Goal: Task Accomplishment & Management: Manage account settings

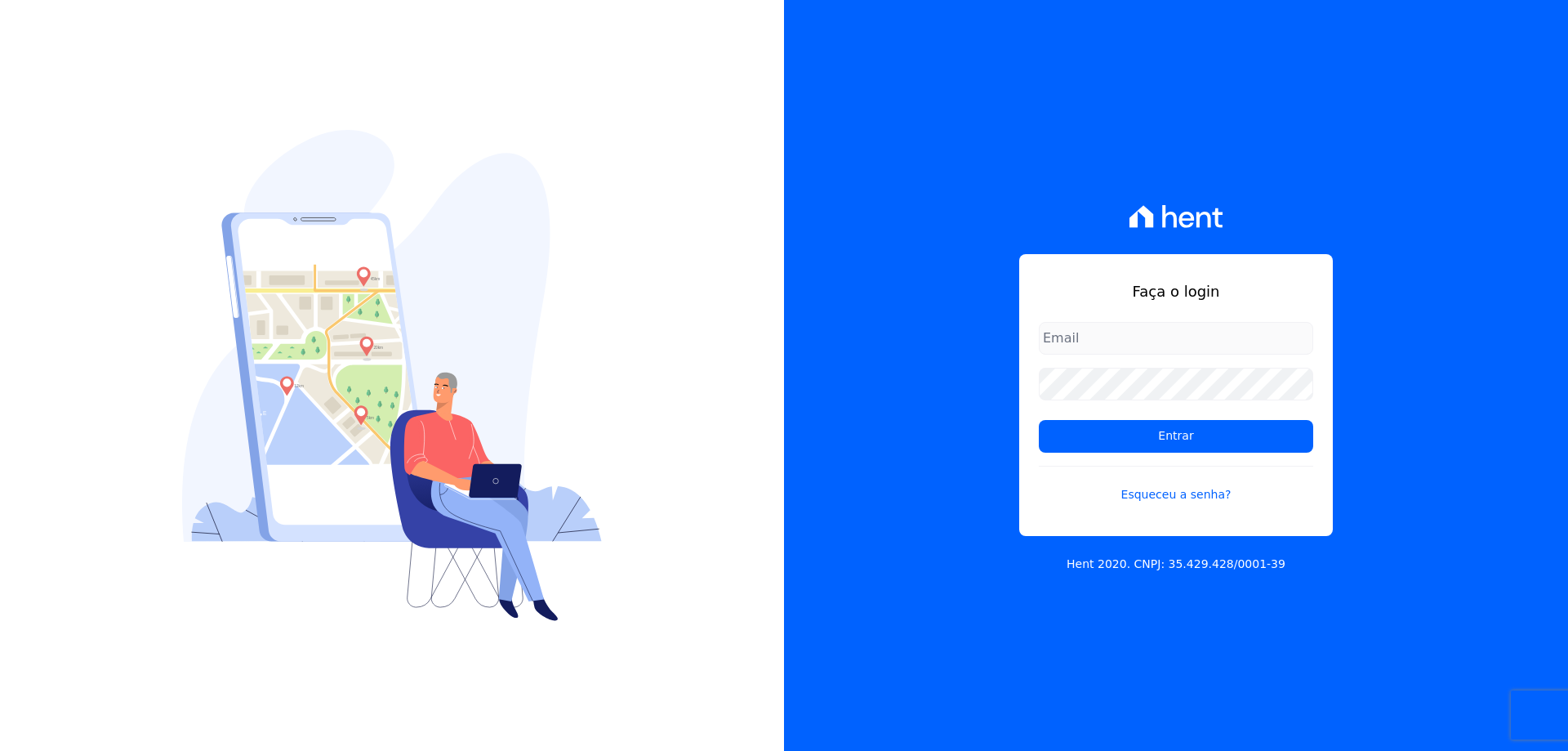
click at [1161, 337] on input "email" at bounding box center [1176, 337] width 275 height 32
type input "adsongomessoares@gmail.com"
click at [1039, 420] on input "Entrar" at bounding box center [1176, 436] width 275 height 32
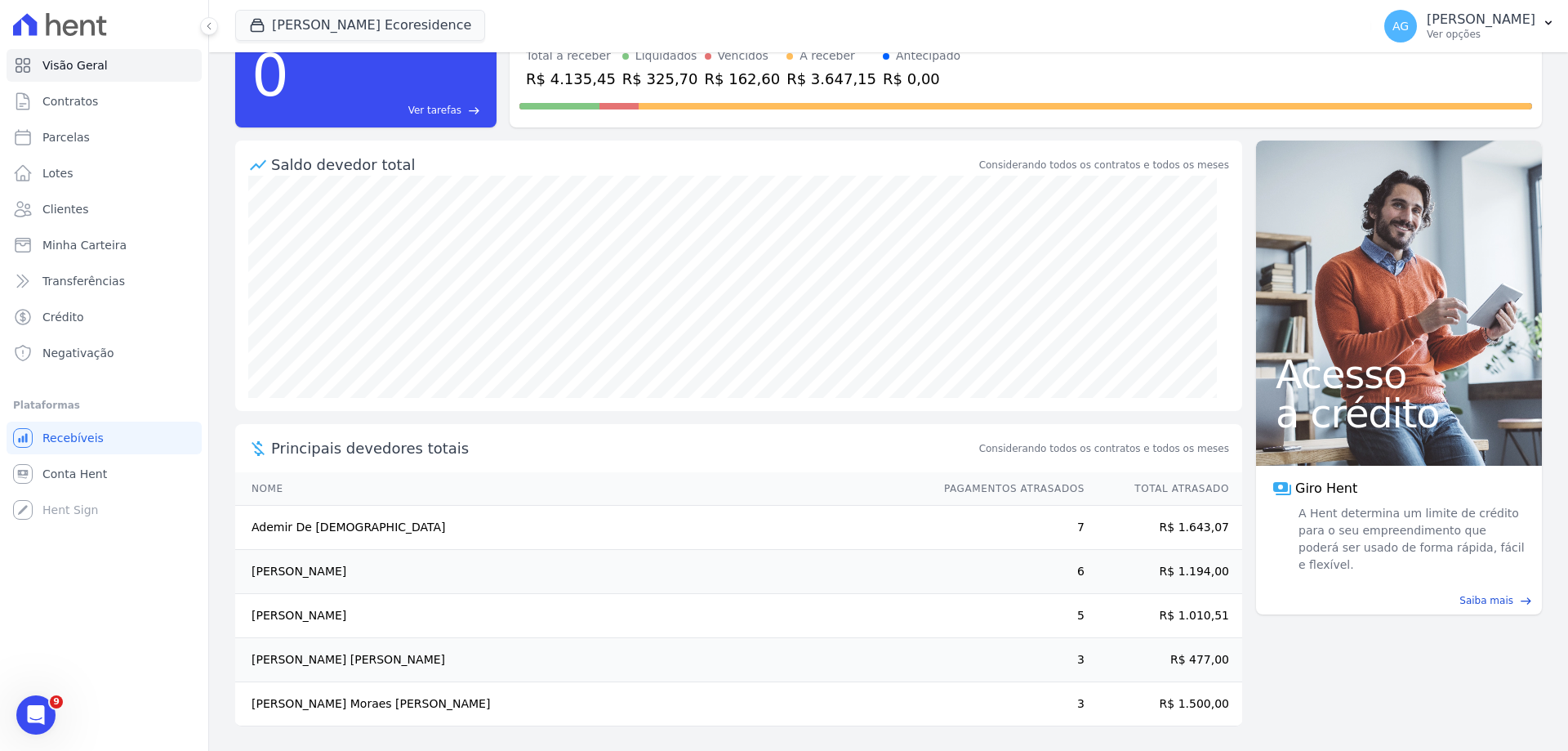
click at [375, 564] on td "[PERSON_NAME]" at bounding box center [582, 571] width 694 height 44
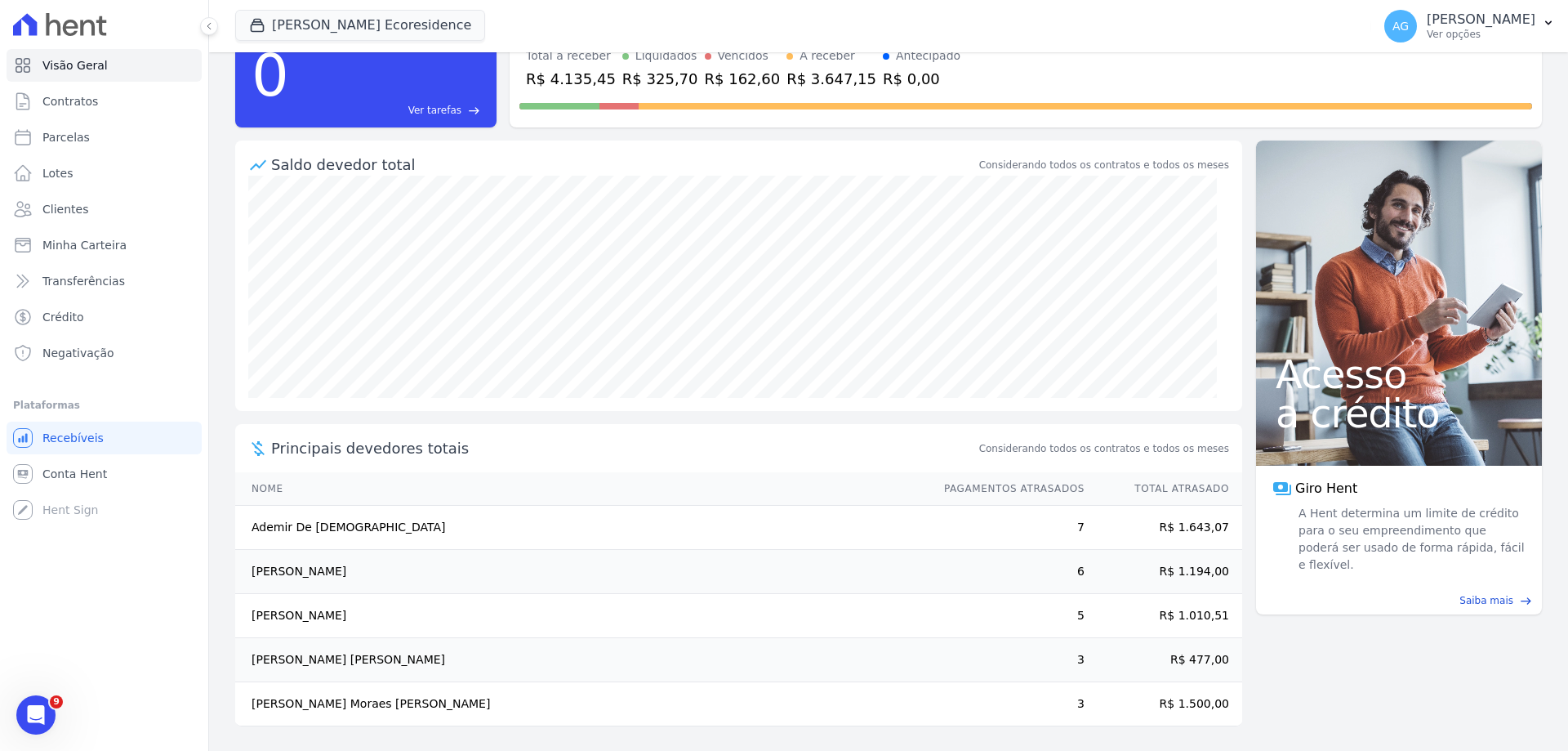
click at [1121, 574] on td "R$ 1.194,00" at bounding box center [1163, 571] width 157 height 44
click at [1128, 574] on td "R$ 1.194,00" at bounding box center [1163, 571] width 157 height 44
drag, startPoint x: 1163, startPoint y: 576, endPoint x: 1213, endPoint y: 578, distance: 50.0
click at [1213, 578] on td "R$ 1.194,00" at bounding box center [1163, 571] width 157 height 44
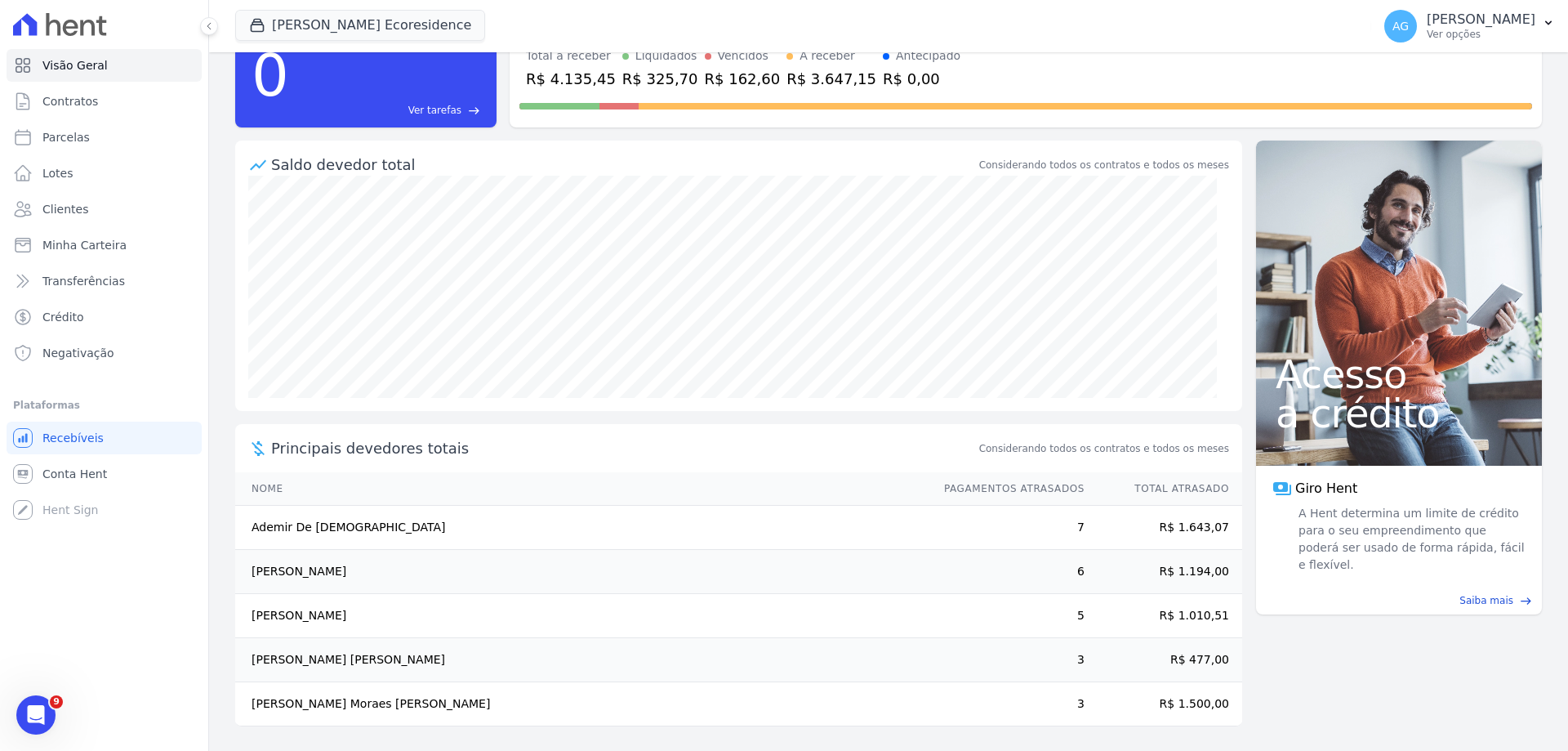
click at [1228, 570] on td "R$ 1.194,00" at bounding box center [1163, 571] width 157 height 44
click at [80, 206] on span "Clientes" at bounding box center [64, 209] width 46 height 16
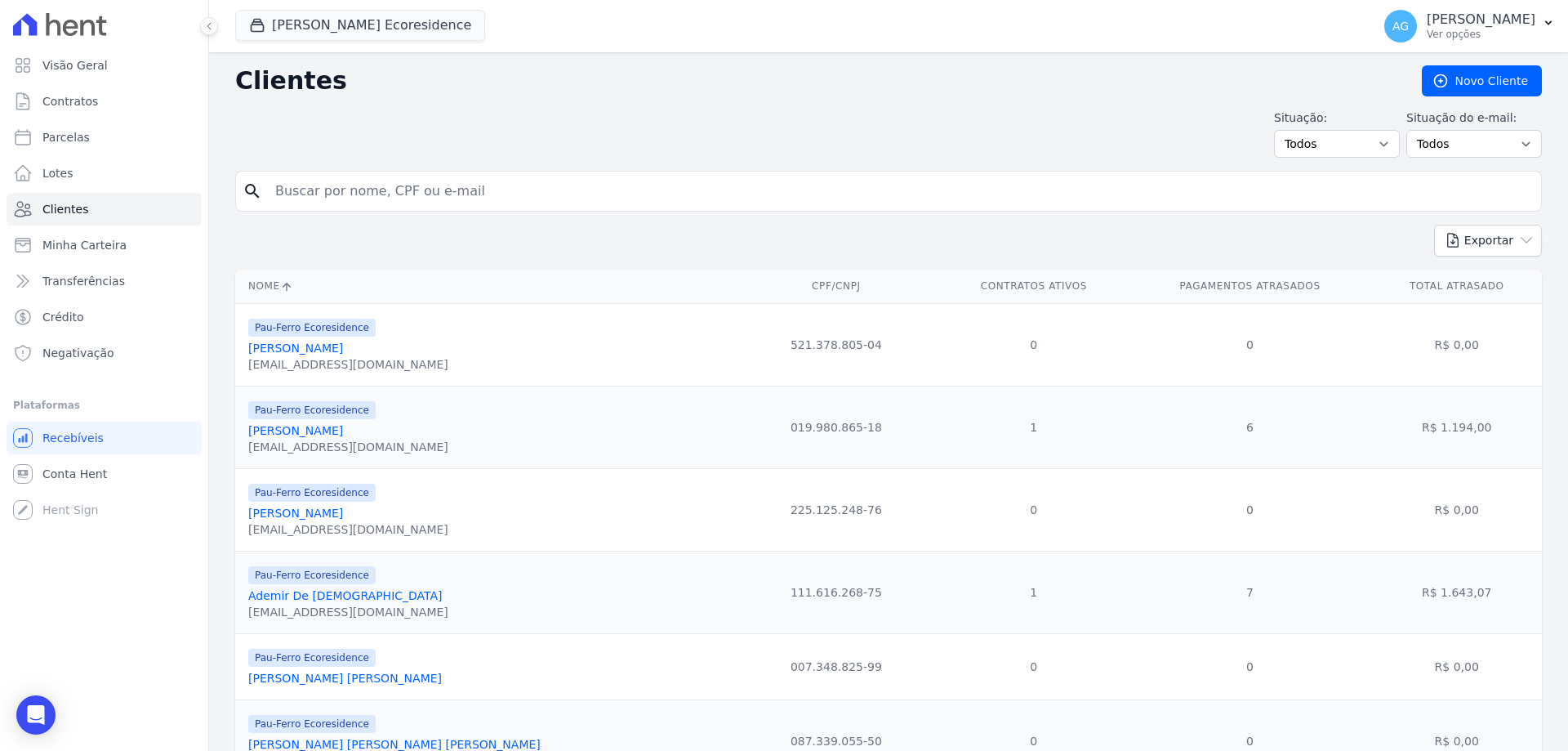
click at [343, 434] on link "[PERSON_NAME]" at bounding box center [295, 431] width 95 height 13
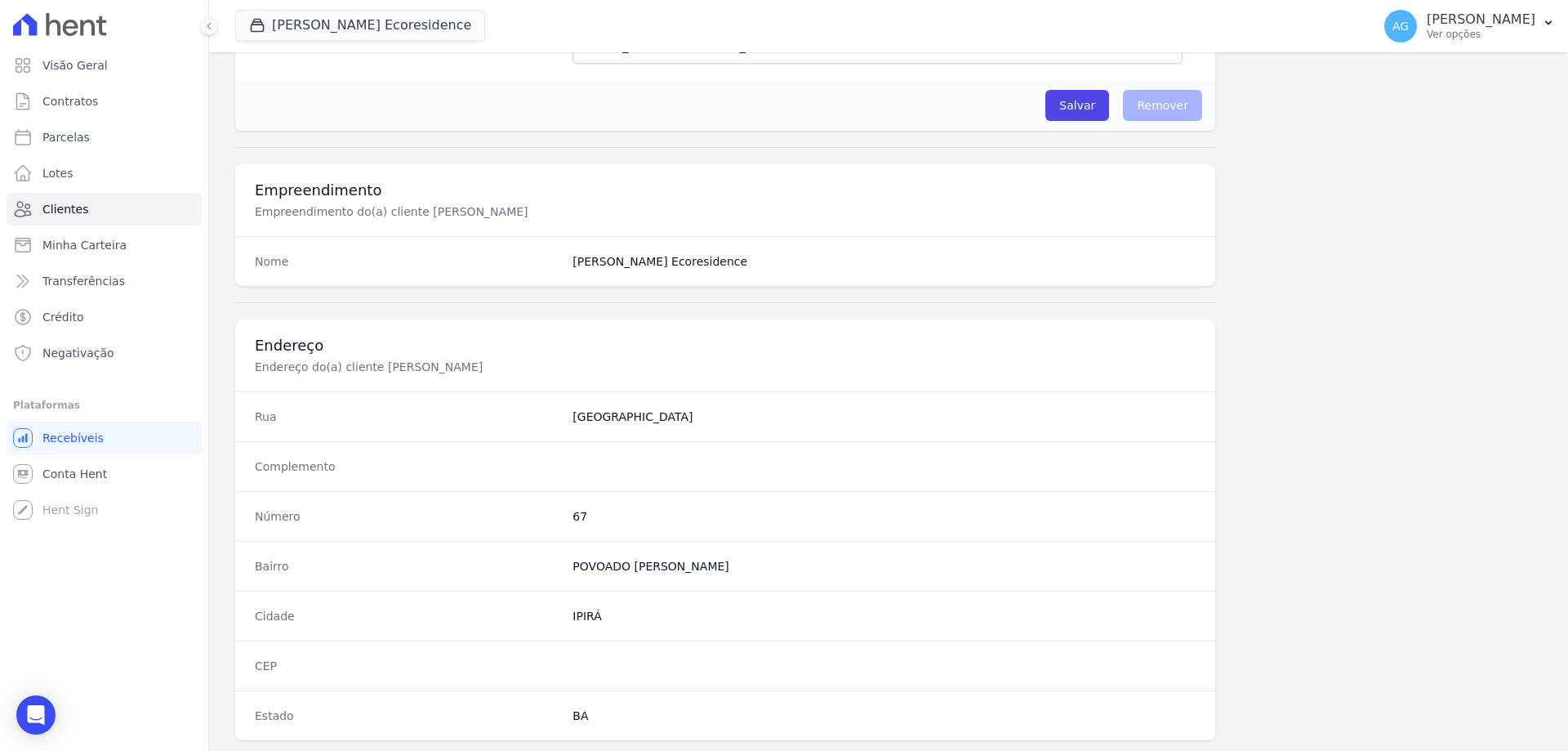
scroll to position [778, 0]
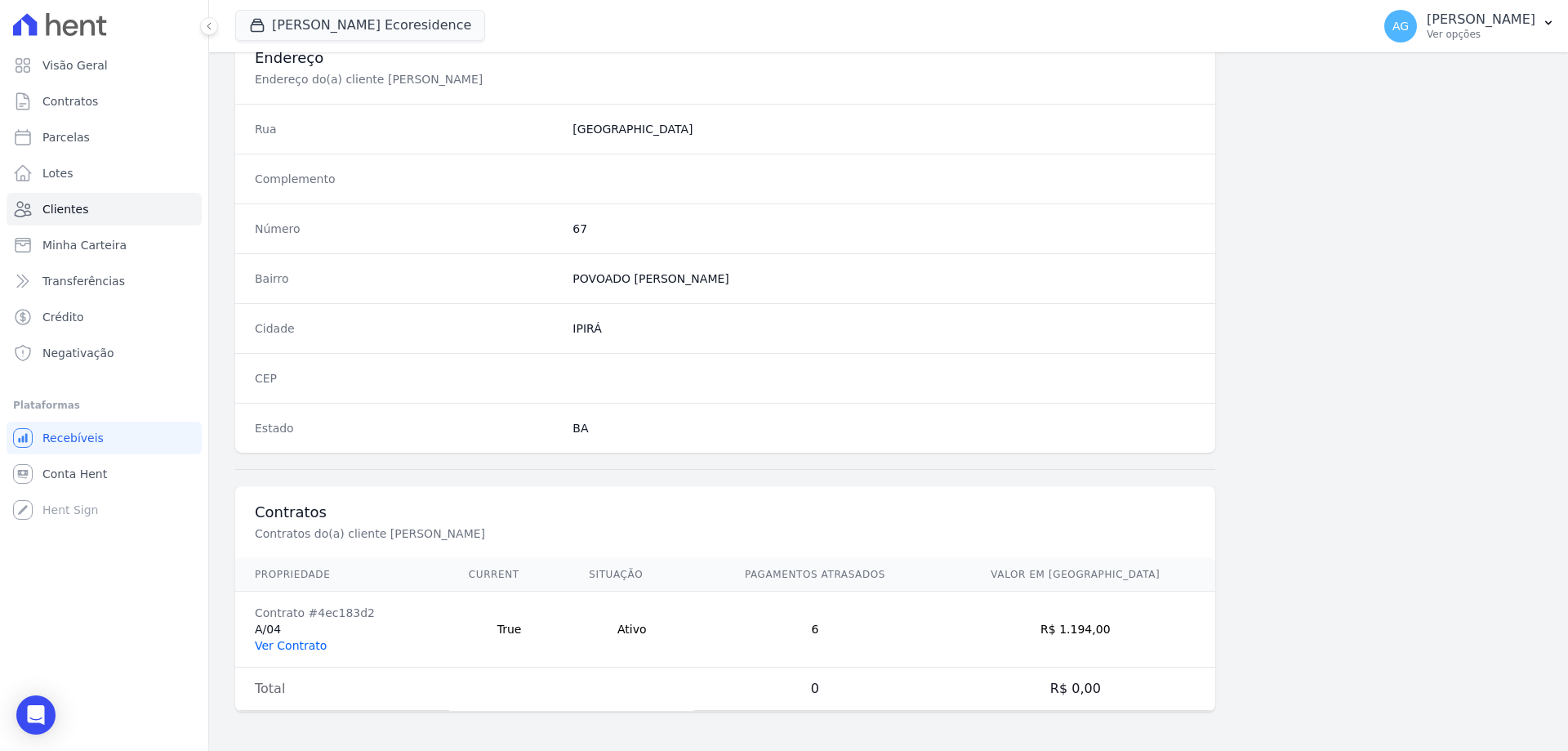
click at [312, 640] on link "Ver Contrato" at bounding box center [291, 645] width 72 height 13
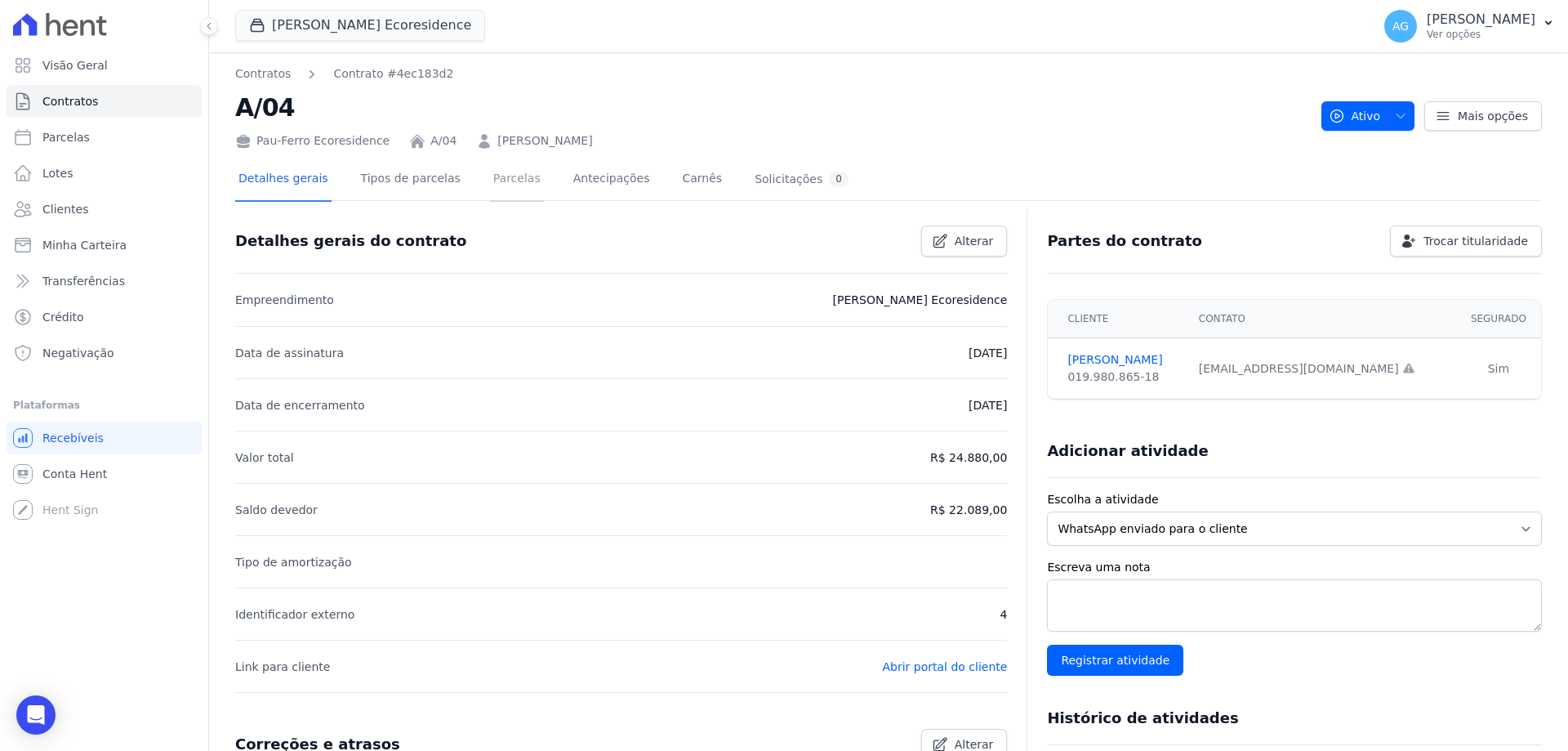
click at [490, 192] on link "Parcelas" at bounding box center [516, 180] width 54 height 43
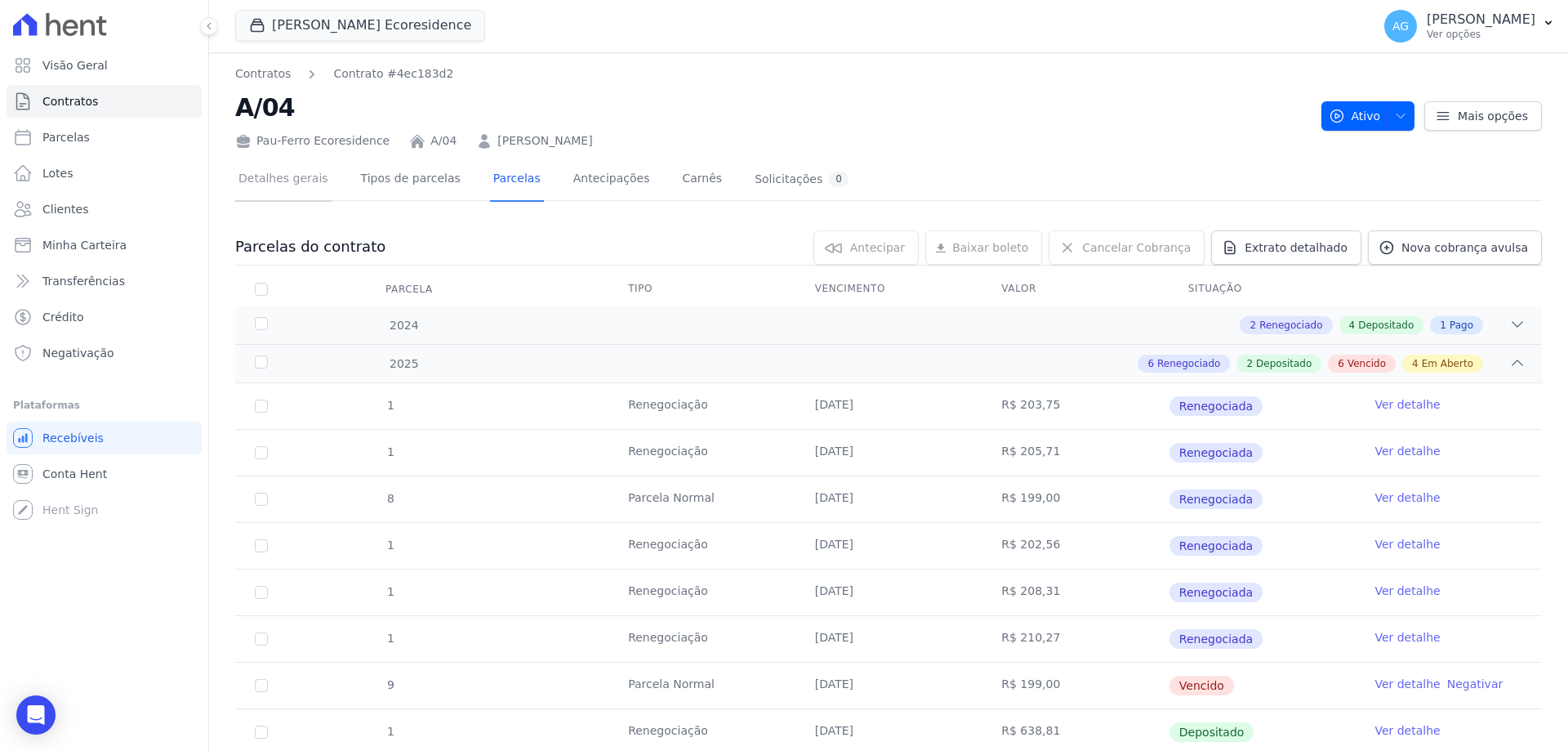
click at [312, 182] on link "Detalhes gerais" at bounding box center [284, 180] width 97 height 43
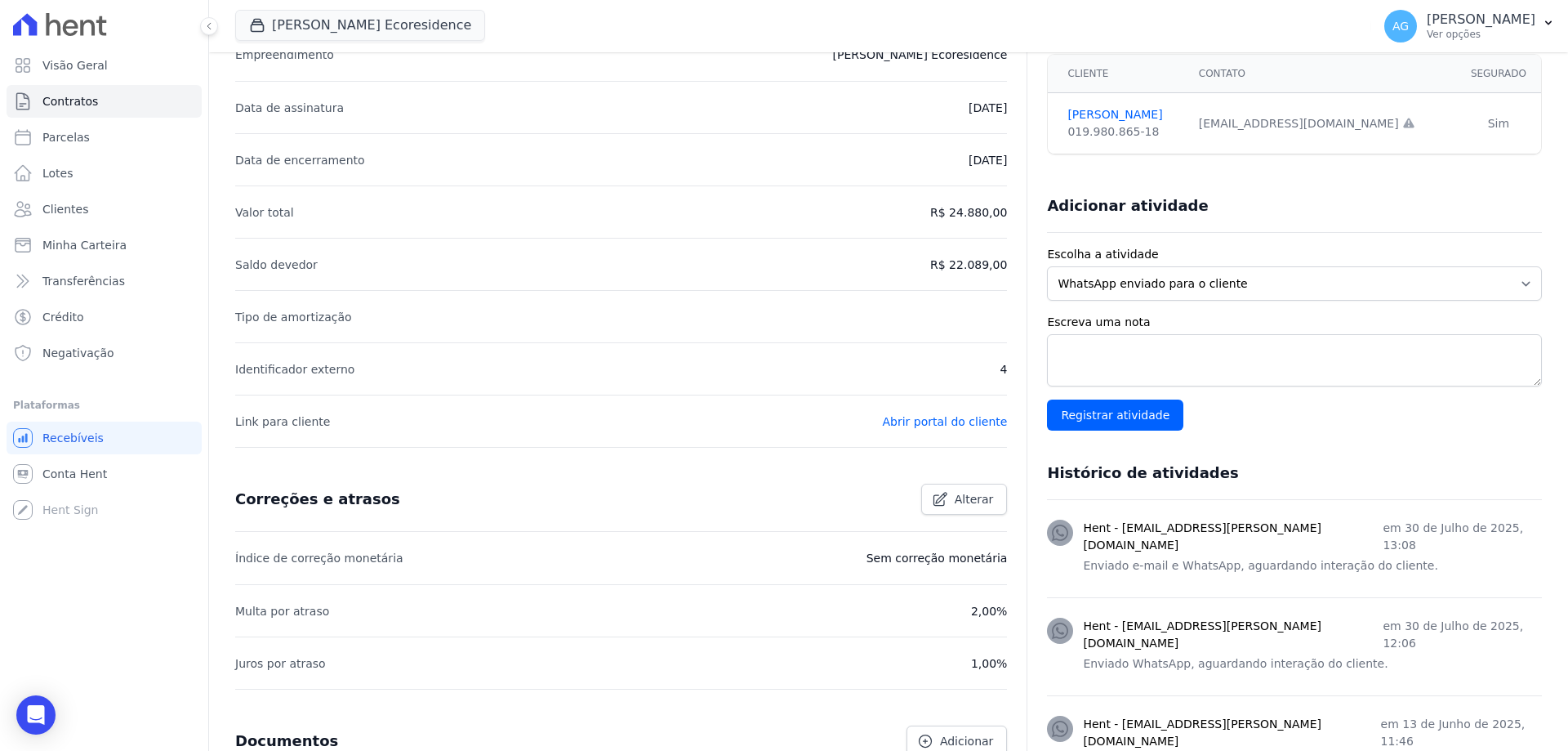
scroll to position [163, 0]
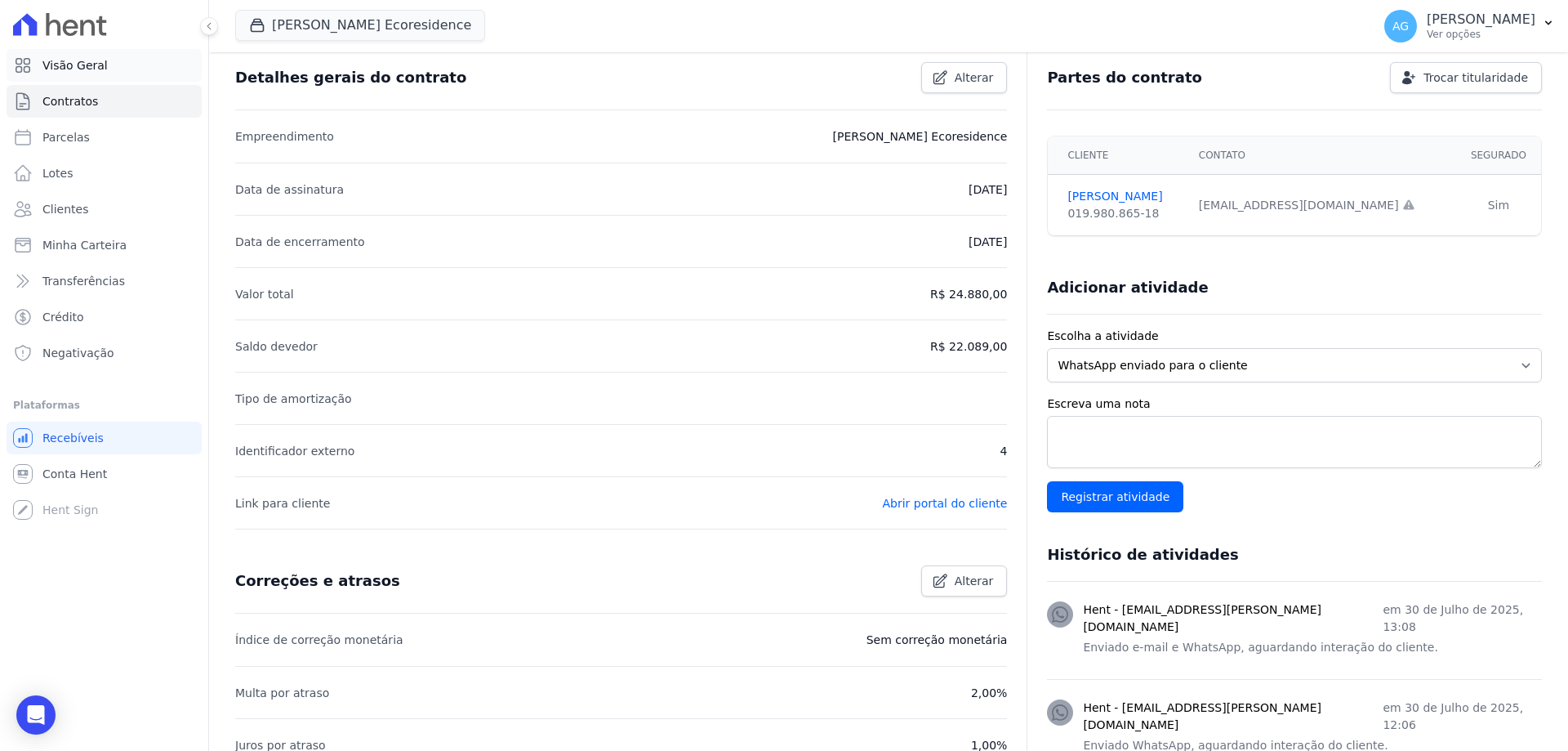
click at [124, 73] on link "Visão Geral" at bounding box center [104, 65] width 195 height 32
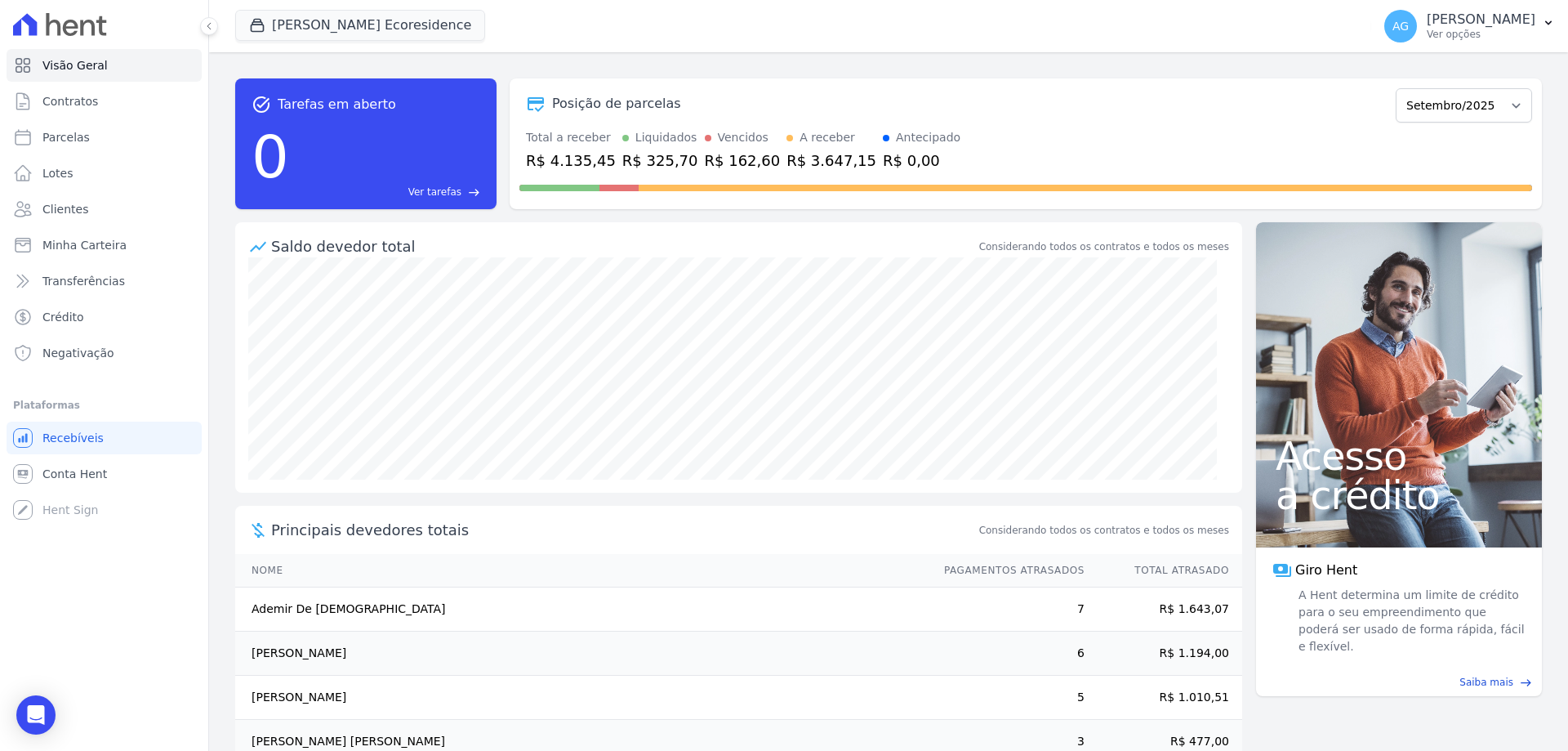
scroll to position [83, 0]
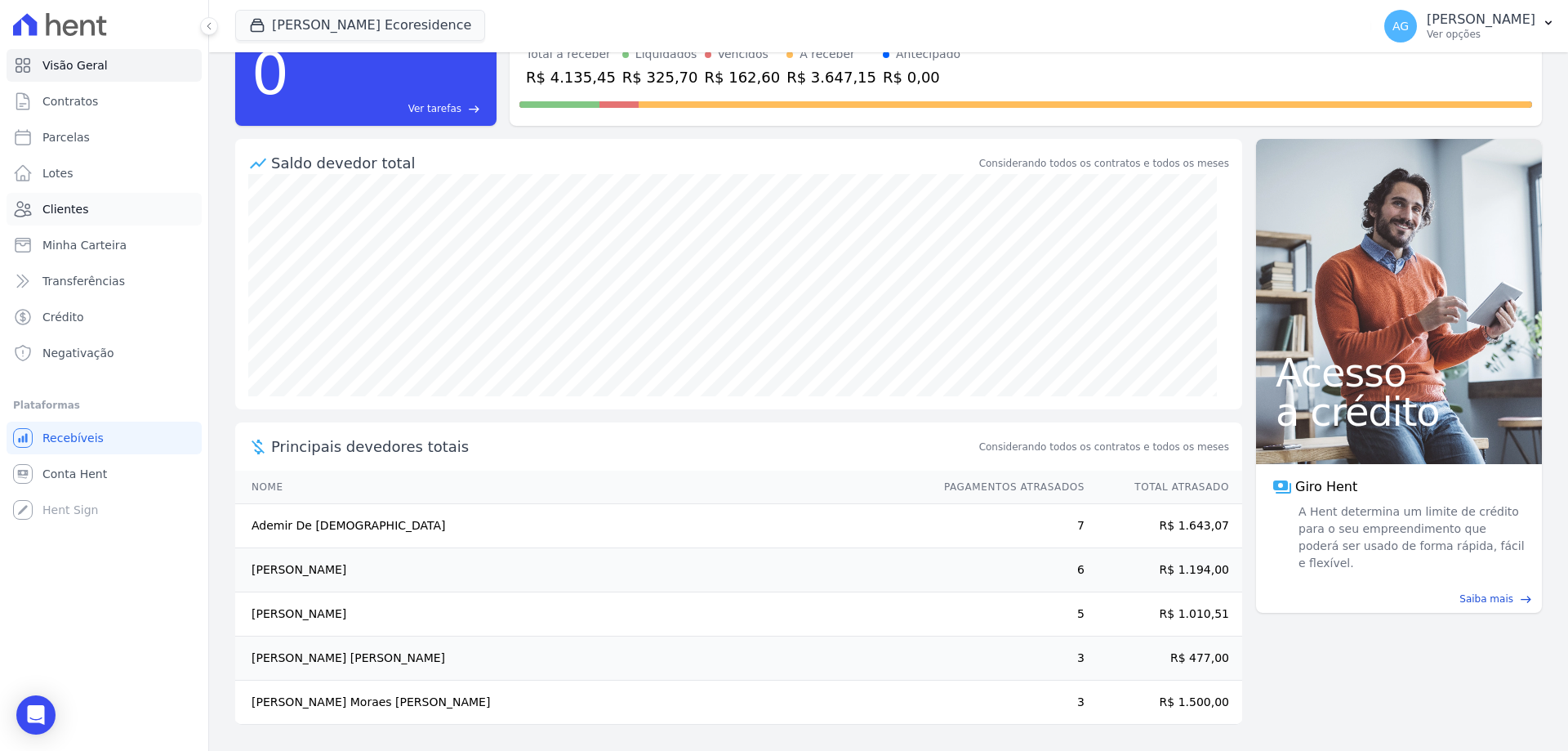
click at [104, 212] on link "Clientes" at bounding box center [104, 209] width 195 height 32
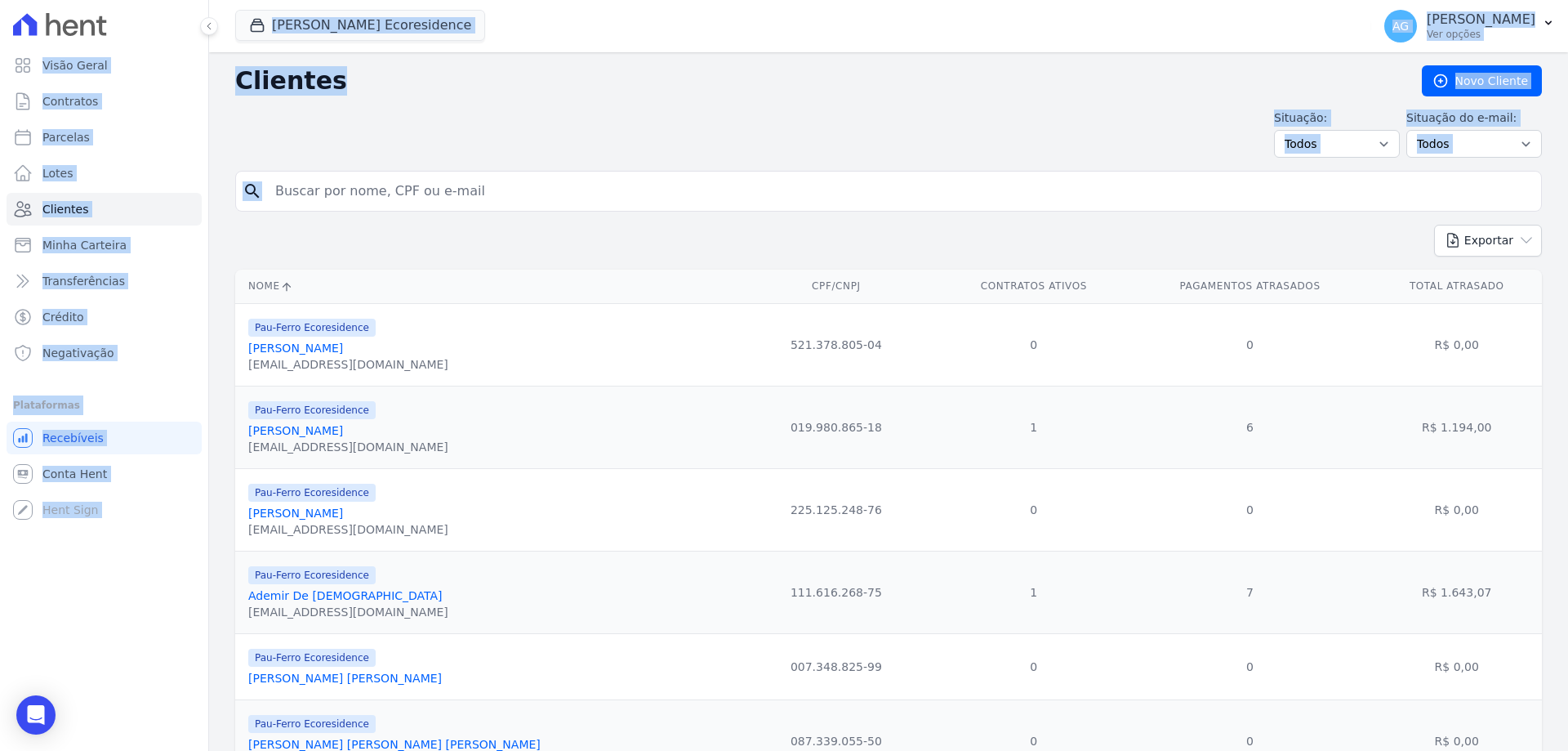
click at [502, 192] on input "search" at bounding box center [900, 191] width 1269 height 32
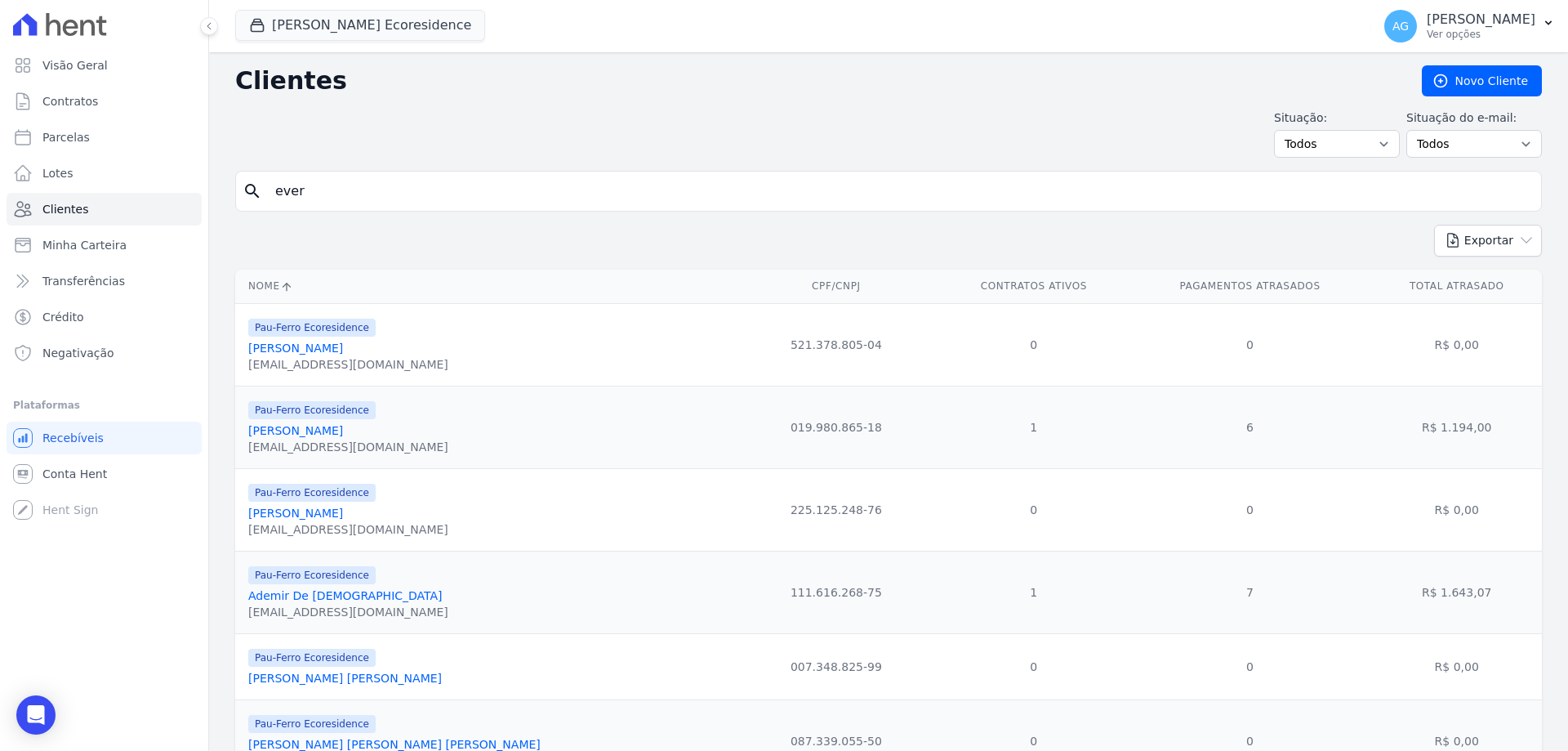
type input "everaldo"
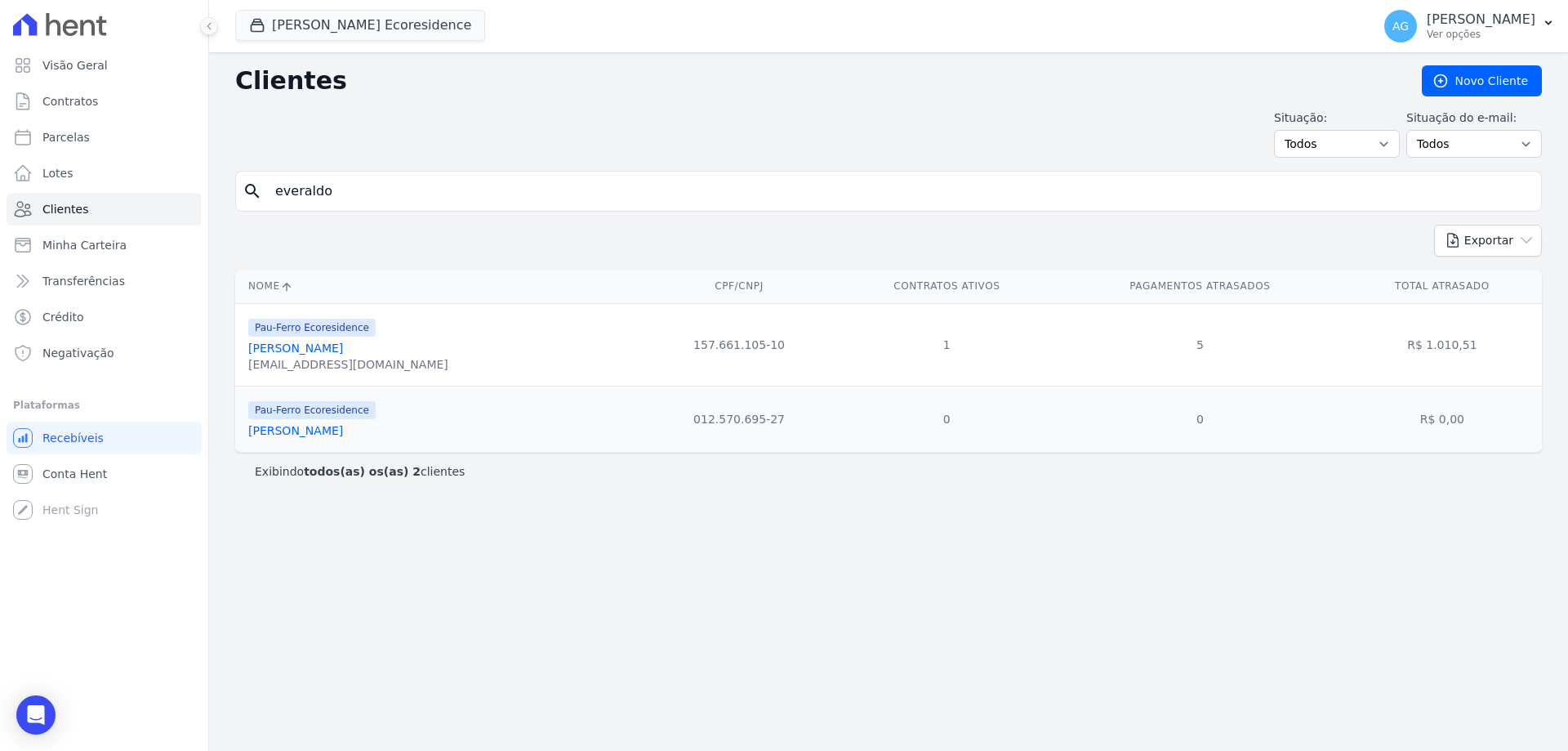
click at [281, 346] on link "[PERSON_NAME]" at bounding box center [295, 347] width 95 height 13
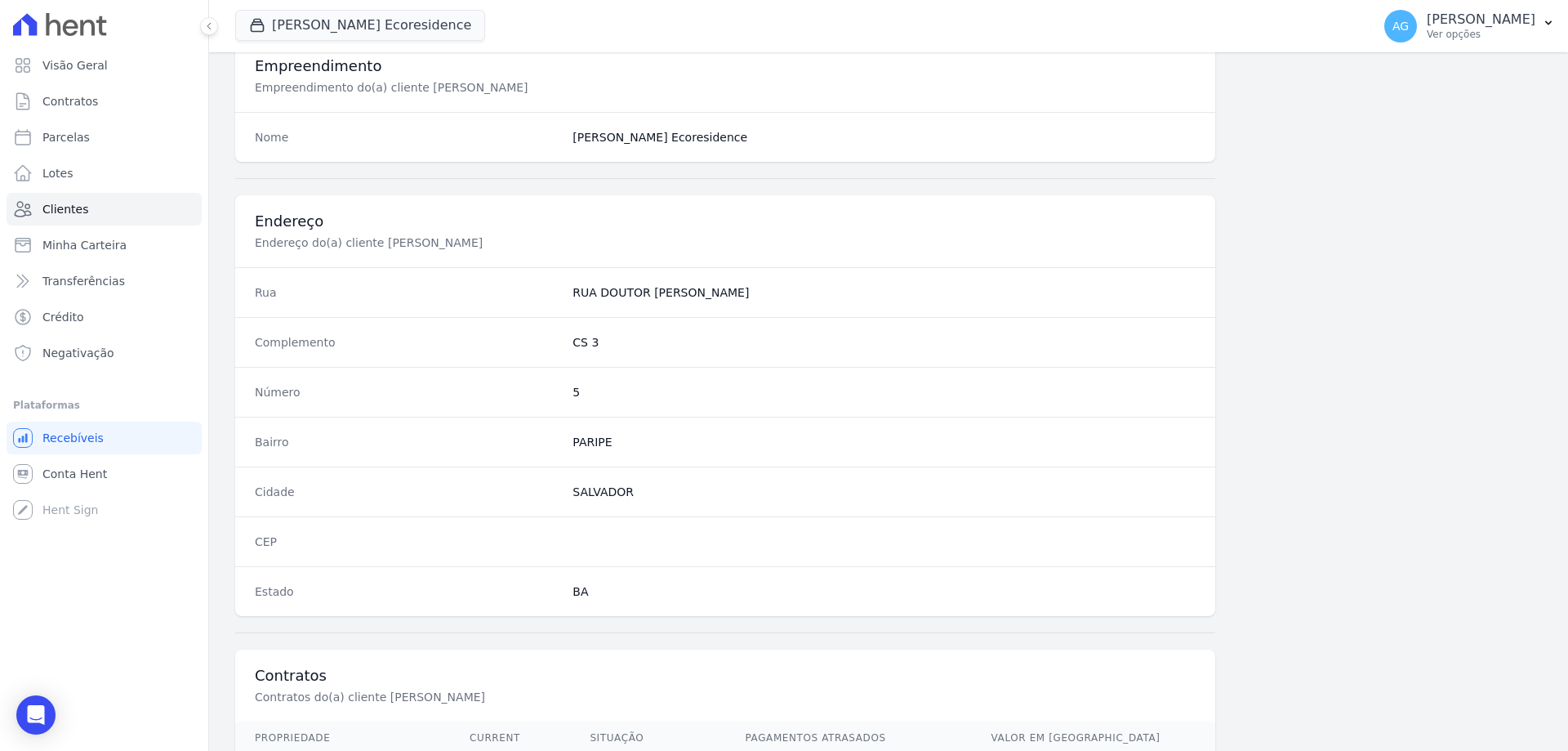
scroll to position [696, 0]
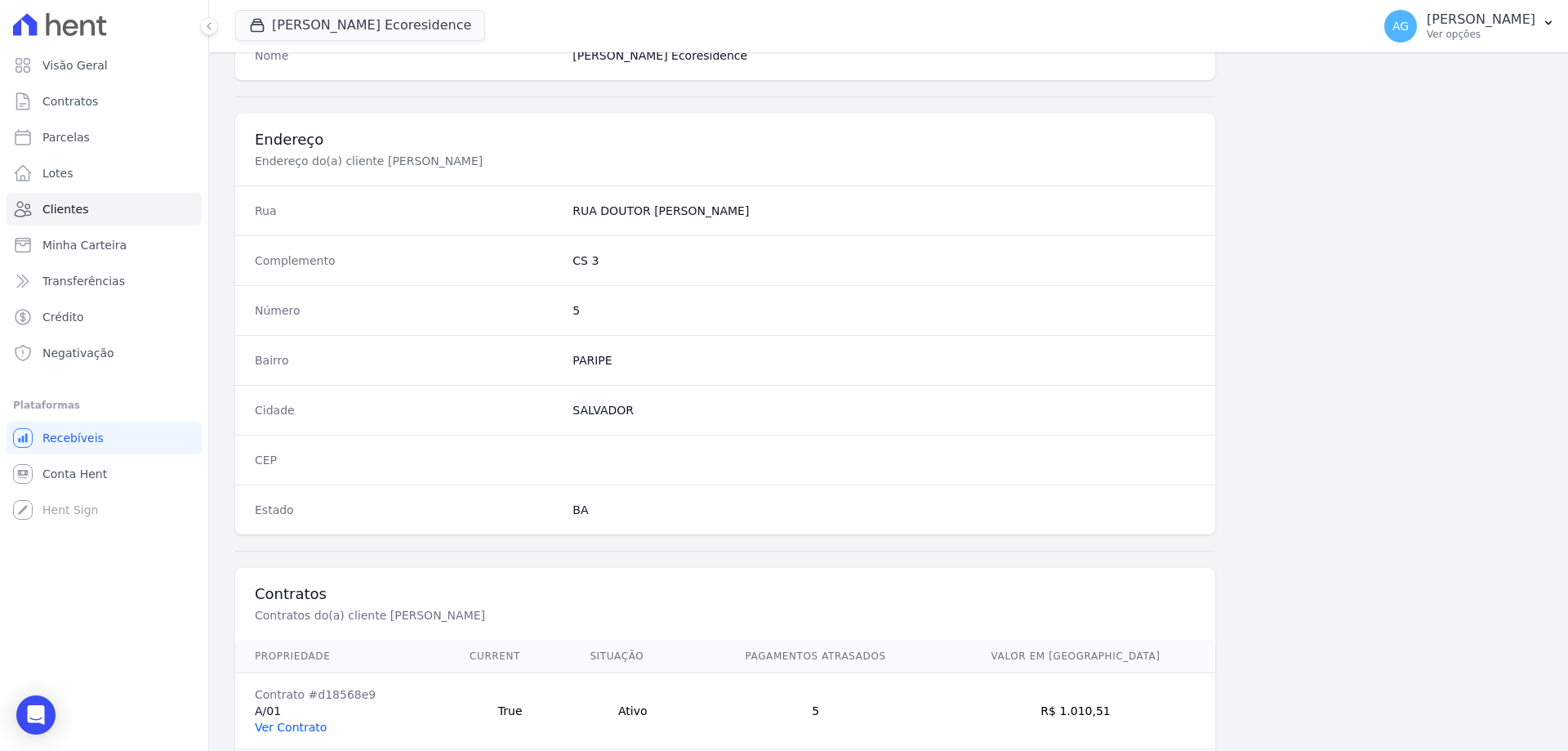
click at [278, 728] on link "Ver Contrato" at bounding box center [291, 727] width 72 height 13
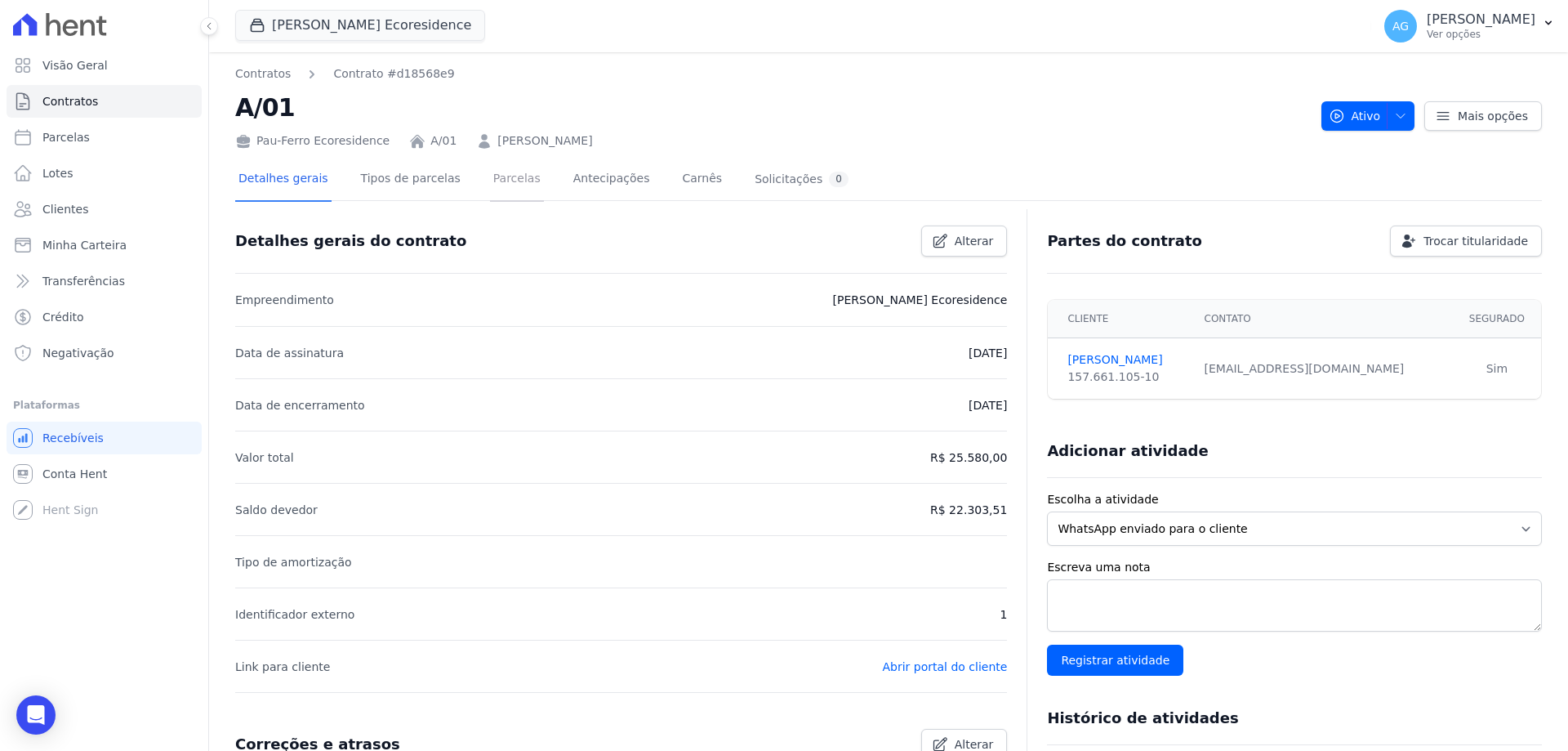
click at [507, 175] on link "Parcelas" at bounding box center [516, 180] width 54 height 43
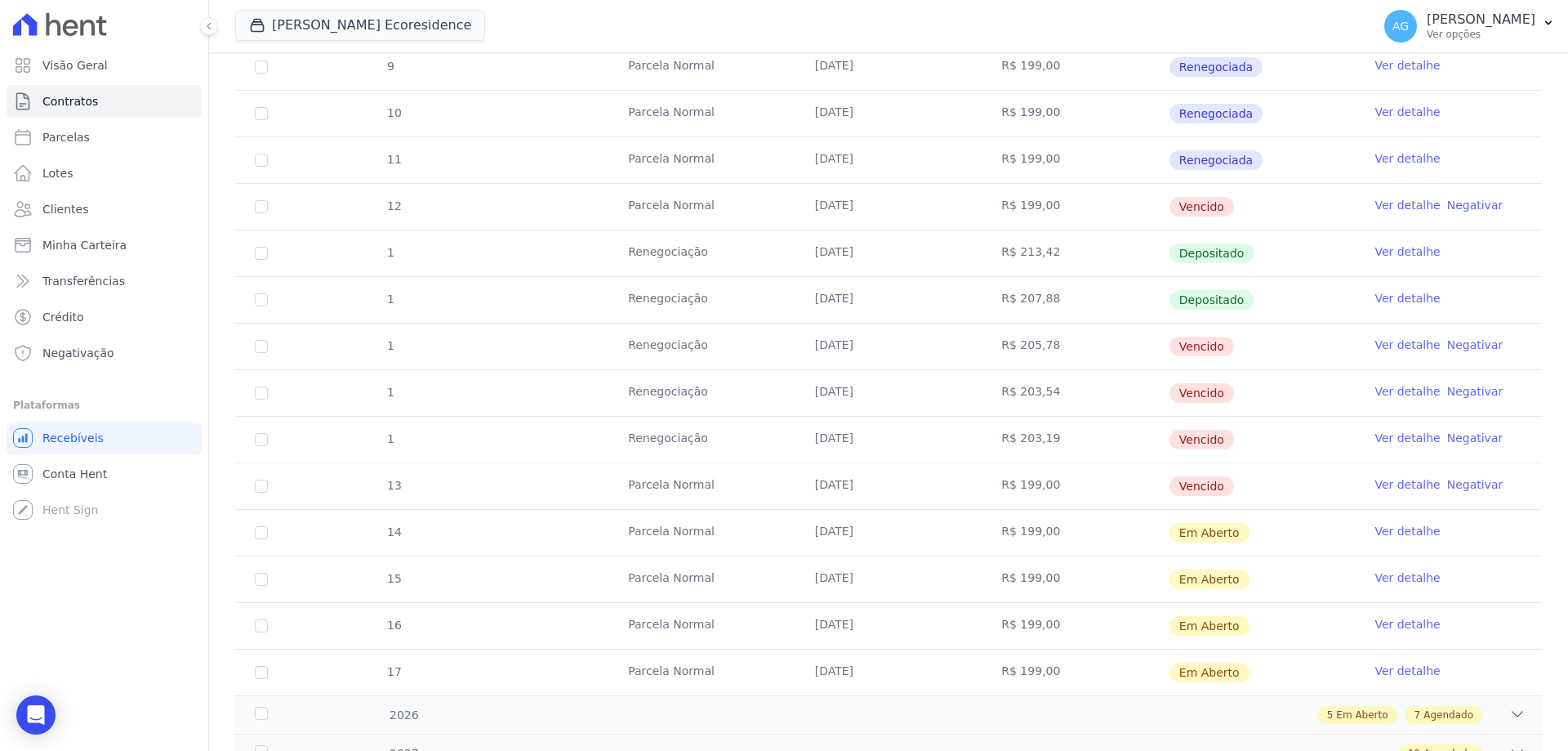
scroll to position [408, 0]
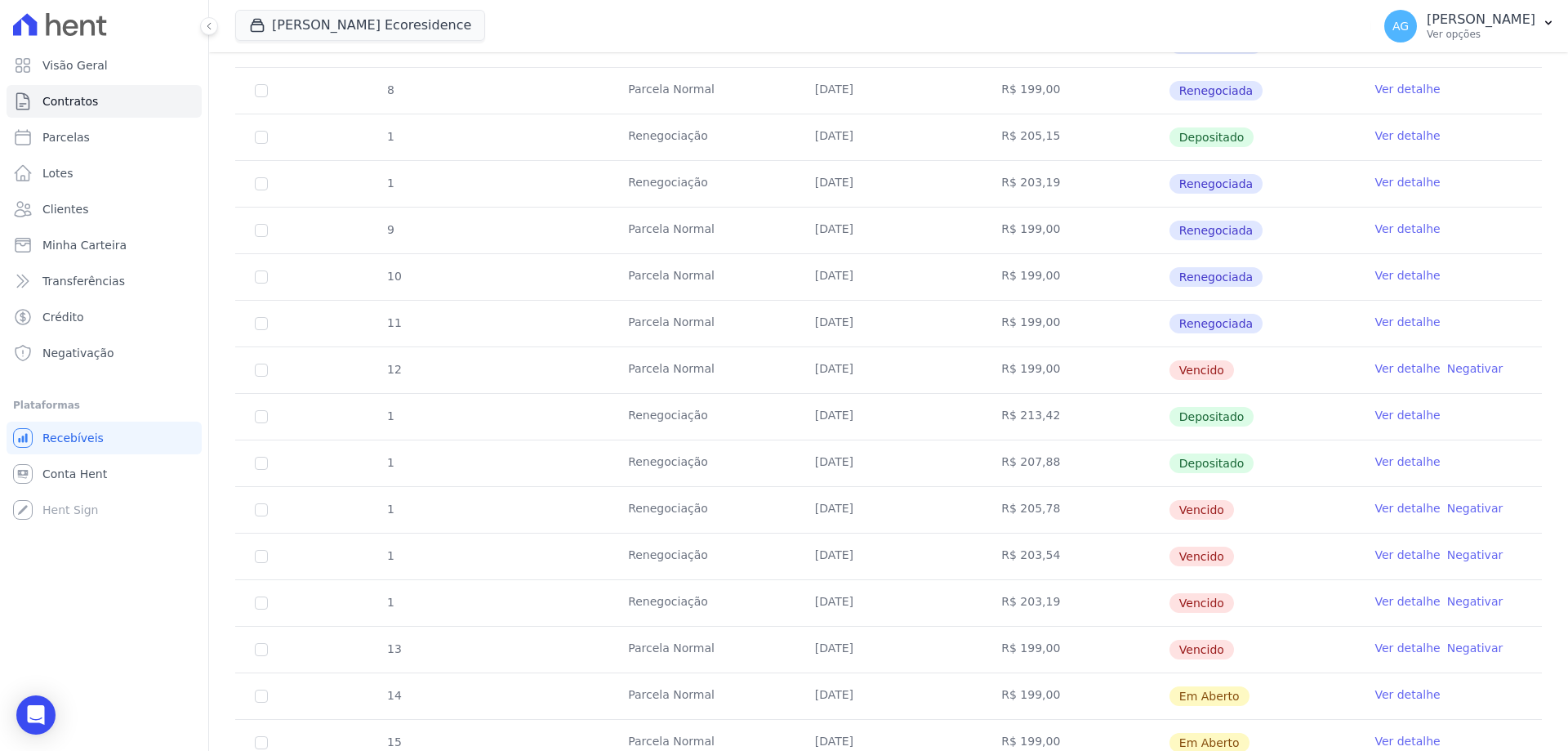
drag, startPoint x: 801, startPoint y: 371, endPoint x: 890, endPoint y: 363, distance: 89.4
click at [890, 363] on td "[DATE]" at bounding box center [889, 370] width 187 height 46
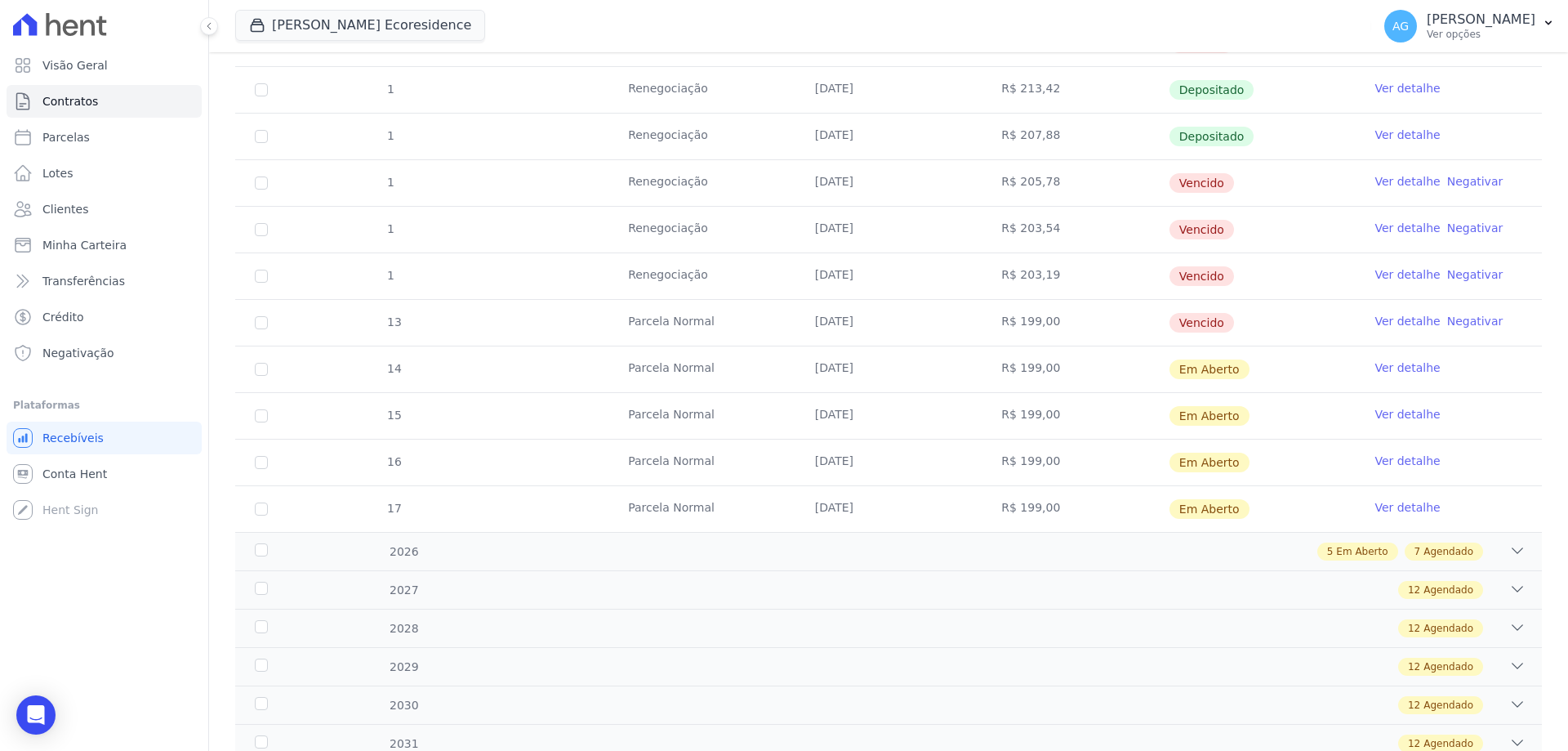
scroll to position [572, 0]
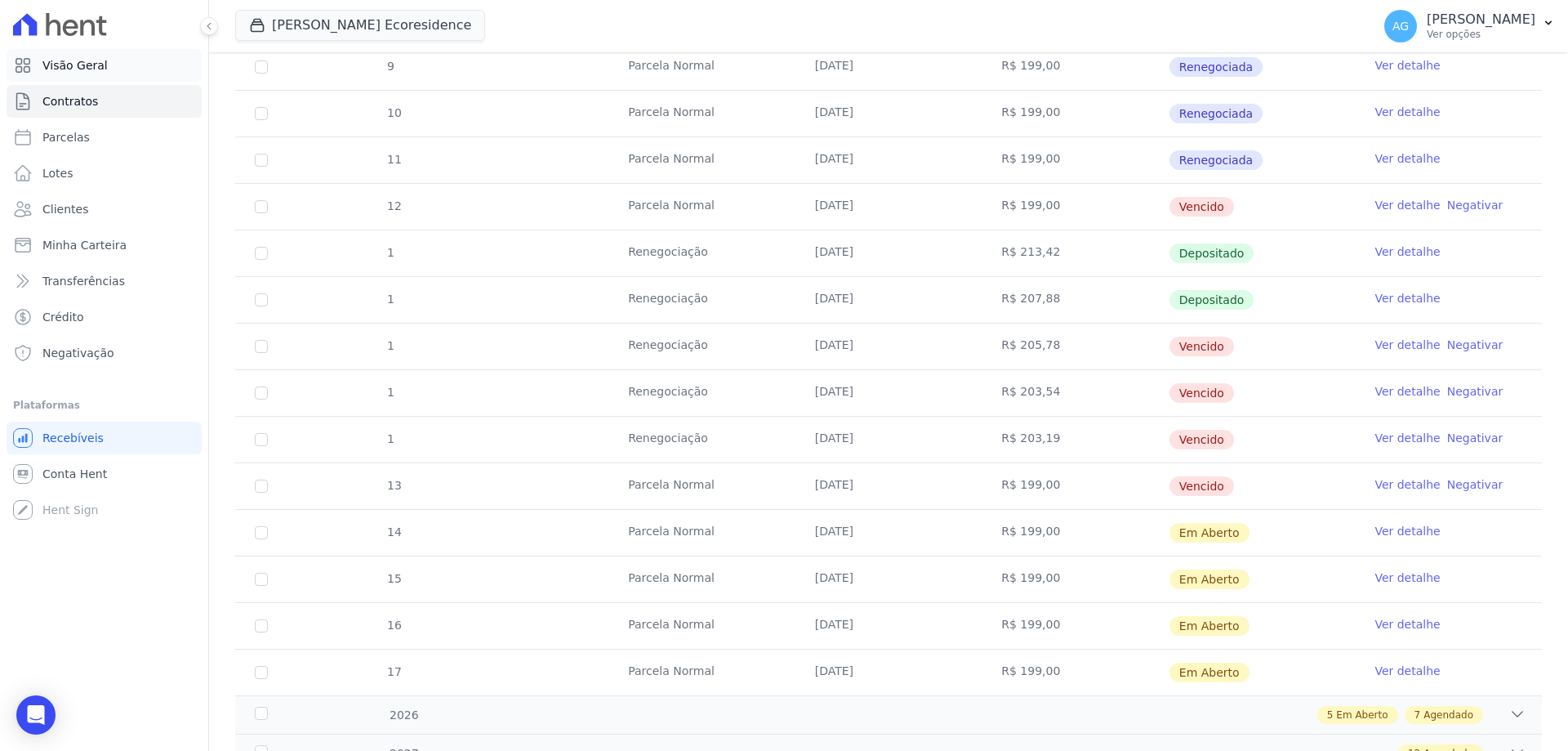
click at [117, 78] on link "Visão Geral" at bounding box center [104, 65] width 195 height 32
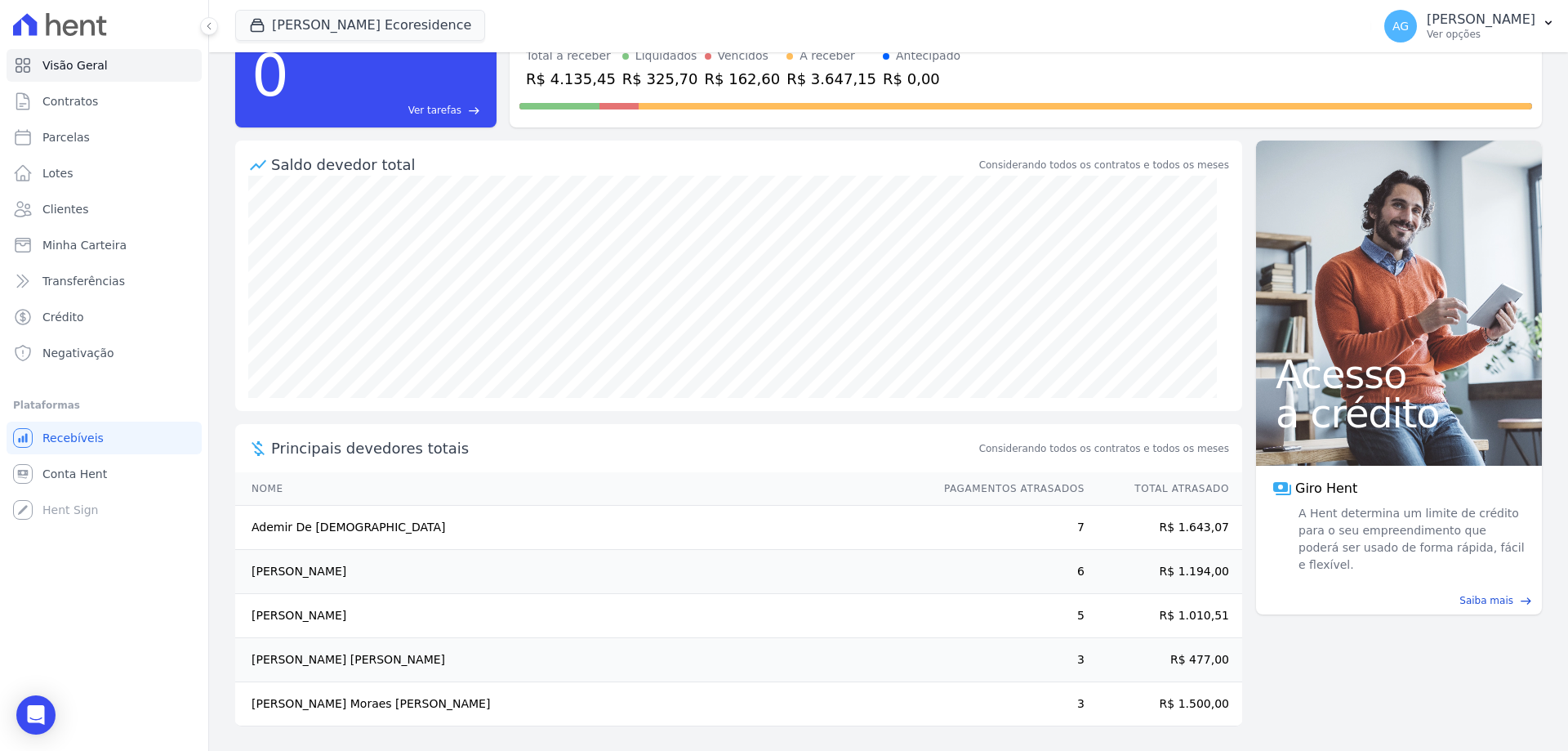
scroll to position [83, 0]
click at [294, 667] on td "[PERSON_NAME] [PERSON_NAME]" at bounding box center [582, 658] width 694 height 44
click at [89, 253] on link "Minha Carteira" at bounding box center [104, 244] width 195 height 32
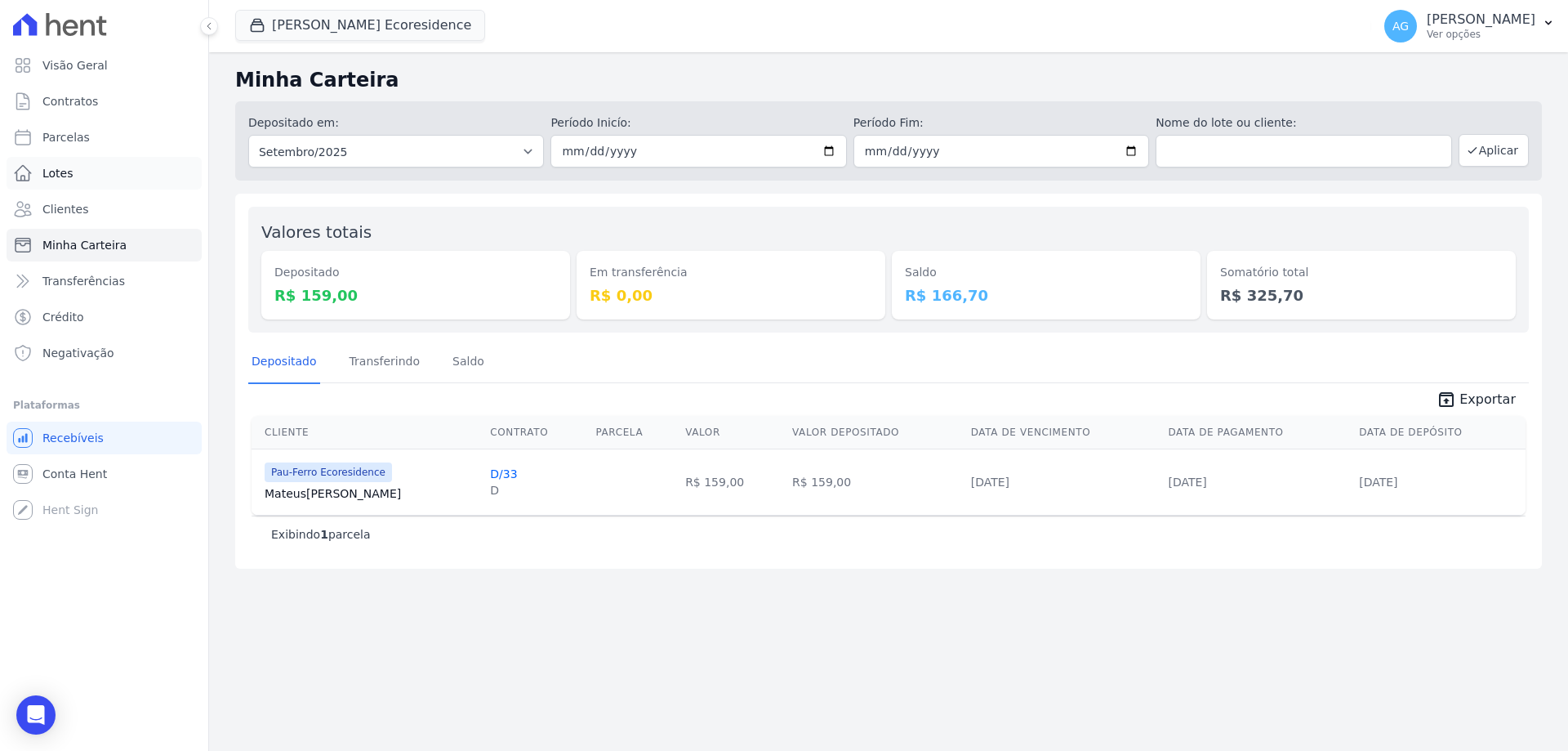
click at [42, 166] on link "Lotes" at bounding box center [104, 173] width 195 height 32
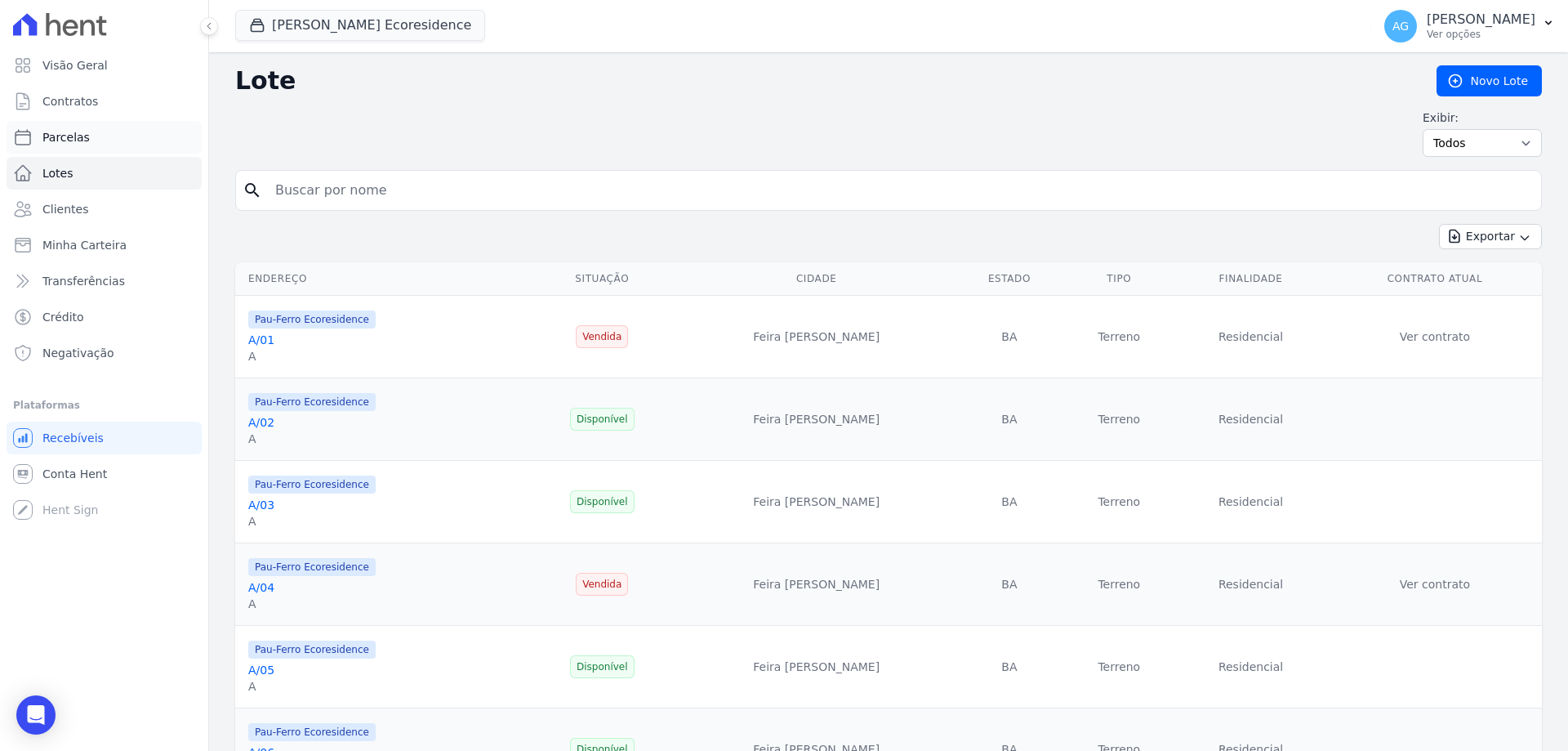
click at [83, 148] on link "Parcelas" at bounding box center [104, 137] width 195 height 32
click at [340, 196] on input "search" at bounding box center [900, 190] width 1269 height 32
select select
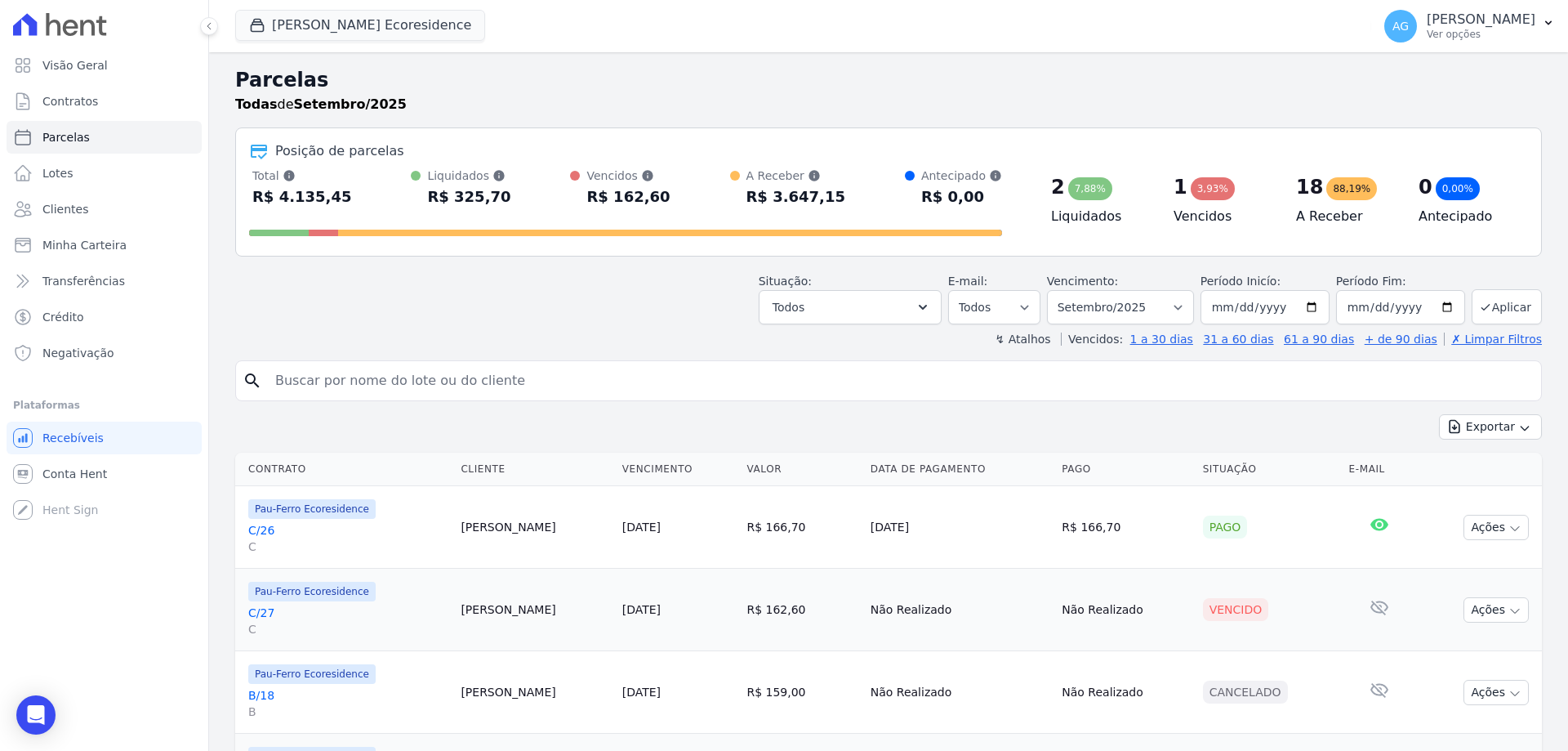
click at [478, 380] on input "search" at bounding box center [900, 380] width 1269 height 32
click at [88, 212] on link "Clientes" at bounding box center [104, 209] width 195 height 32
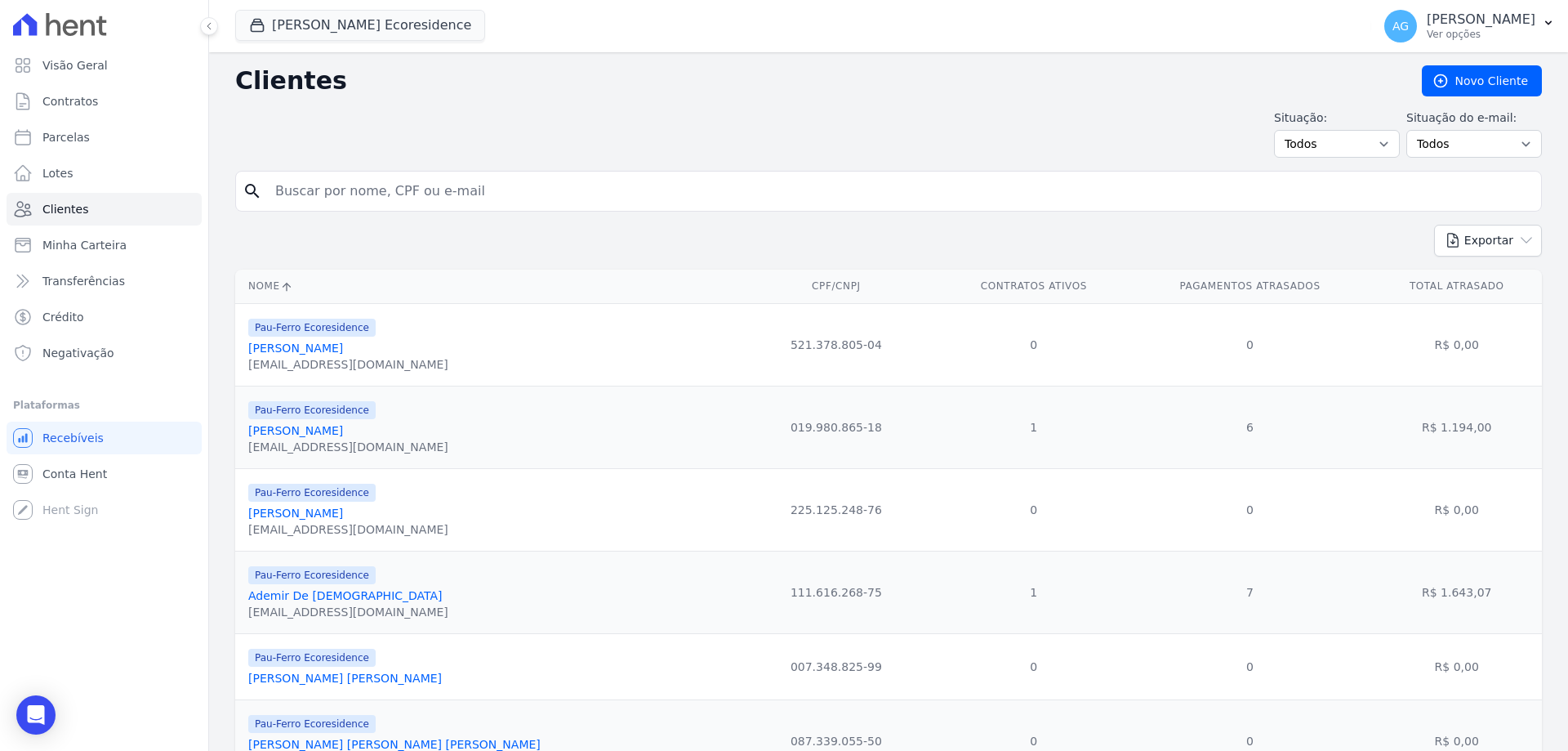
click at [301, 192] on input "search" at bounding box center [900, 191] width 1269 height 32
type input "[PERSON_NAME]"
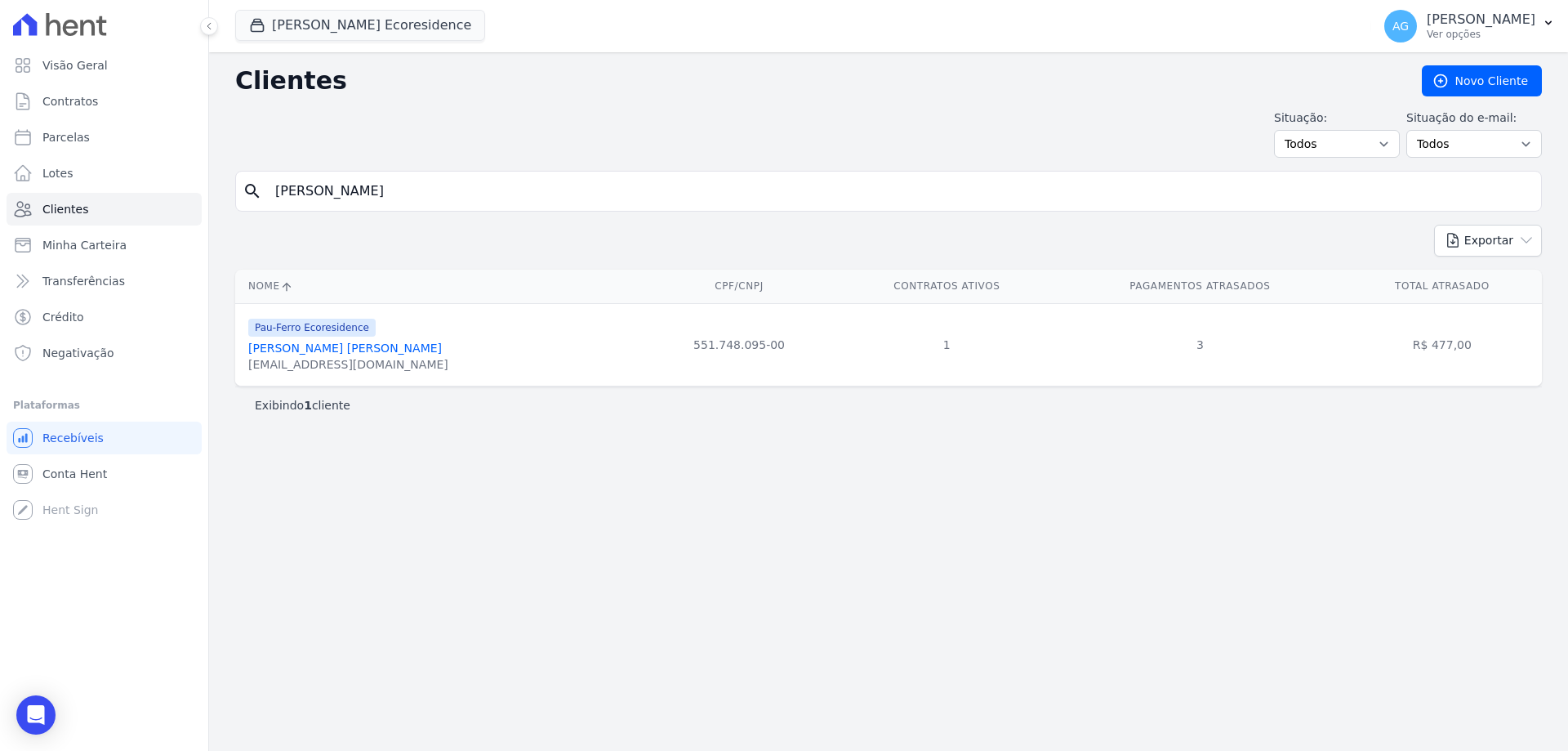
click at [282, 346] on link "[PERSON_NAME] [PERSON_NAME]" at bounding box center [345, 347] width 193 height 13
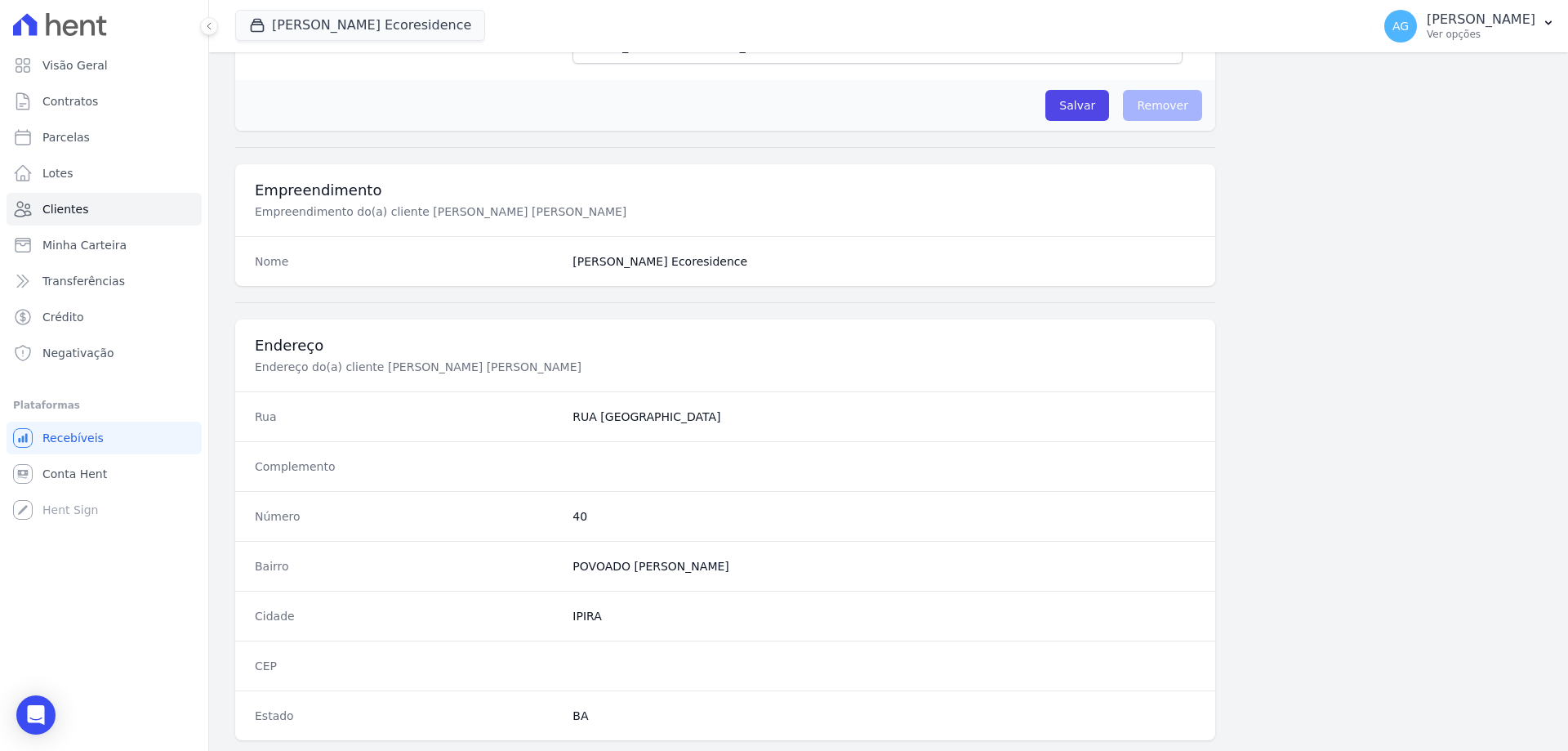
scroll to position [778, 0]
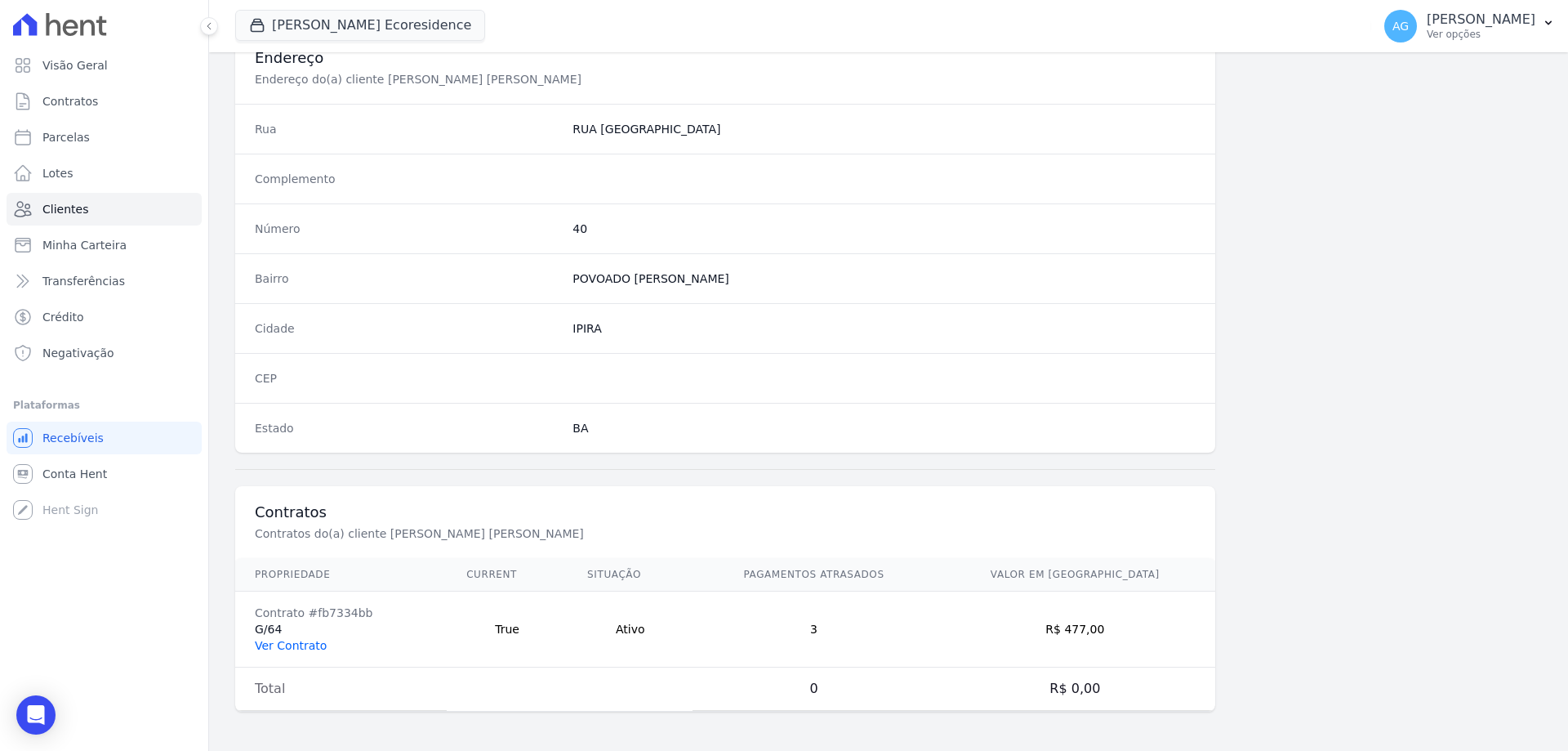
click at [312, 647] on link "Ver Contrato" at bounding box center [291, 645] width 72 height 13
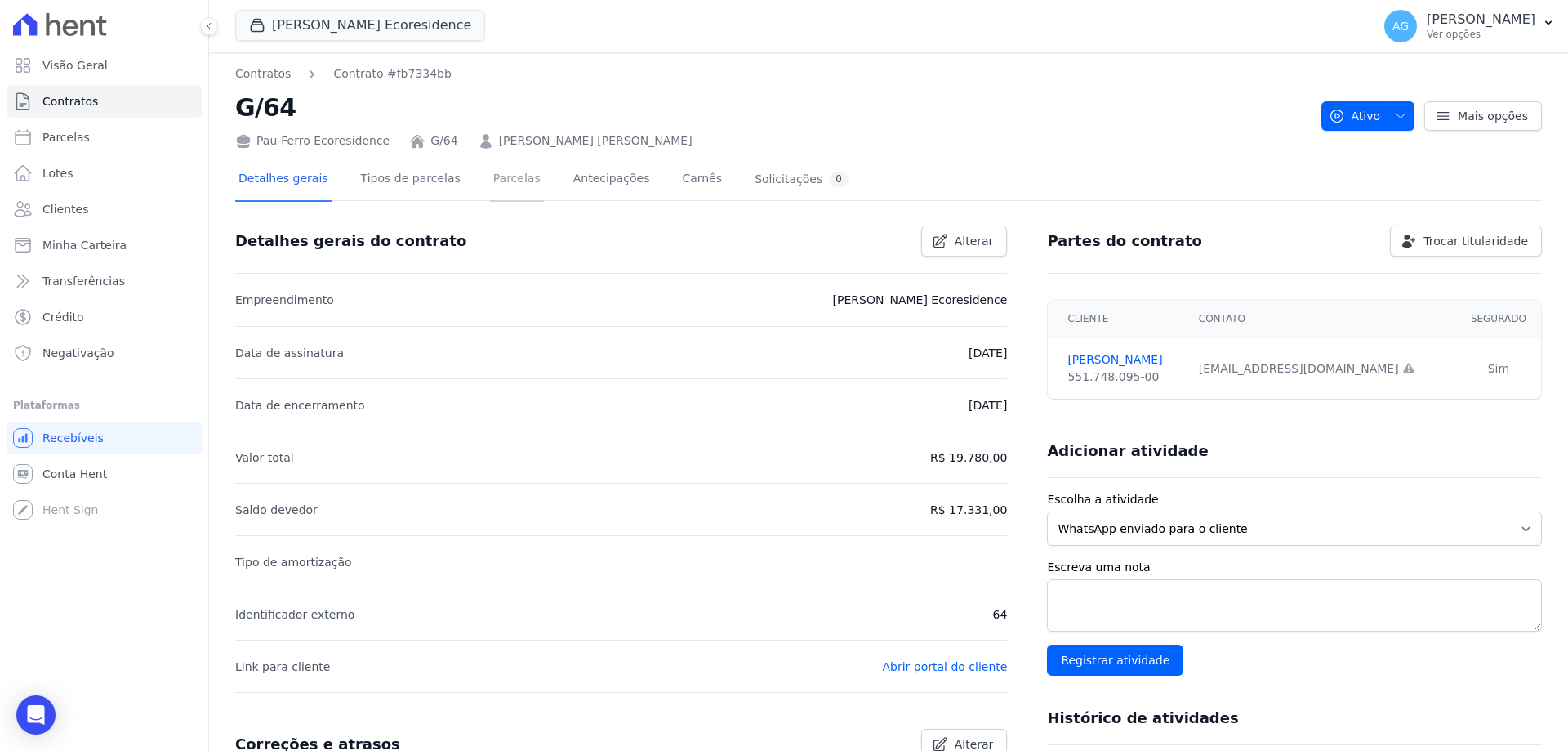
click at [490, 196] on link "Parcelas" at bounding box center [516, 180] width 54 height 43
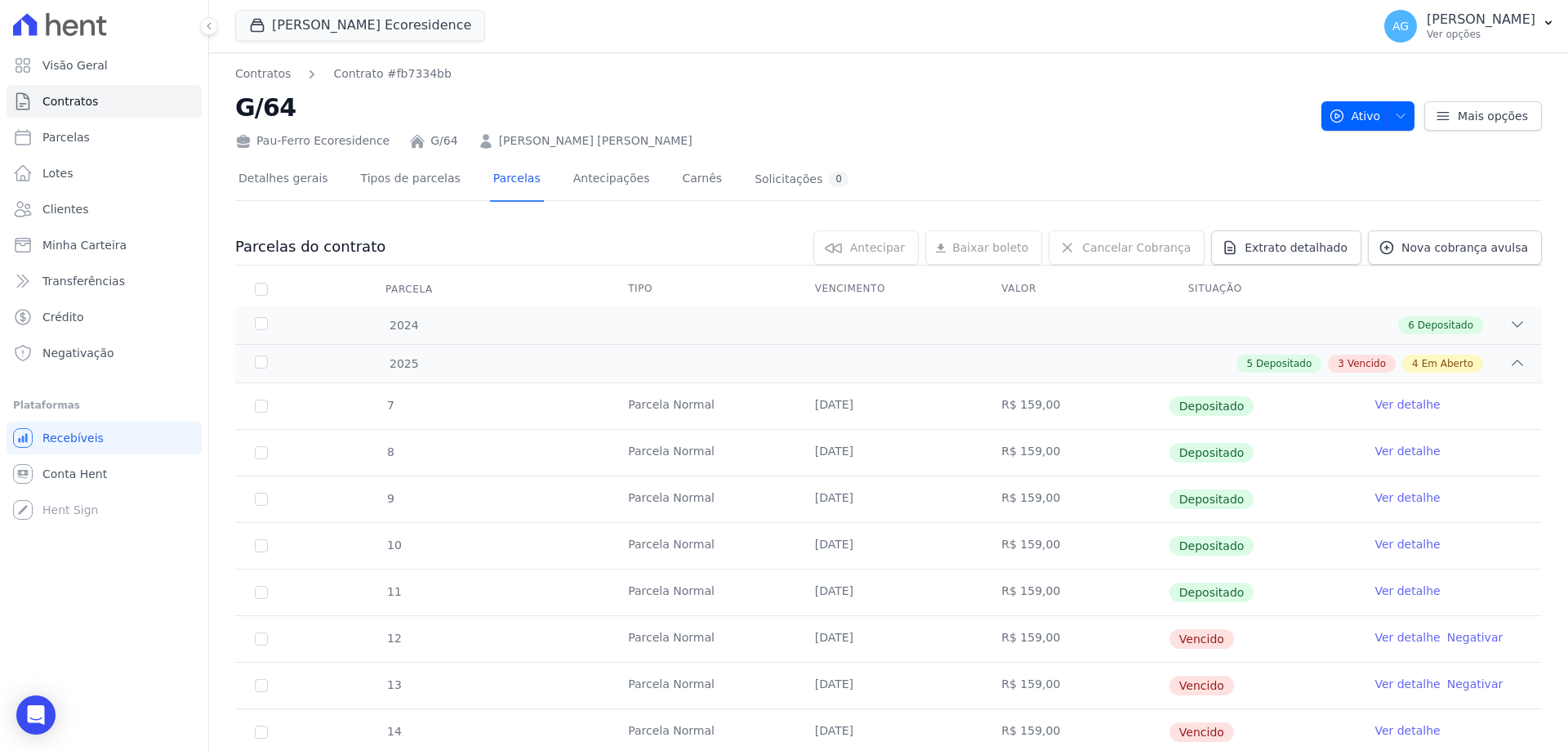
scroll to position [245, 0]
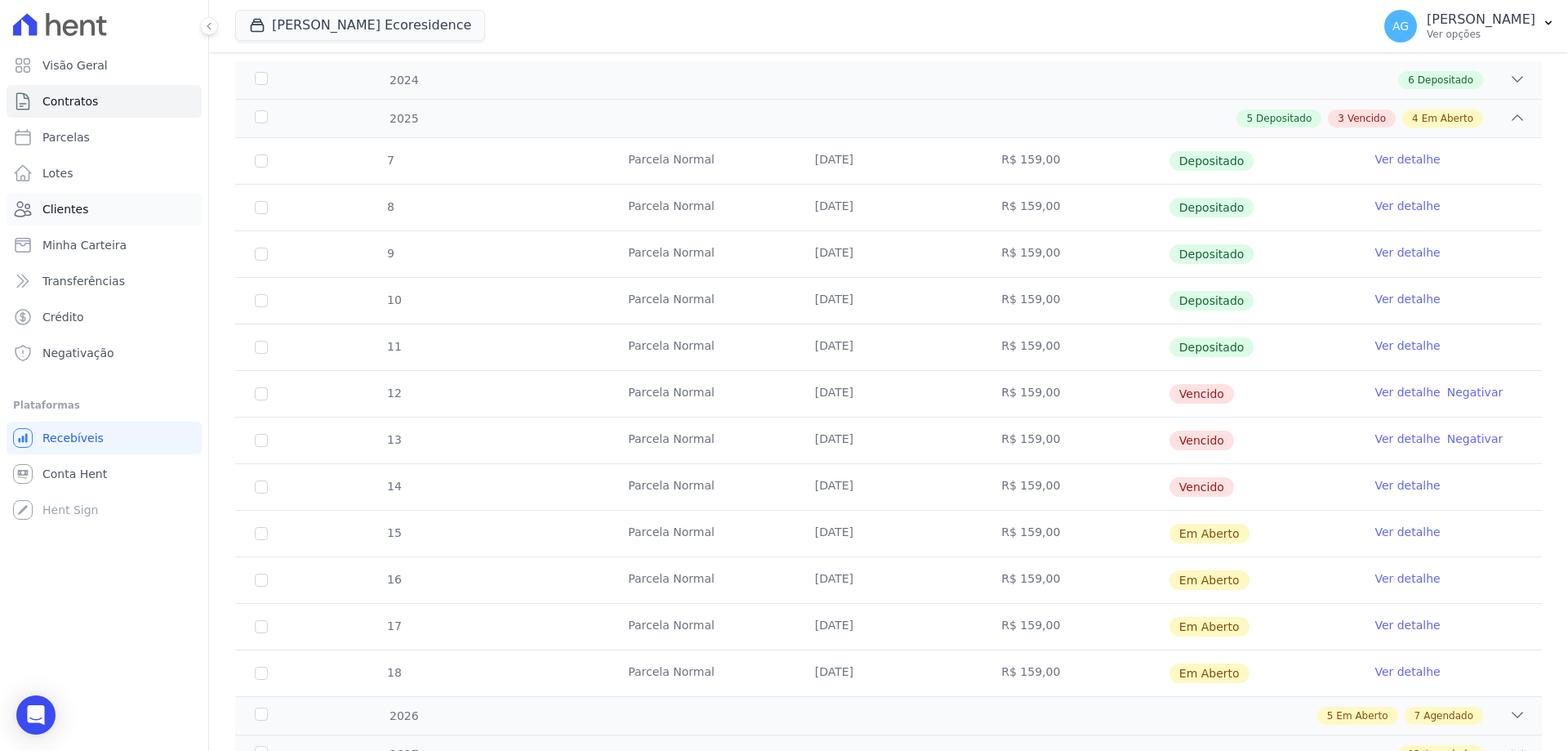
click at [84, 216] on link "Clientes" at bounding box center [104, 209] width 195 height 32
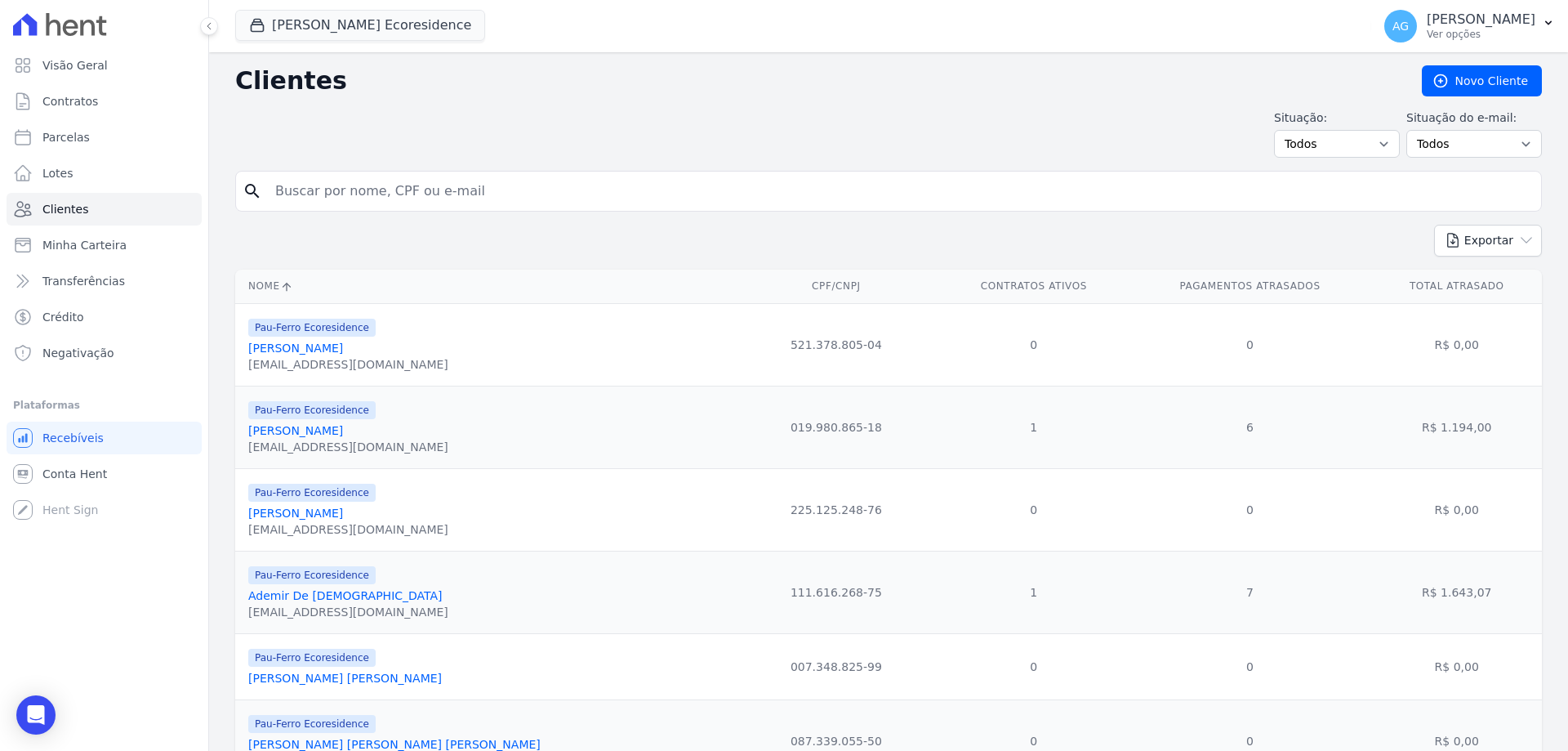
click at [439, 183] on input "search" at bounding box center [900, 191] width 1269 height 32
type input "stefanny"
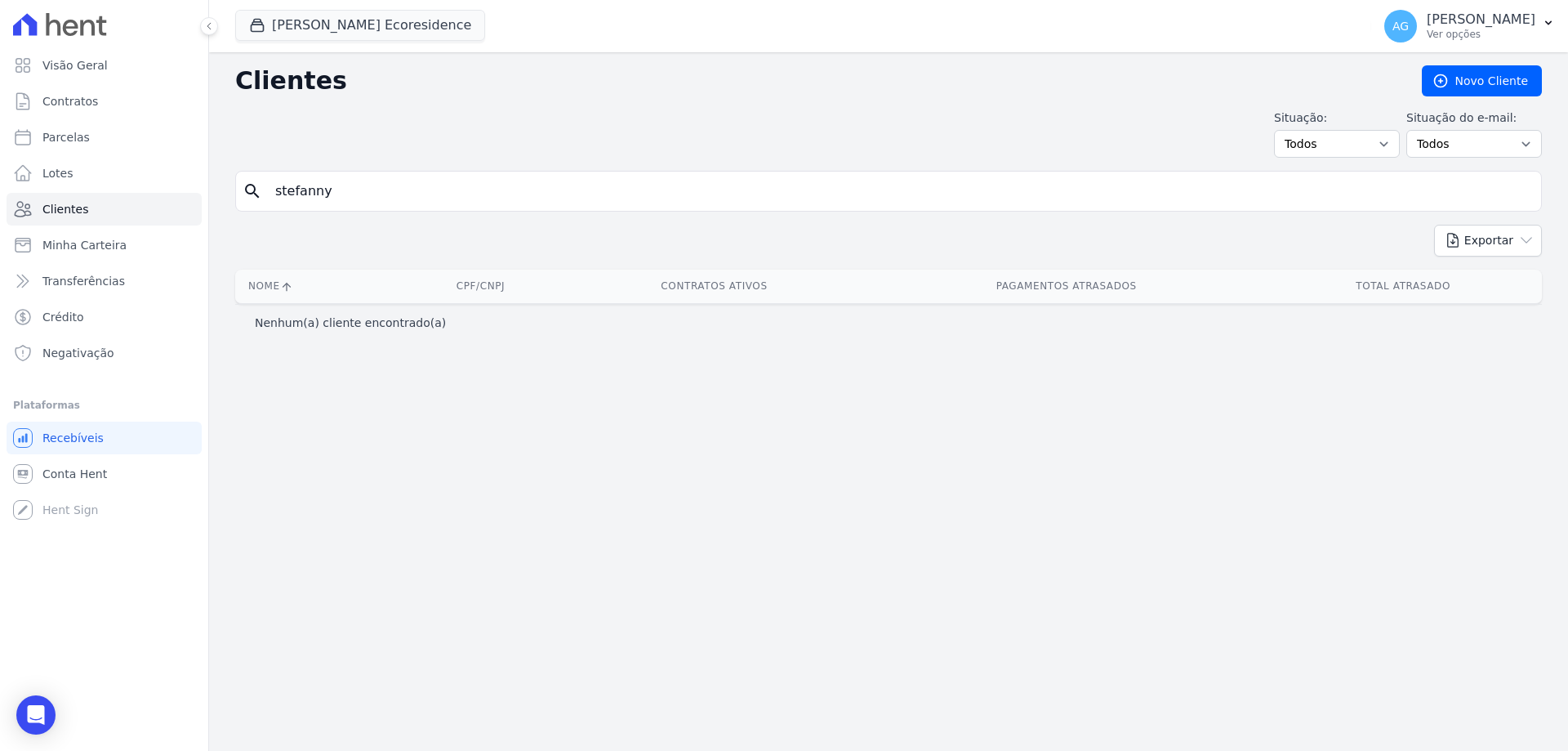
click at [422, 198] on input "stefanny" at bounding box center [900, 191] width 1269 height 32
type input "[PERSON_NAME]"
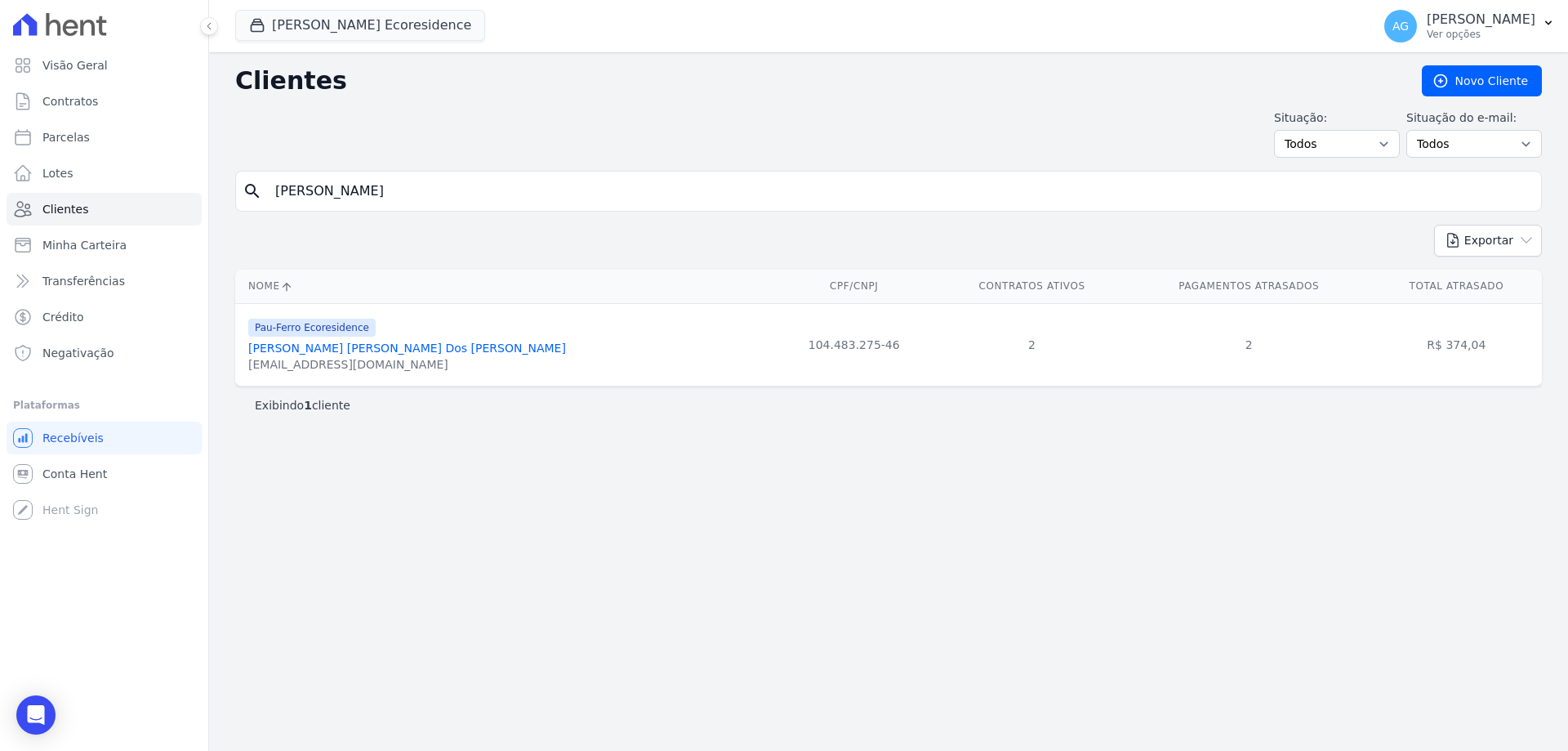
click at [405, 350] on link "[PERSON_NAME] [PERSON_NAME] Dos [PERSON_NAME]" at bounding box center [406, 347] width 318 height 13
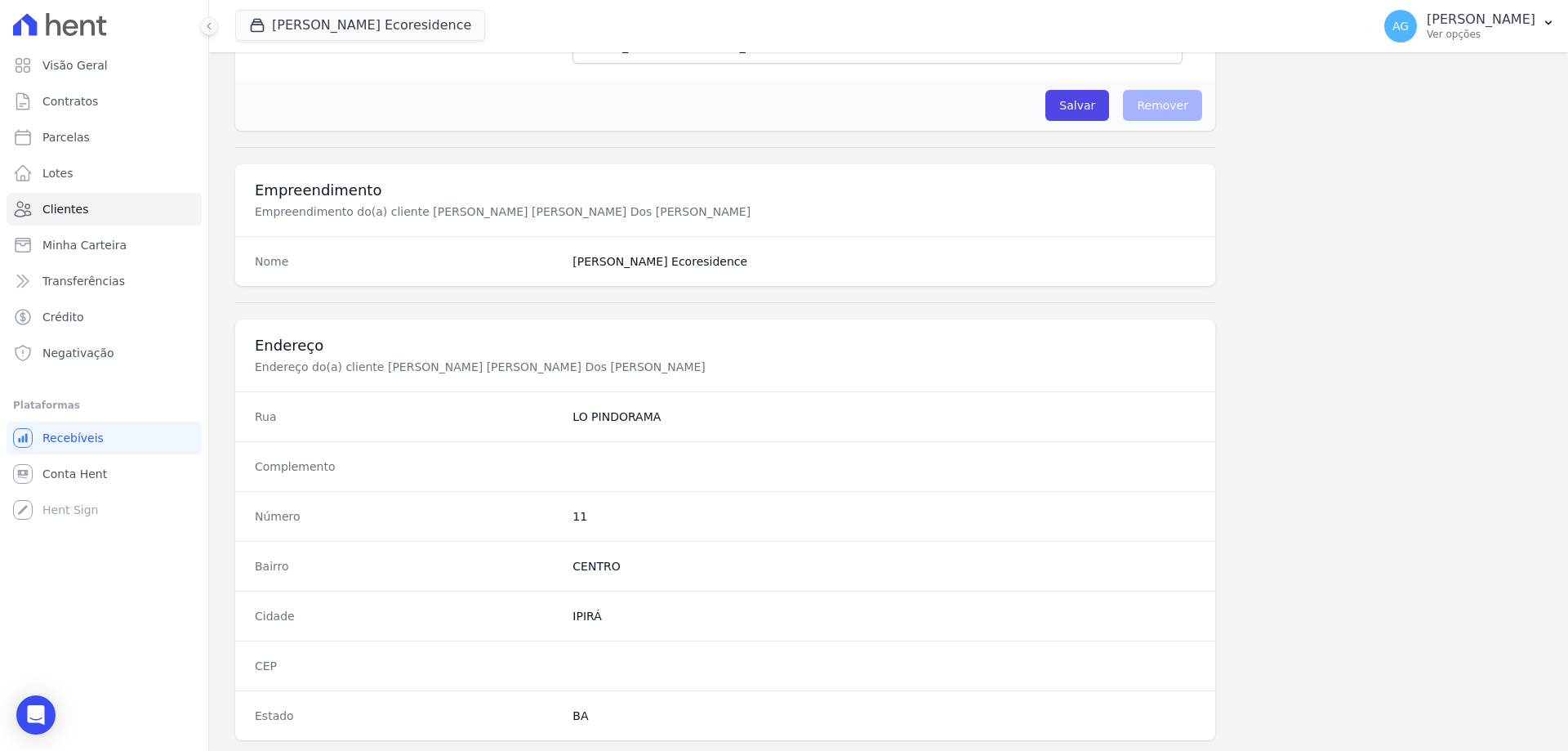
scroll to position [927, 0]
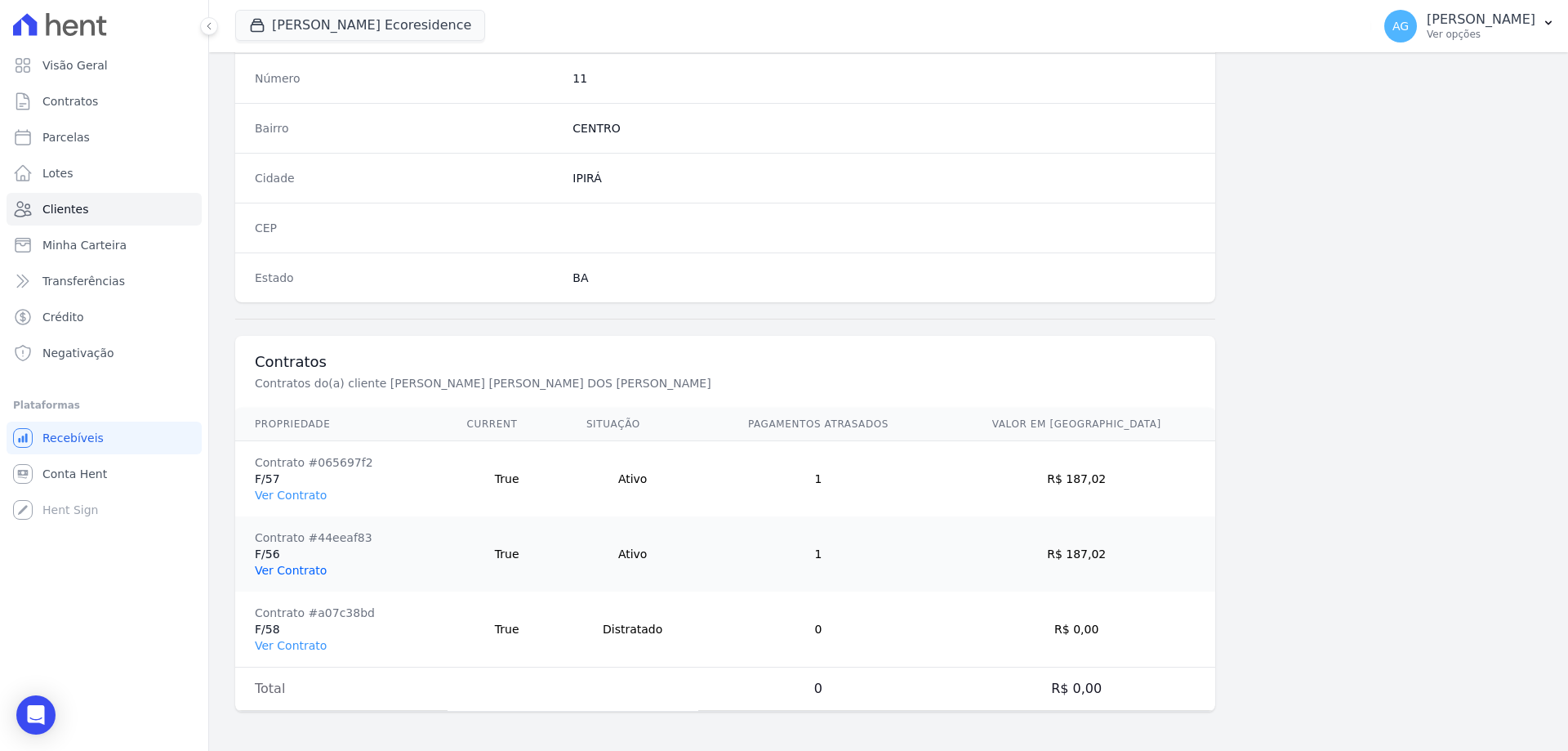
click at [293, 567] on link "Ver Contrato" at bounding box center [291, 570] width 72 height 13
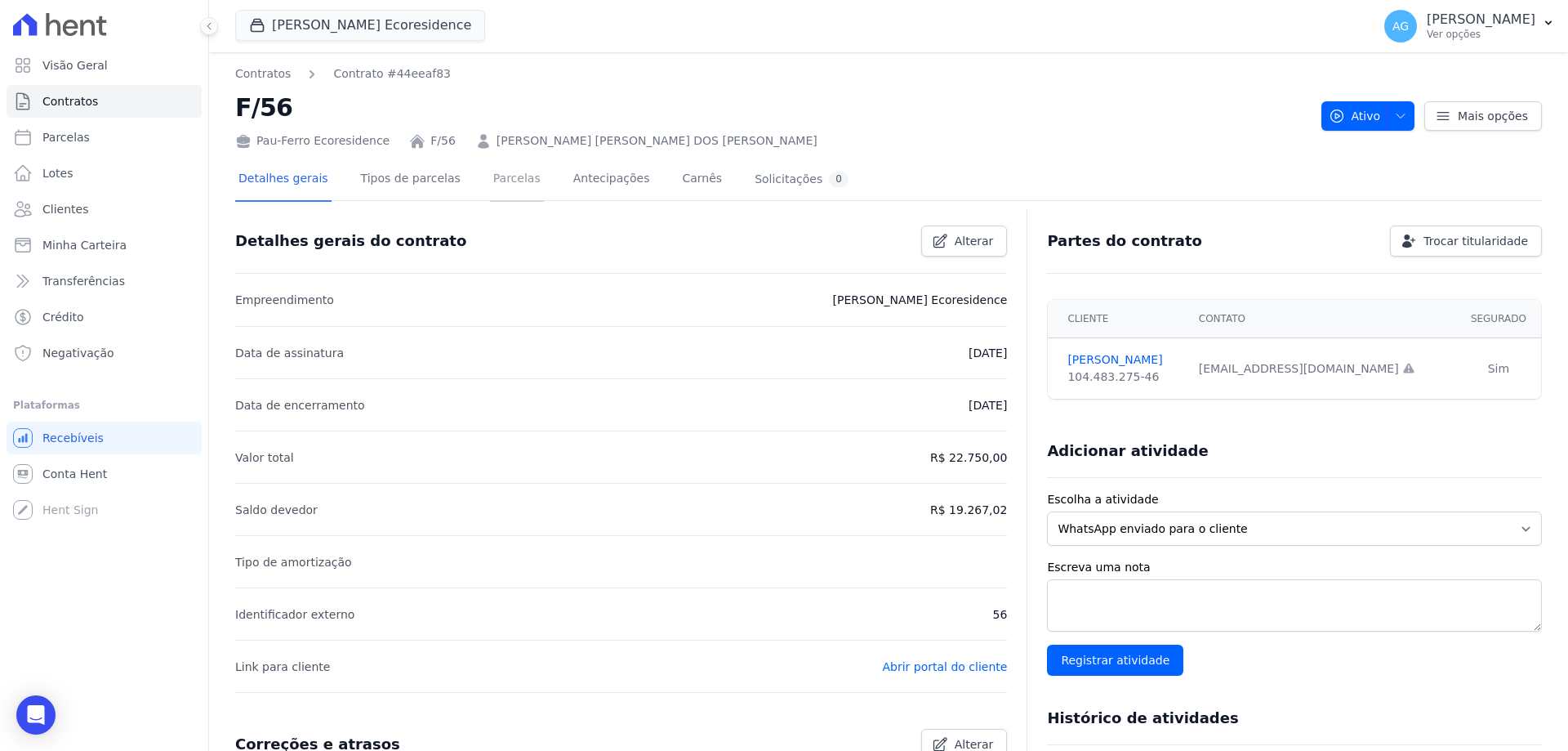
click at [510, 176] on link "Parcelas" at bounding box center [516, 180] width 54 height 43
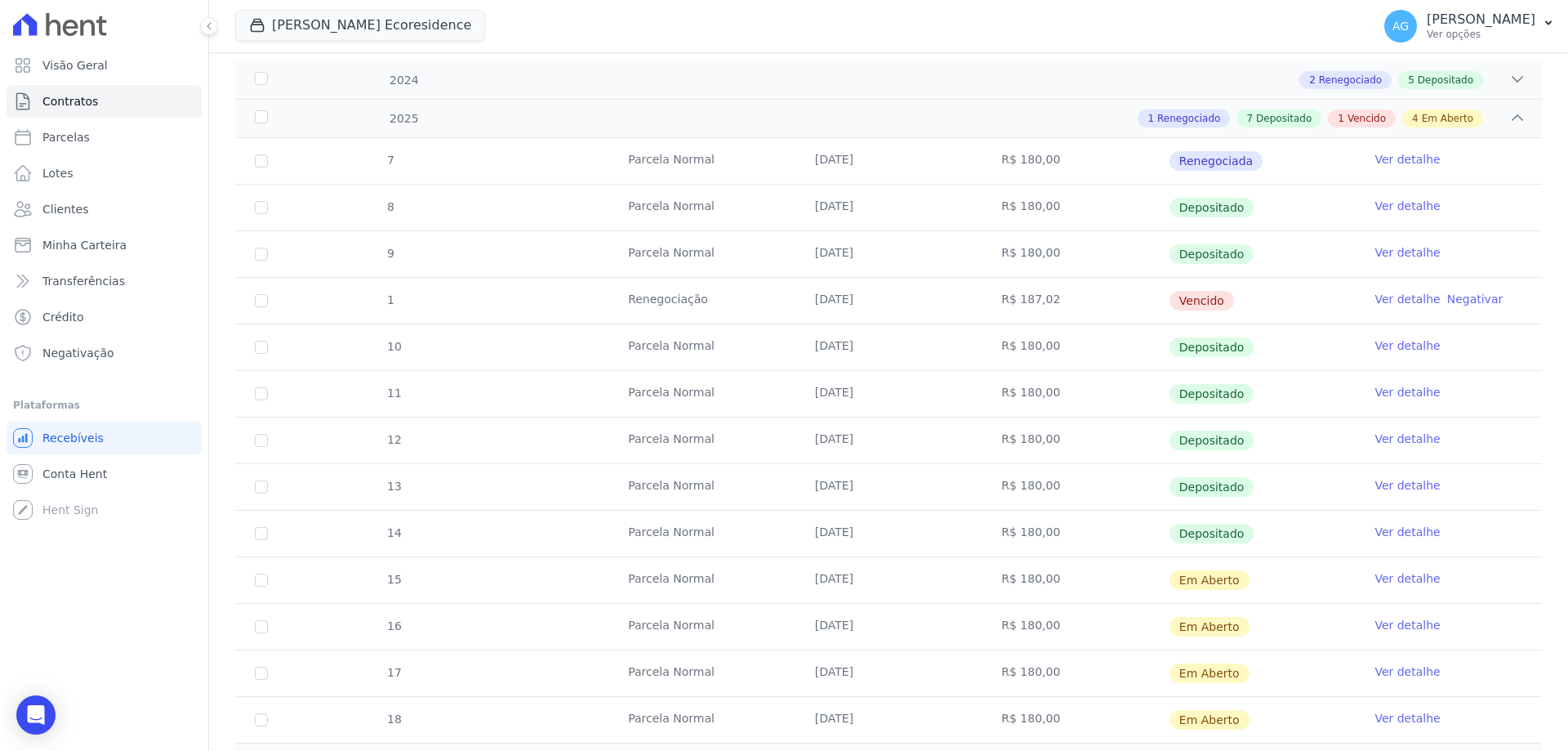
scroll to position [81, 0]
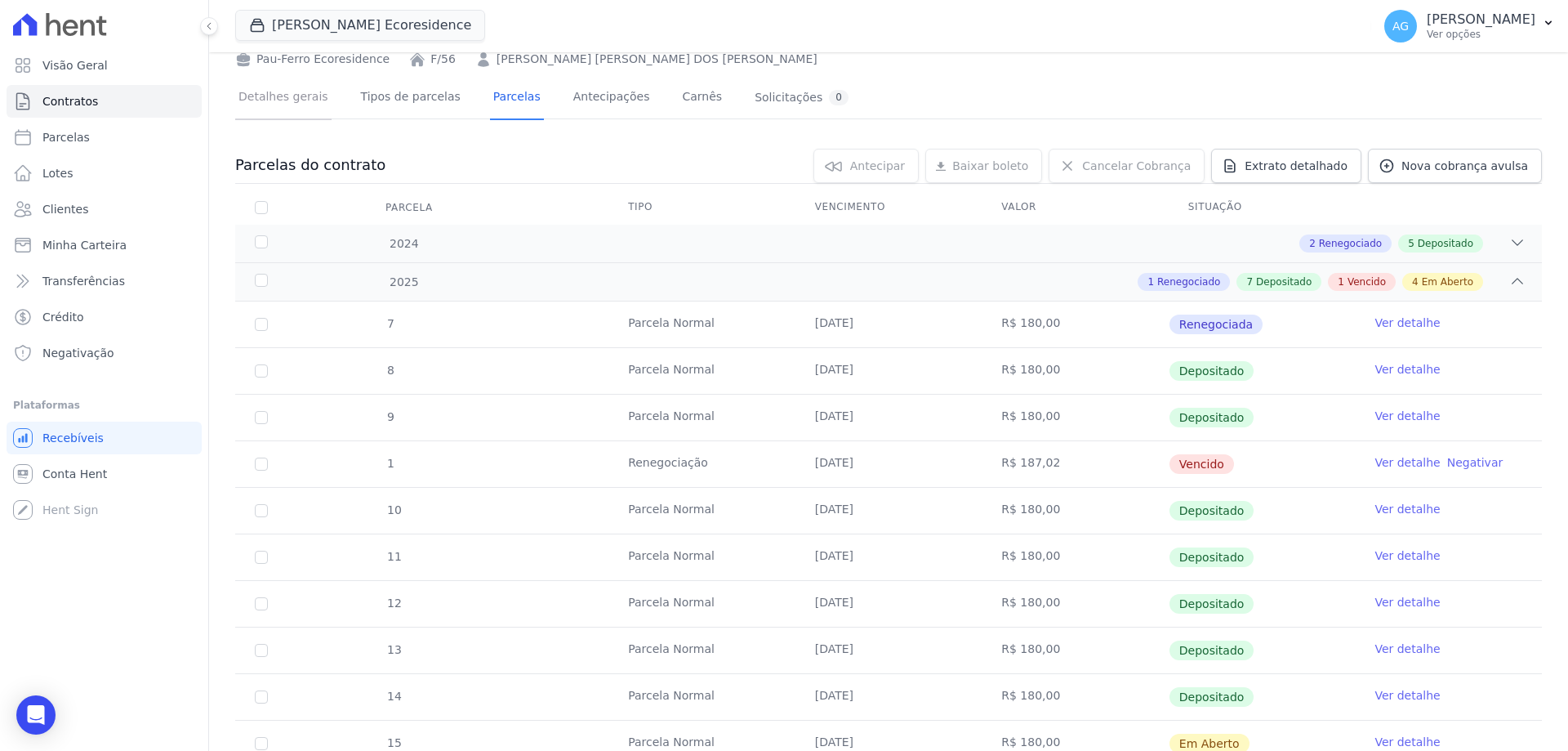
click at [300, 94] on link "Detalhes gerais" at bounding box center [284, 98] width 97 height 43
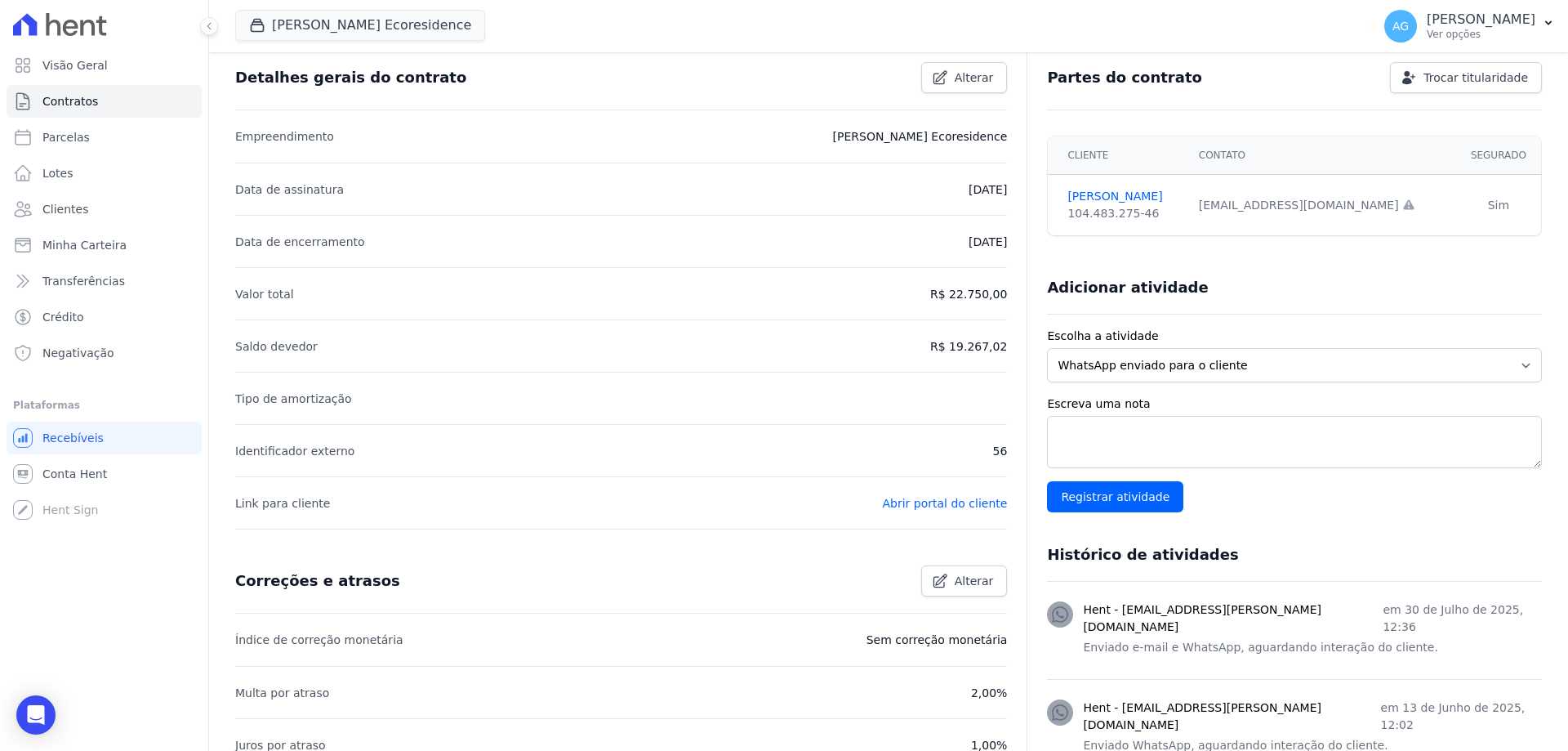
scroll to position [81, 0]
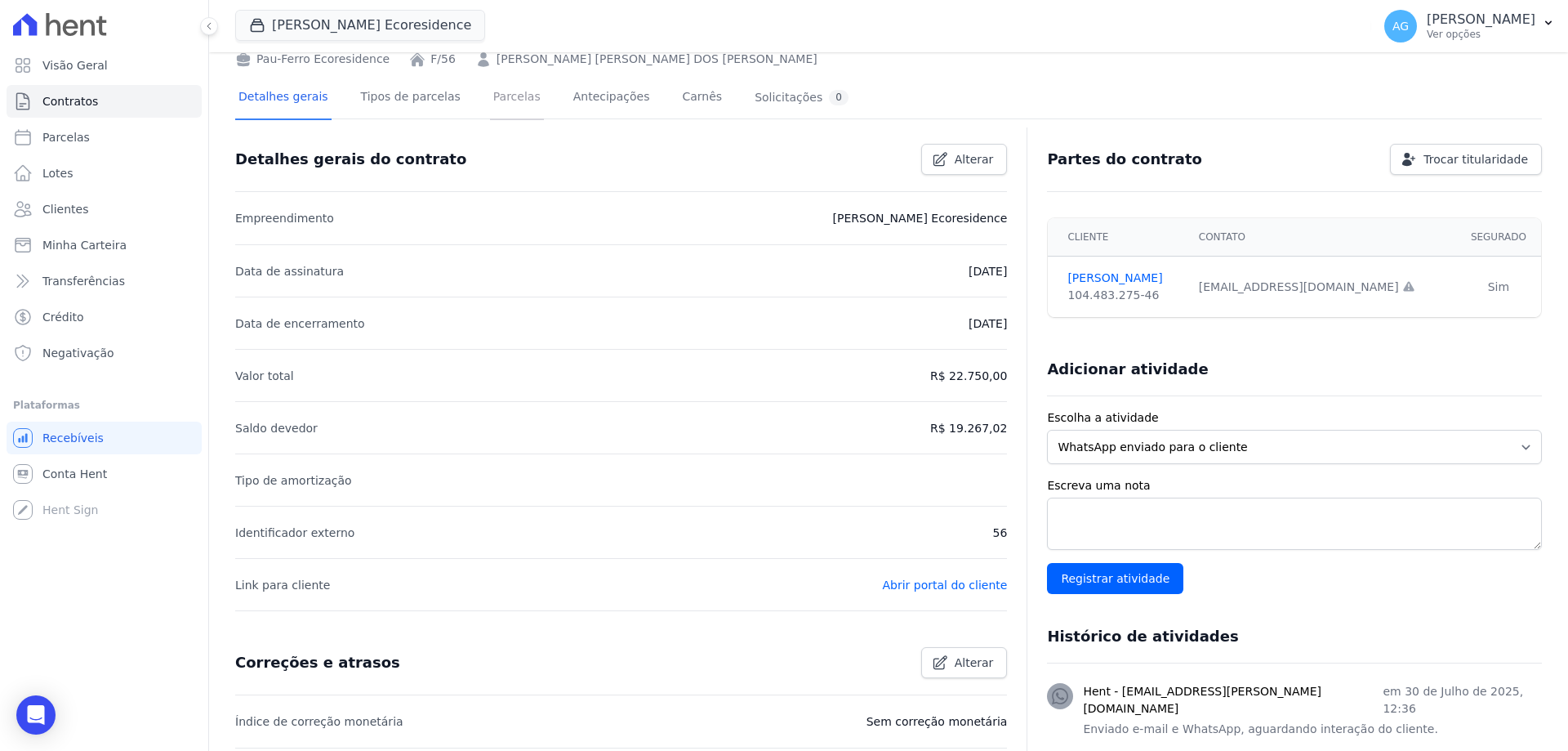
click at [490, 104] on link "Parcelas" at bounding box center [516, 98] width 54 height 43
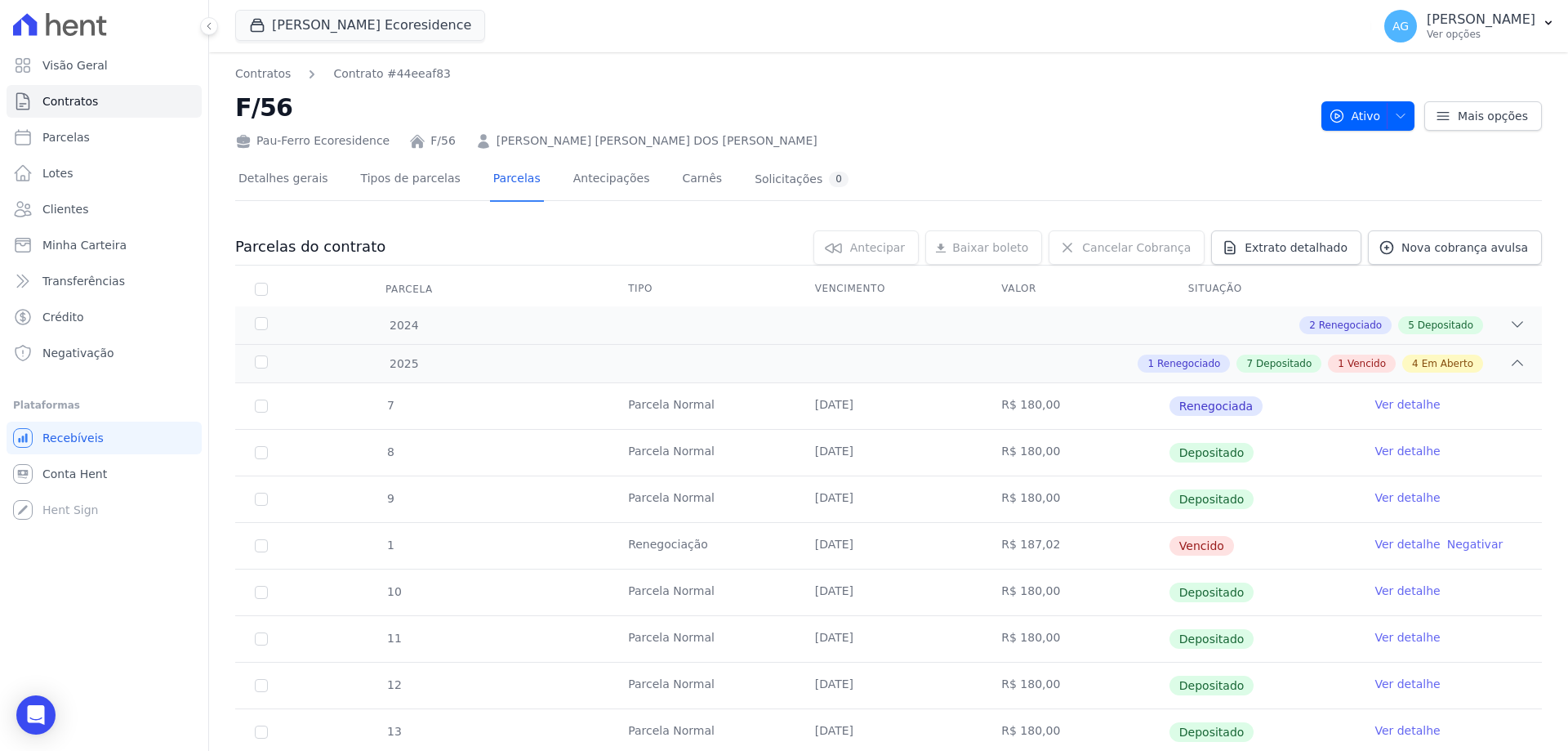
click at [1388, 542] on link "Ver detalhe" at bounding box center [1407, 544] width 65 height 16
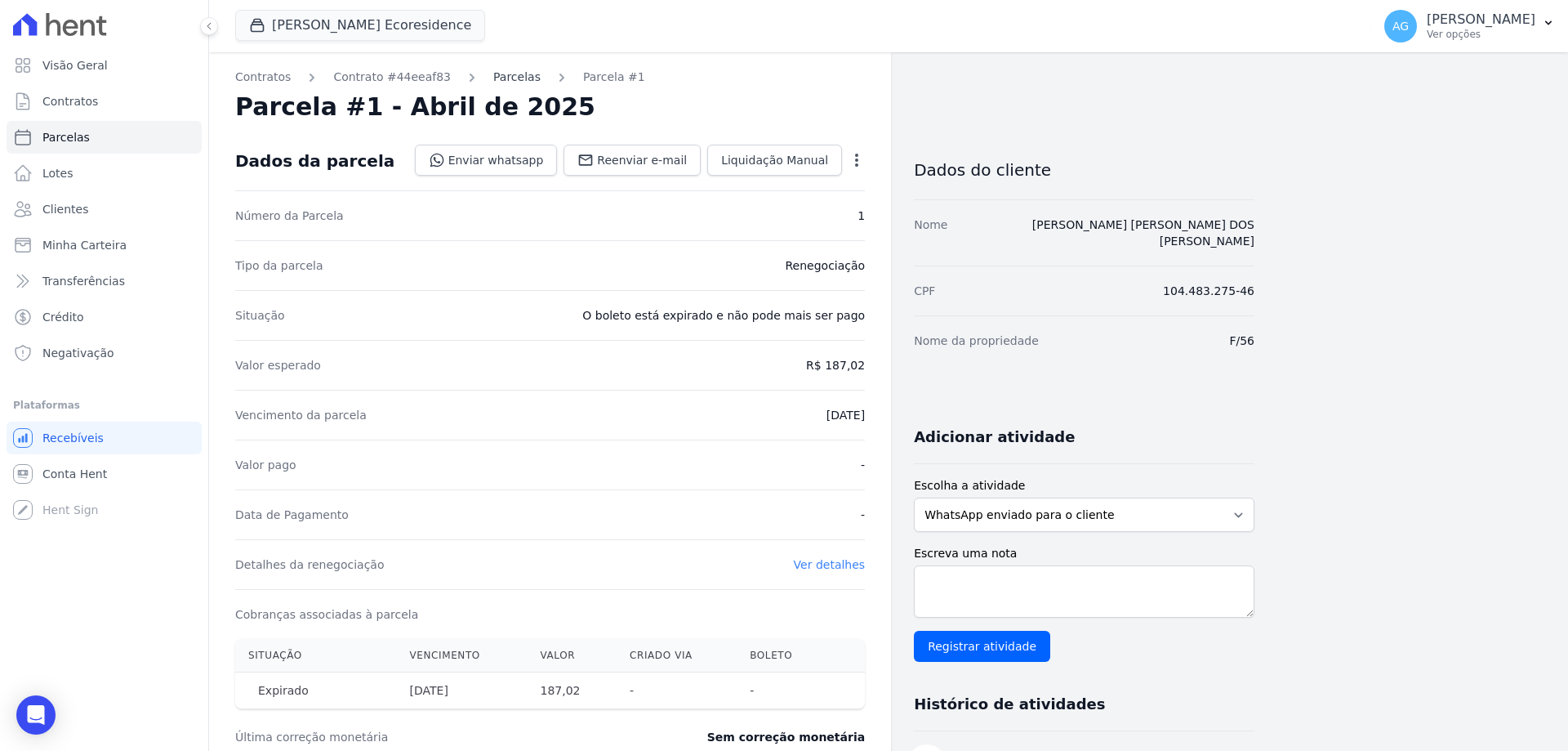
click at [493, 72] on link "Parcelas" at bounding box center [516, 77] width 47 height 17
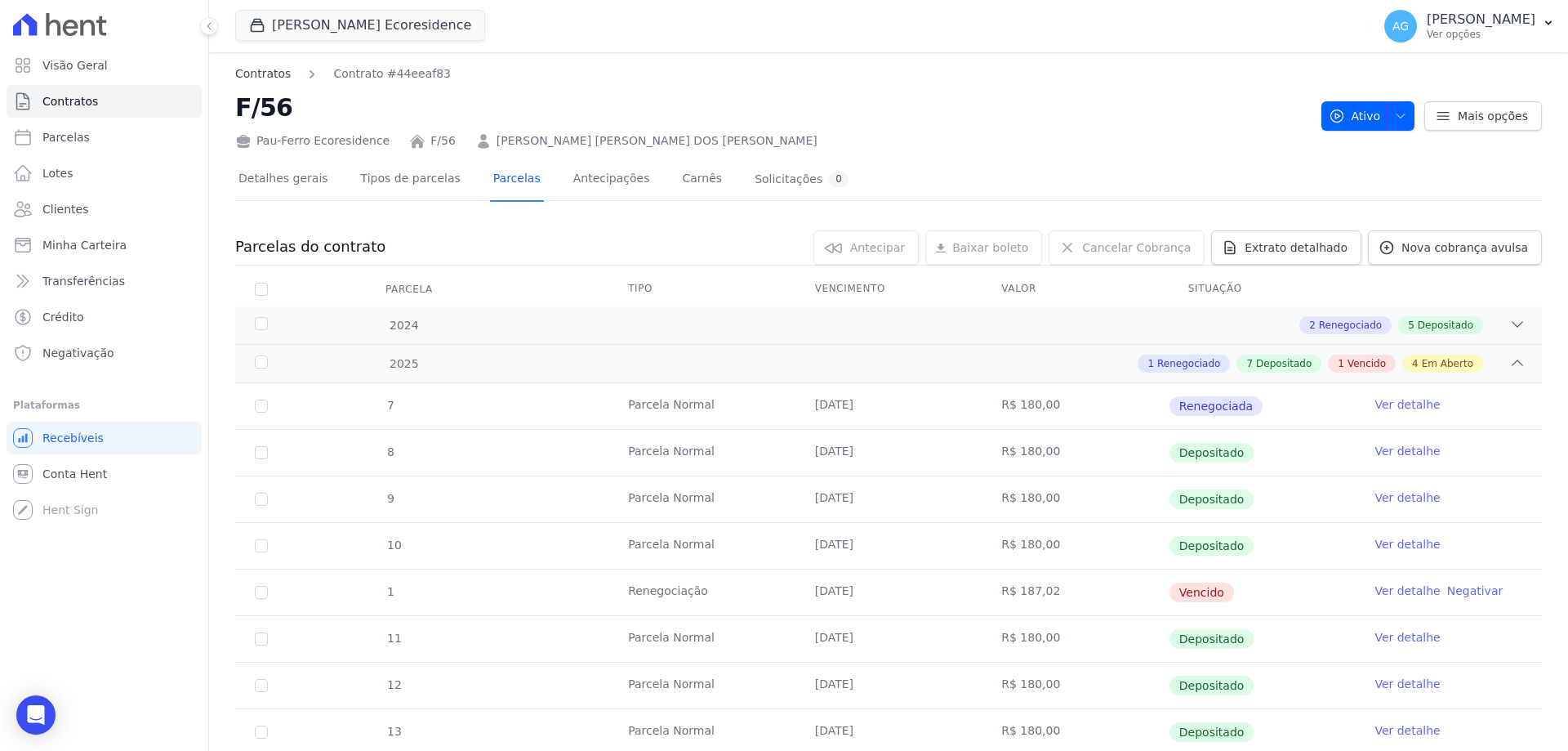
click at [285, 69] on link "Contratos" at bounding box center [263, 73] width 55 height 17
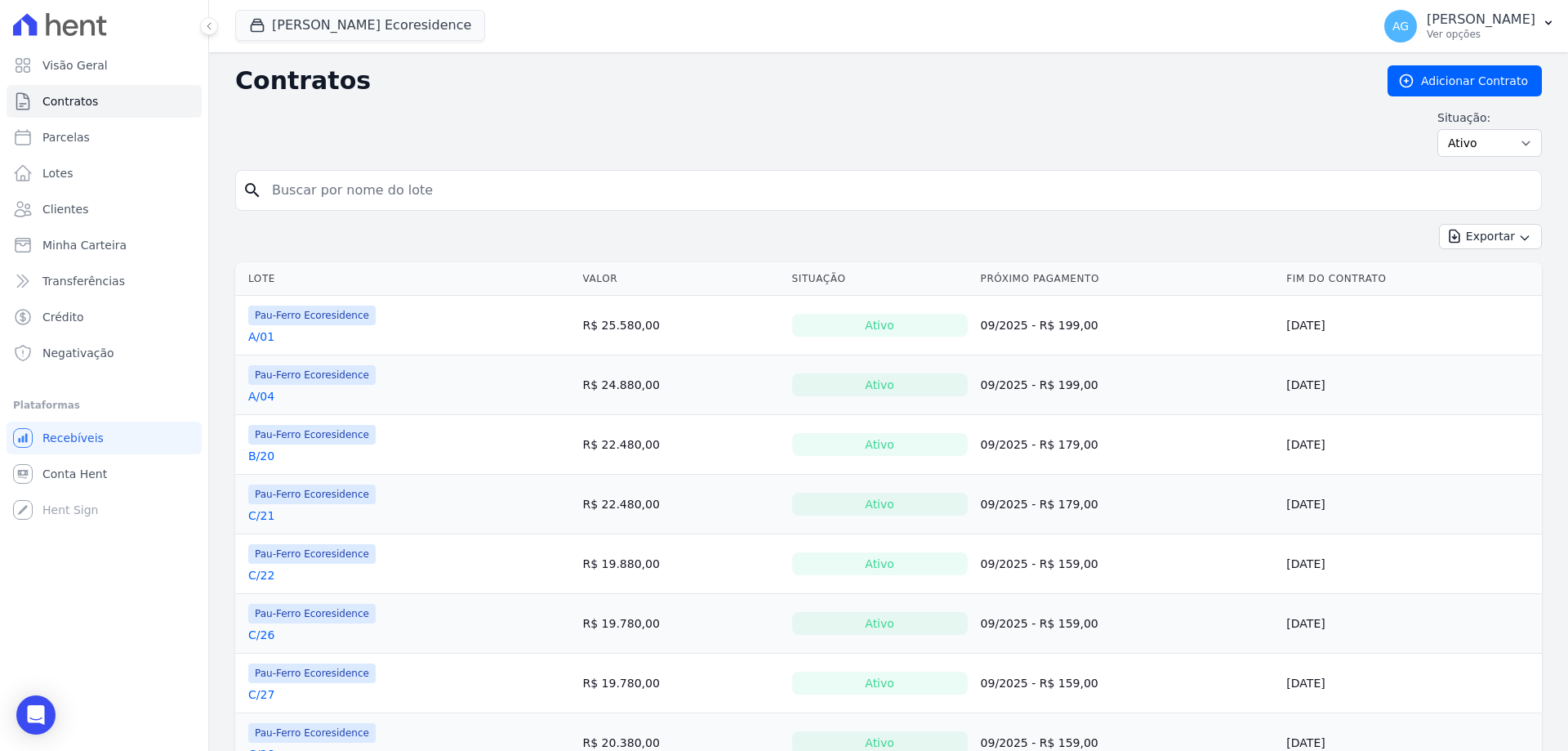
click at [513, 201] on input "search" at bounding box center [899, 190] width 1273 height 32
type input "[PERSON_NAME]"
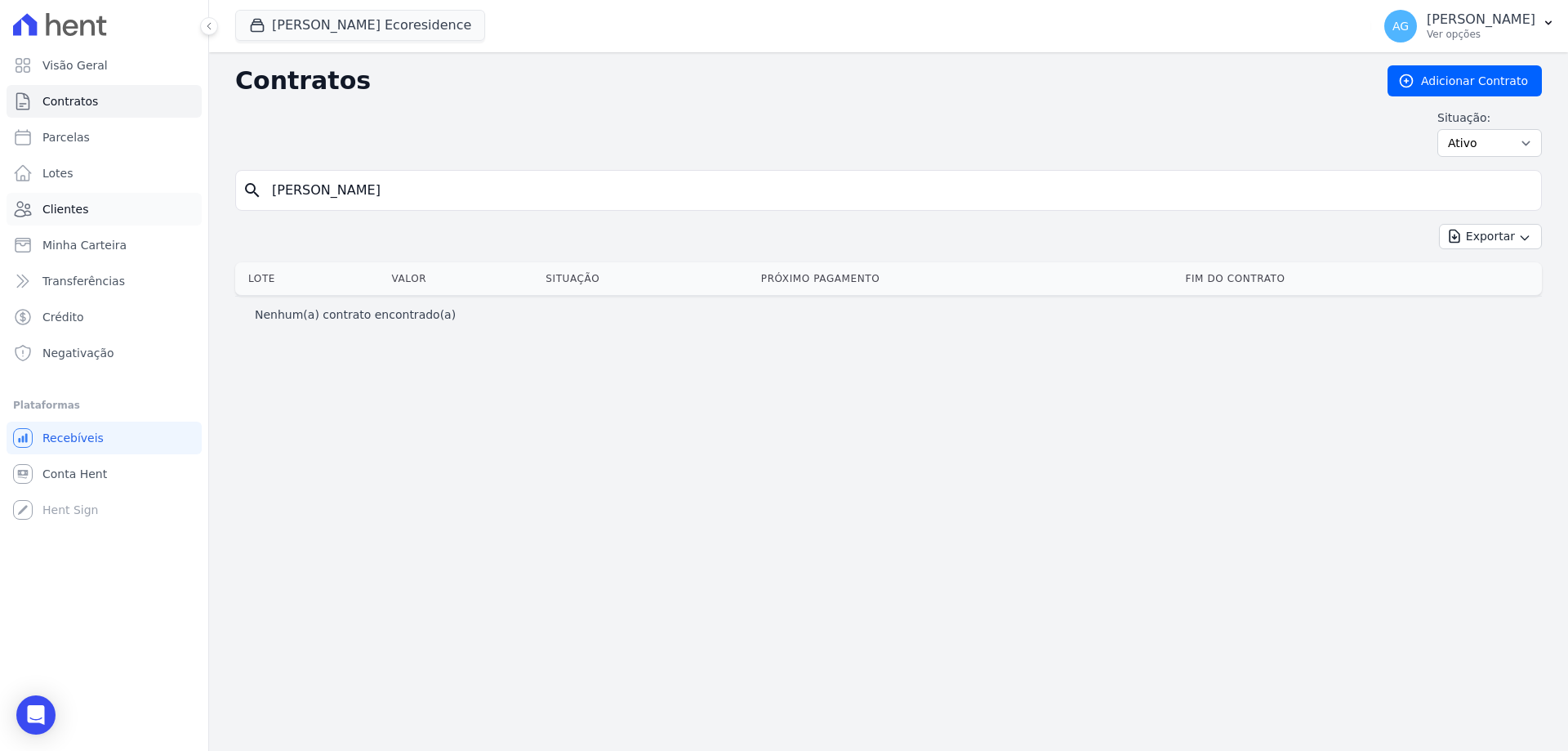
click at [98, 222] on link "Clientes" at bounding box center [104, 209] width 195 height 32
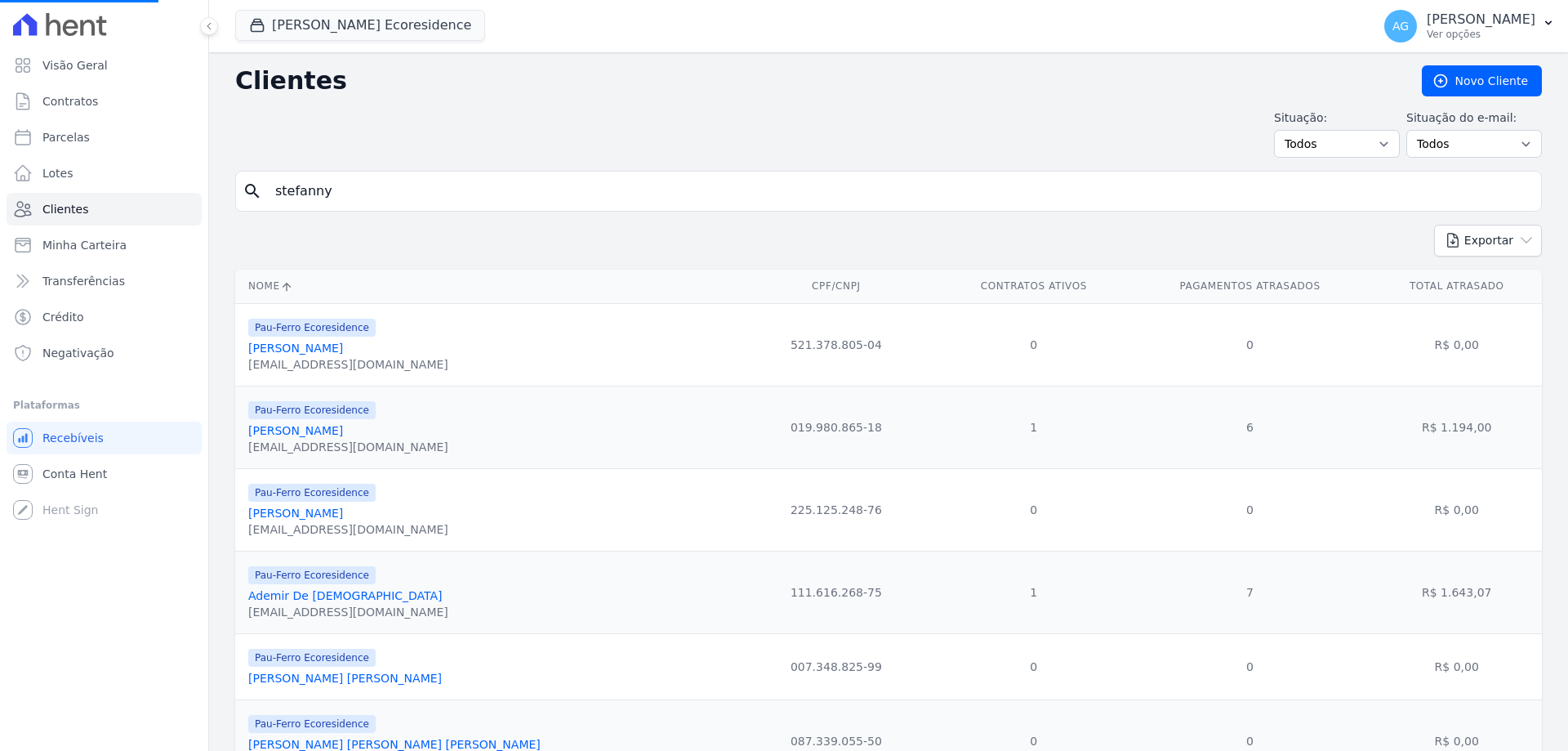
click at [393, 192] on input "stefanny" at bounding box center [900, 191] width 1269 height 32
click at [393, 192] on input "search" at bounding box center [900, 191] width 1269 height 32
type input "[PERSON_NAME]"
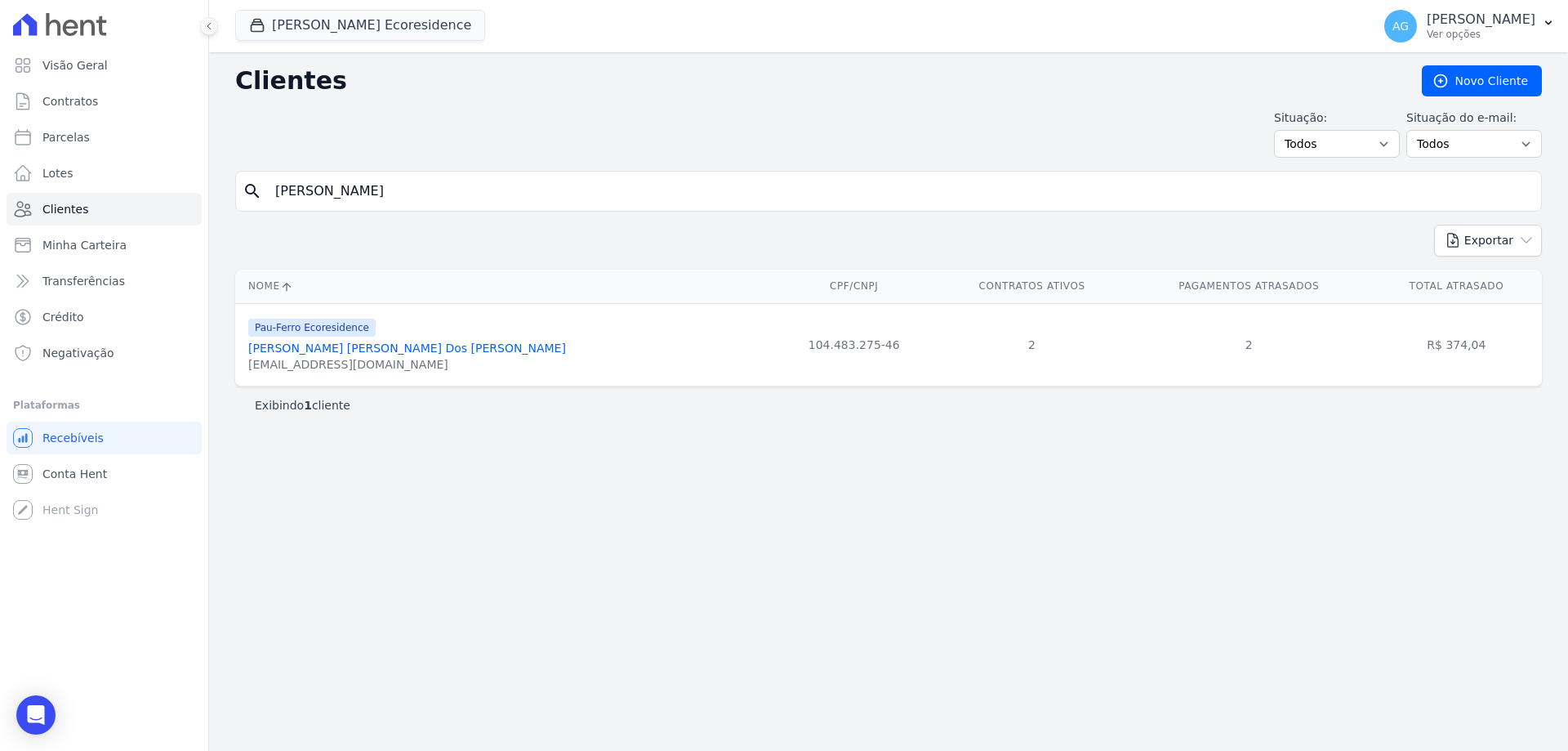
click at [405, 346] on link "[PERSON_NAME] [PERSON_NAME] Dos [PERSON_NAME]" at bounding box center [406, 347] width 318 height 13
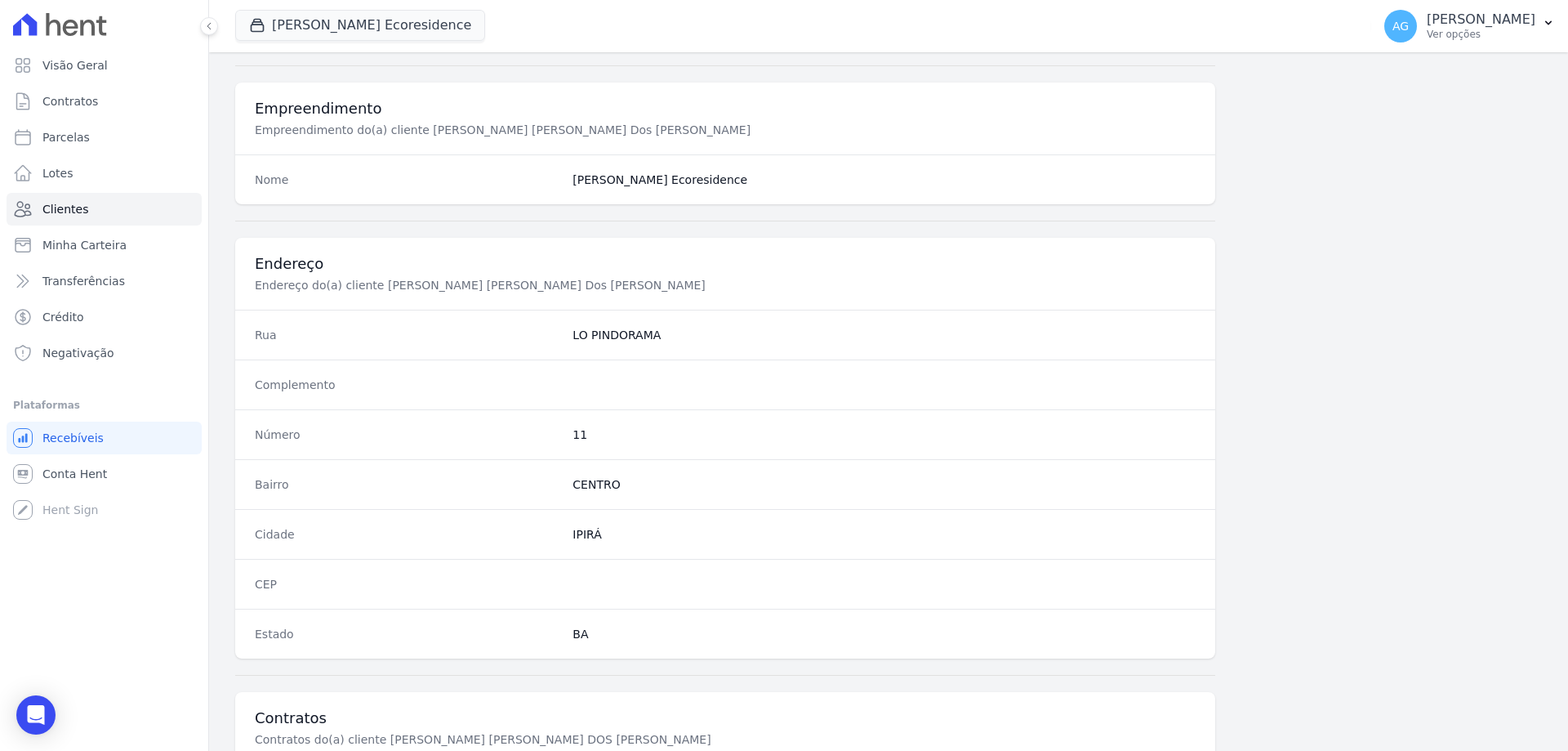
scroll to position [927, 0]
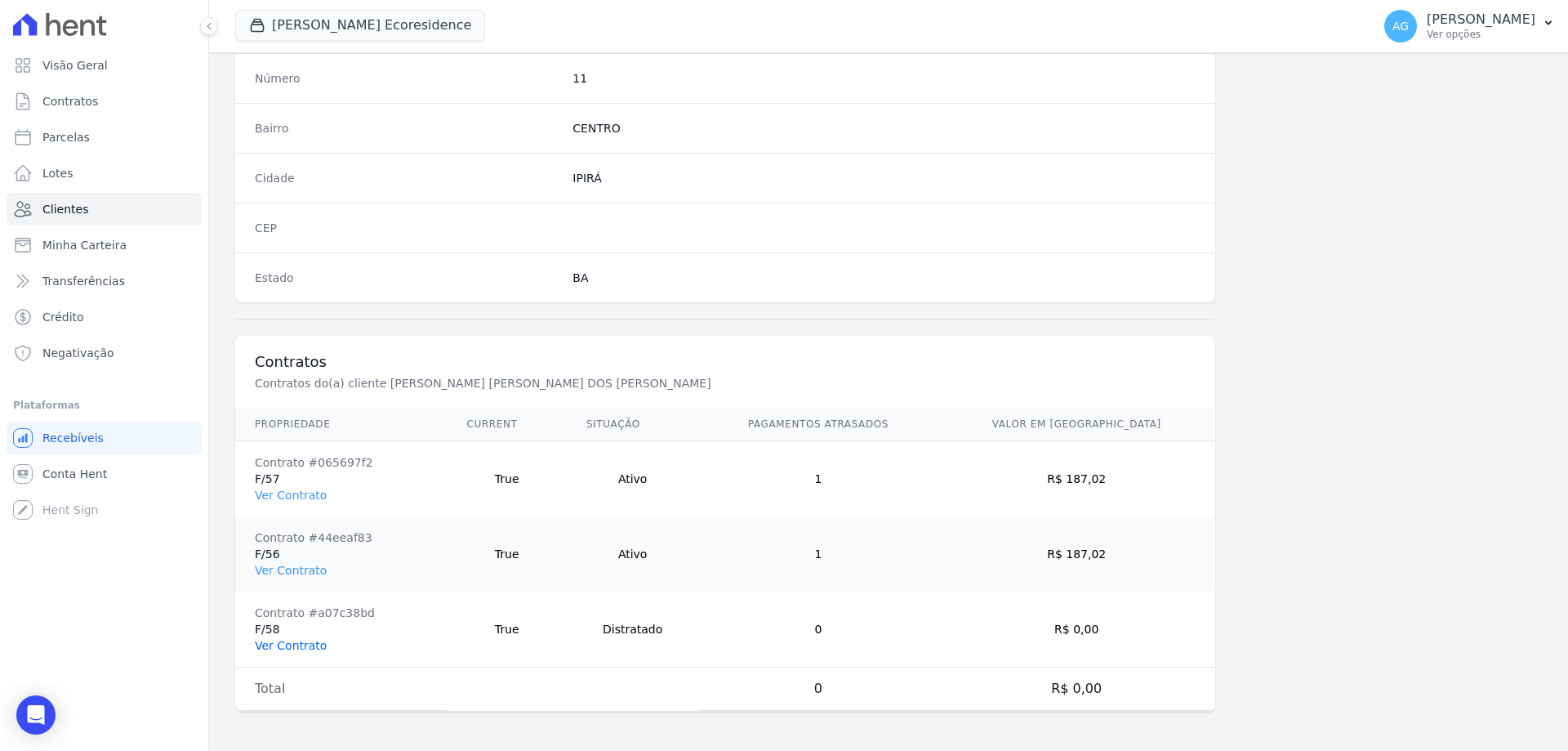
click at [284, 644] on link "Ver Contrato" at bounding box center [291, 645] width 72 height 13
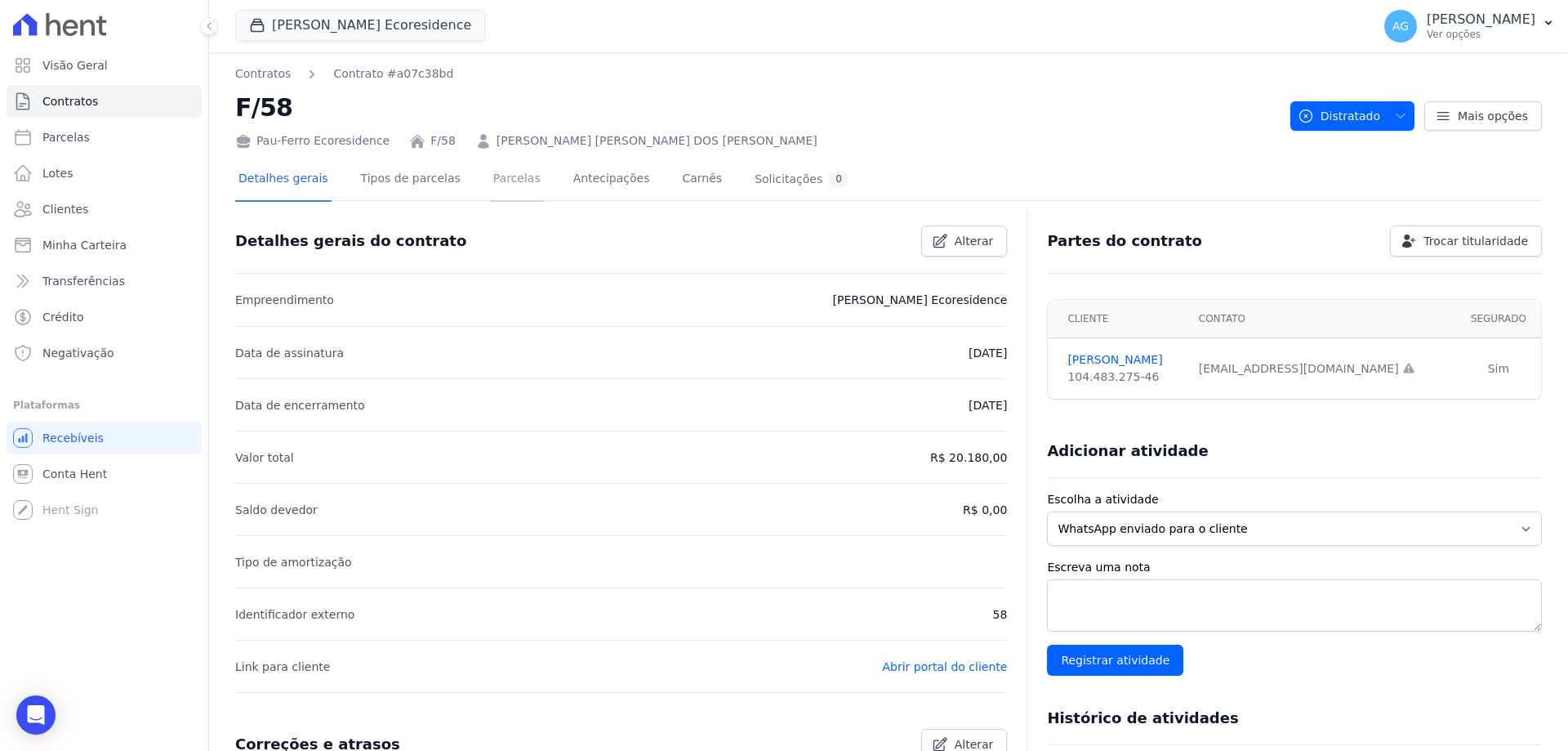
click at [500, 183] on link "Parcelas" at bounding box center [516, 180] width 54 height 43
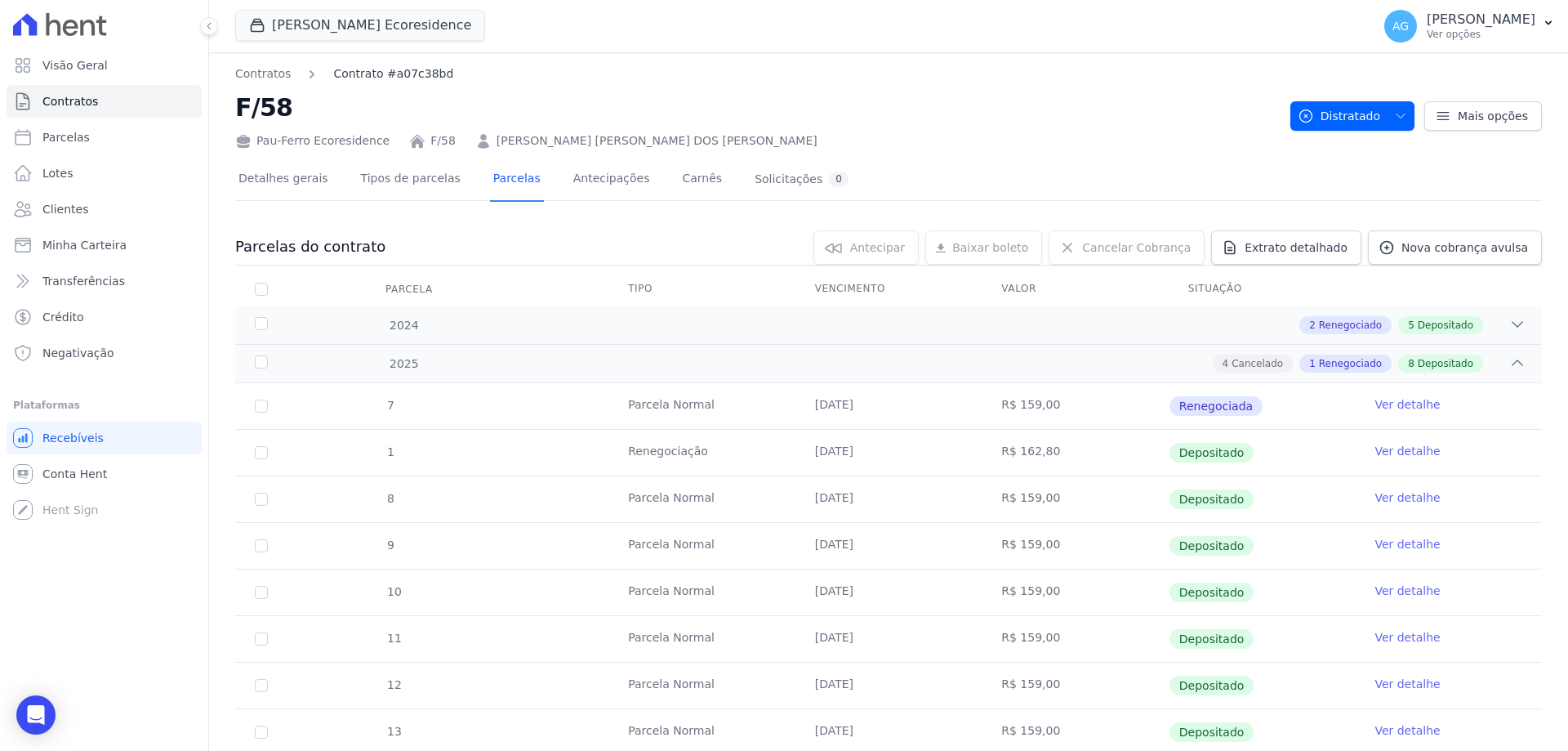
click at [342, 74] on link "Contrato #a07c38bd" at bounding box center [393, 73] width 120 height 17
click at [500, 141] on link "[PERSON_NAME] [PERSON_NAME] DOS [PERSON_NAME]" at bounding box center [657, 141] width 321 height 17
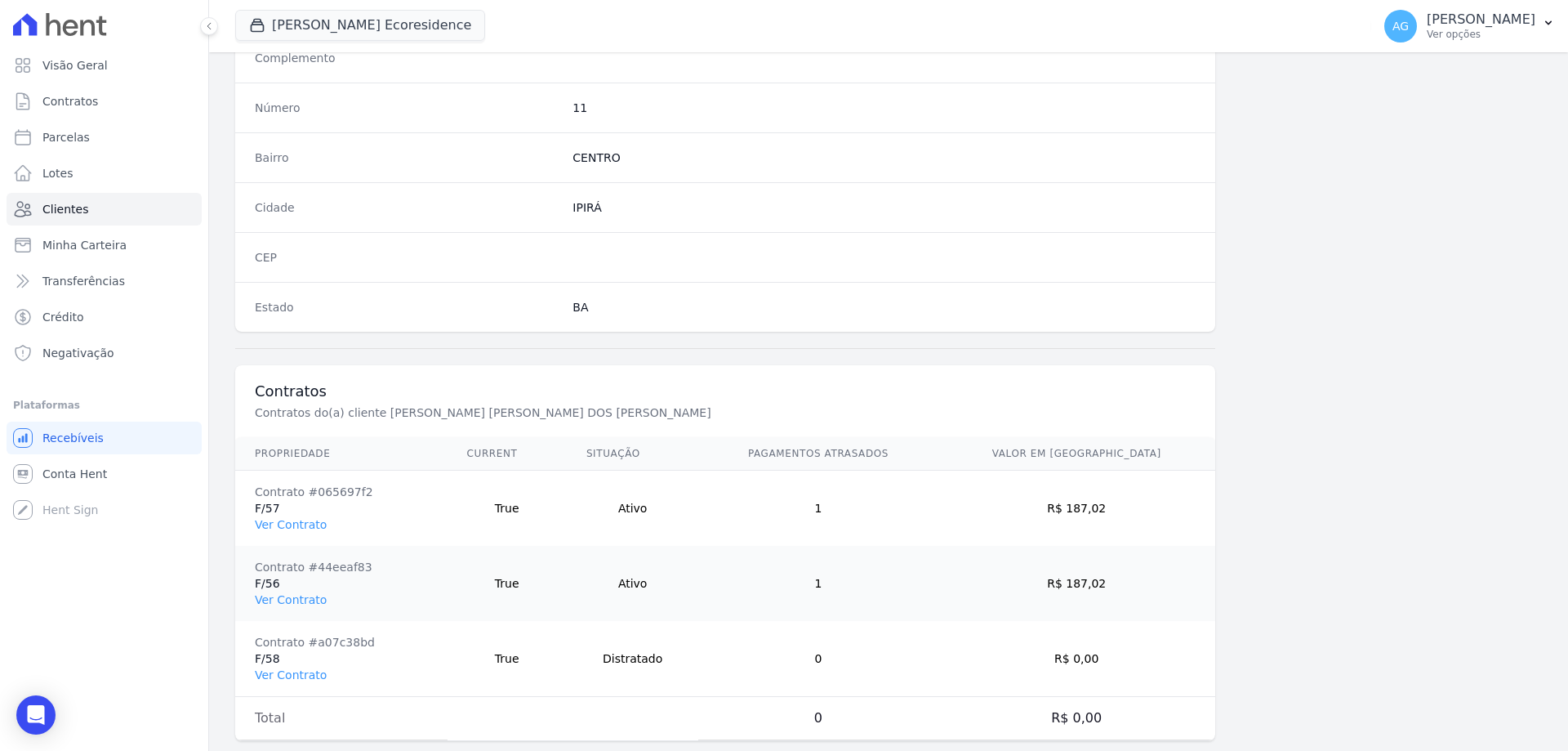
scroll to position [927, 0]
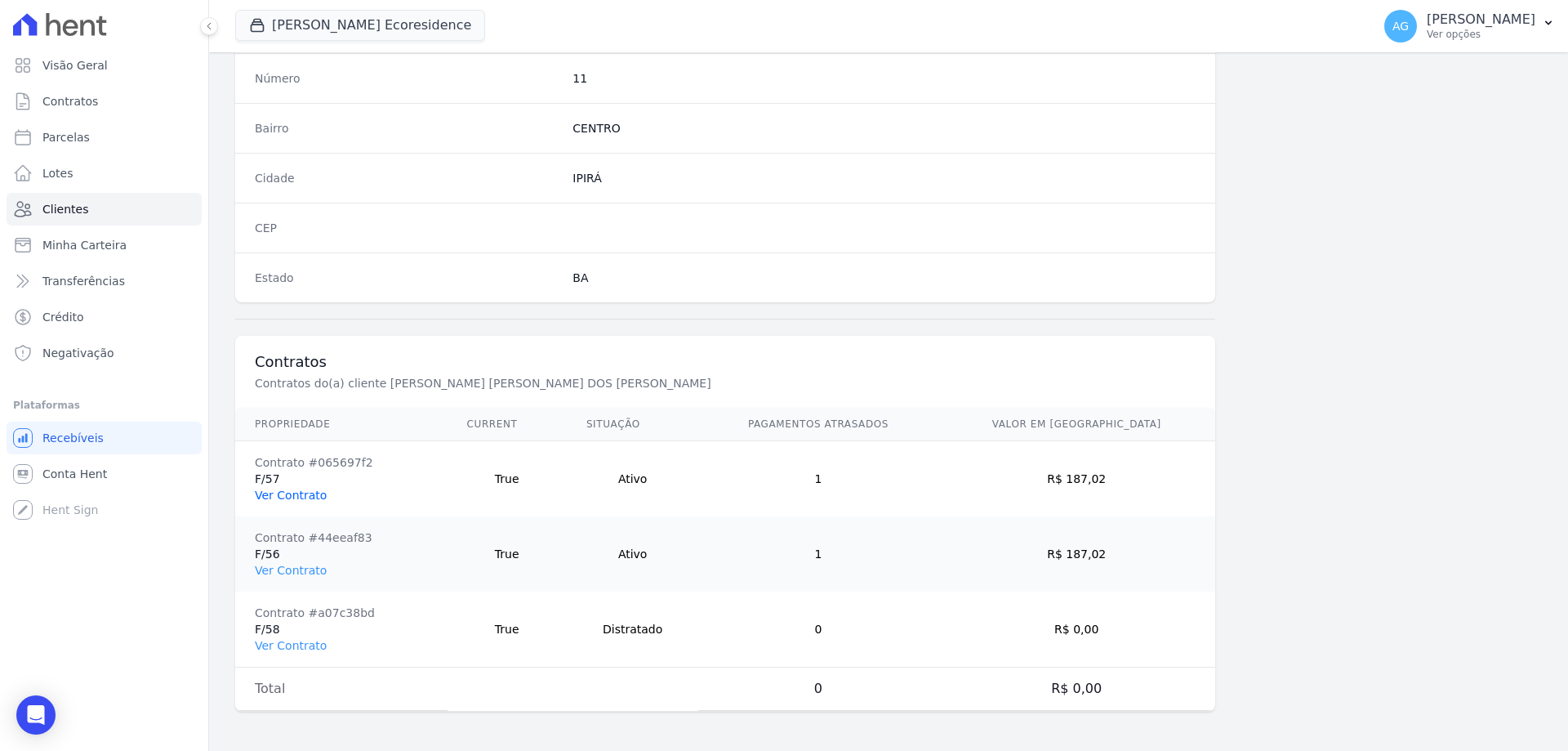
click at [293, 499] on link "Ver Contrato" at bounding box center [291, 495] width 72 height 13
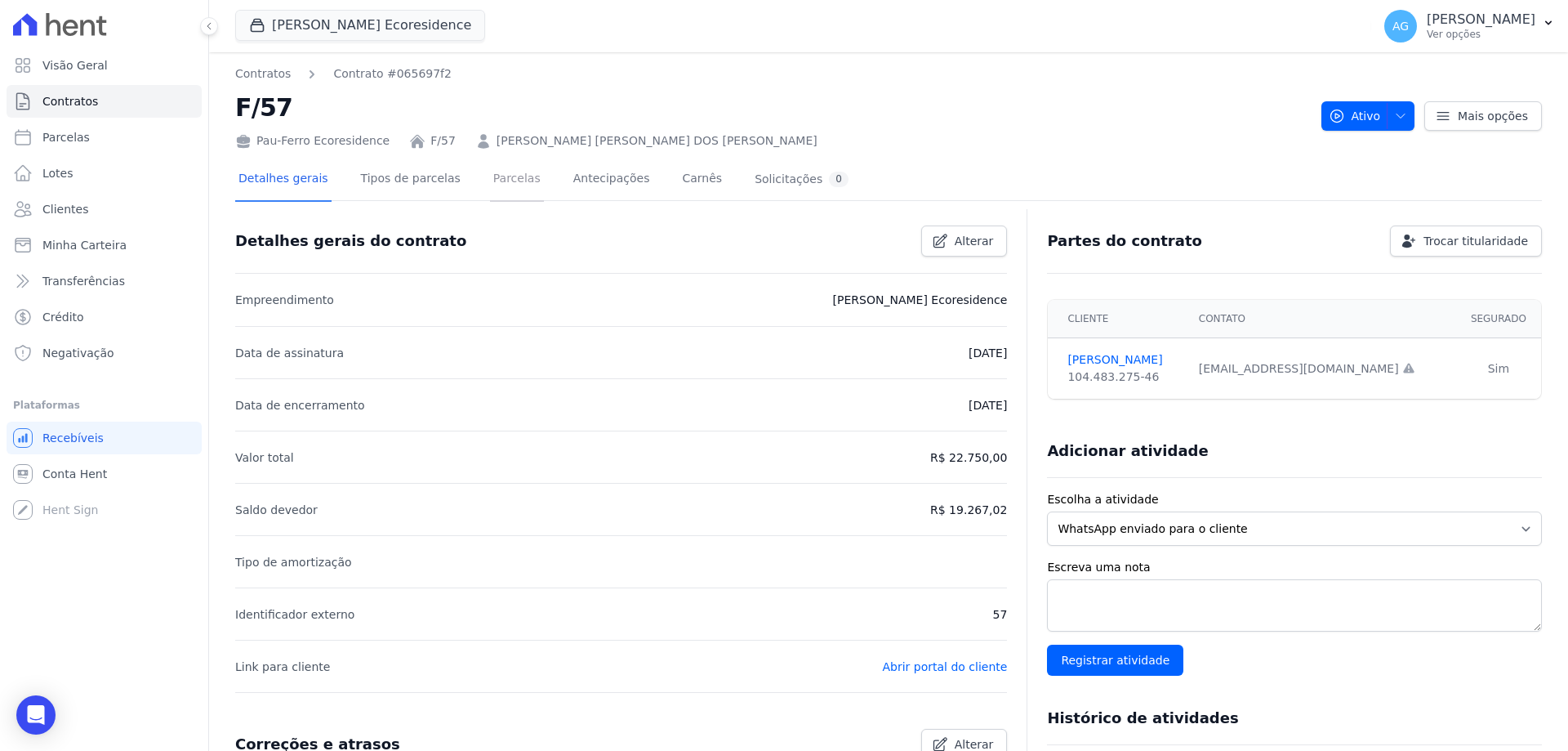
click at [499, 183] on link "Parcelas" at bounding box center [516, 180] width 54 height 43
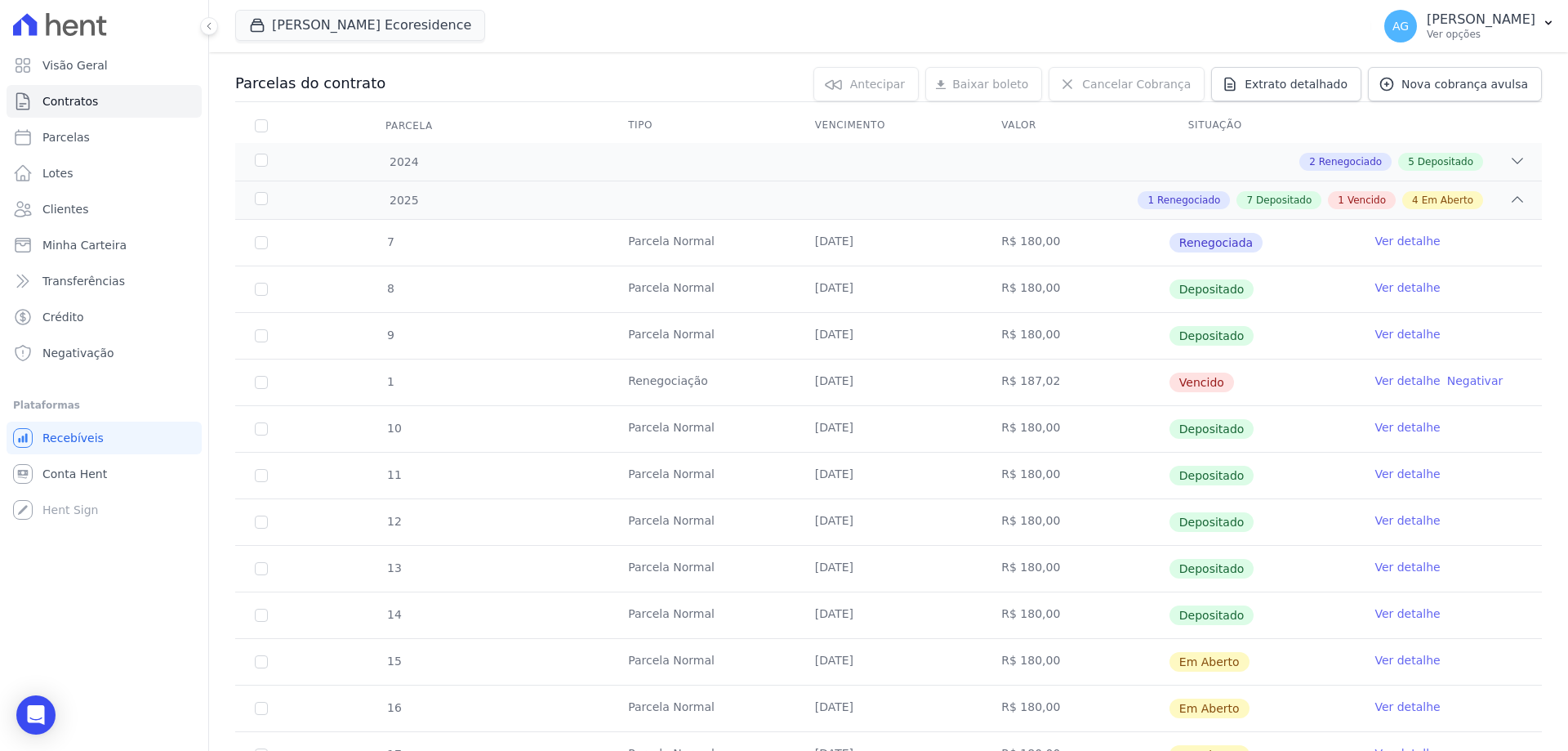
scroll to position [81, 0]
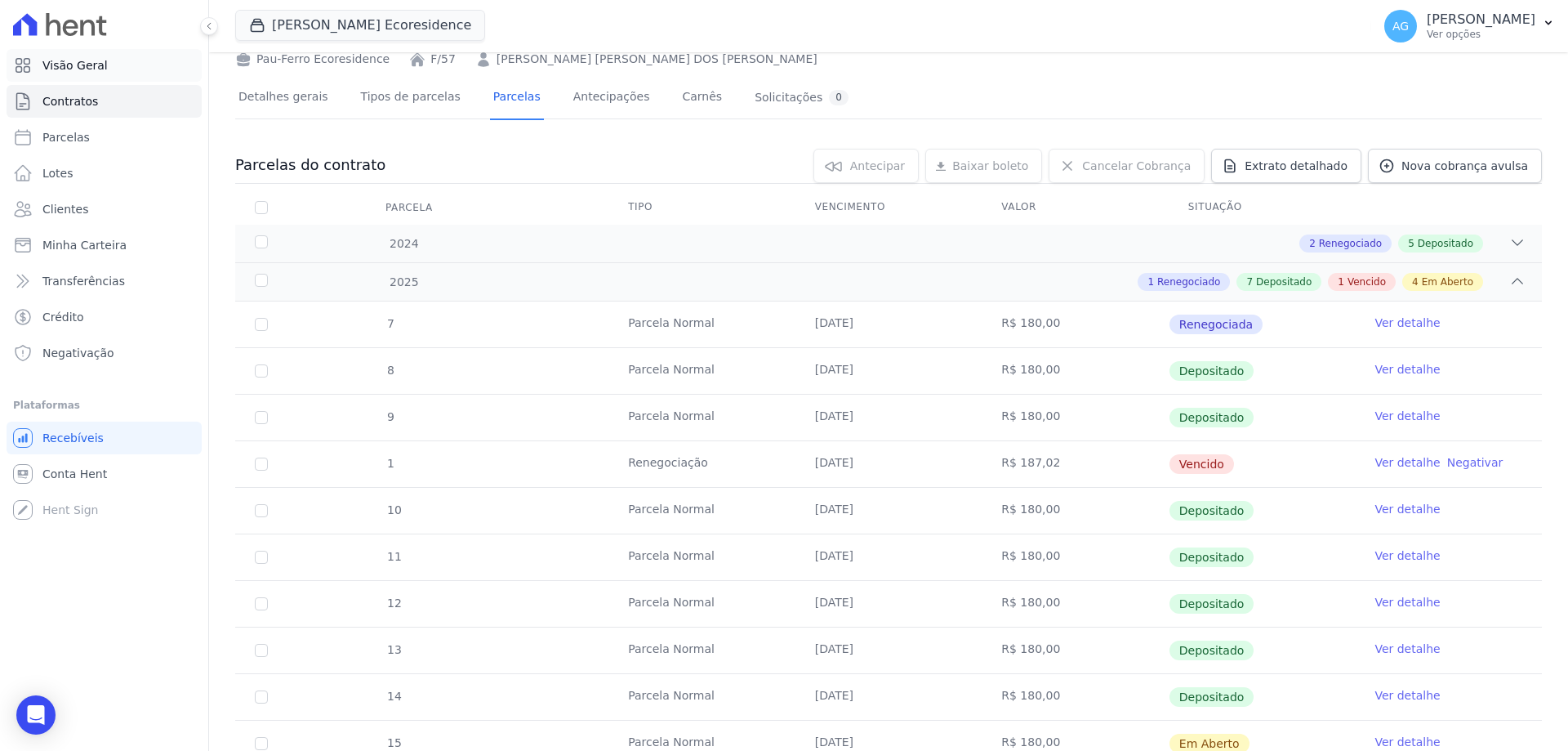
click at [116, 72] on link "Visão Geral" at bounding box center [104, 65] width 195 height 32
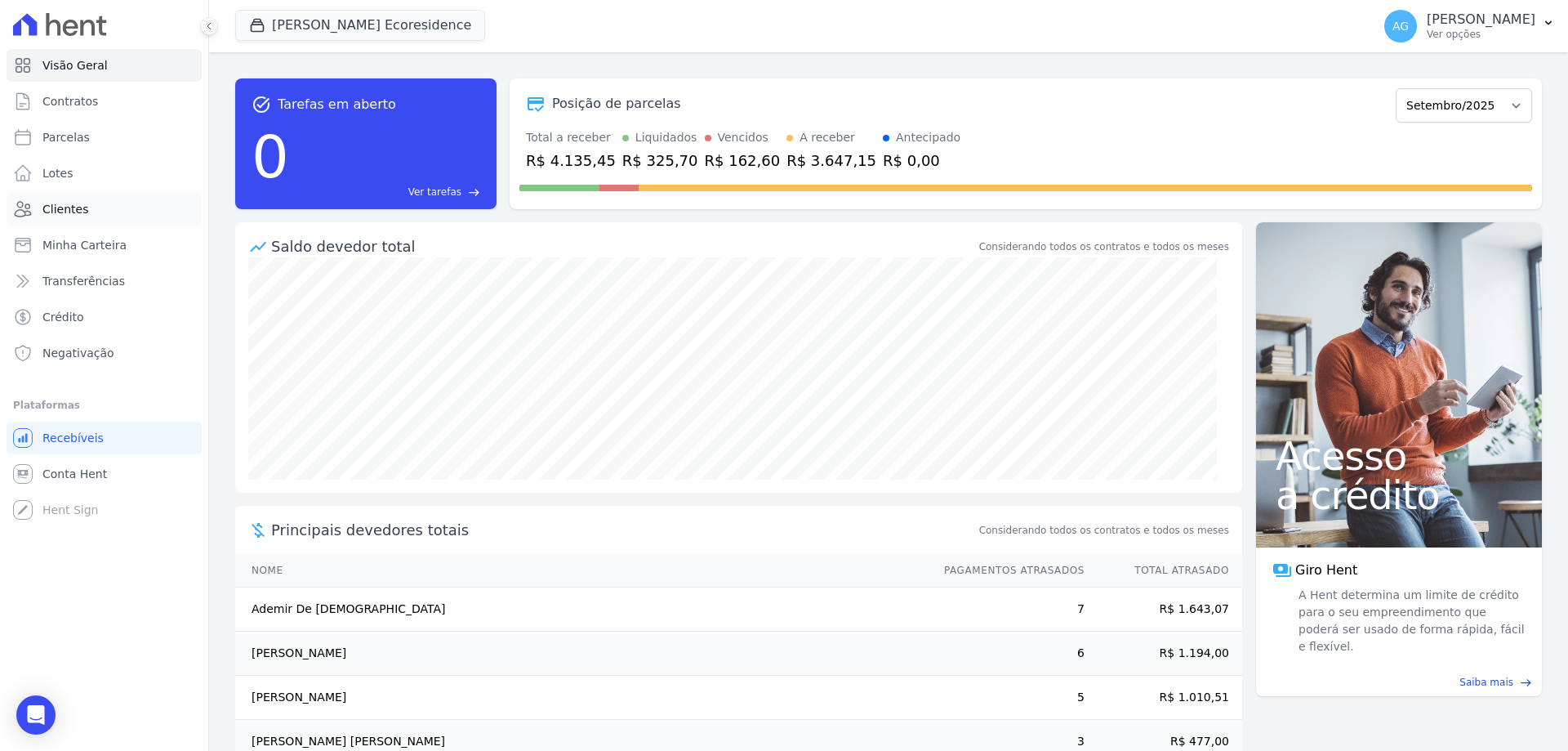
click at [84, 216] on link "Clientes" at bounding box center [104, 209] width 195 height 32
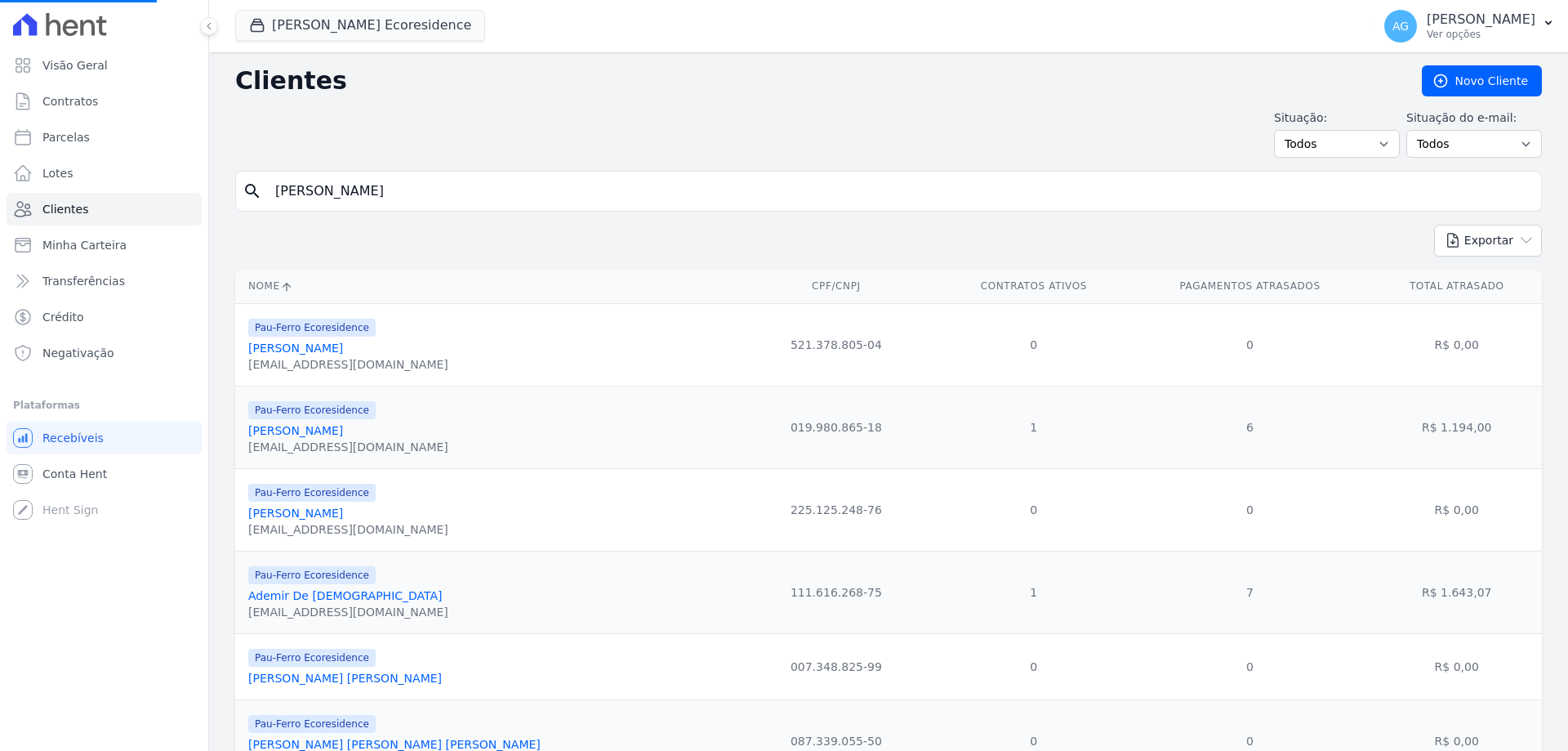
click at [412, 186] on input "[PERSON_NAME]" at bounding box center [900, 191] width 1269 height 32
click at [314, 431] on link "[PERSON_NAME]" at bounding box center [295, 431] width 95 height 13
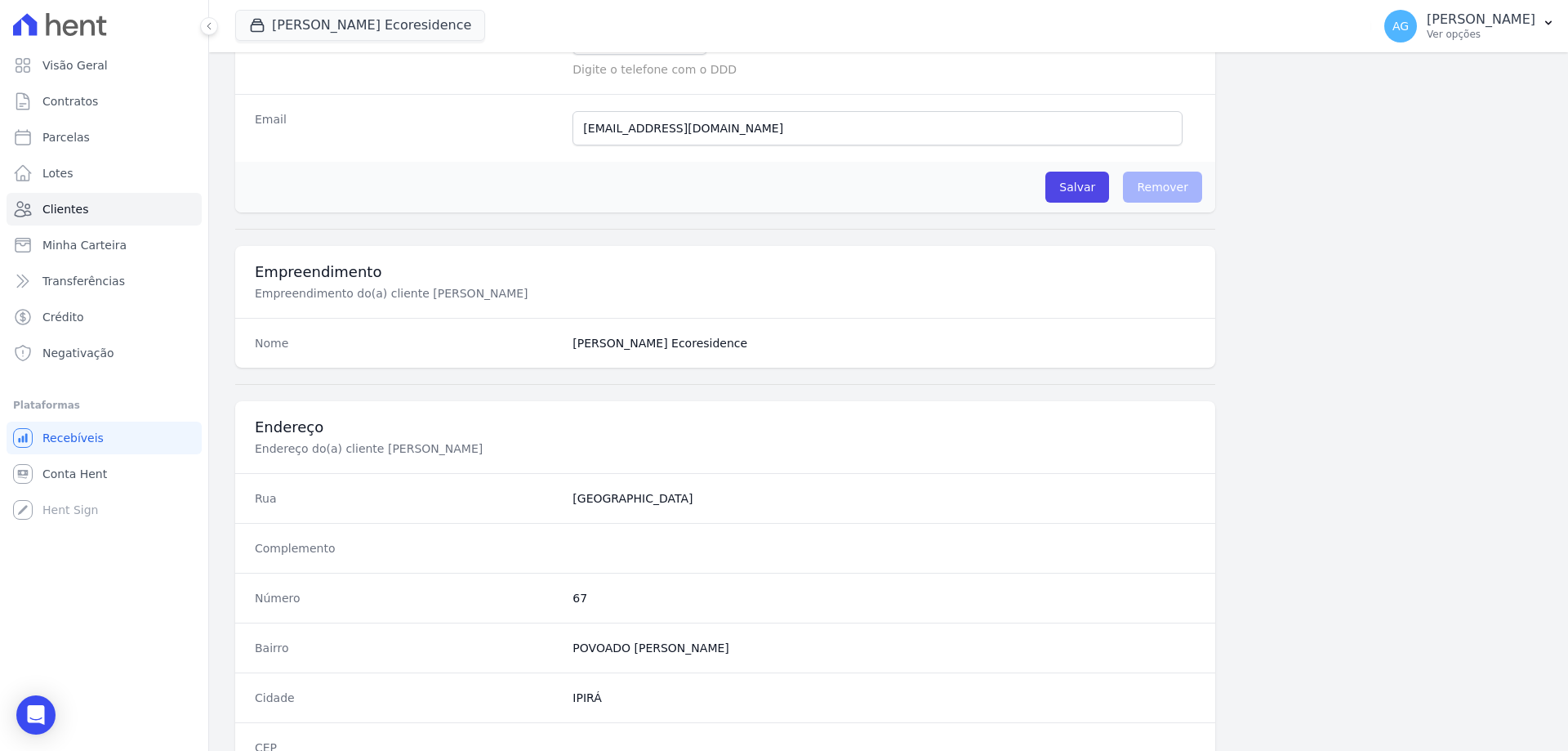
scroll to position [778, 0]
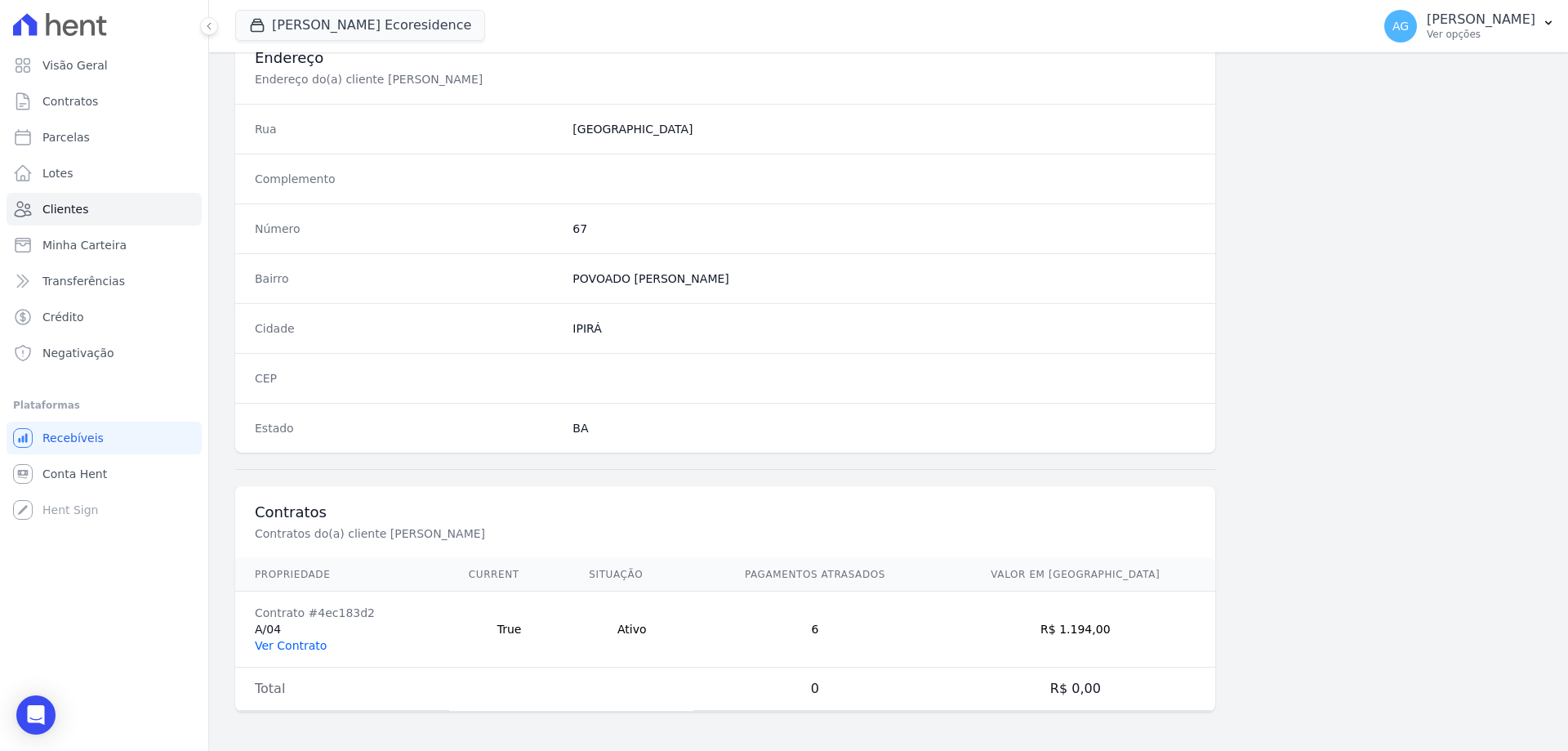
click at [311, 648] on link "Ver Contrato" at bounding box center [291, 645] width 72 height 13
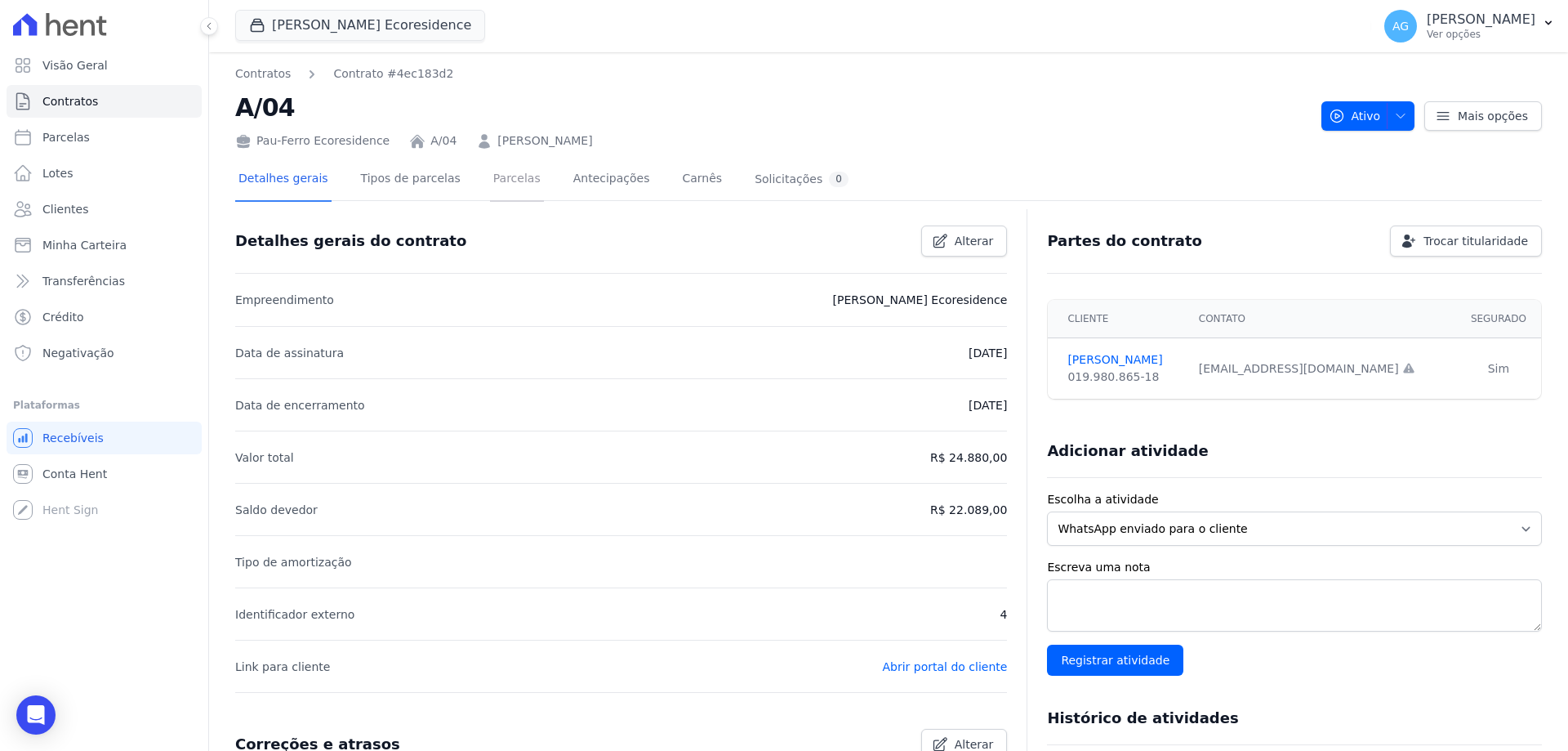
click at [490, 183] on link "Parcelas" at bounding box center [516, 180] width 54 height 43
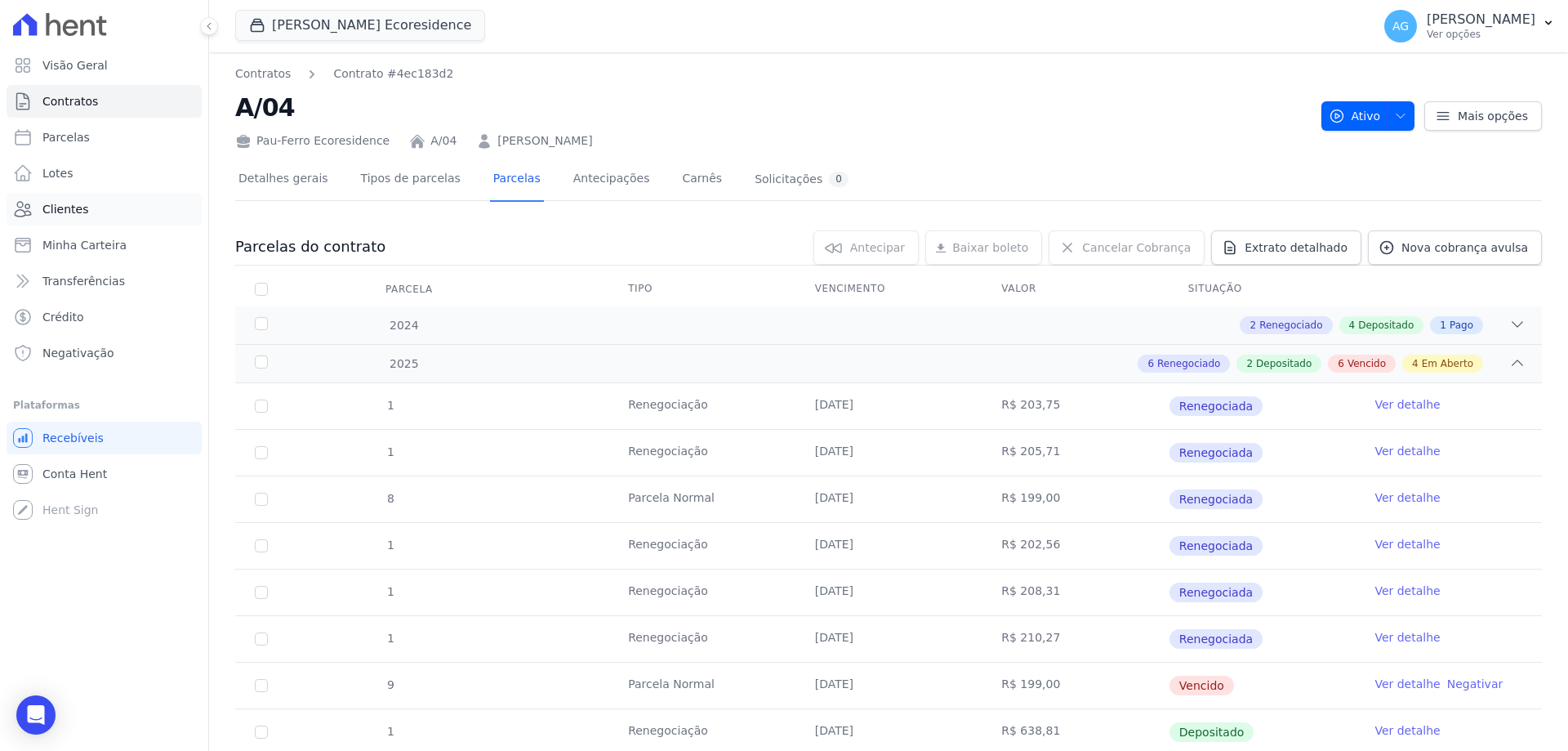
click at [83, 211] on span "Clientes" at bounding box center [64, 209] width 46 height 16
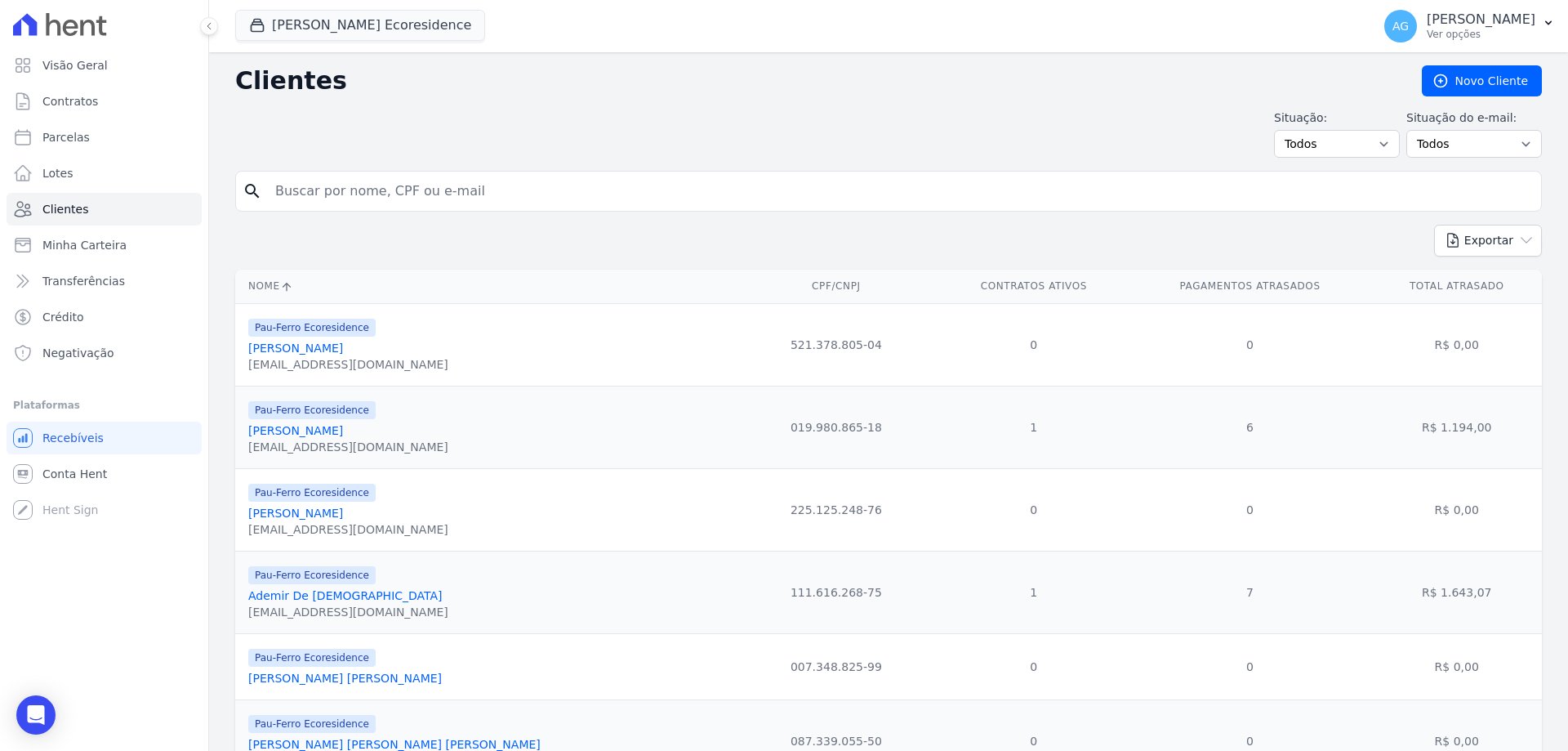
click at [648, 184] on input "search" at bounding box center [900, 191] width 1269 height 32
type input "ronivon"
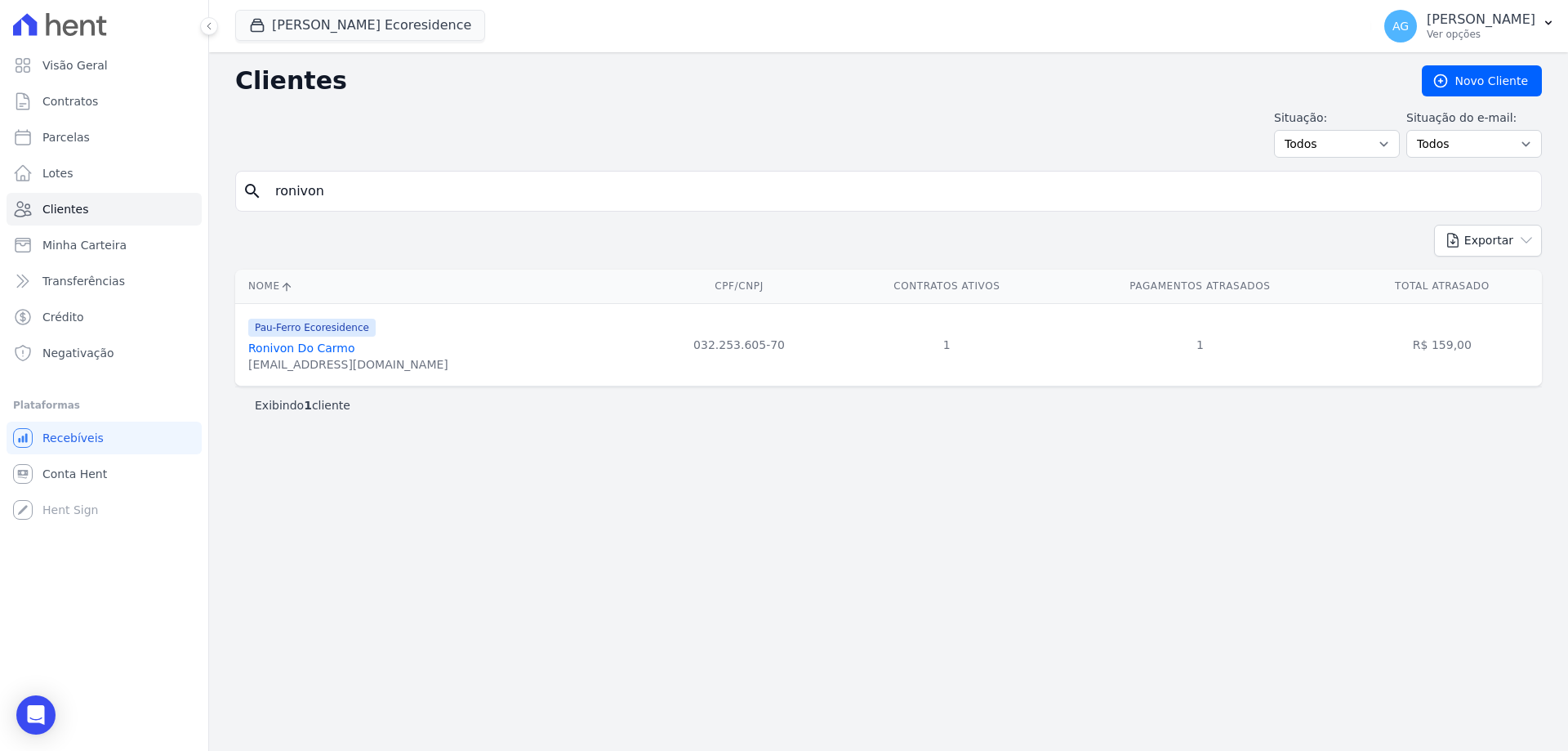
click at [317, 341] on link "Ronivon Do Carmo" at bounding box center [301, 347] width 107 height 13
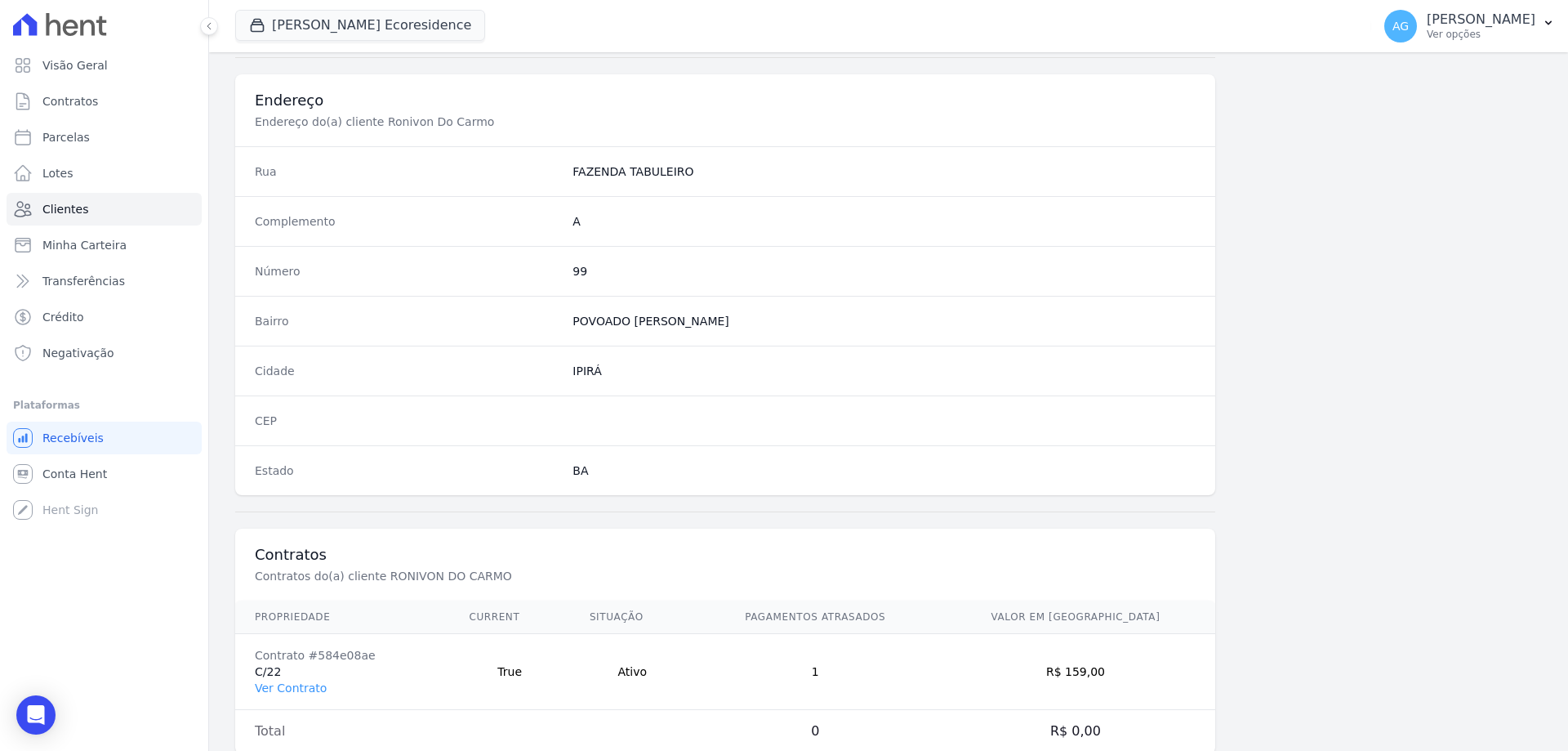
scroll to position [778, 0]
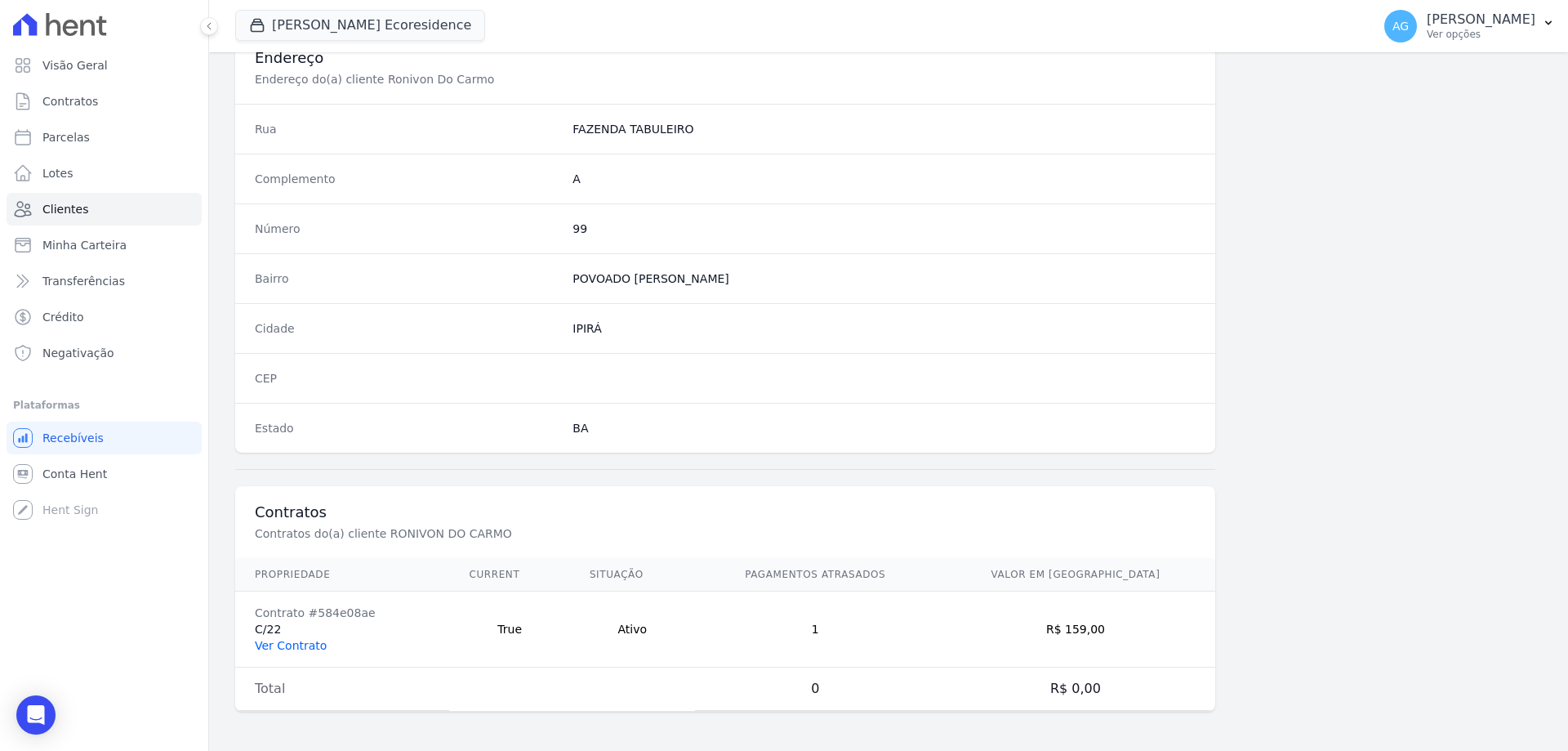
click at [311, 644] on link "Ver Contrato" at bounding box center [291, 645] width 72 height 13
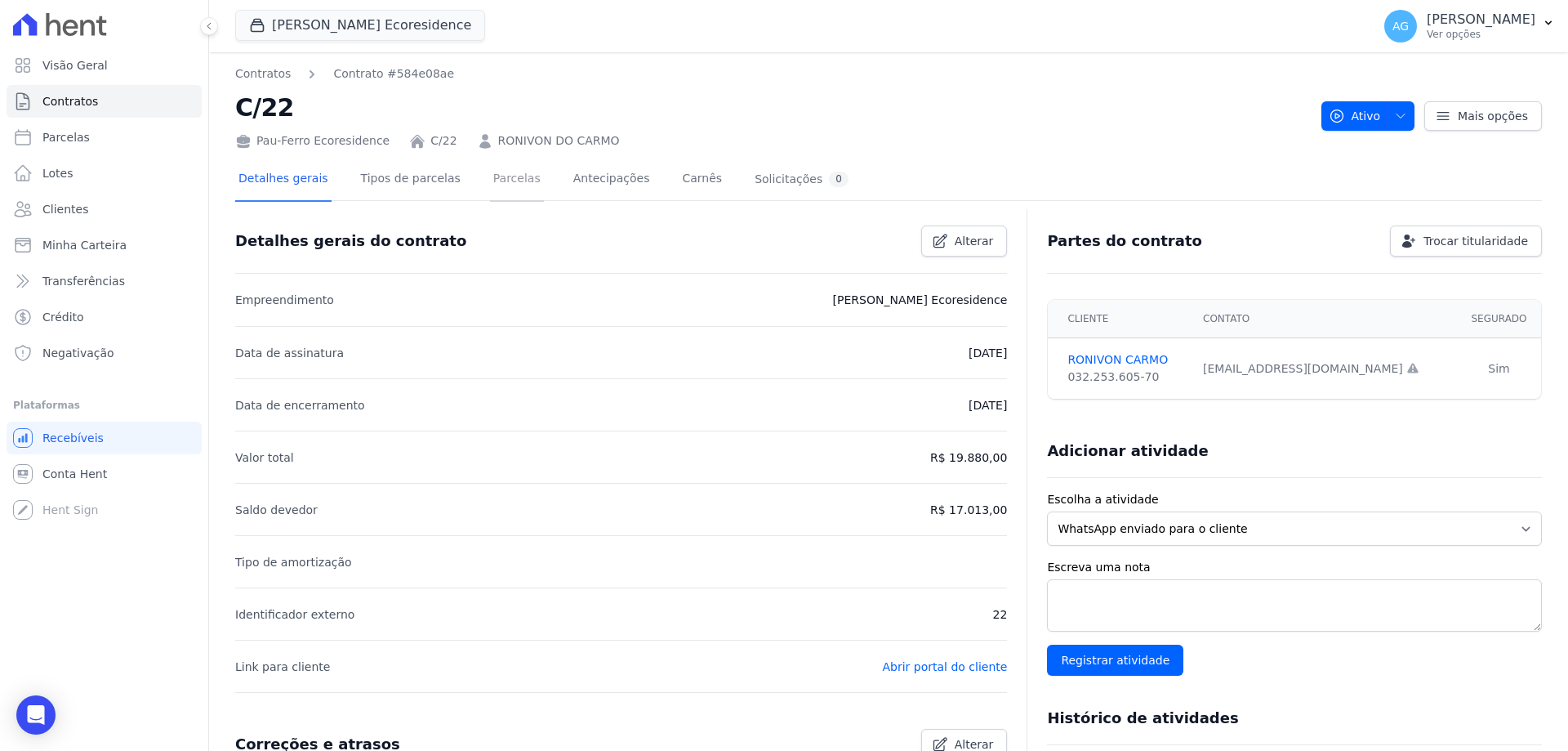
click at [504, 180] on link "Parcelas" at bounding box center [516, 180] width 54 height 43
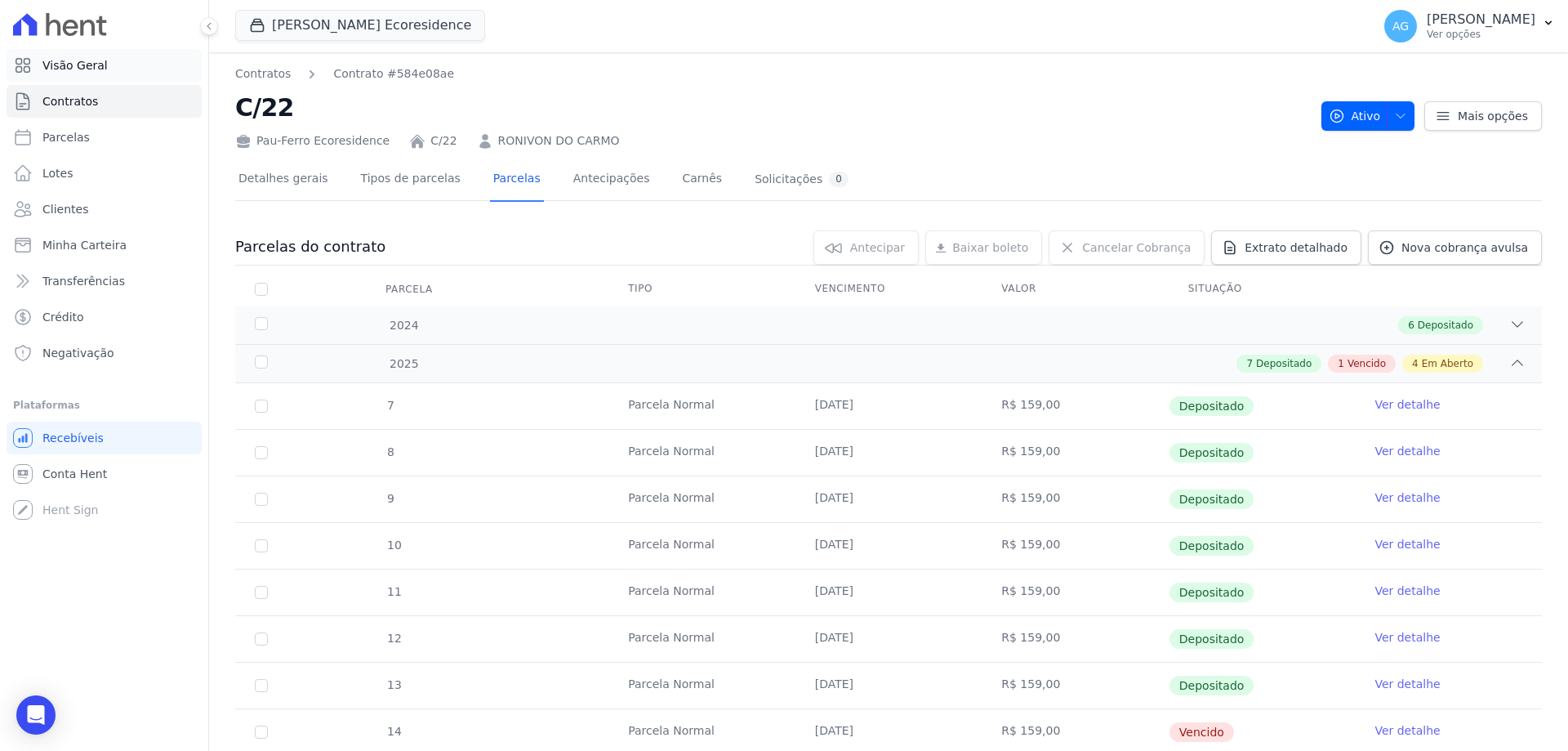
click at [78, 66] on span "Visão Geral" at bounding box center [74, 65] width 65 height 16
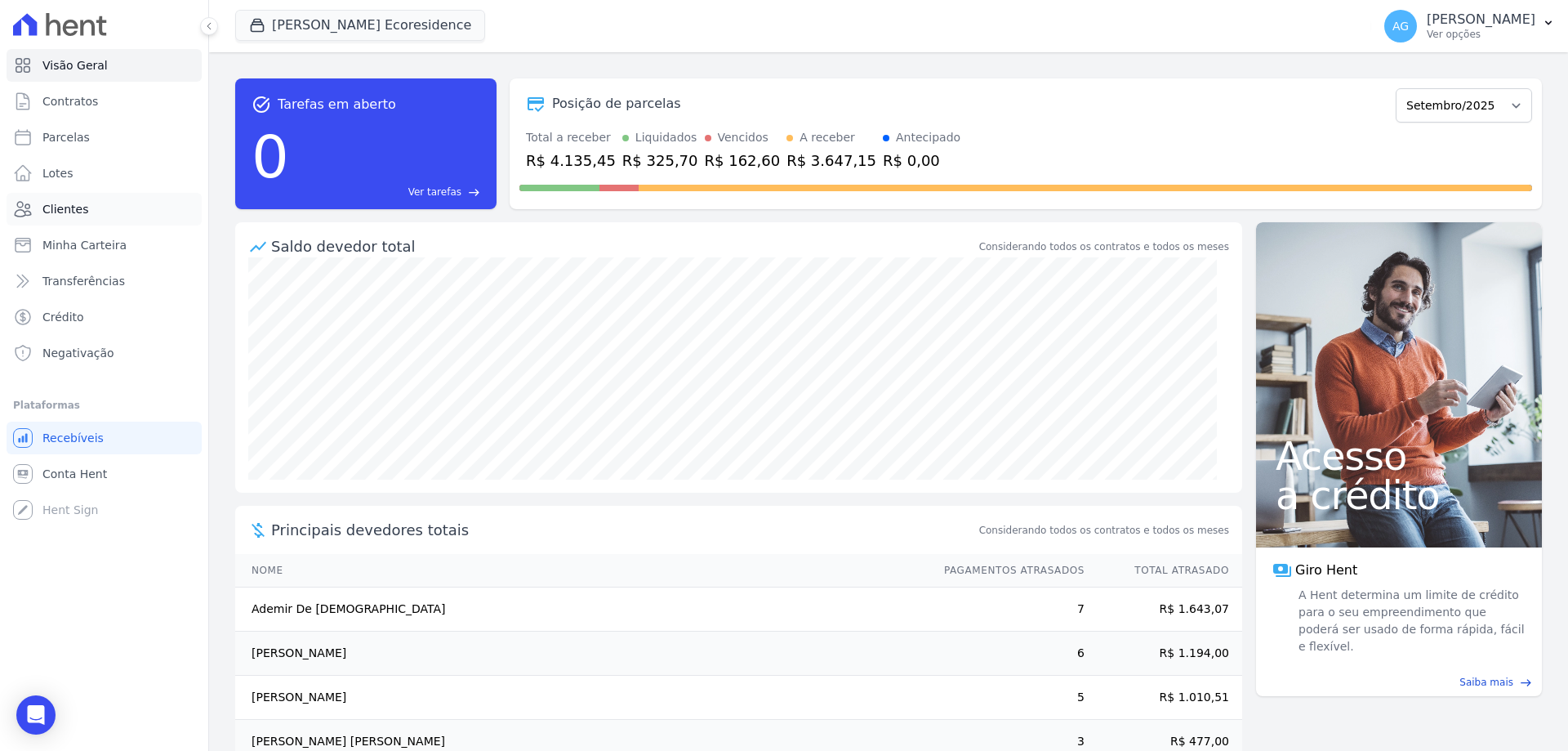
click at [97, 211] on link "Clientes" at bounding box center [104, 209] width 195 height 32
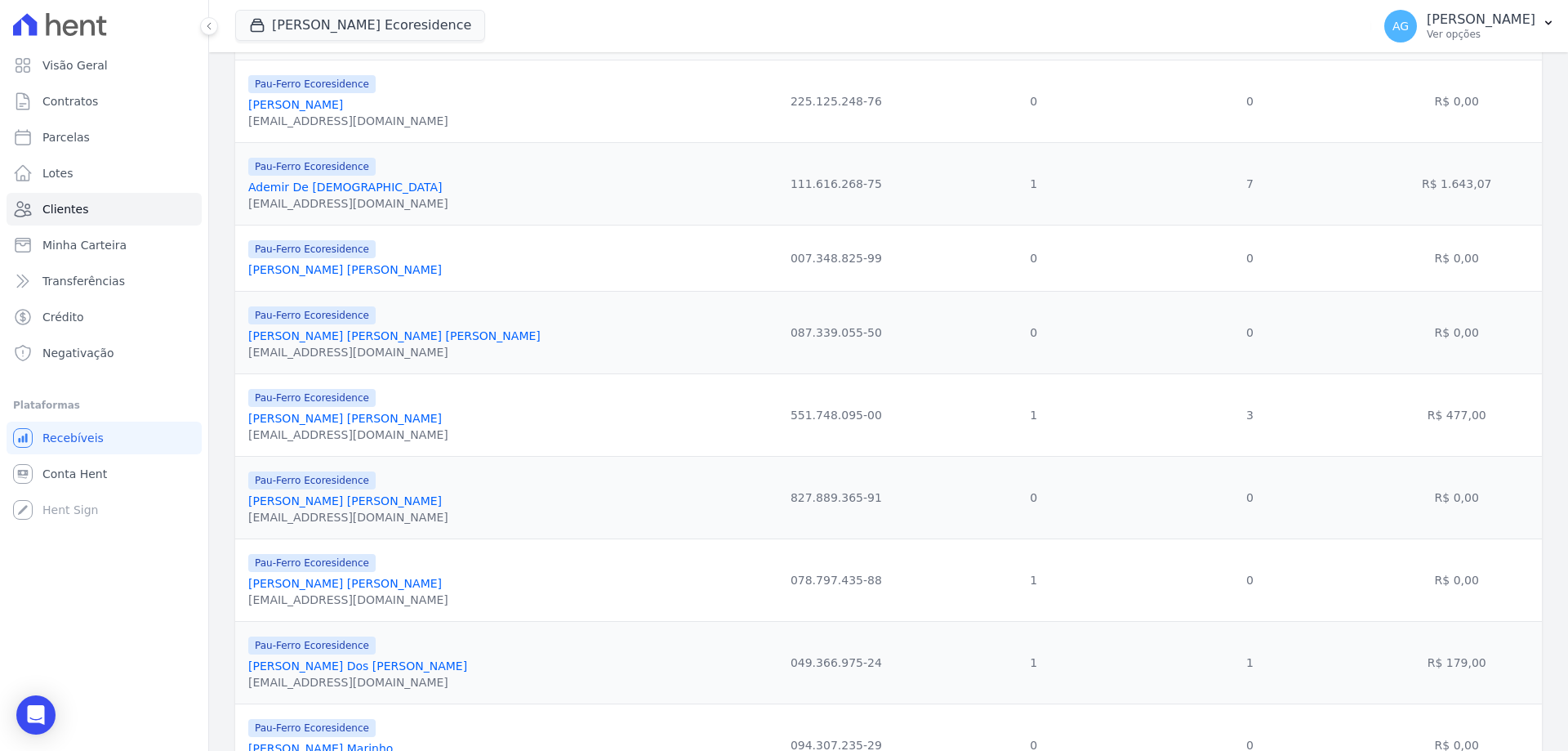
scroll to position [490, 0]
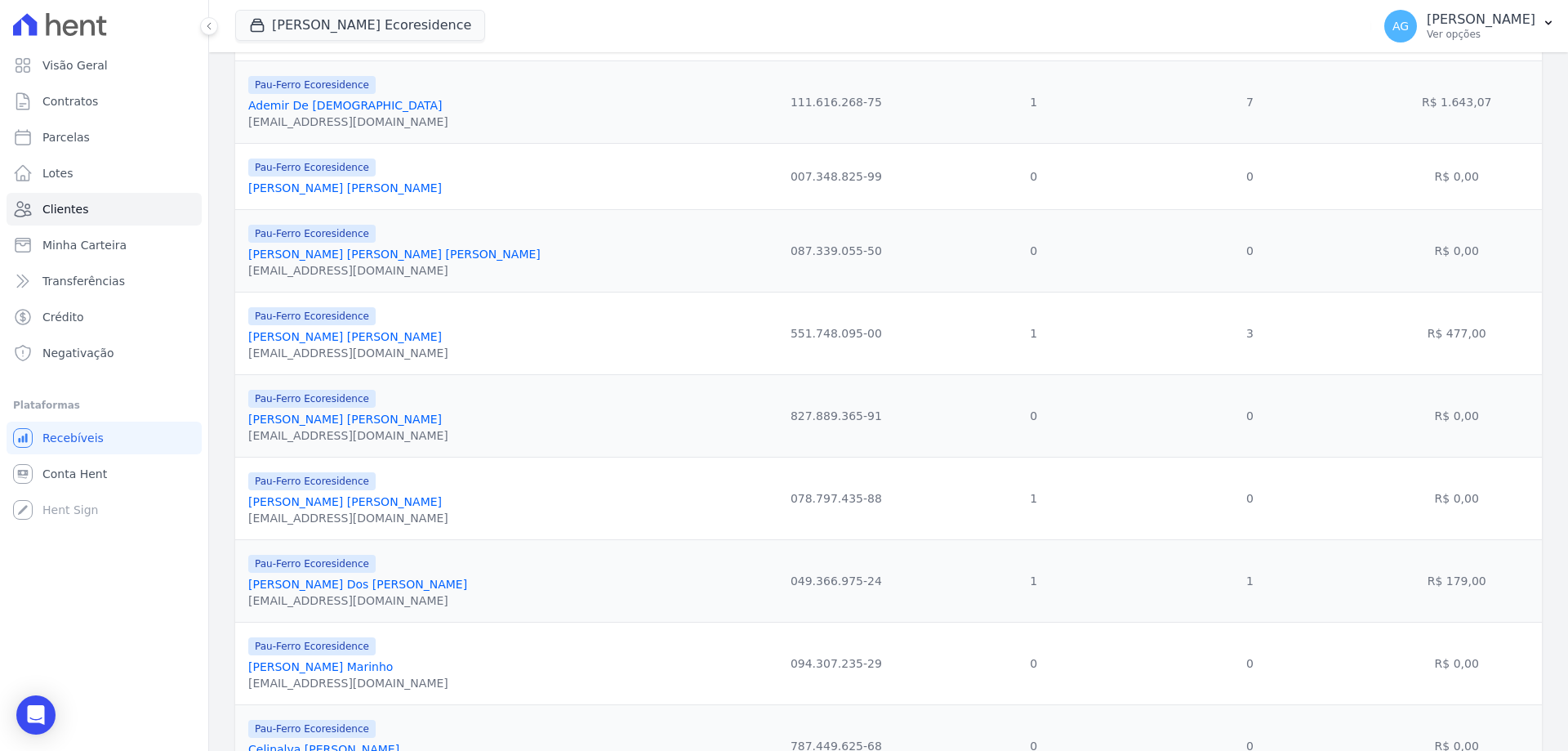
click at [372, 585] on link "[PERSON_NAME] Dos [PERSON_NAME]" at bounding box center [357, 584] width 219 height 13
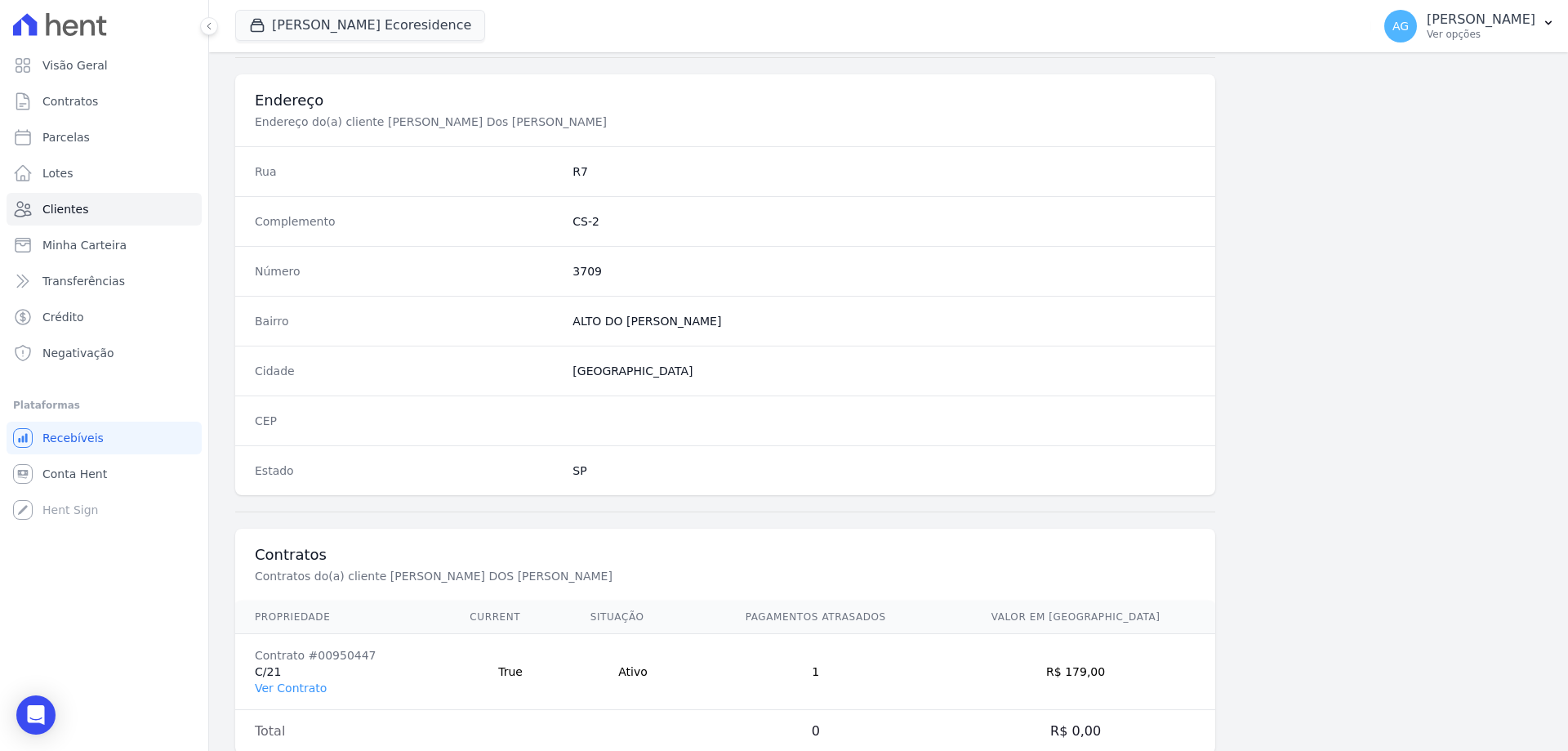
scroll to position [778, 0]
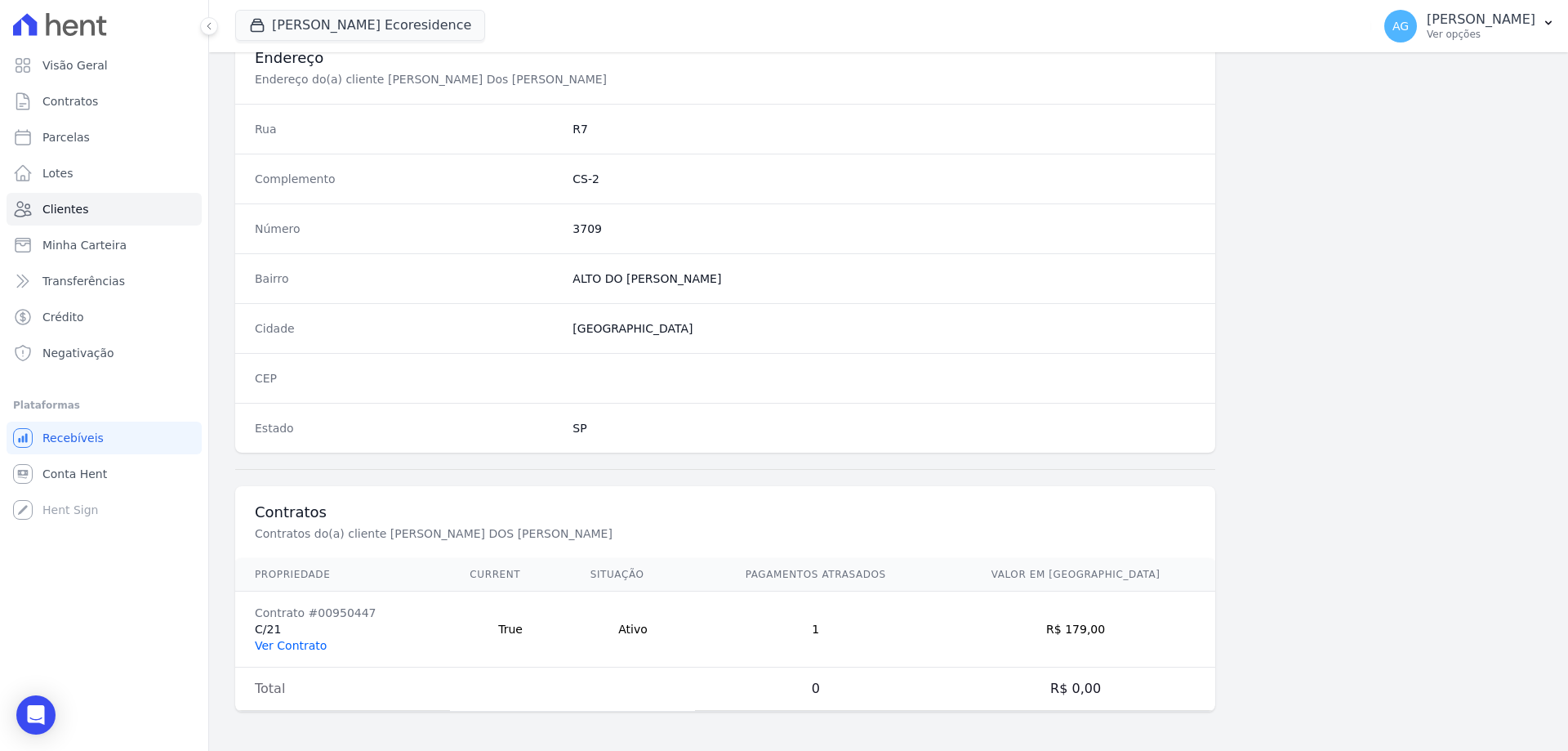
click at [301, 648] on link "Ver Contrato" at bounding box center [291, 645] width 72 height 13
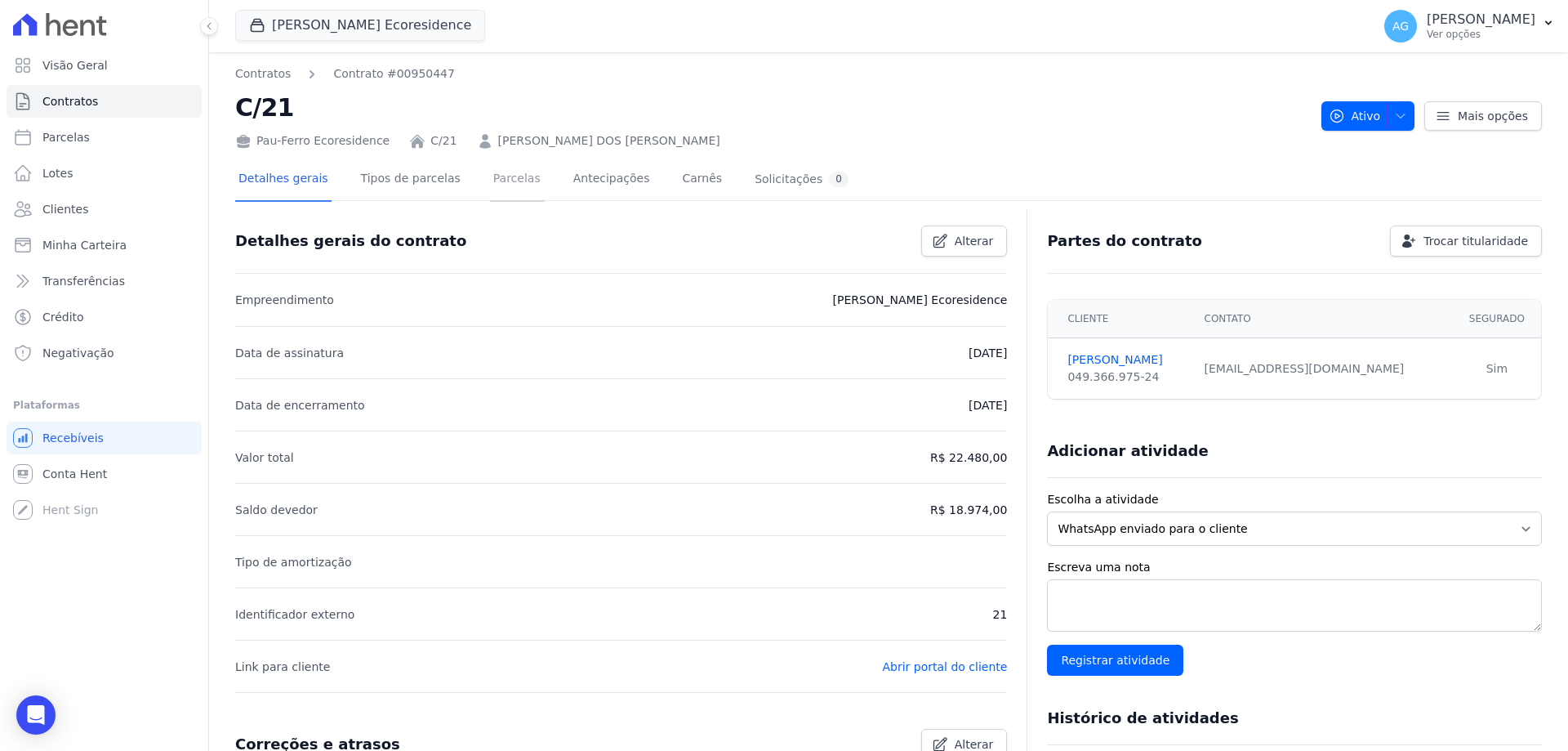
click at [516, 178] on link "Parcelas" at bounding box center [516, 180] width 54 height 43
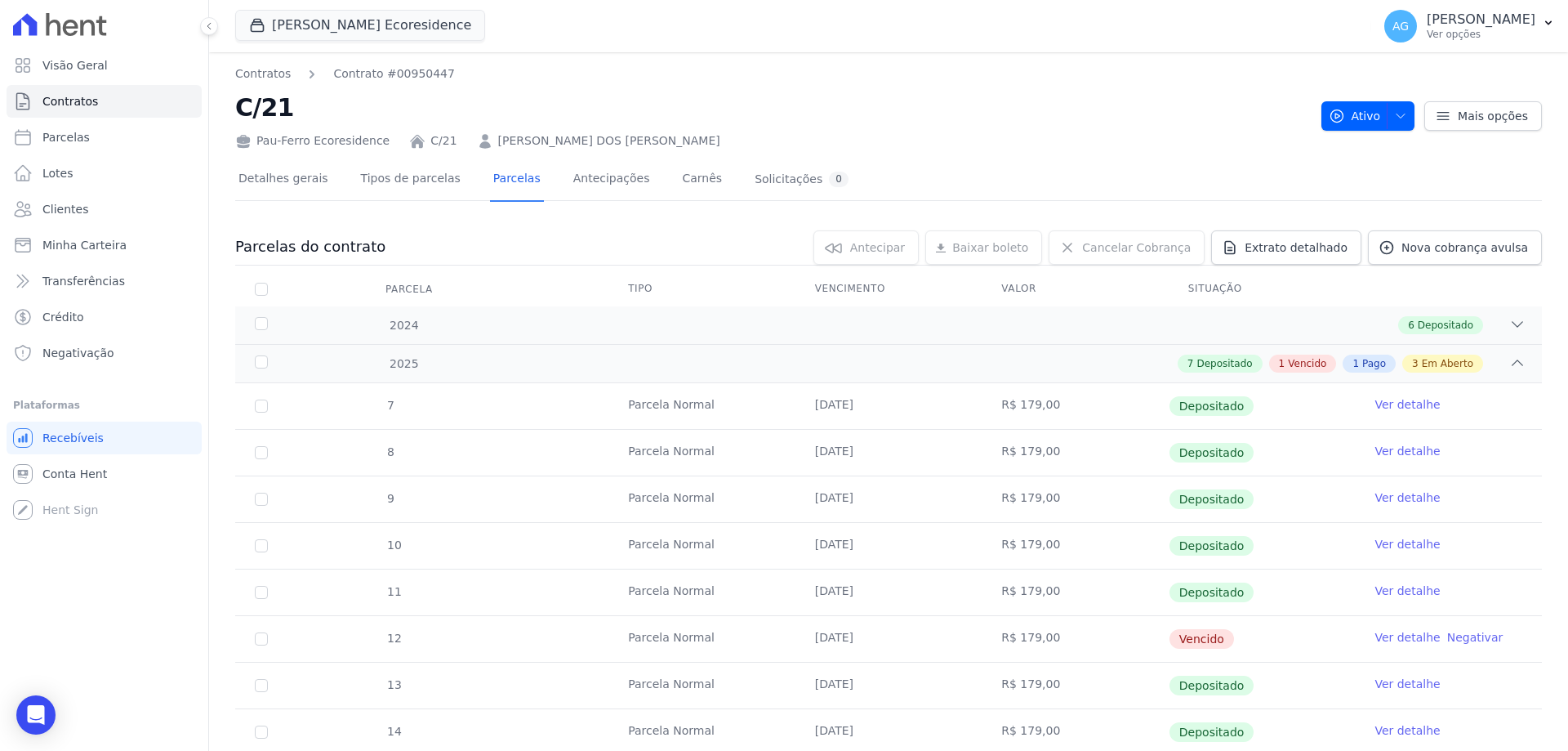
scroll to position [408, 0]
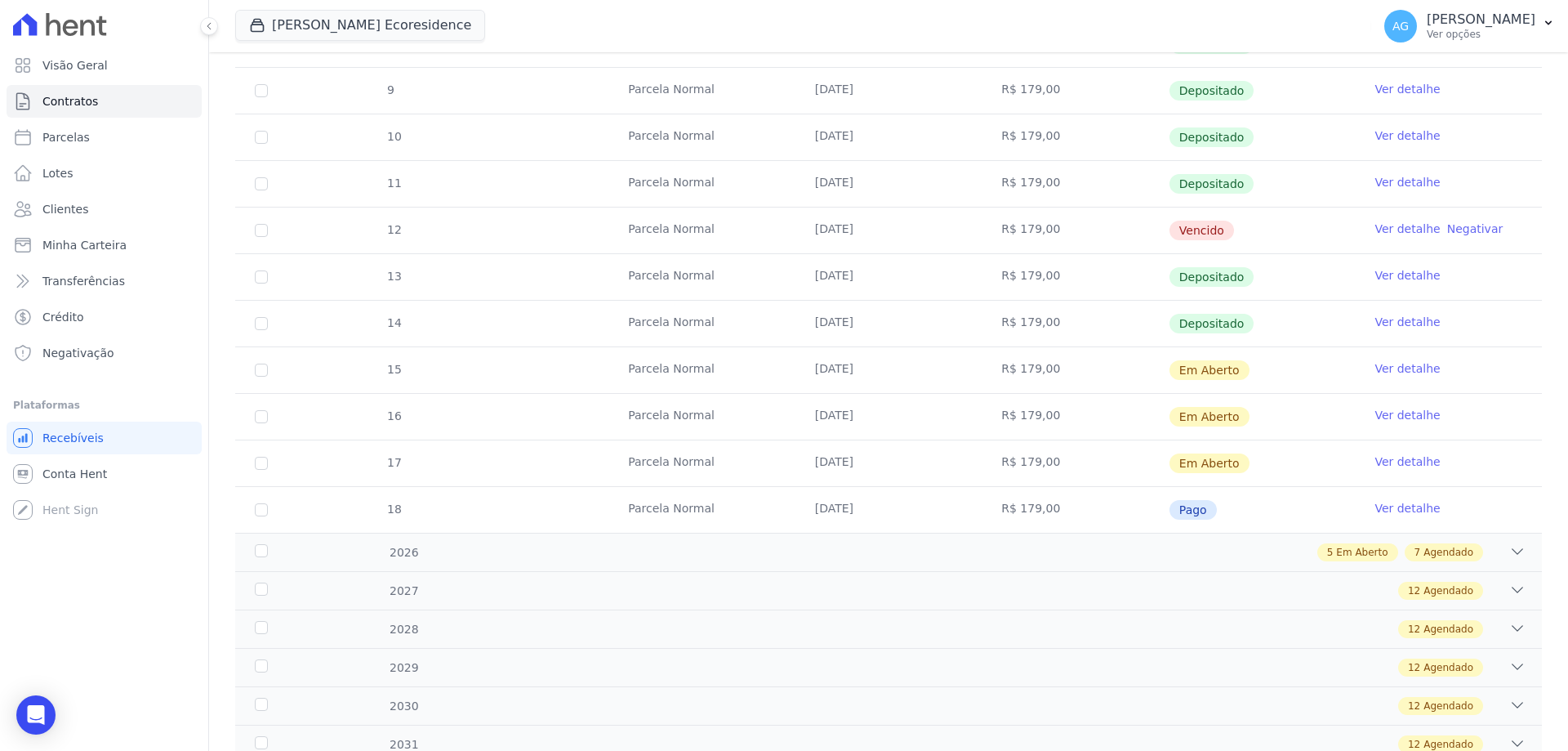
drag, startPoint x: 881, startPoint y: 224, endPoint x: 806, endPoint y: 234, distance: 75.7
click at [806, 234] on td "[DATE]" at bounding box center [889, 230] width 187 height 46
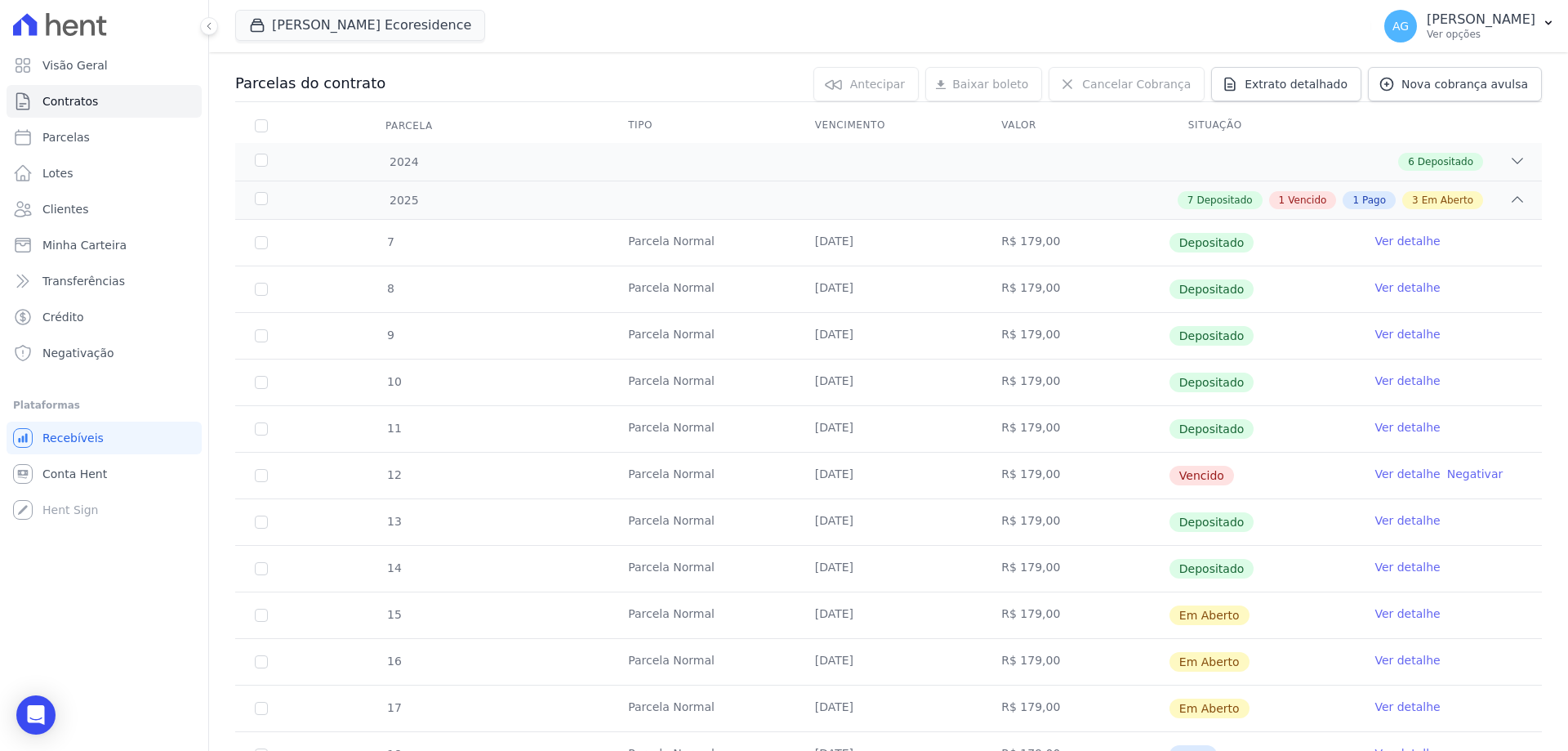
scroll to position [245, 0]
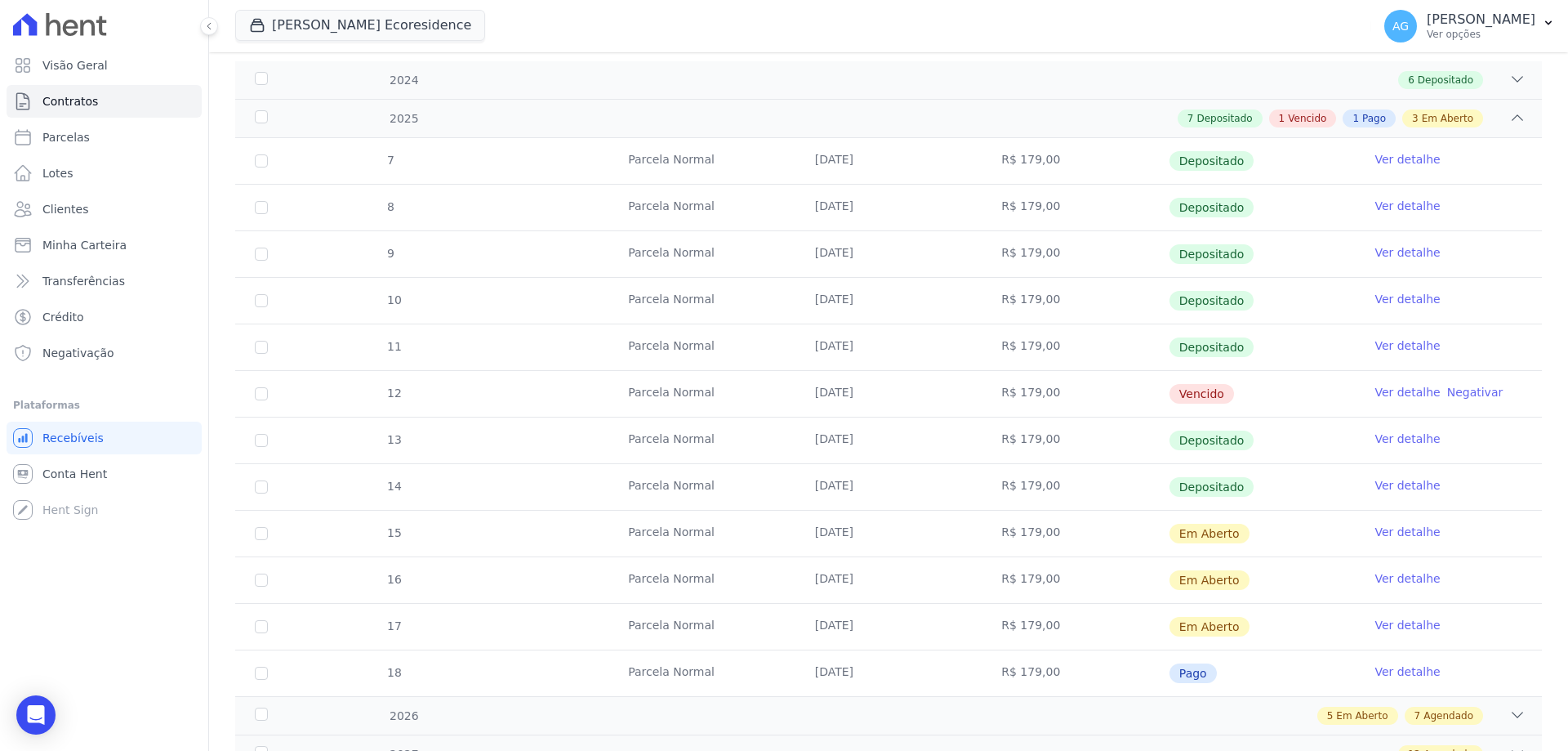
click at [878, 394] on td "[DATE]" at bounding box center [889, 393] width 187 height 46
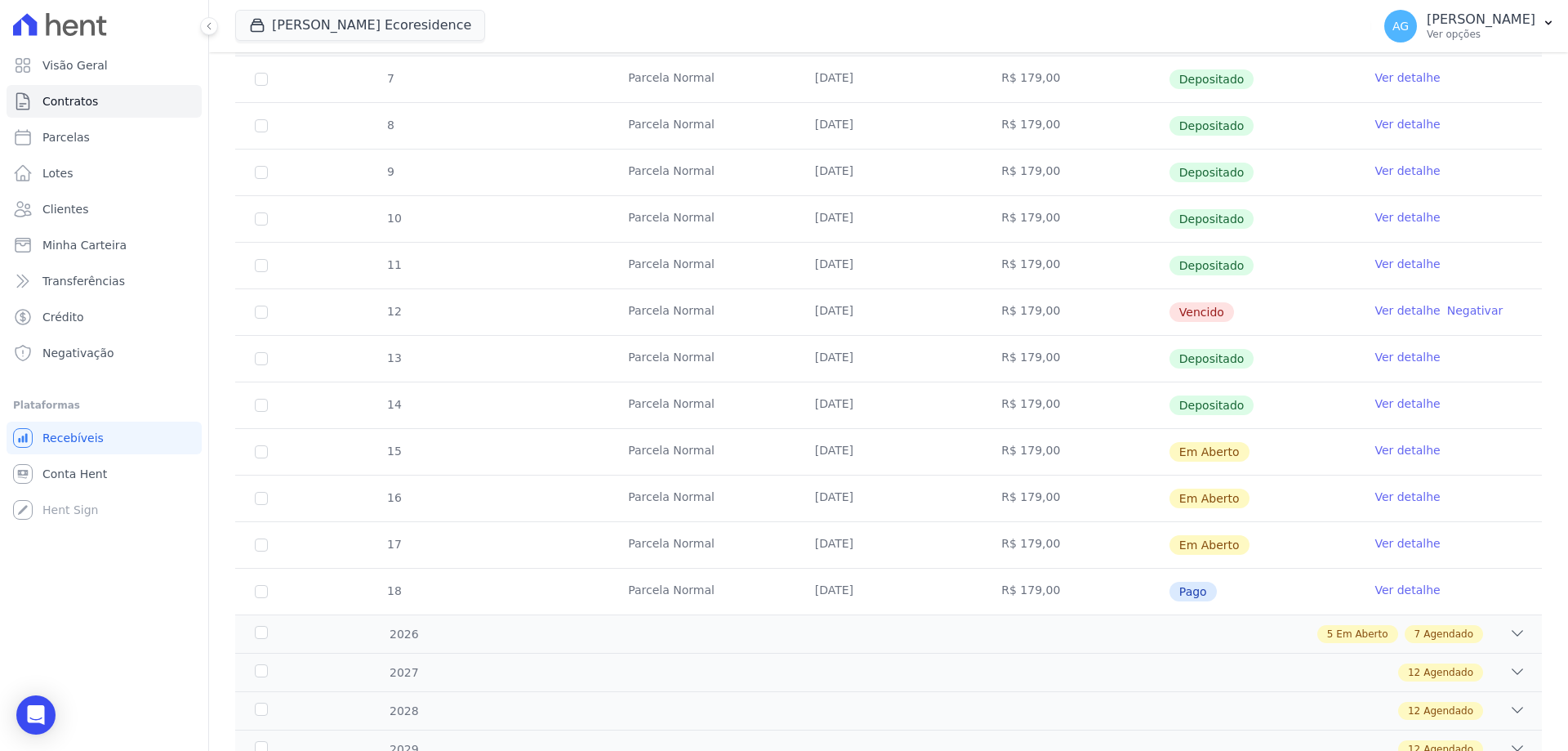
drag, startPoint x: 804, startPoint y: 594, endPoint x: 874, endPoint y: 578, distance: 71.8
click at [874, 578] on td "[DATE]" at bounding box center [889, 591] width 187 height 46
click at [1375, 593] on link "Ver detalhe" at bounding box center [1407, 590] width 65 height 16
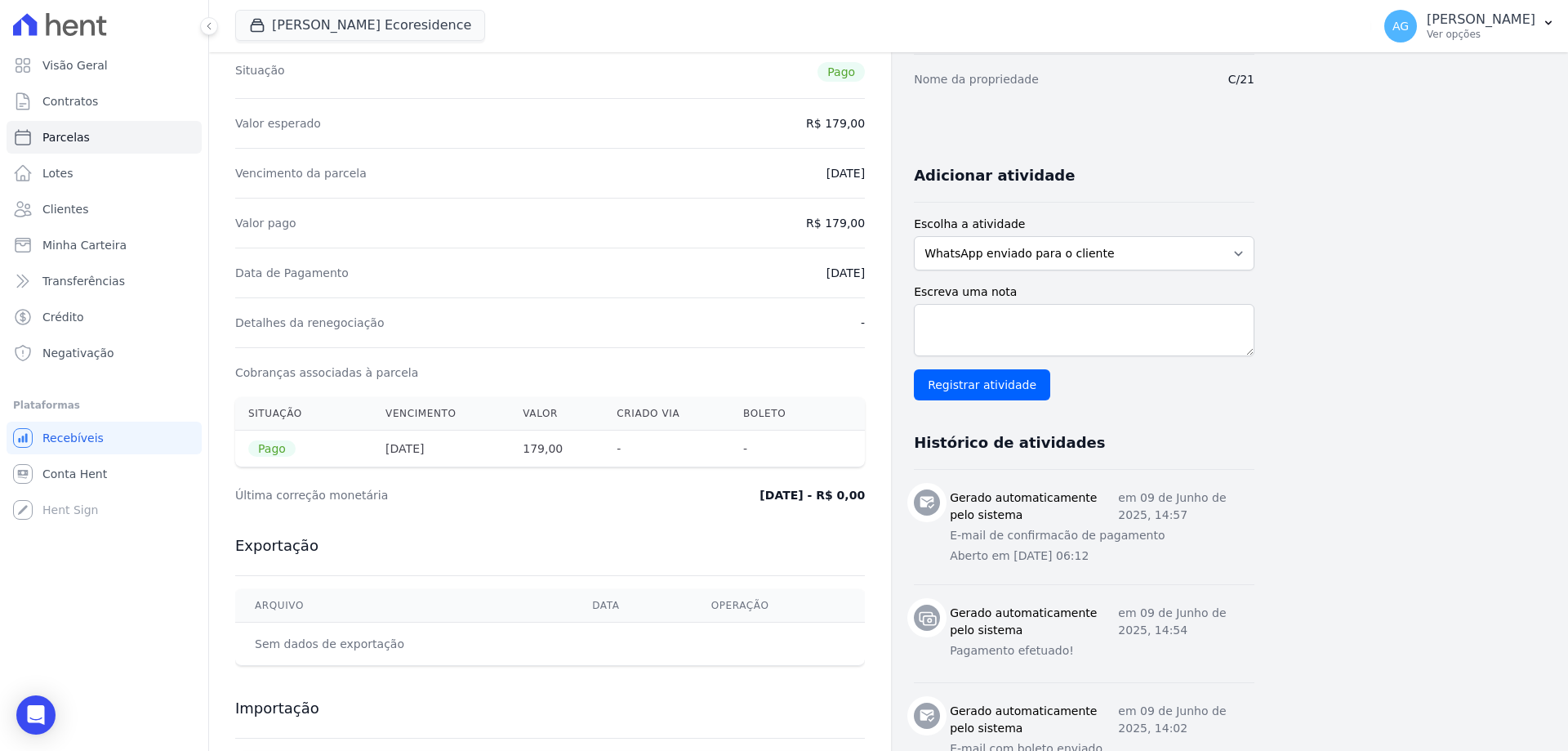
scroll to position [327, 0]
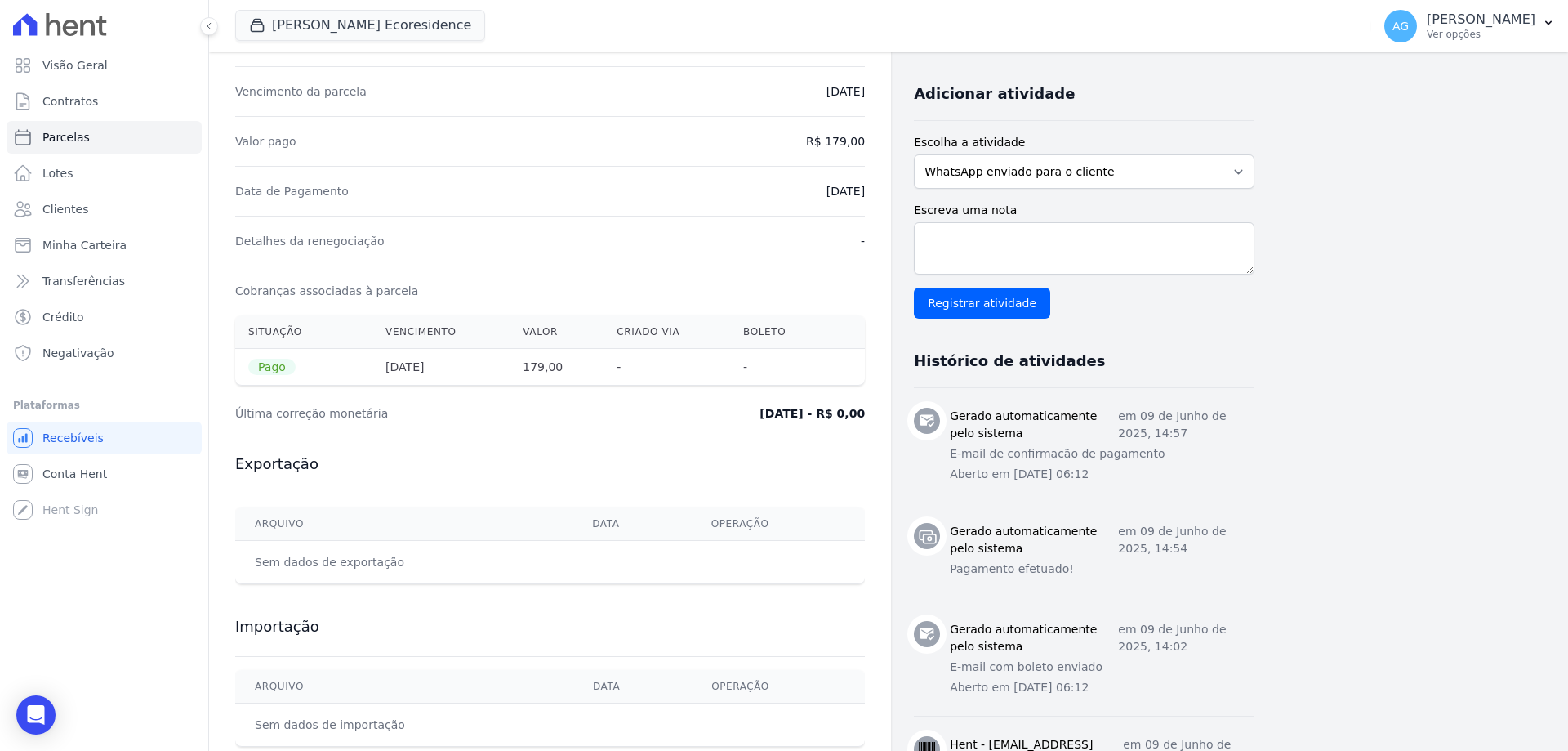
drag, startPoint x: 1139, startPoint y: 541, endPoint x: 1177, endPoint y: 526, distance: 40.9
click at [1177, 526] on p "em 09 de Junho de 2025, 14:54" at bounding box center [1186, 540] width 136 height 34
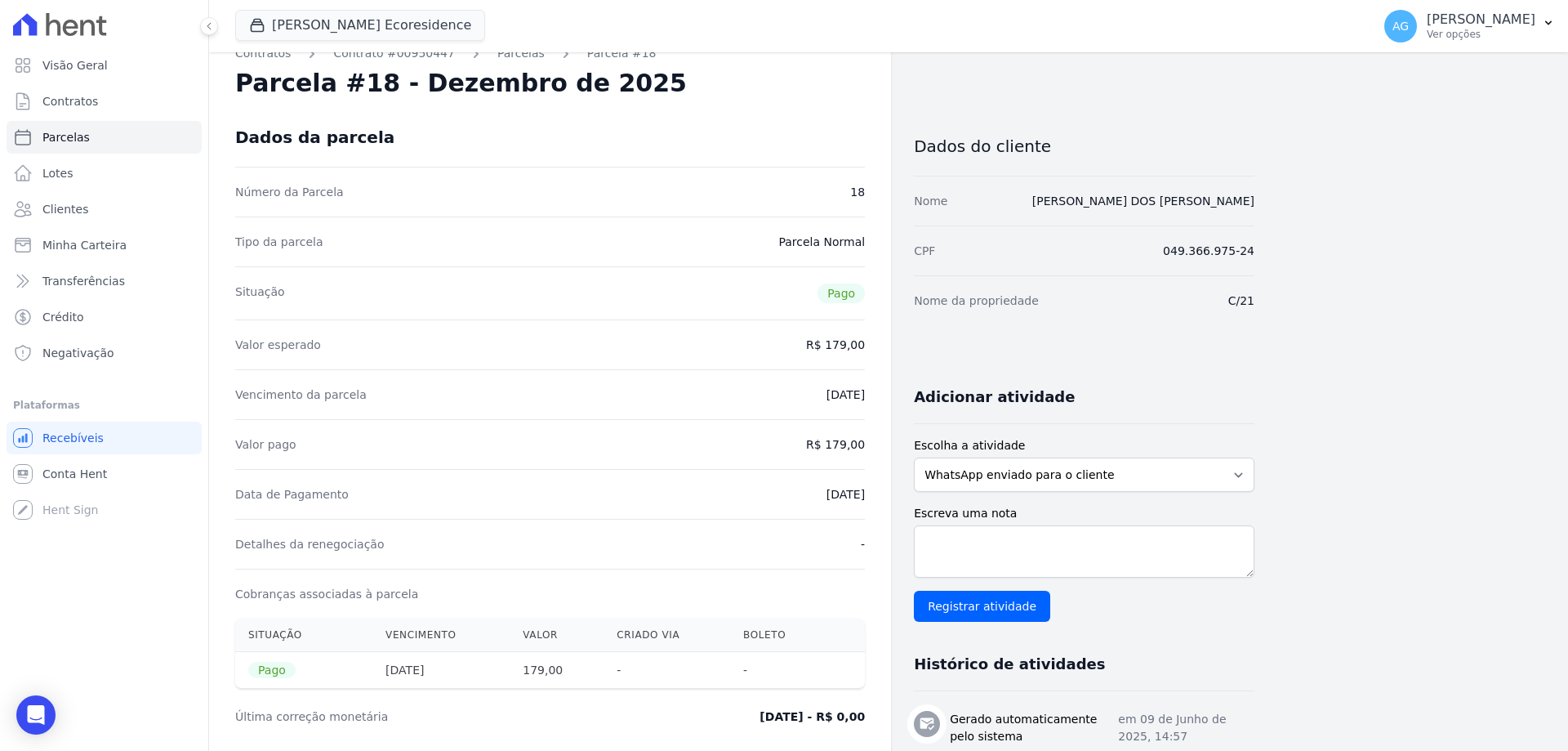
scroll to position [0, 0]
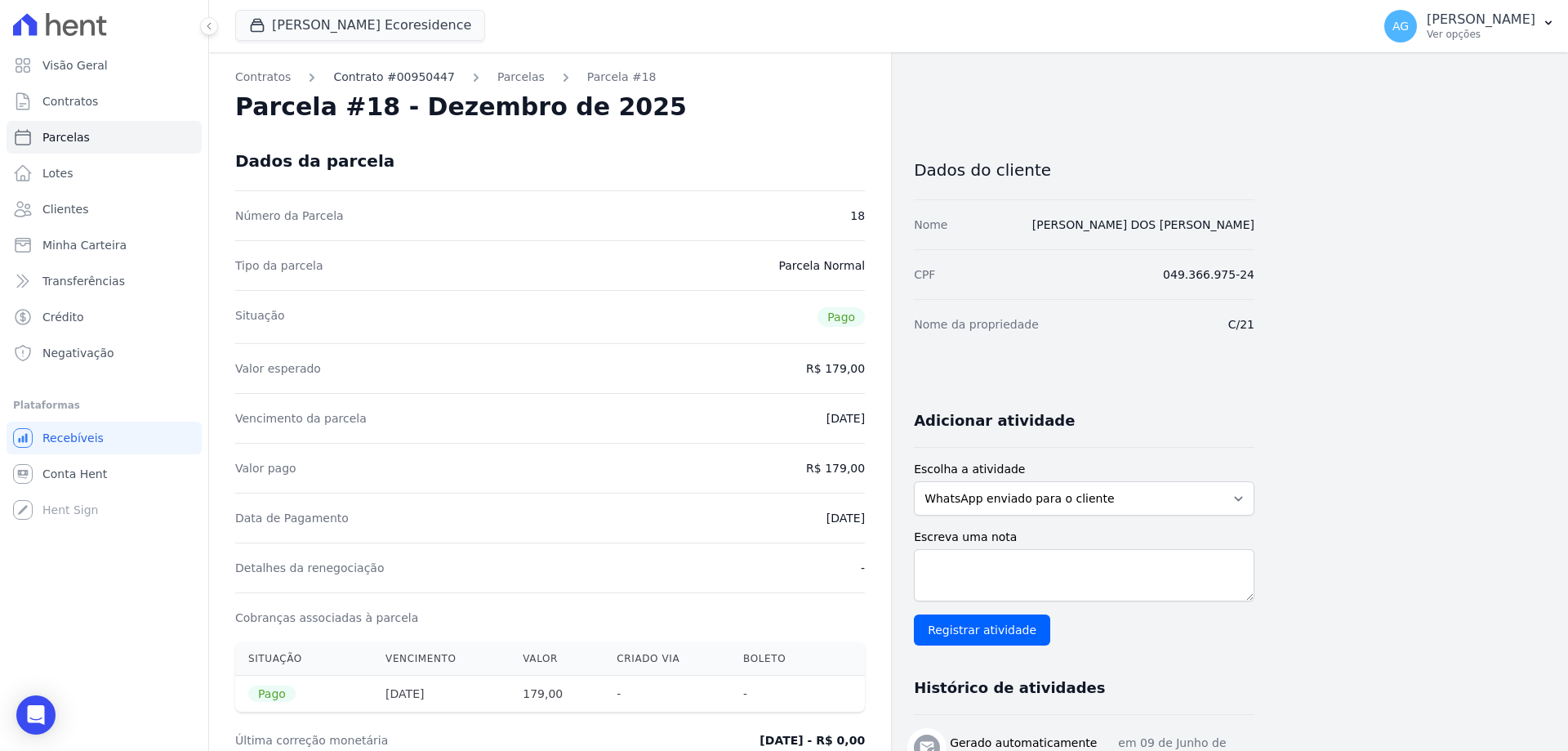
click at [407, 80] on link "Contrato #00950447" at bounding box center [394, 77] width 122 height 17
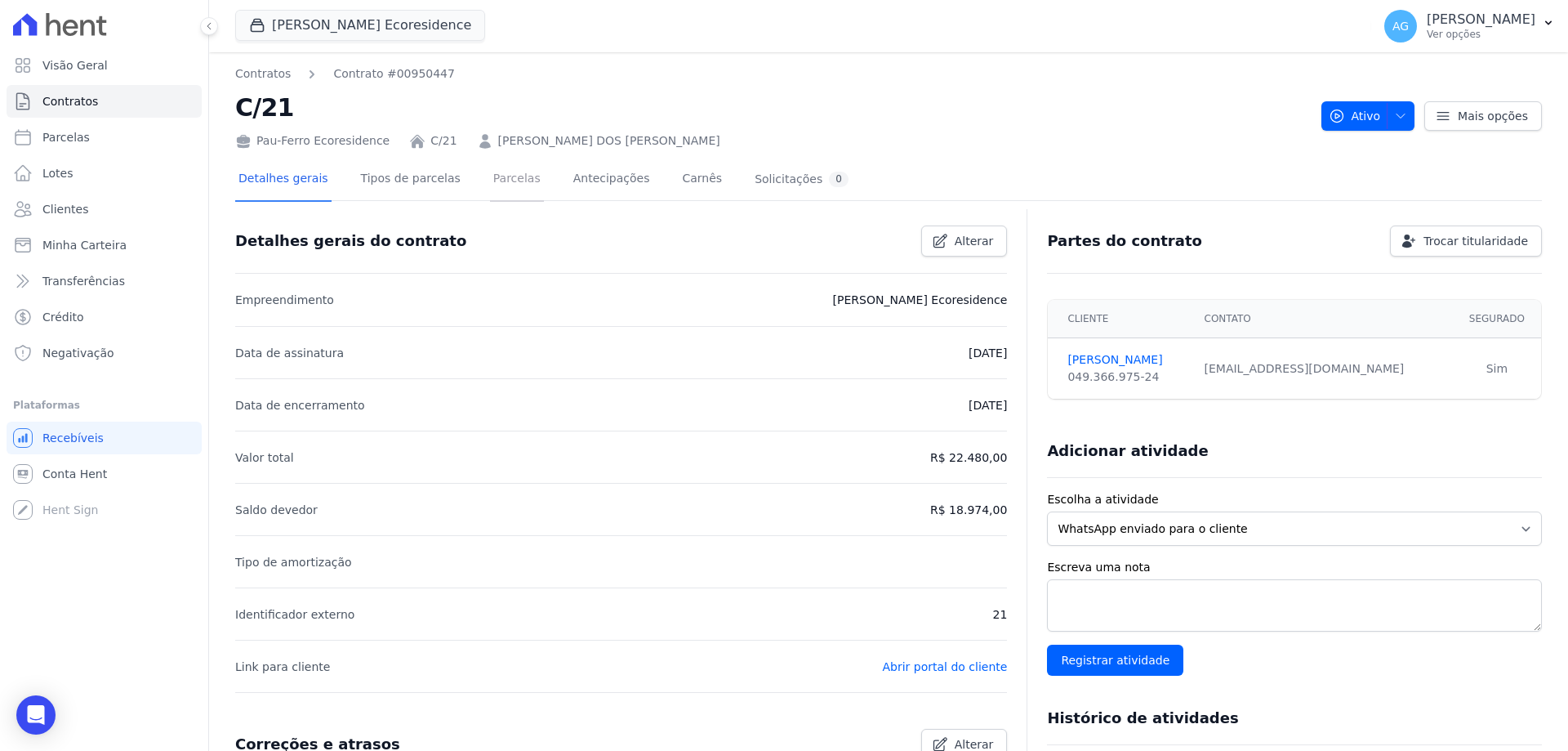
click at [498, 187] on link "Parcelas" at bounding box center [516, 180] width 54 height 43
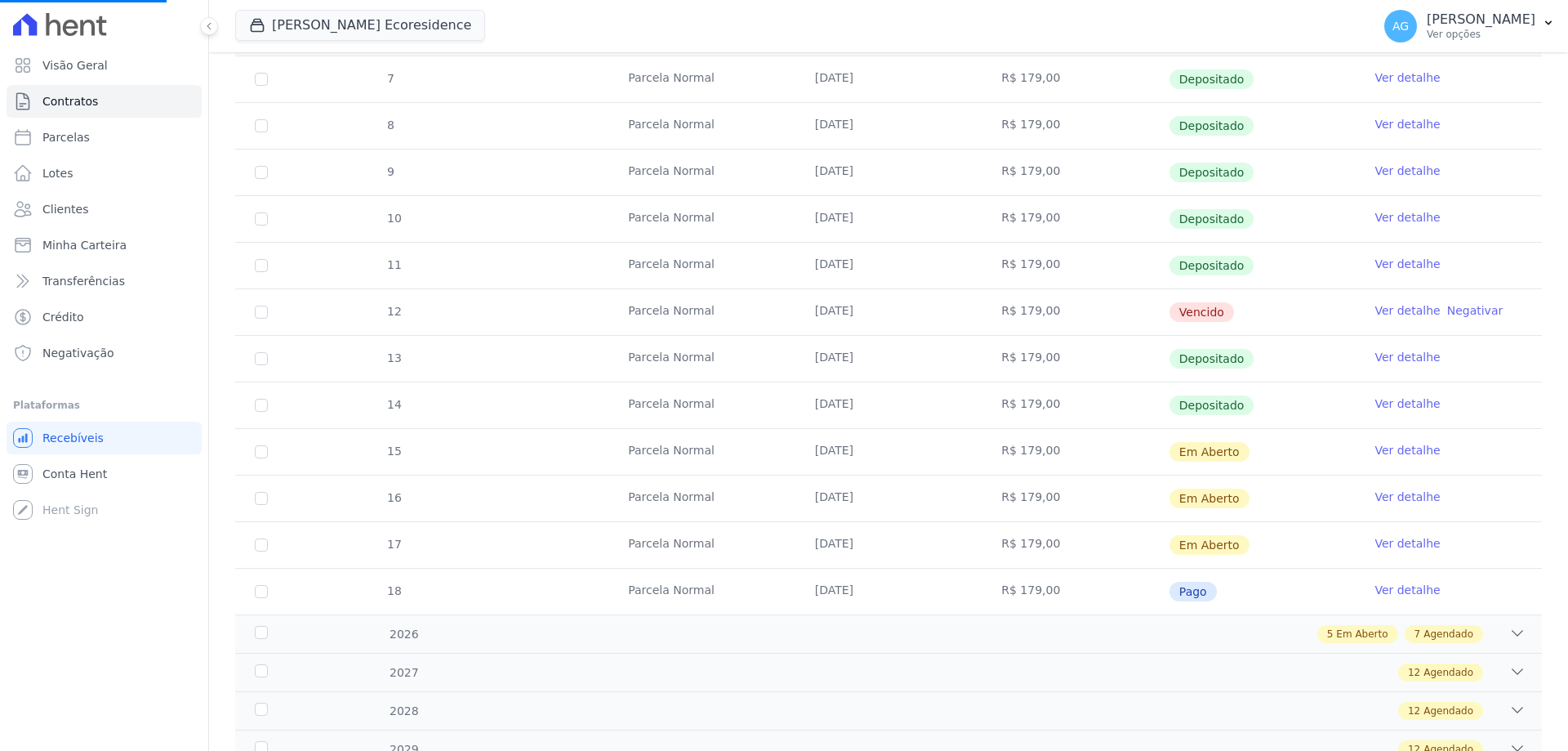
scroll to position [408, 0]
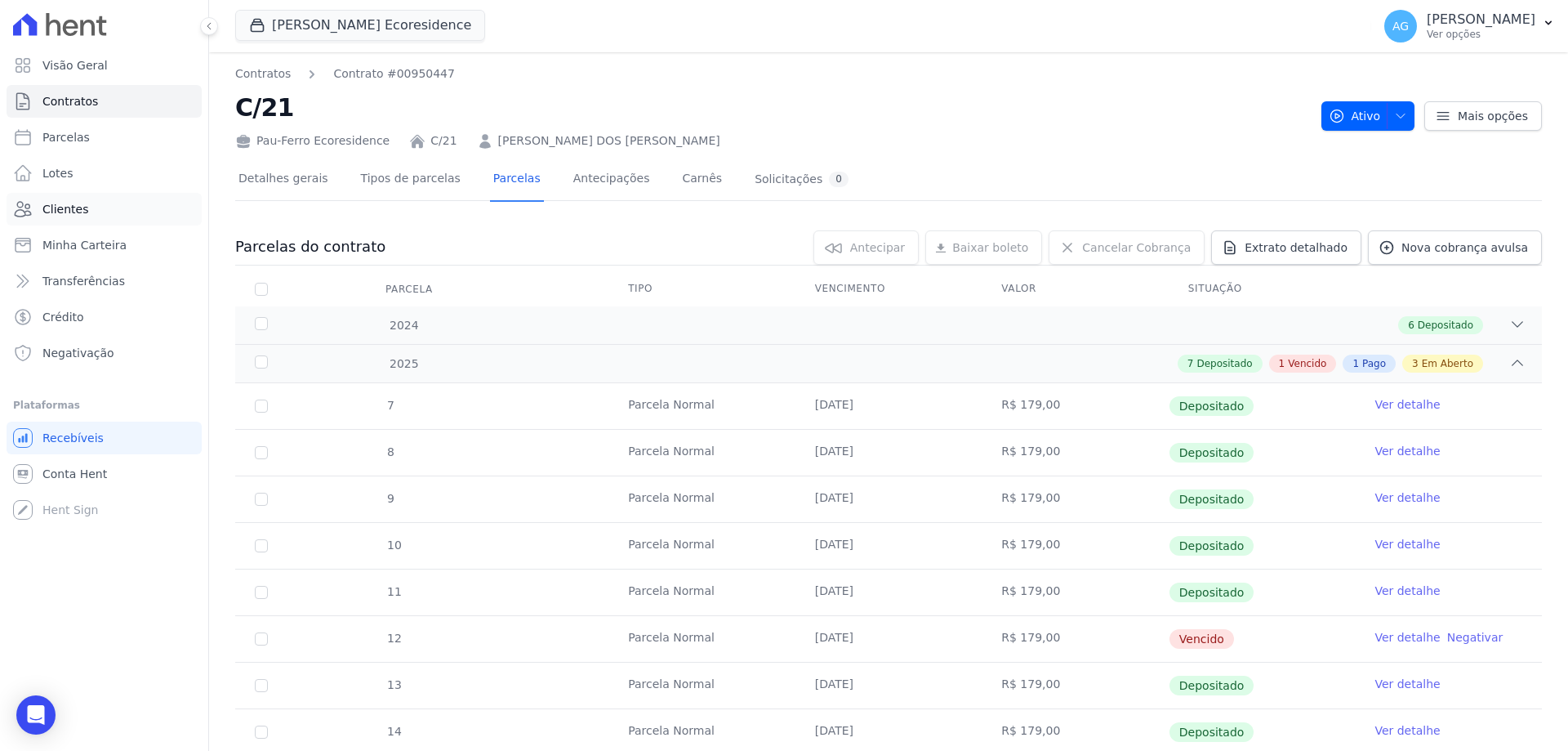
click at [96, 198] on link "Clientes" at bounding box center [104, 209] width 195 height 32
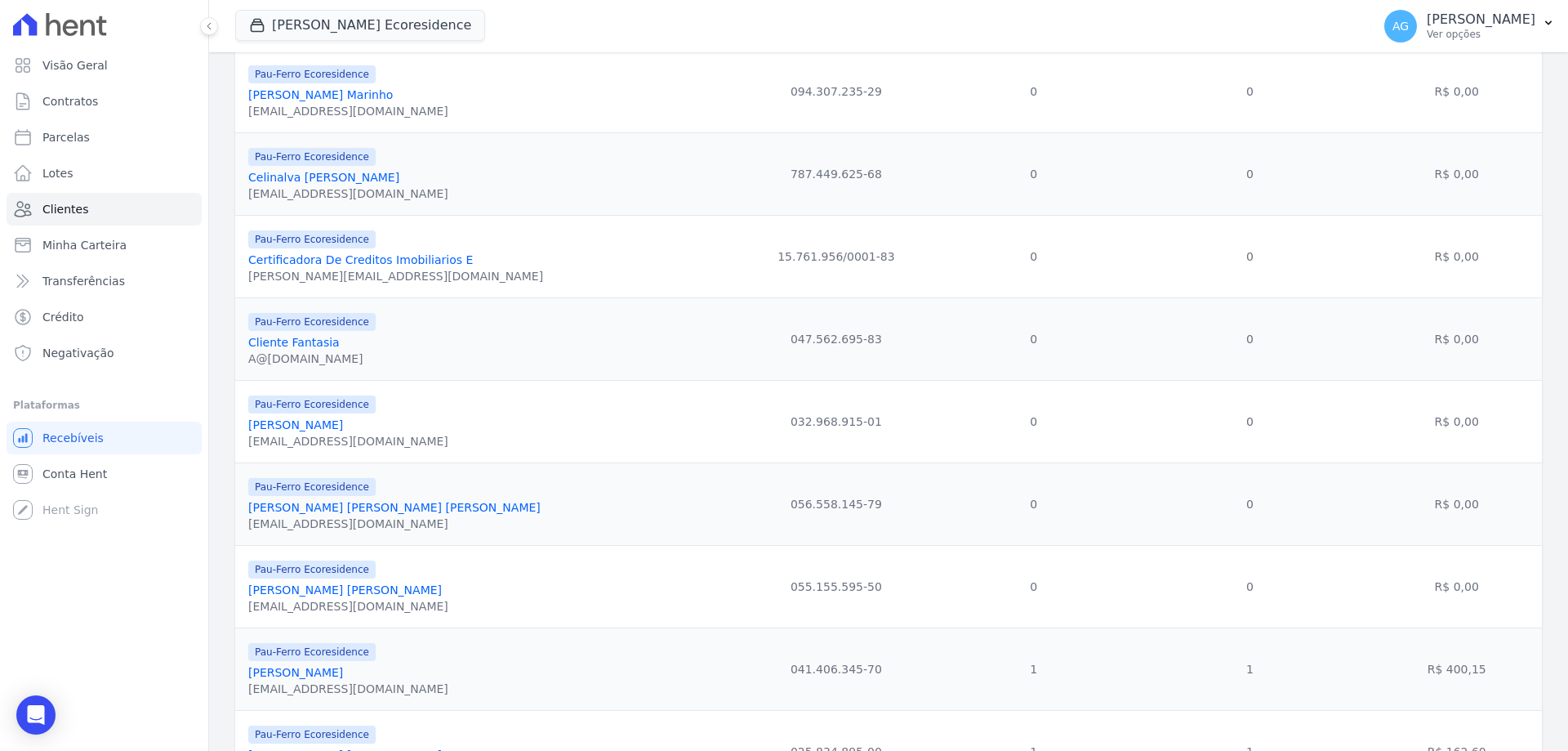
scroll to position [1143, 0]
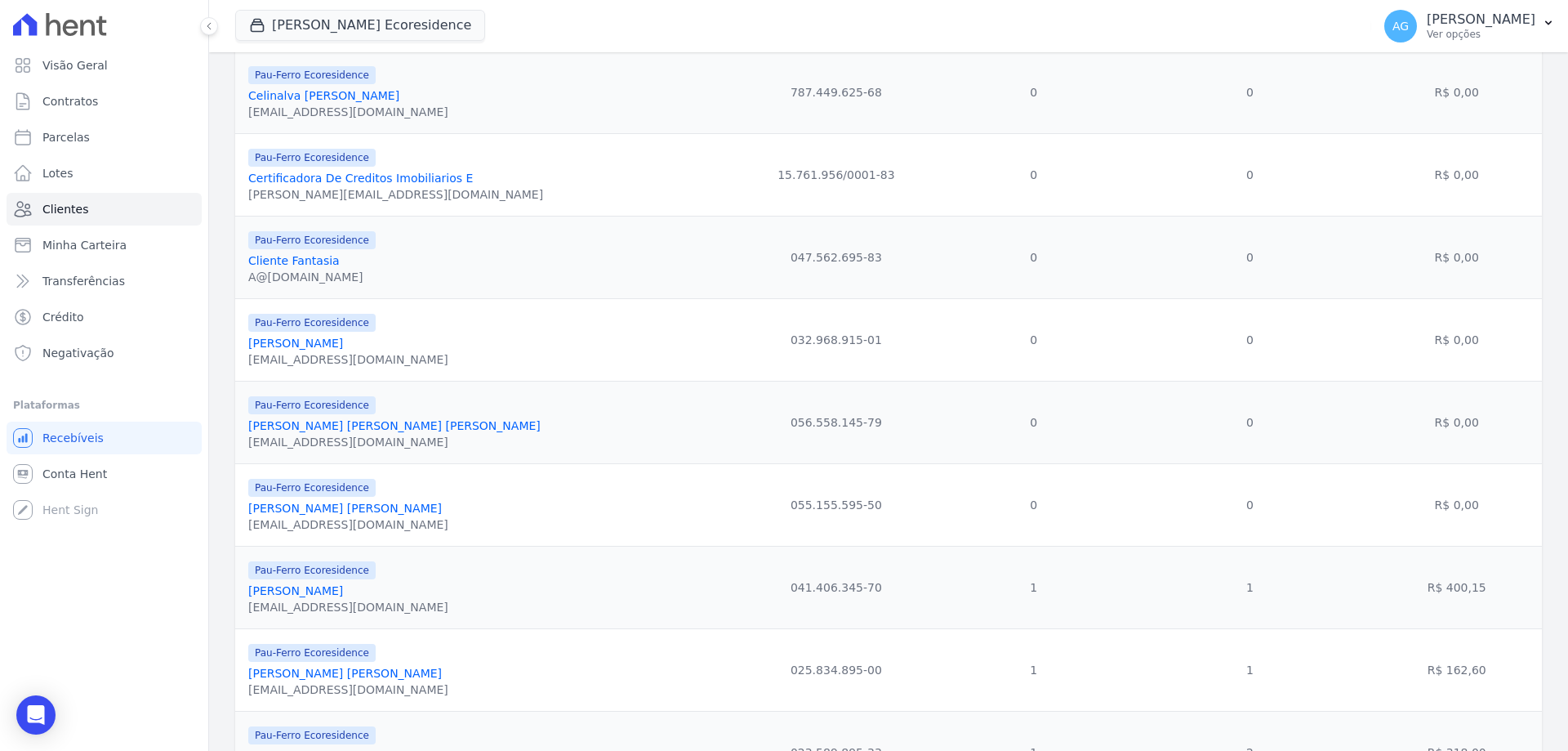
click at [300, 676] on link "[PERSON_NAME] [PERSON_NAME]" at bounding box center [345, 673] width 193 height 13
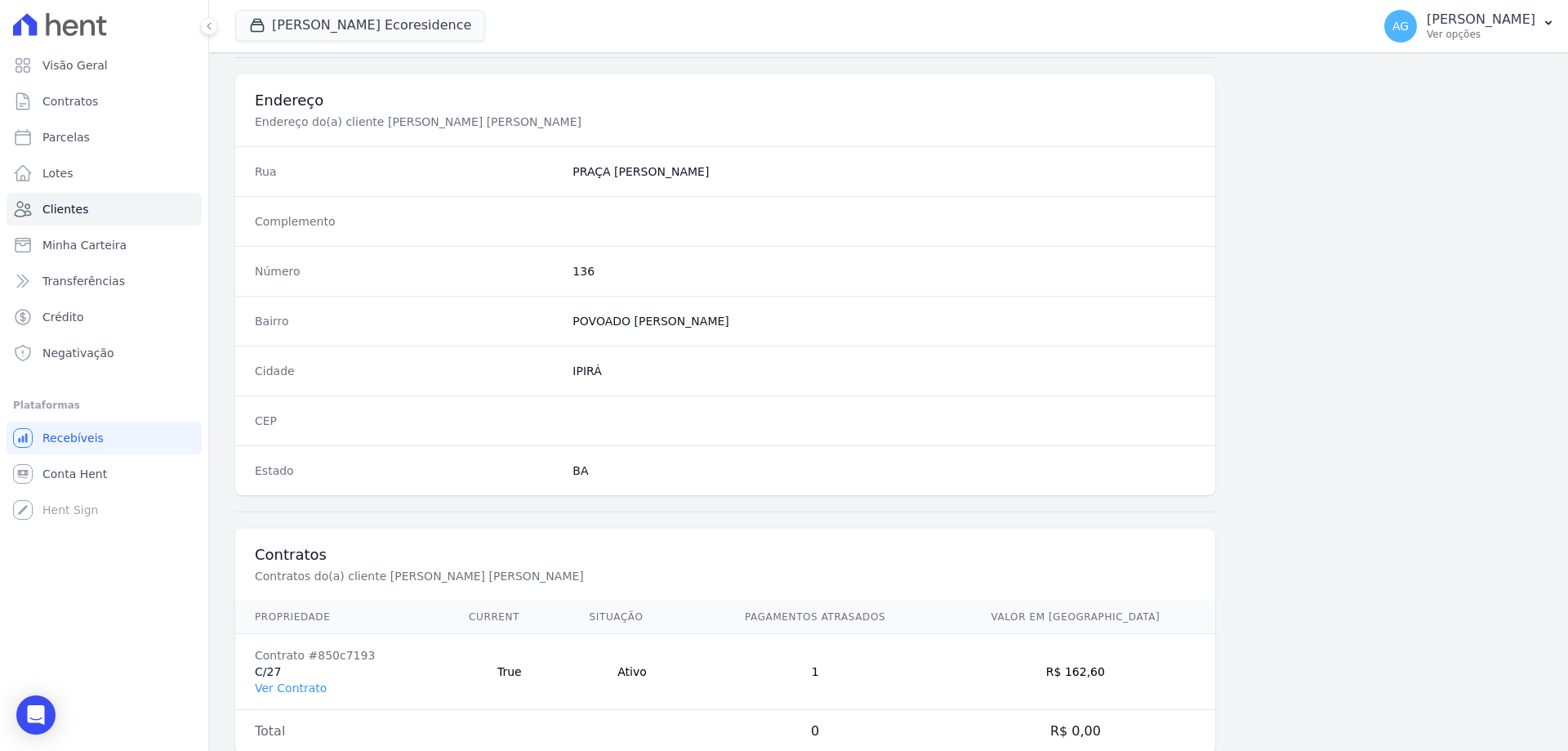
scroll to position [778, 0]
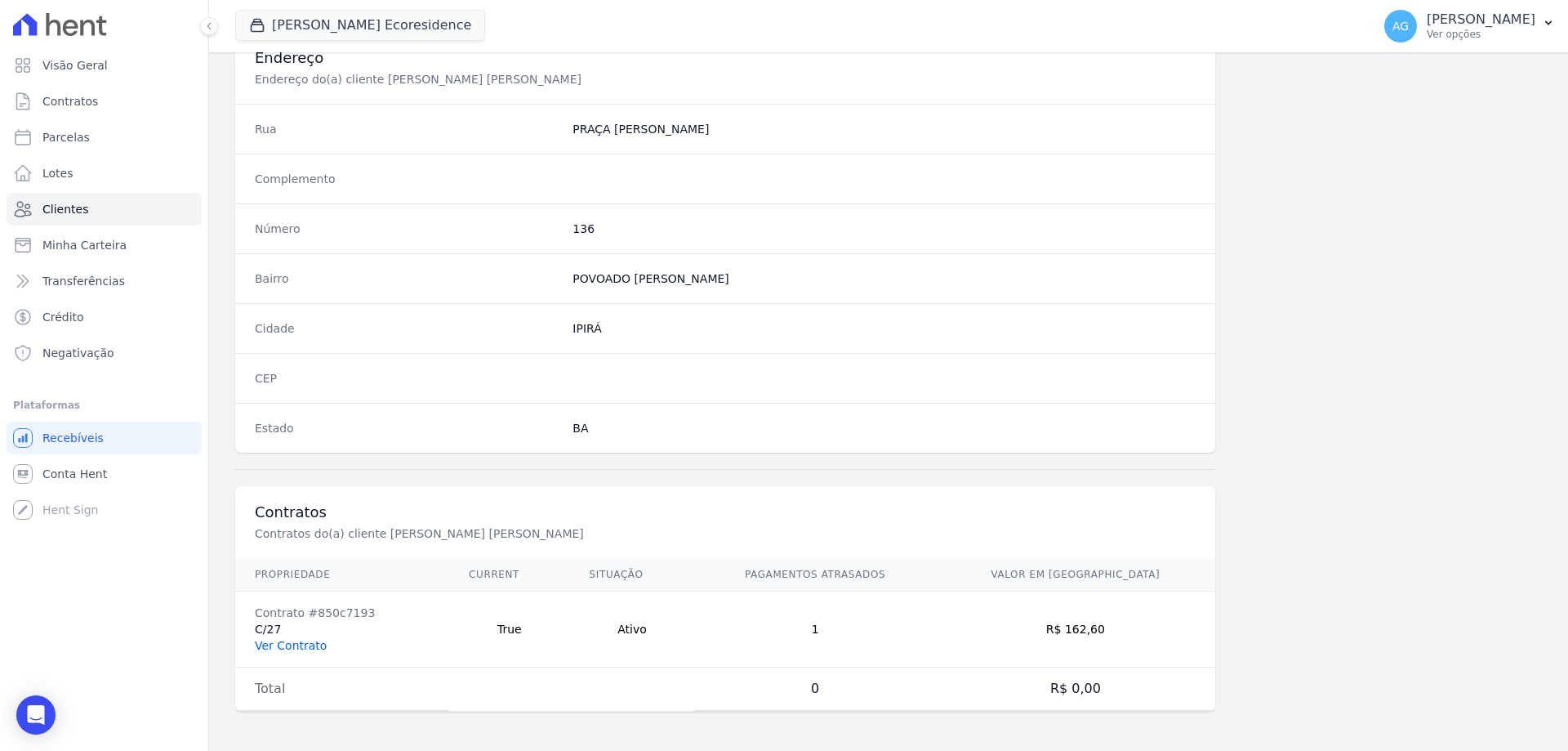
click at [305, 644] on link "Ver Contrato" at bounding box center [291, 645] width 72 height 13
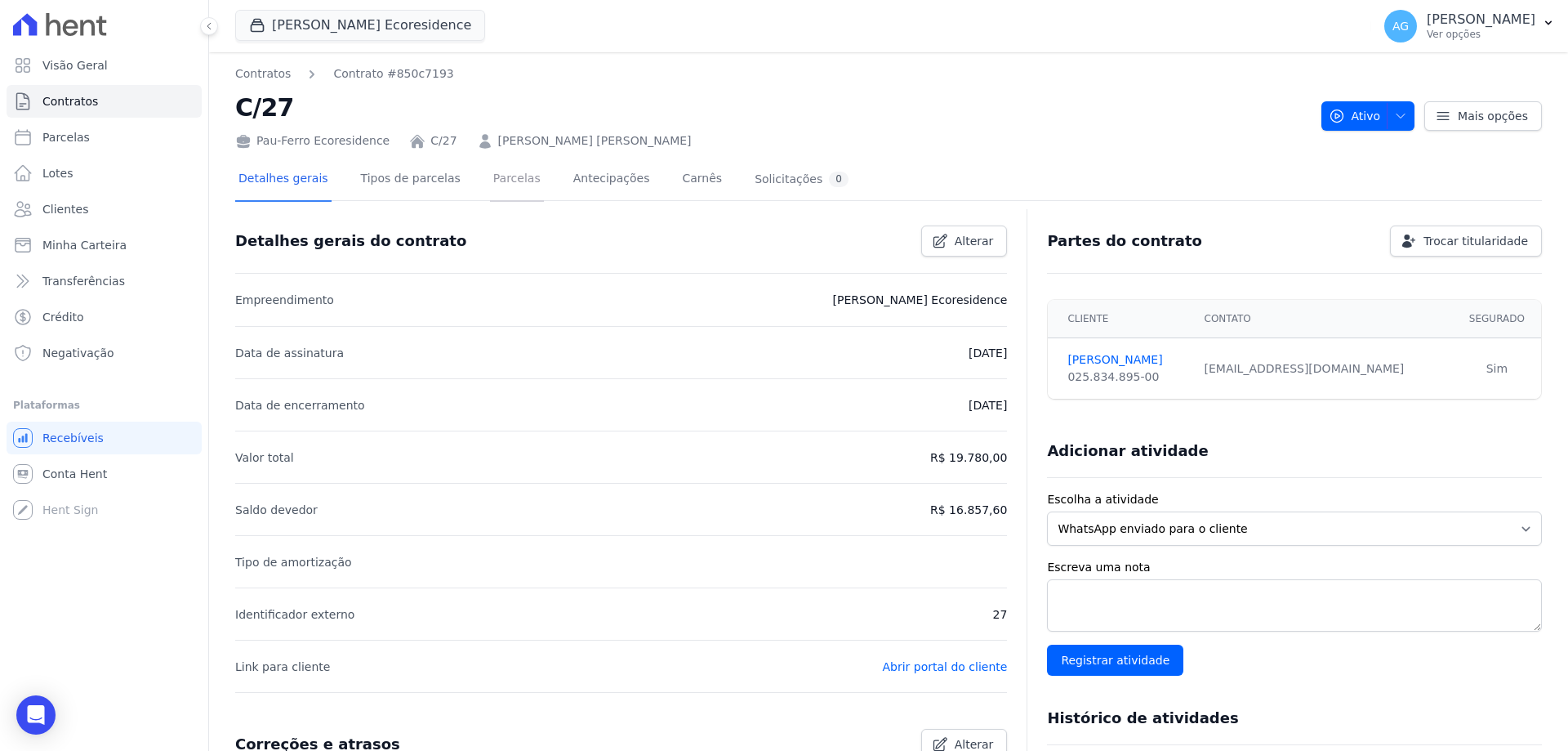
click at [510, 183] on link "Parcelas" at bounding box center [516, 180] width 54 height 43
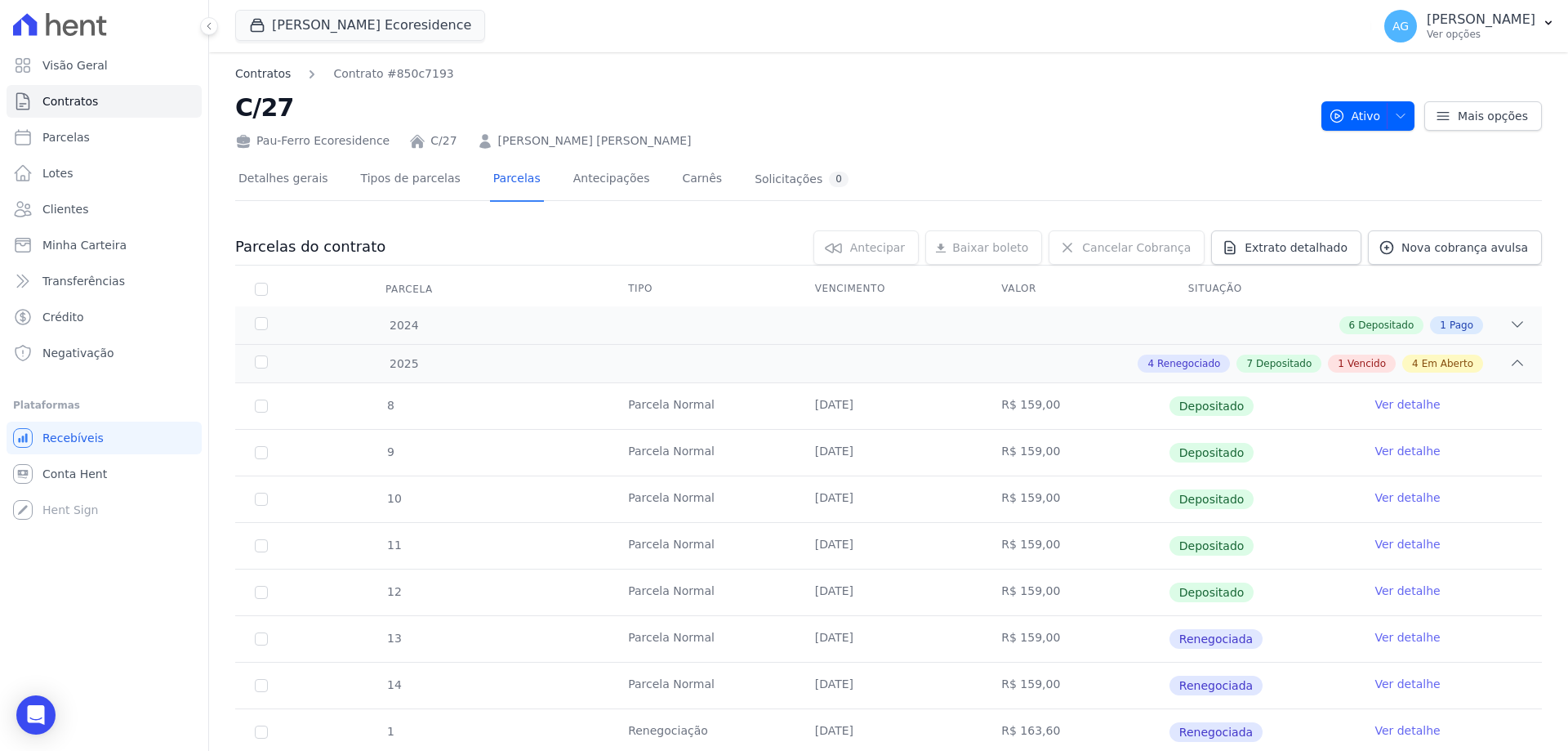
click at [283, 72] on link "Contratos" at bounding box center [263, 73] width 55 height 17
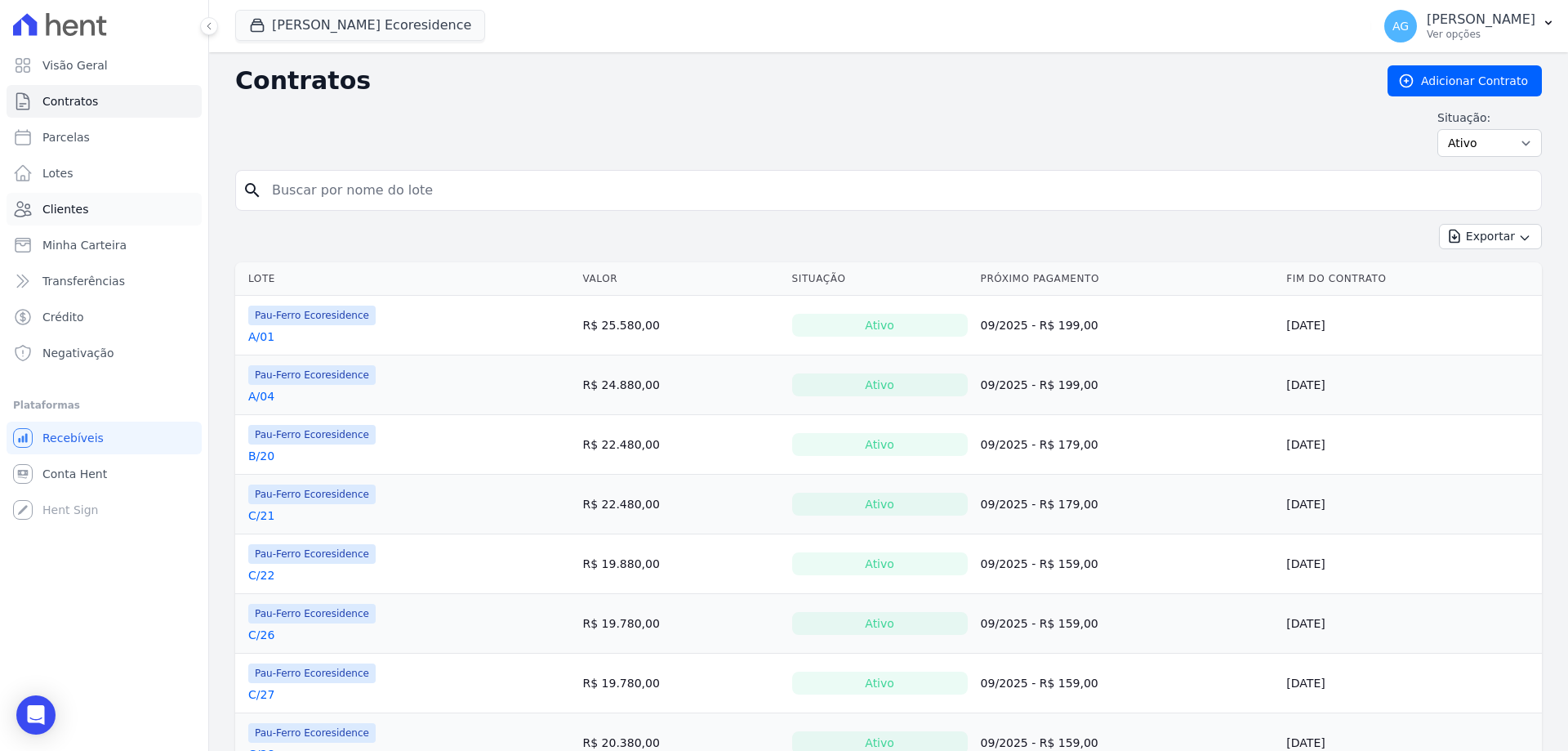
click at [65, 200] on link "Clientes" at bounding box center [104, 209] width 195 height 32
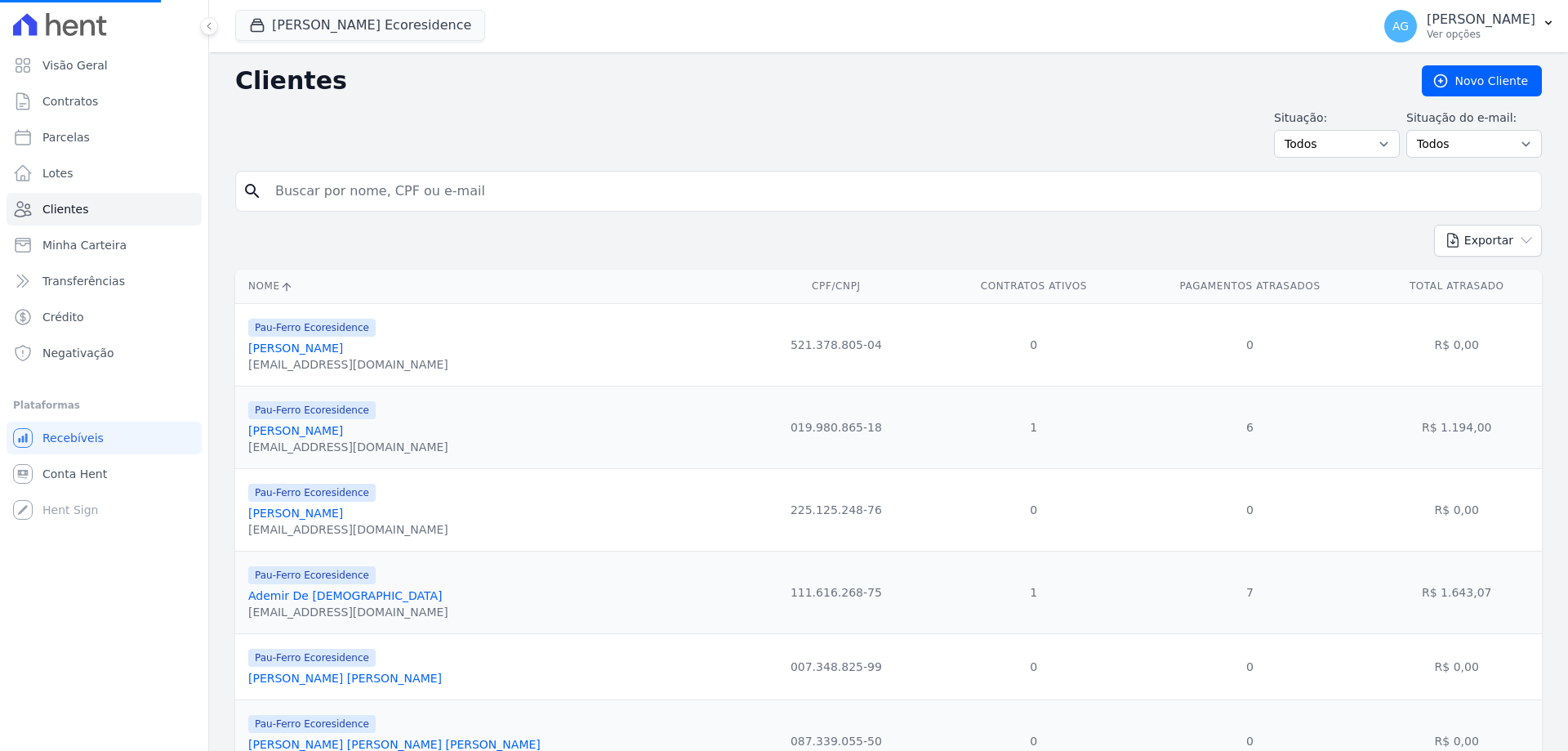
click at [337, 186] on input "search" at bounding box center [900, 191] width 1269 height 32
type input "ronivon"
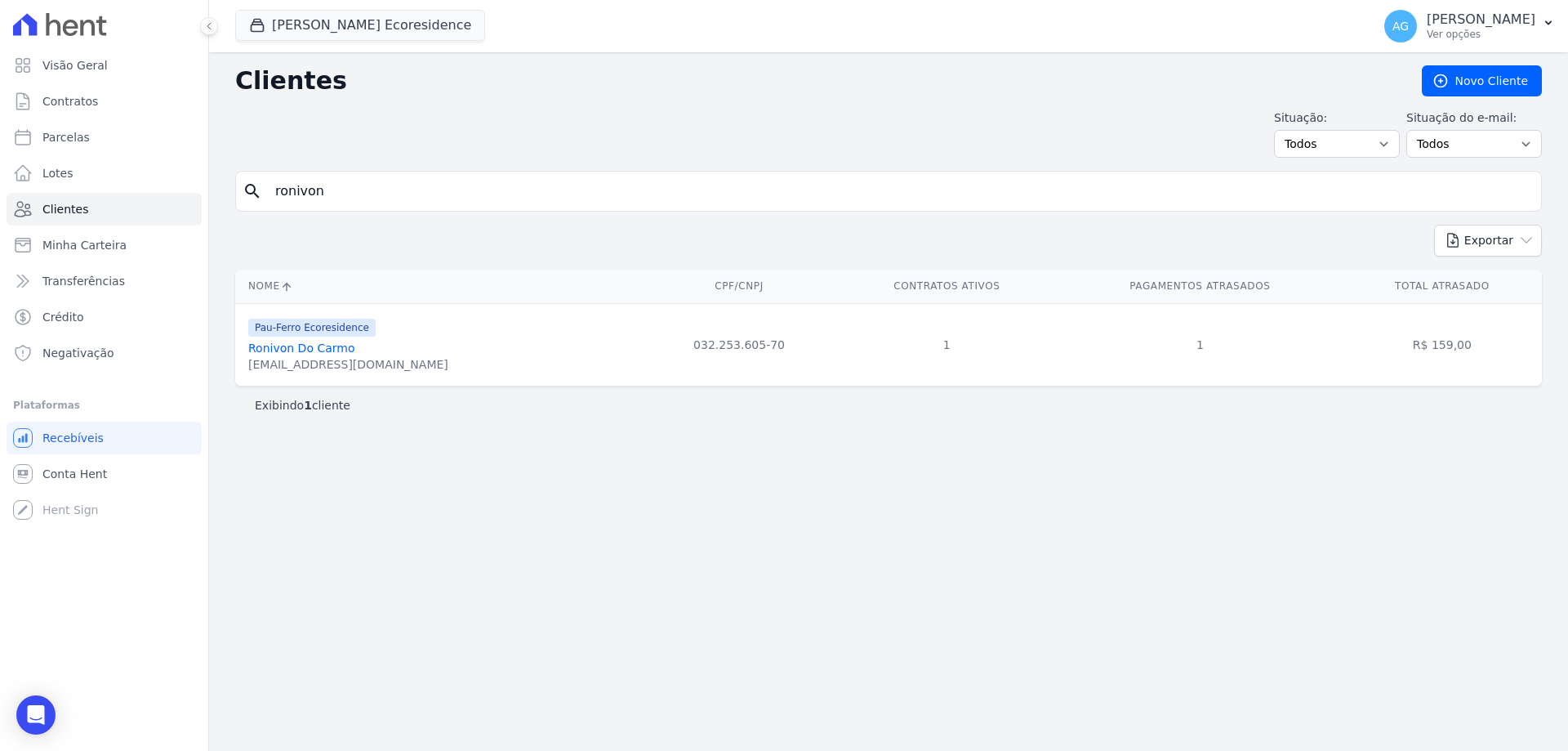
click at [331, 346] on link "Ronivon Do Carmo" at bounding box center [301, 347] width 107 height 13
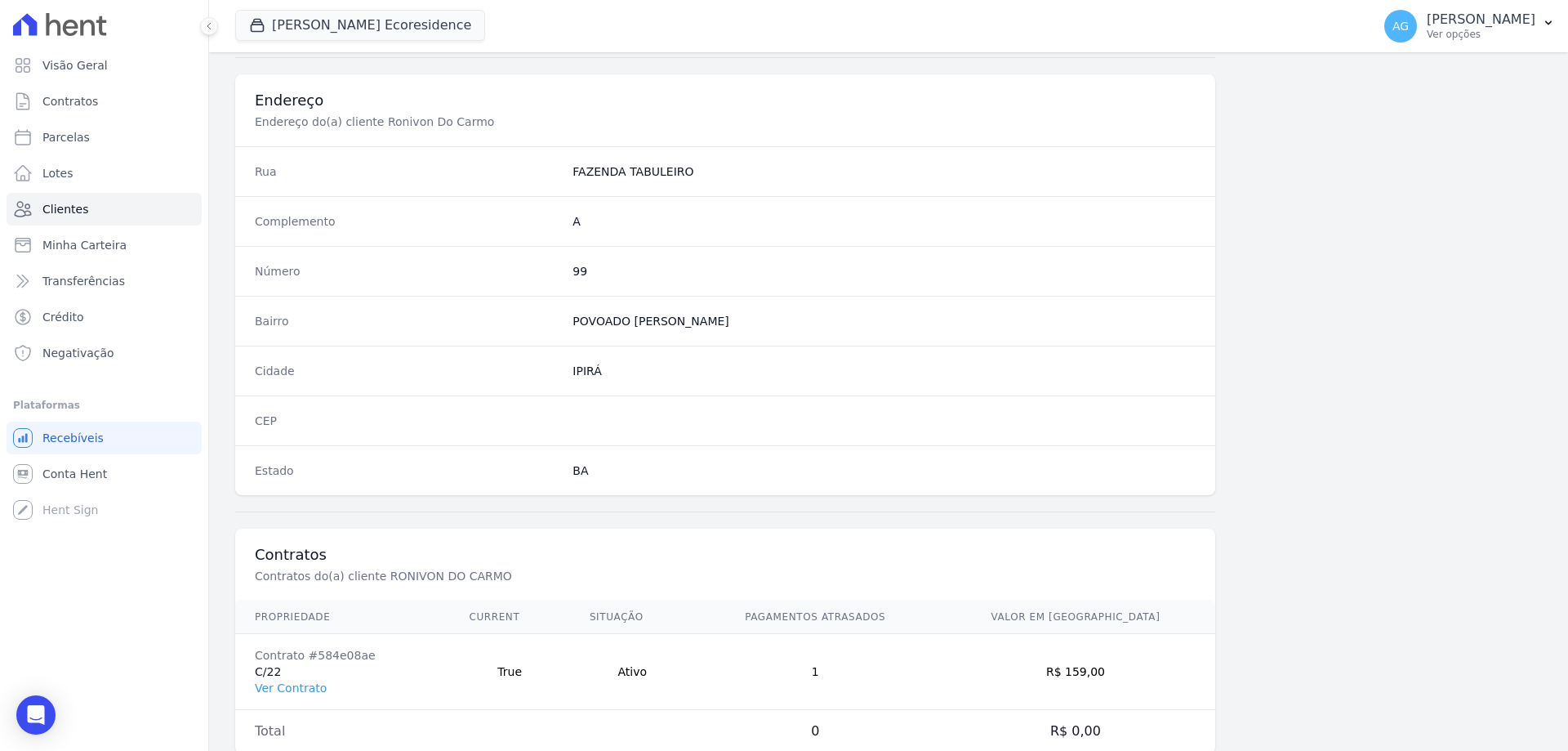
scroll to position [778, 0]
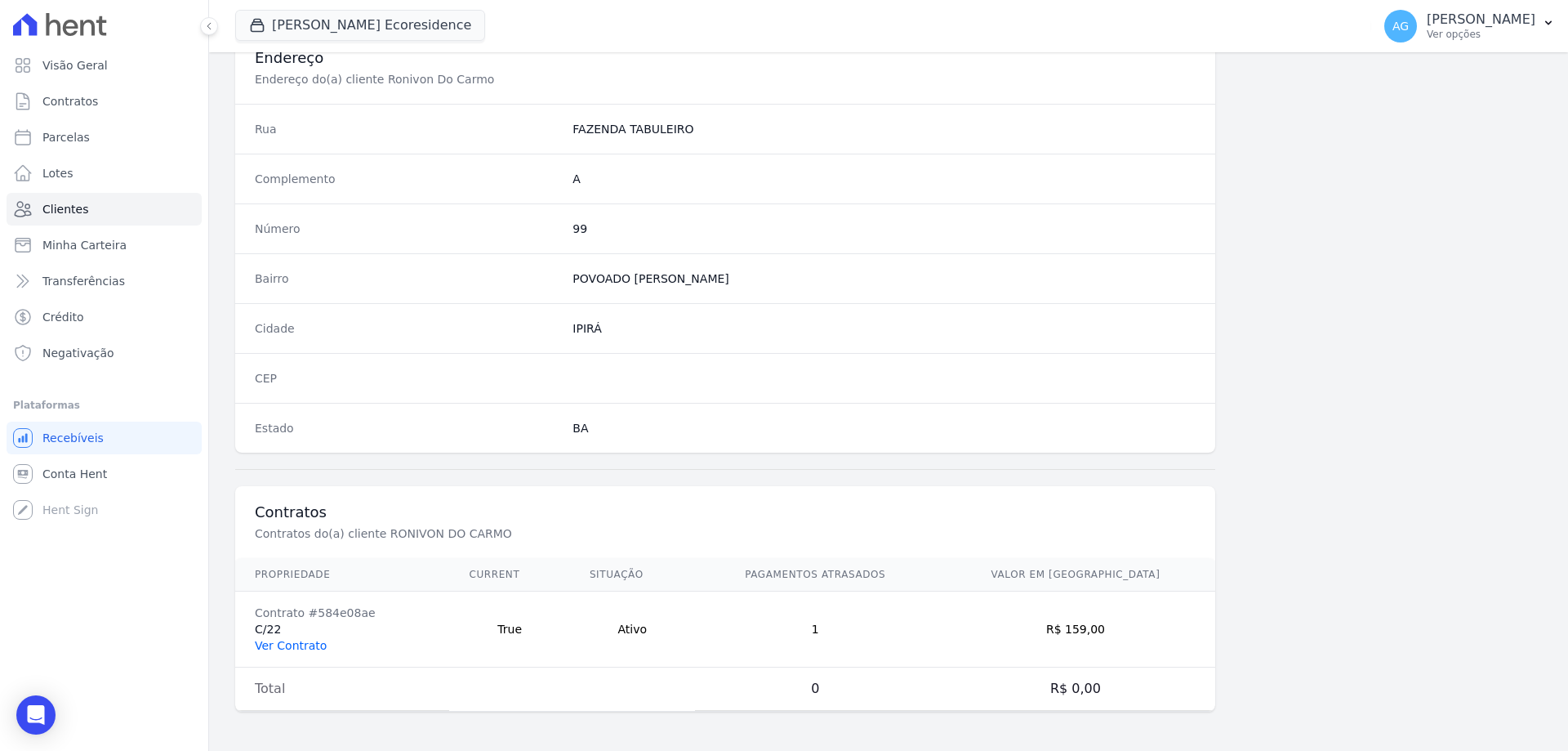
click at [302, 648] on link "Ver Contrato" at bounding box center [291, 645] width 72 height 13
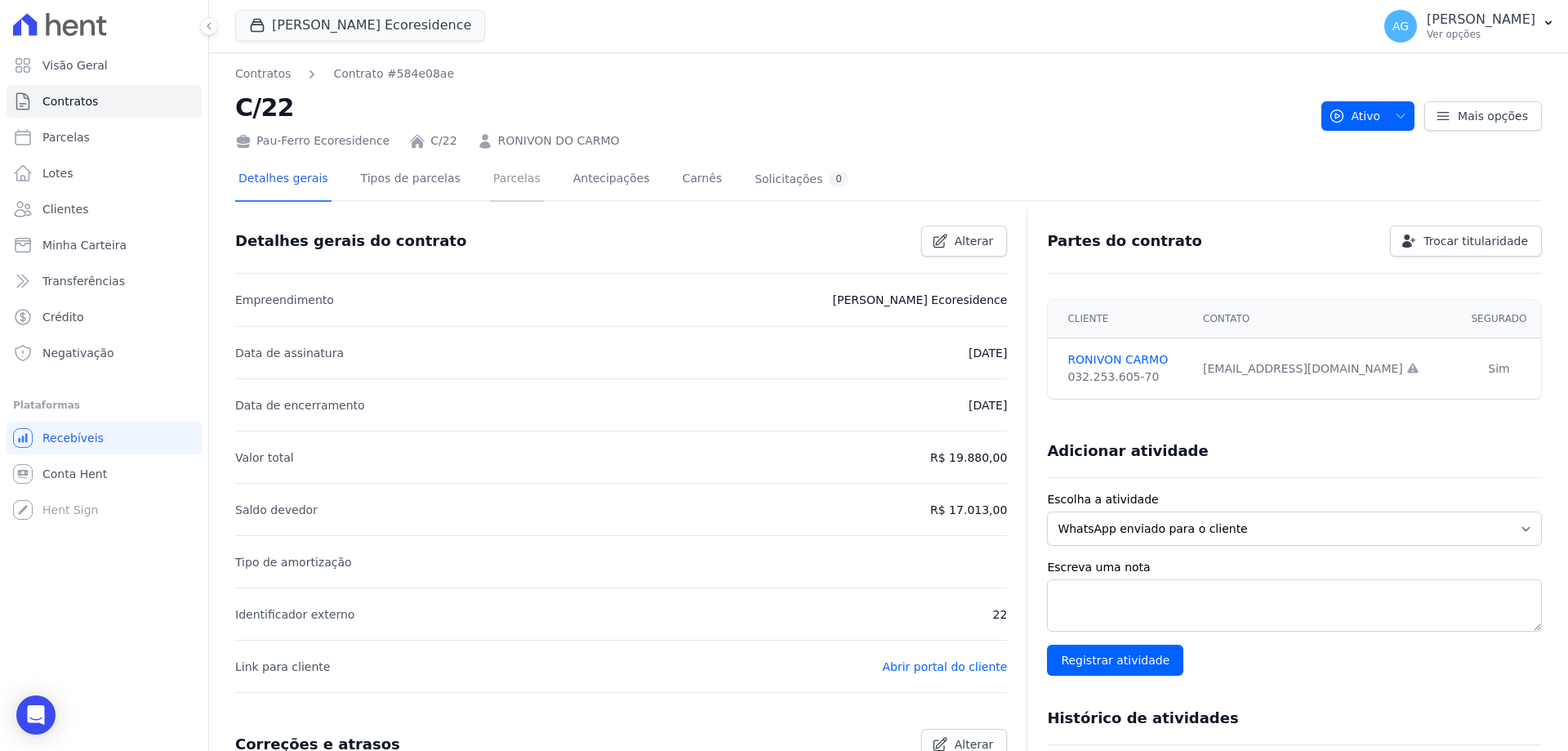
click at [504, 192] on link "Parcelas" at bounding box center [516, 180] width 54 height 43
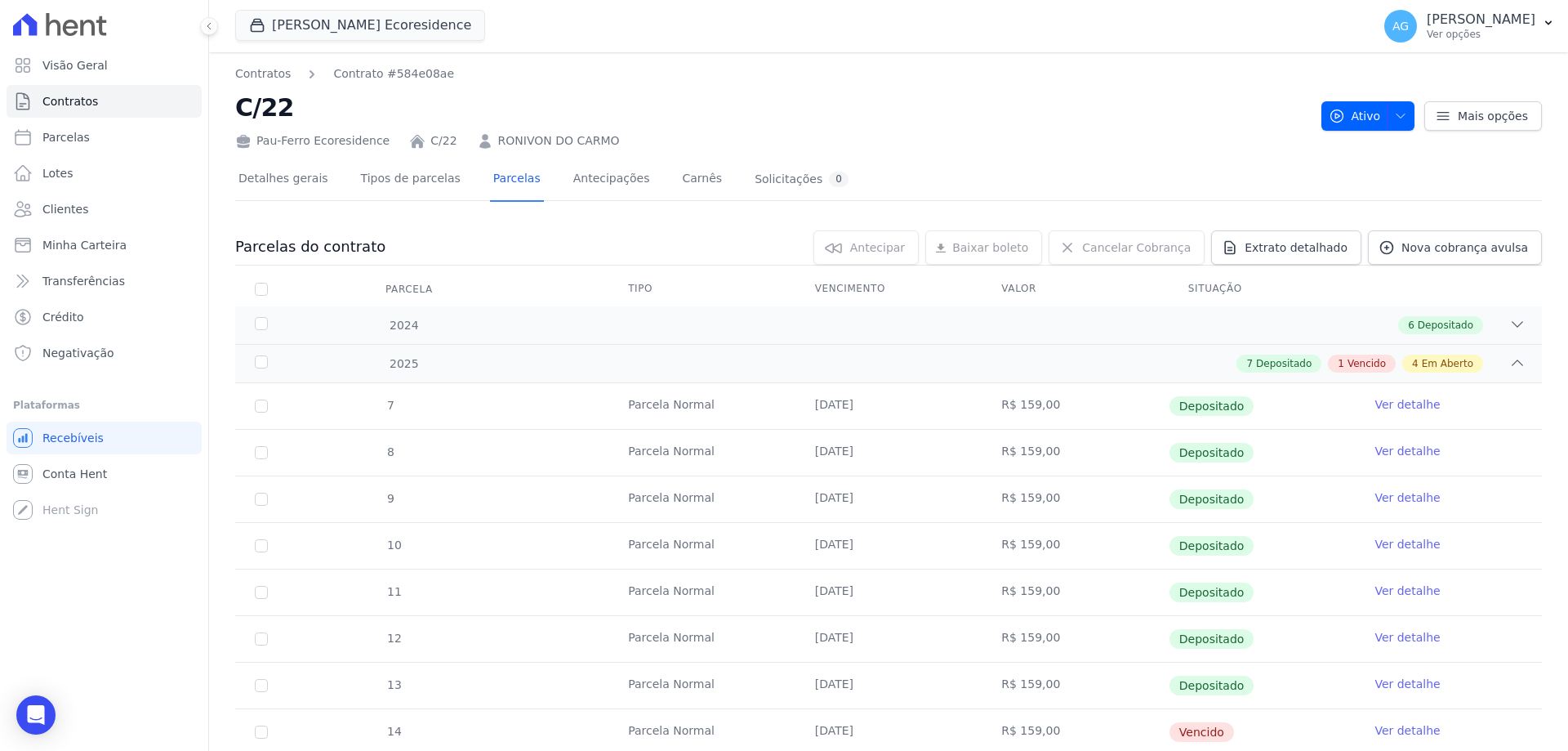
click at [499, 135] on link "RONIVON DO CARMO" at bounding box center [559, 141] width 122 height 17
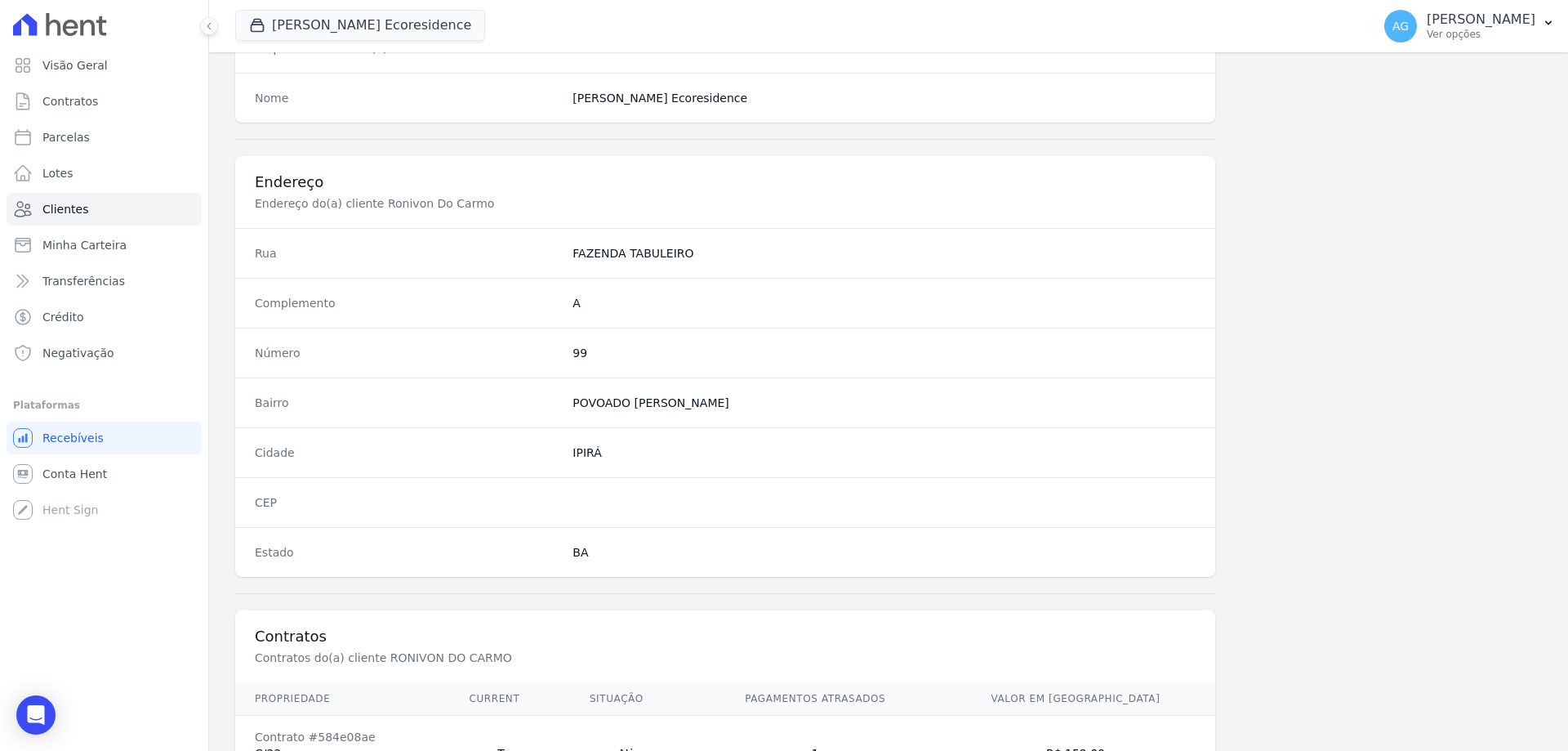
scroll to position [778, 0]
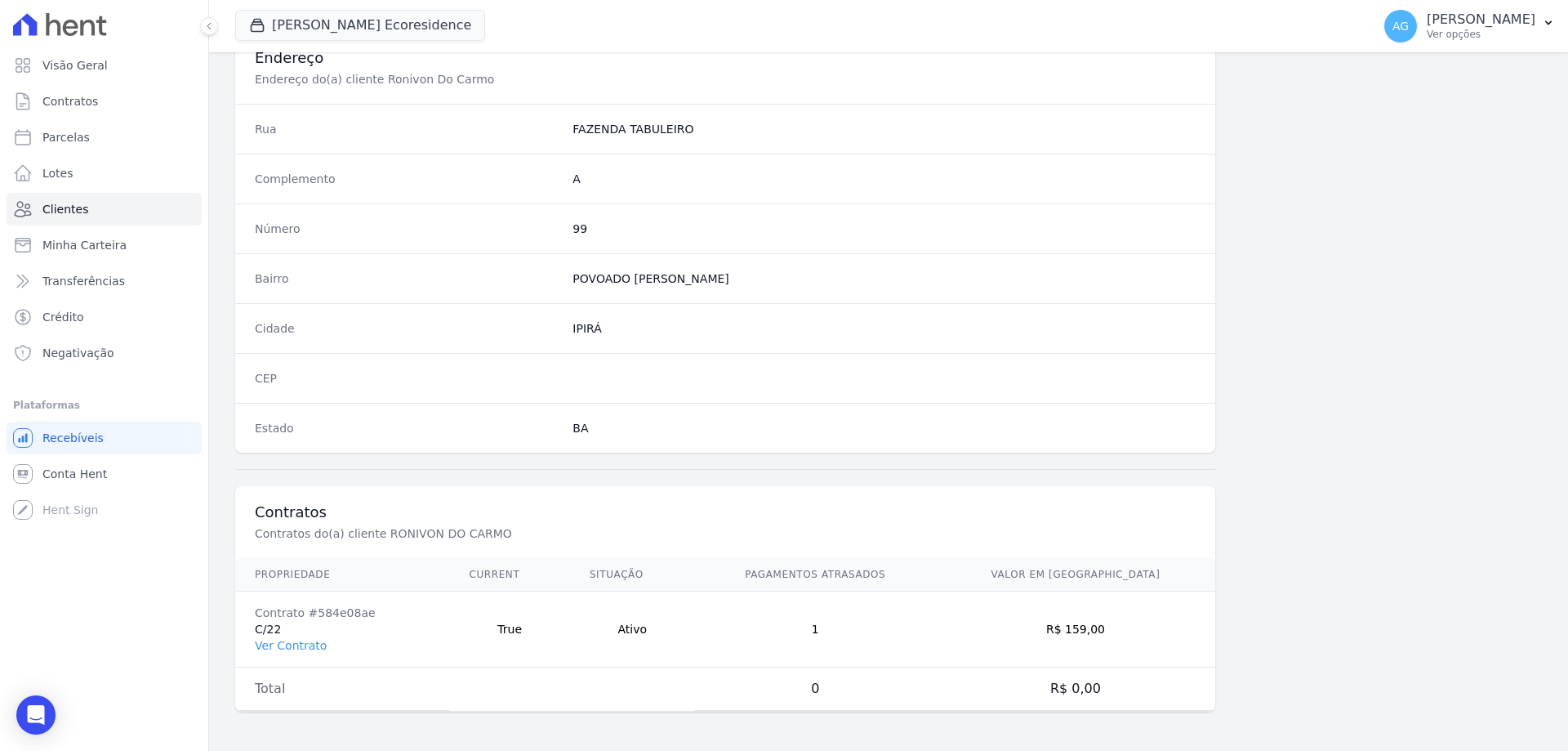
click at [295, 653] on td "Contrato #584e08ae C/22 Ver Contrato" at bounding box center [342, 629] width 214 height 76
click at [298, 647] on link "Ver Contrato" at bounding box center [291, 645] width 72 height 13
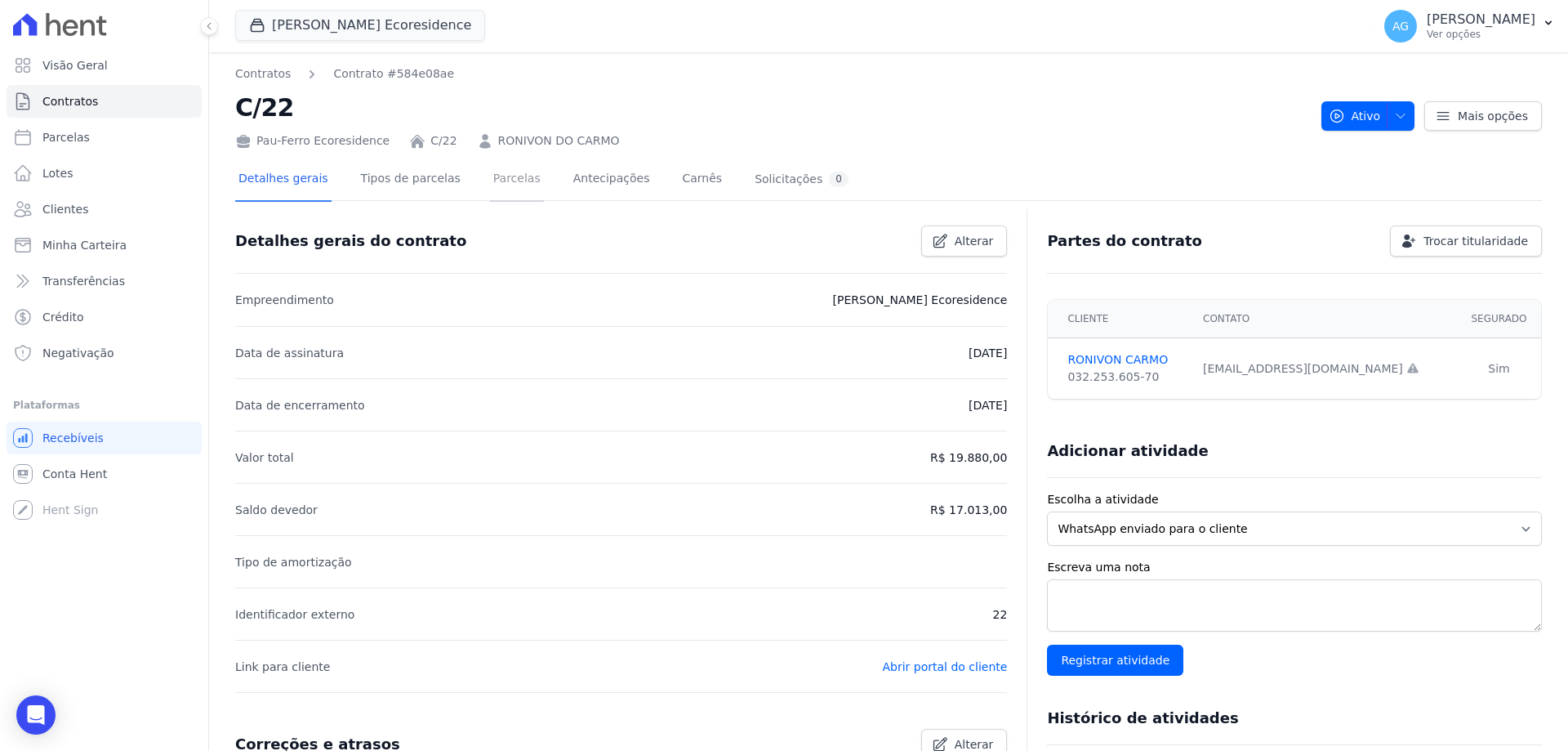
click at [490, 183] on link "Parcelas" at bounding box center [516, 180] width 54 height 43
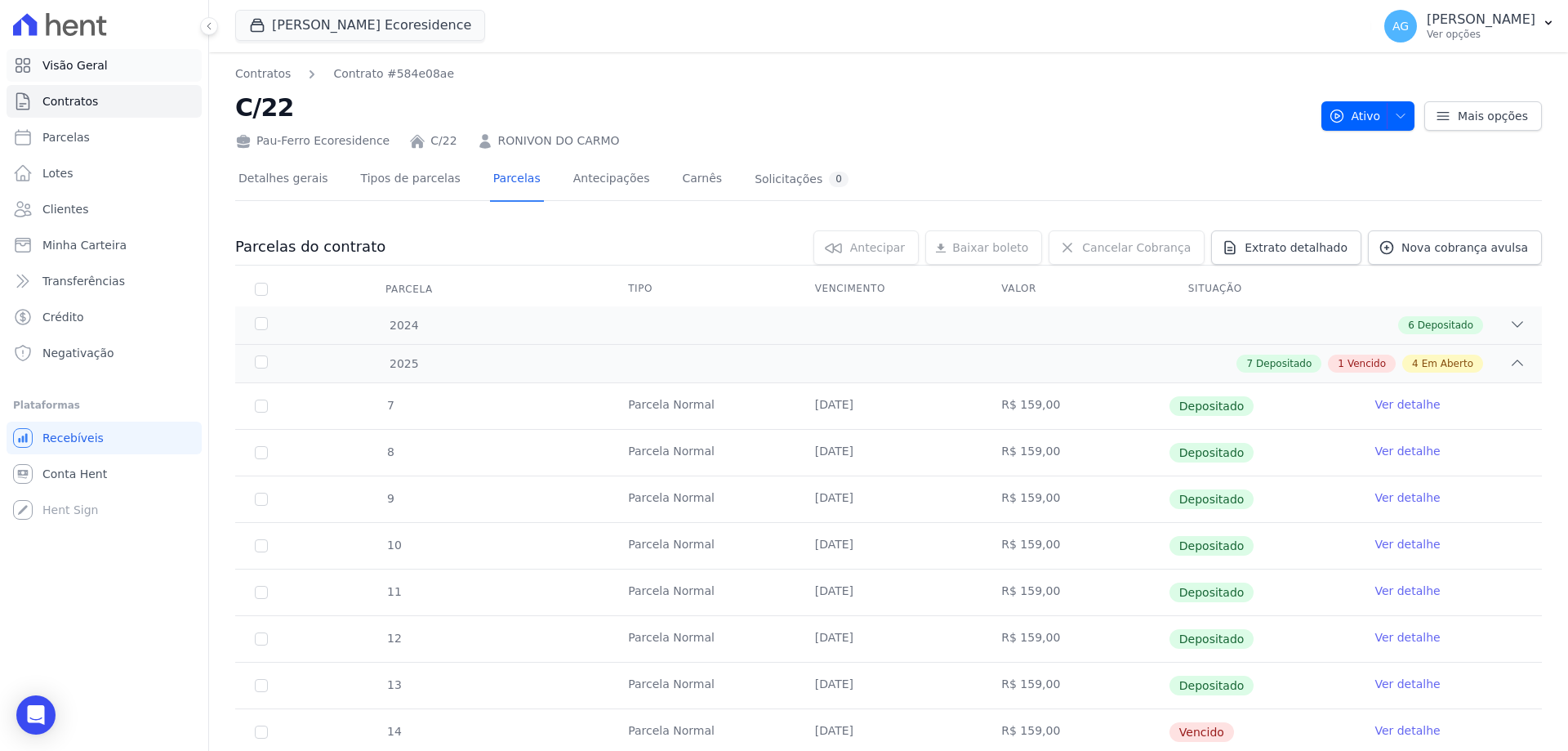
click at [77, 70] on span "Visão Geral" at bounding box center [74, 65] width 65 height 16
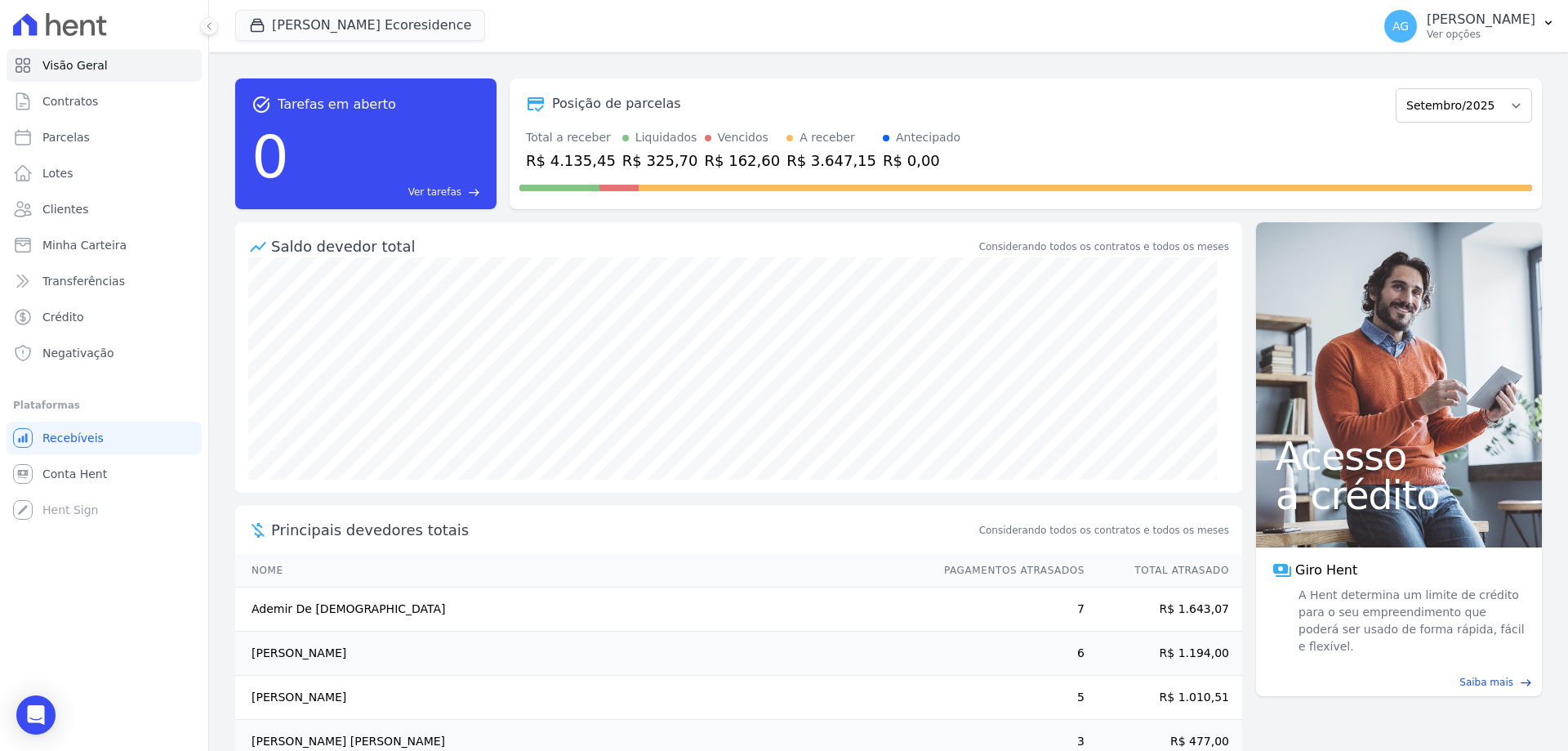
scroll to position [83, 0]
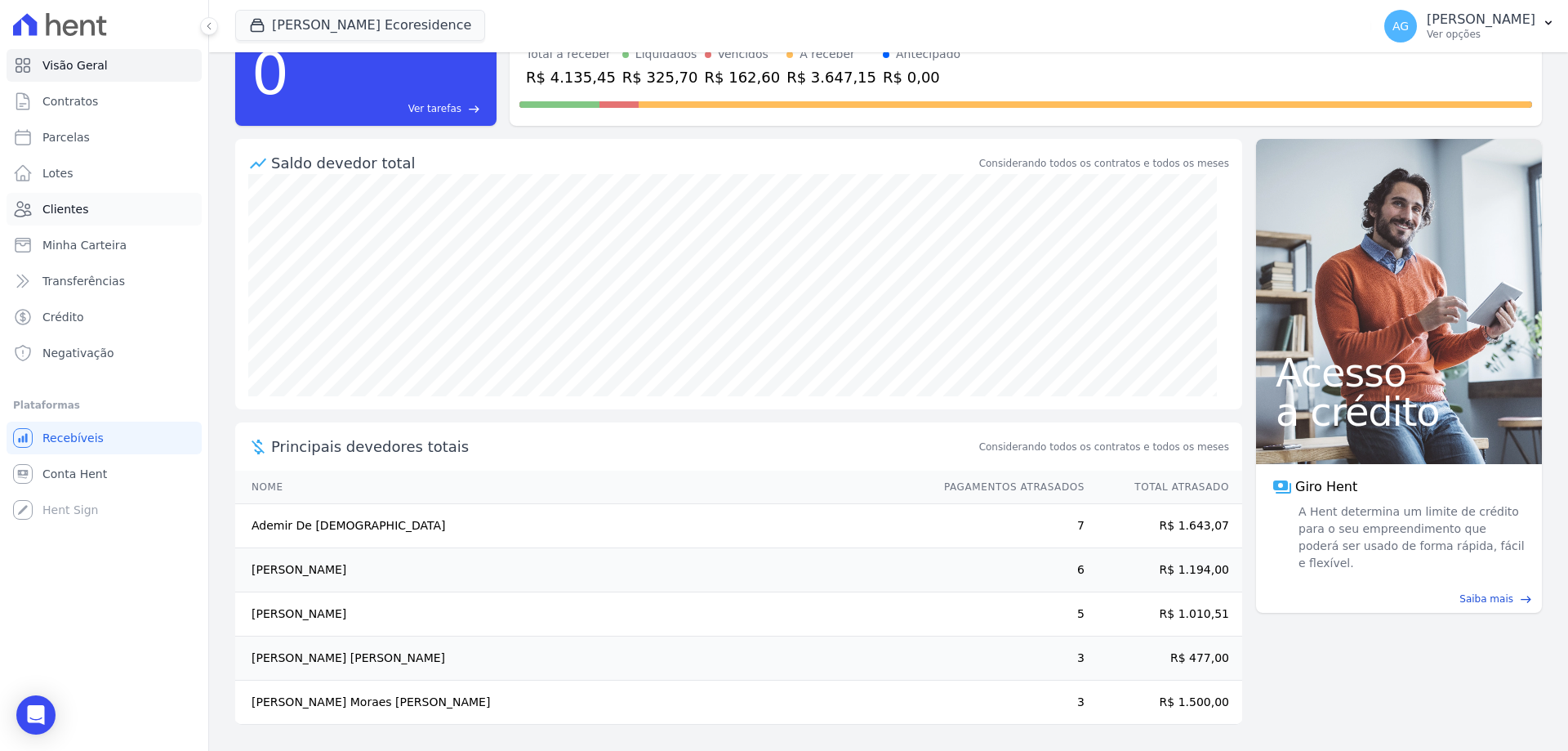
click at [77, 215] on span "Clientes" at bounding box center [64, 209] width 46 height 16
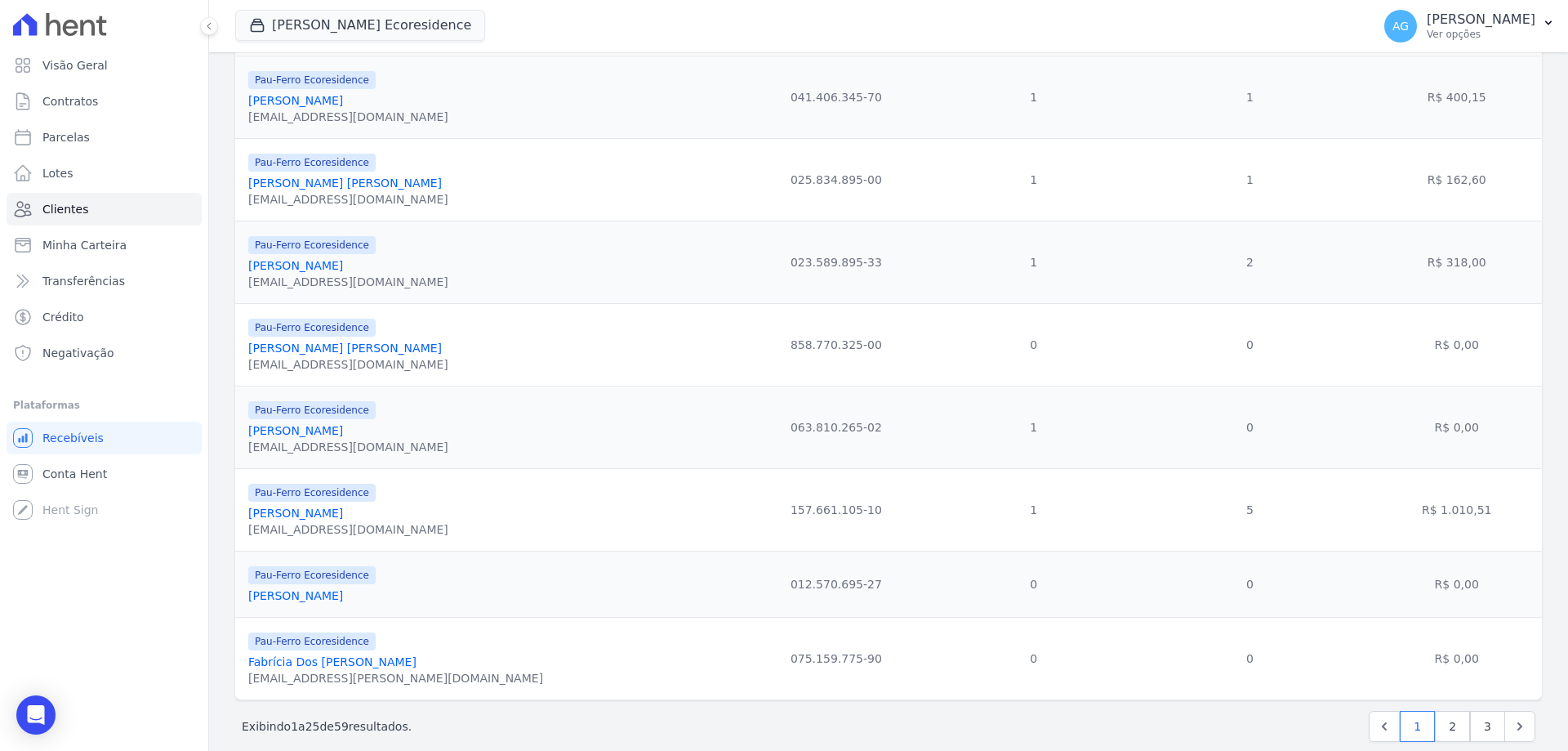
scroll to position [1655, 0]
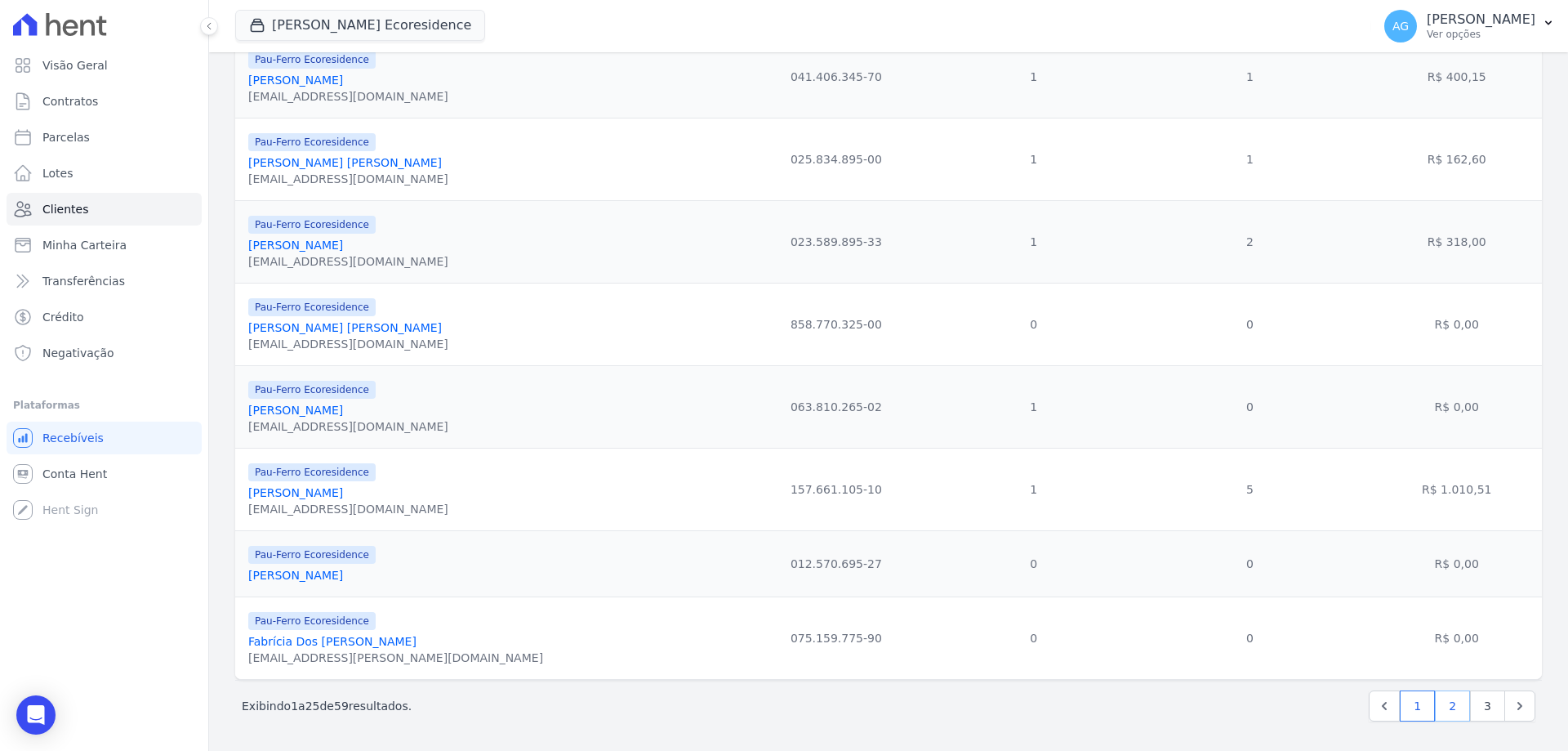
click at [1436, 699] on link "2" at bounding box center [1452, 705] width 35 height 31
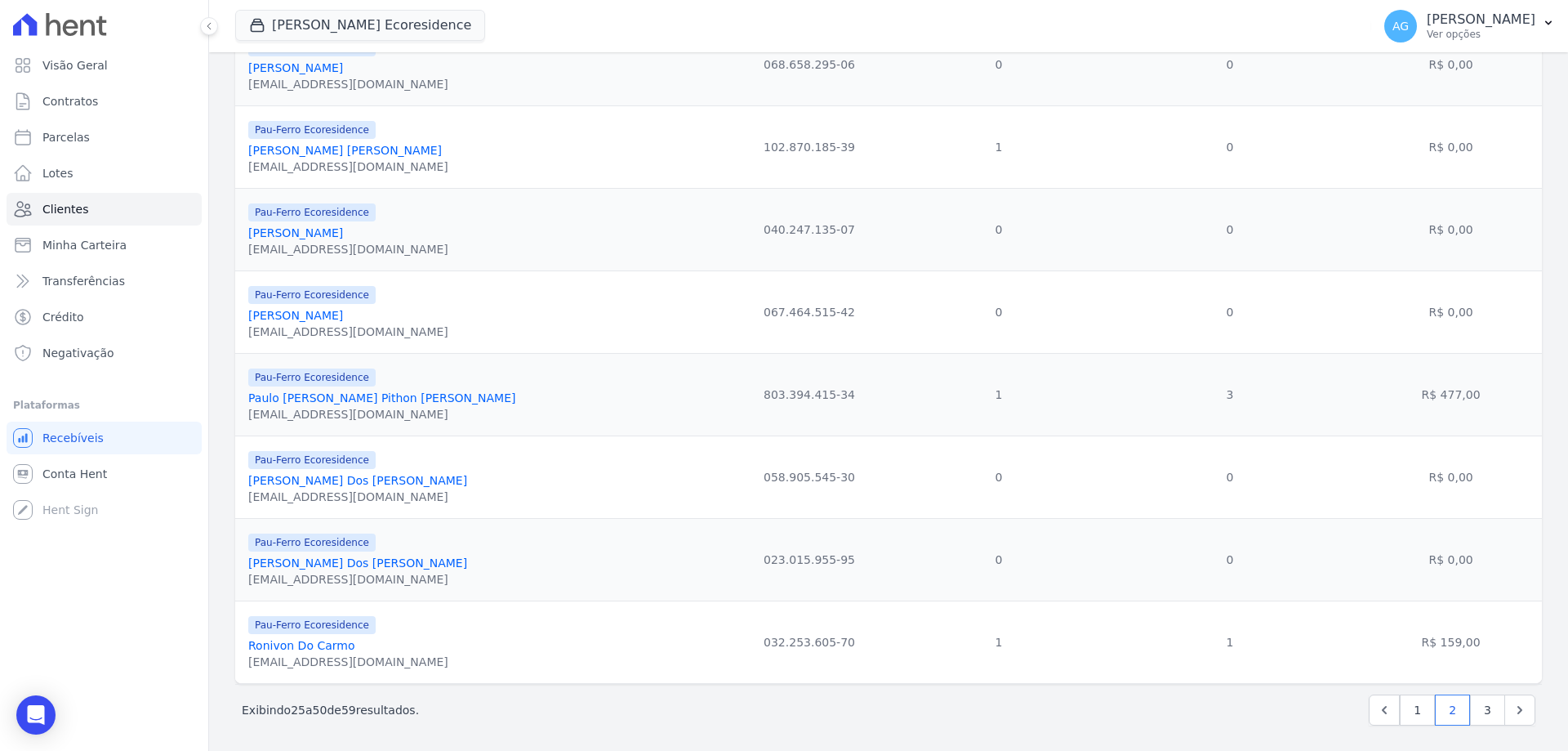
scroll to position [1638, 0]
click at [326, 639] on link "Ronivon Do Carmo" at bounding box center [301, 641] width 107 height 13
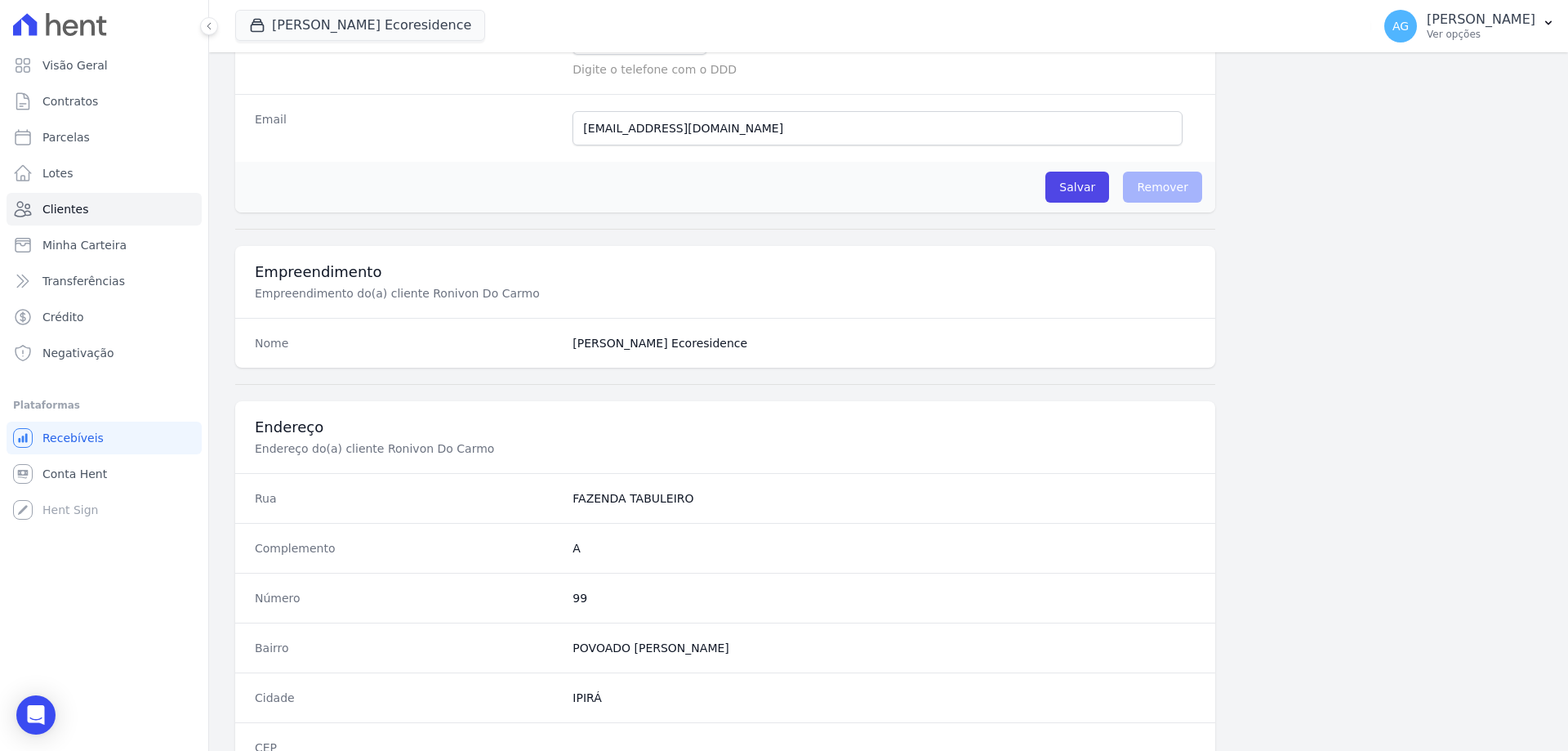
scroll to position [778, 0]
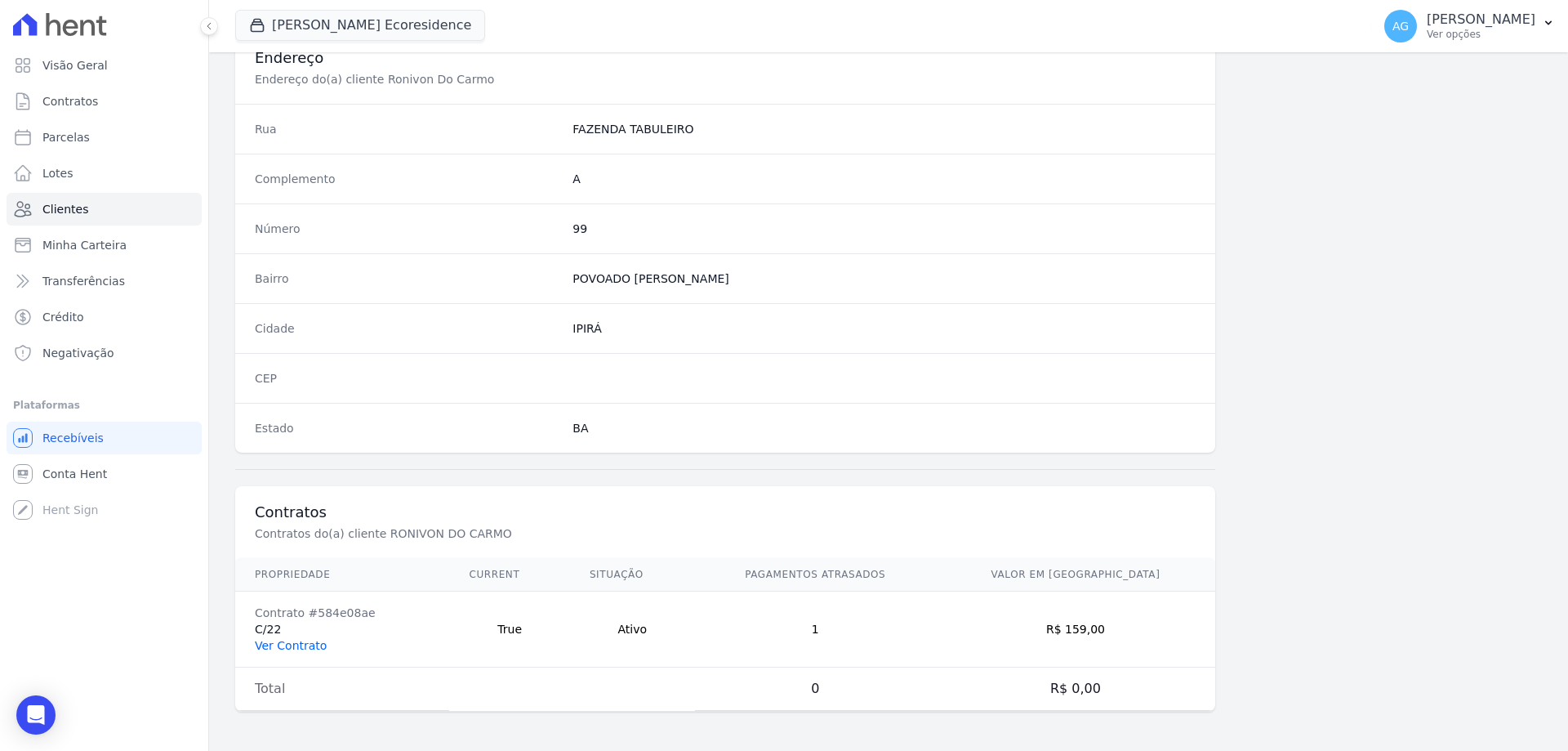
click at [304, 644] on link "Ver Contrato" at bounding box center [291, 645] width 72 height 13
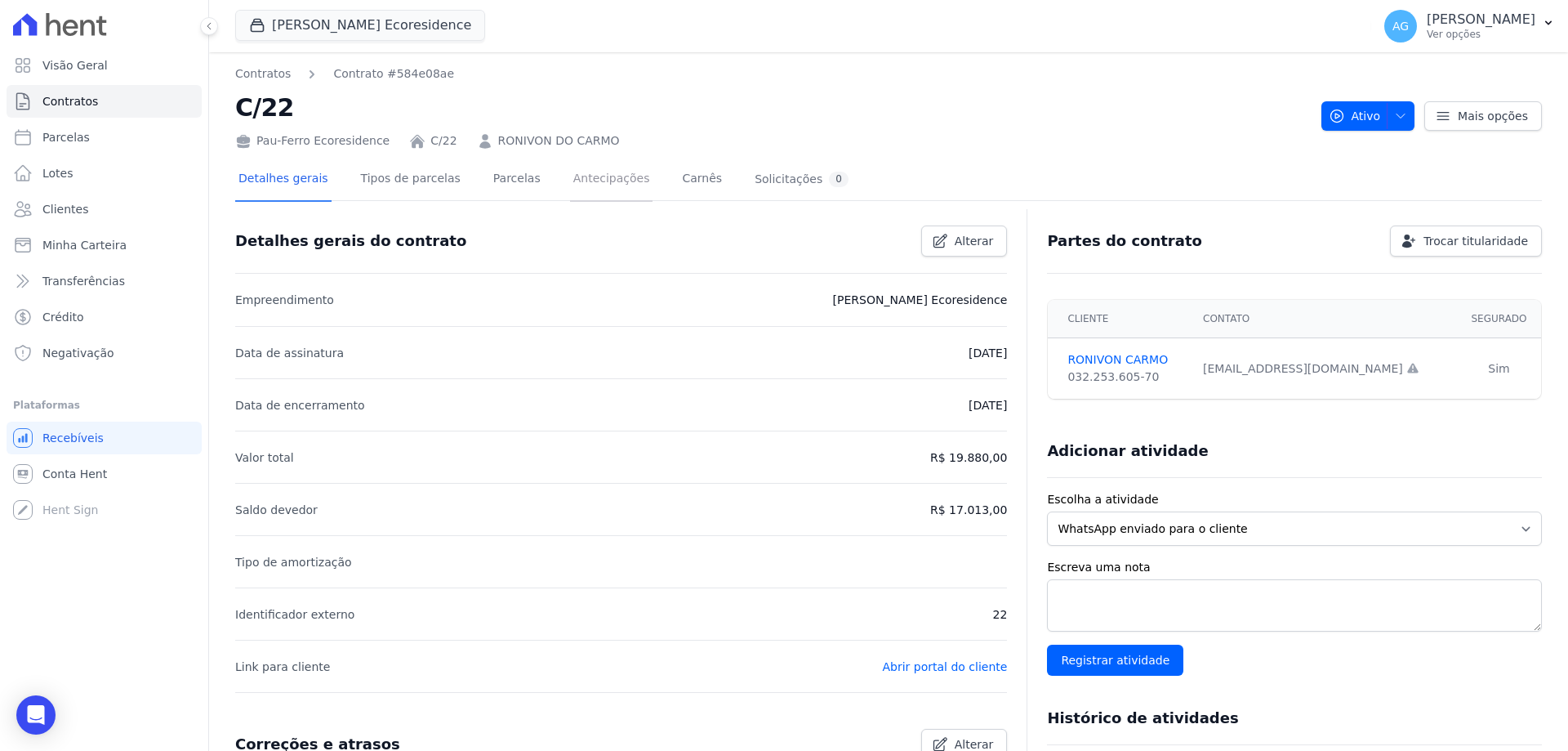
click at [573, 183] on link "Antecipações" at bounding box center [611, 180] width 83 height 43
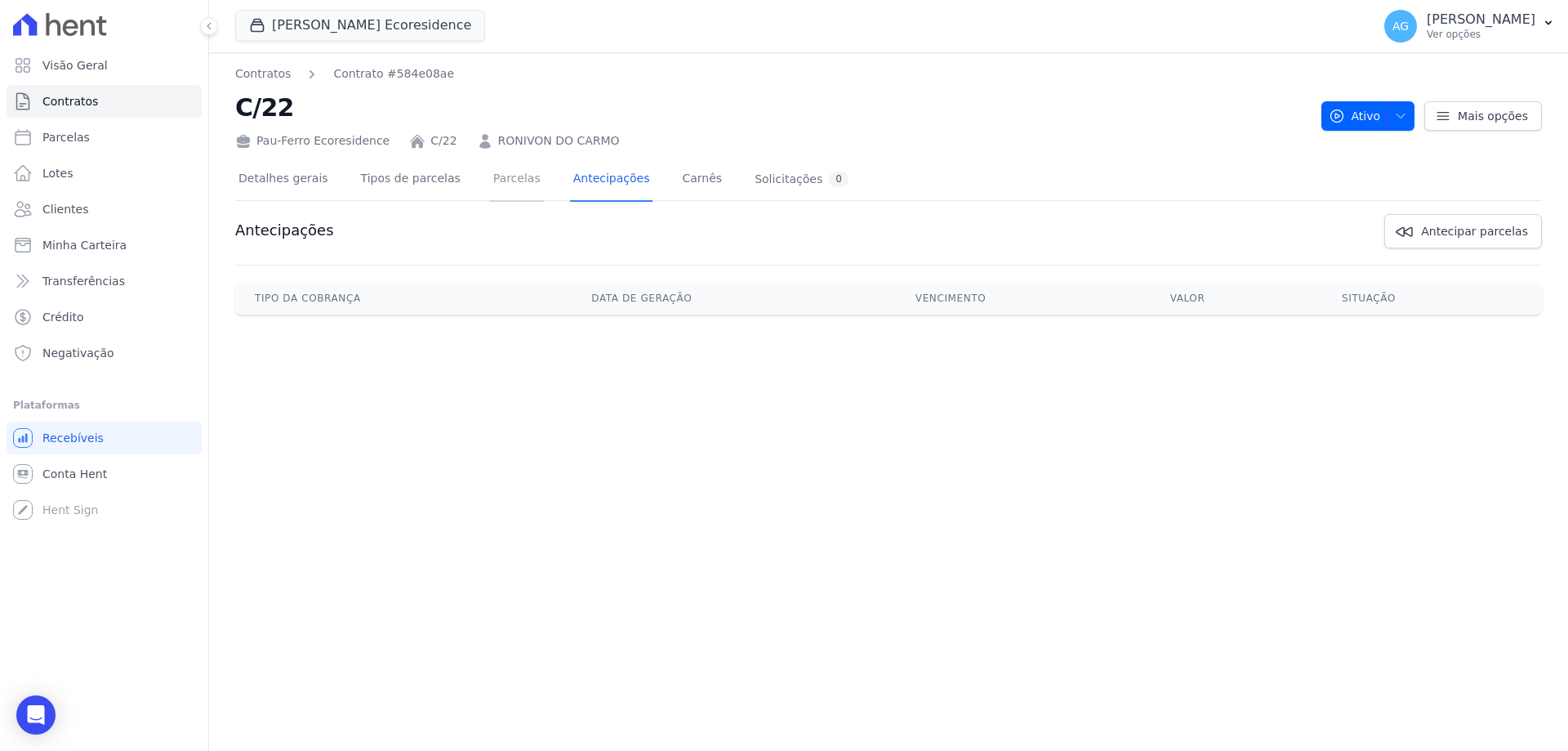
click at [502, 186] on link "Parcelas" at bounding box center [516, 180] width 54 height 43
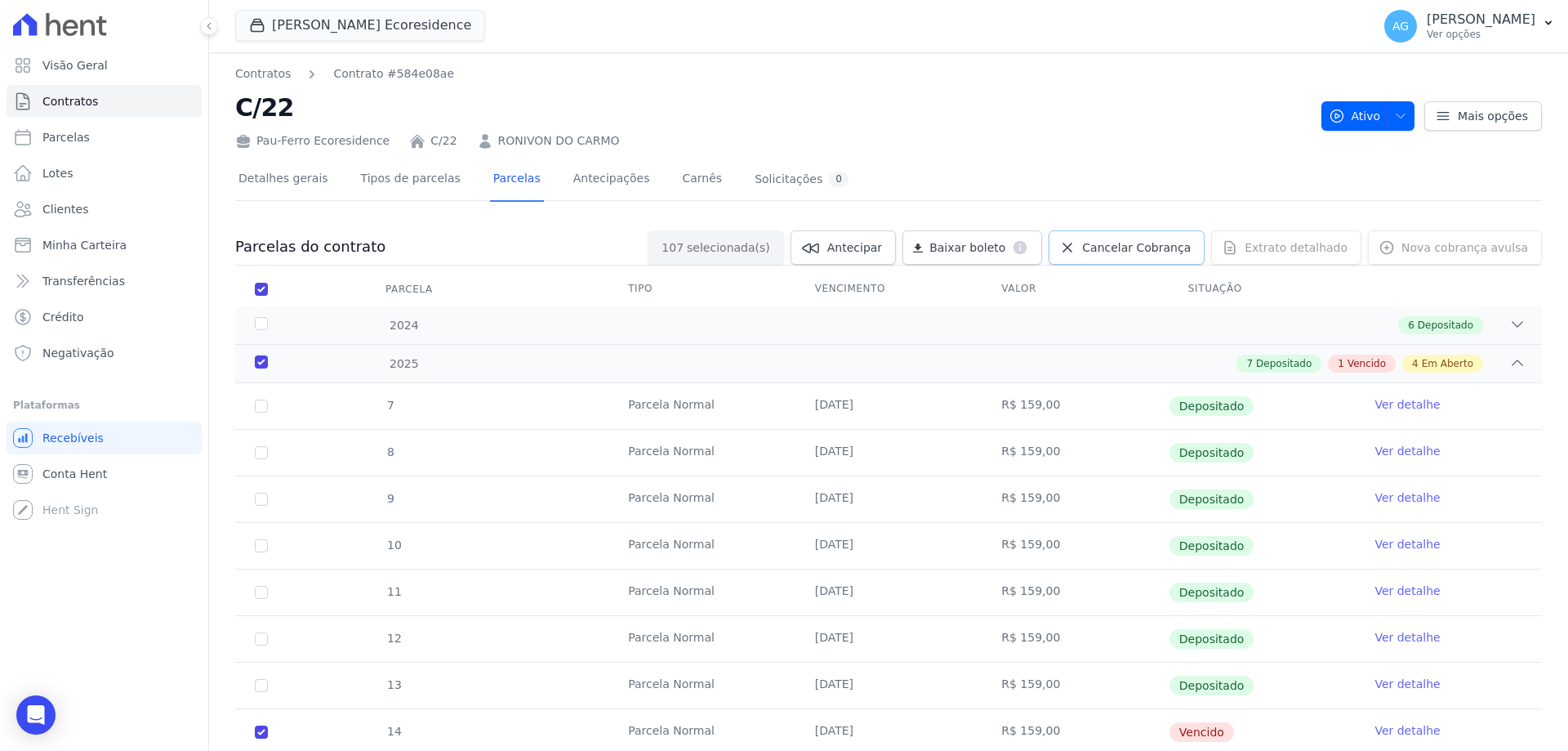
click at [1133, 256] on link "Cancelar Cobrança" at bounding box center [1127, 247] width 156 height 34
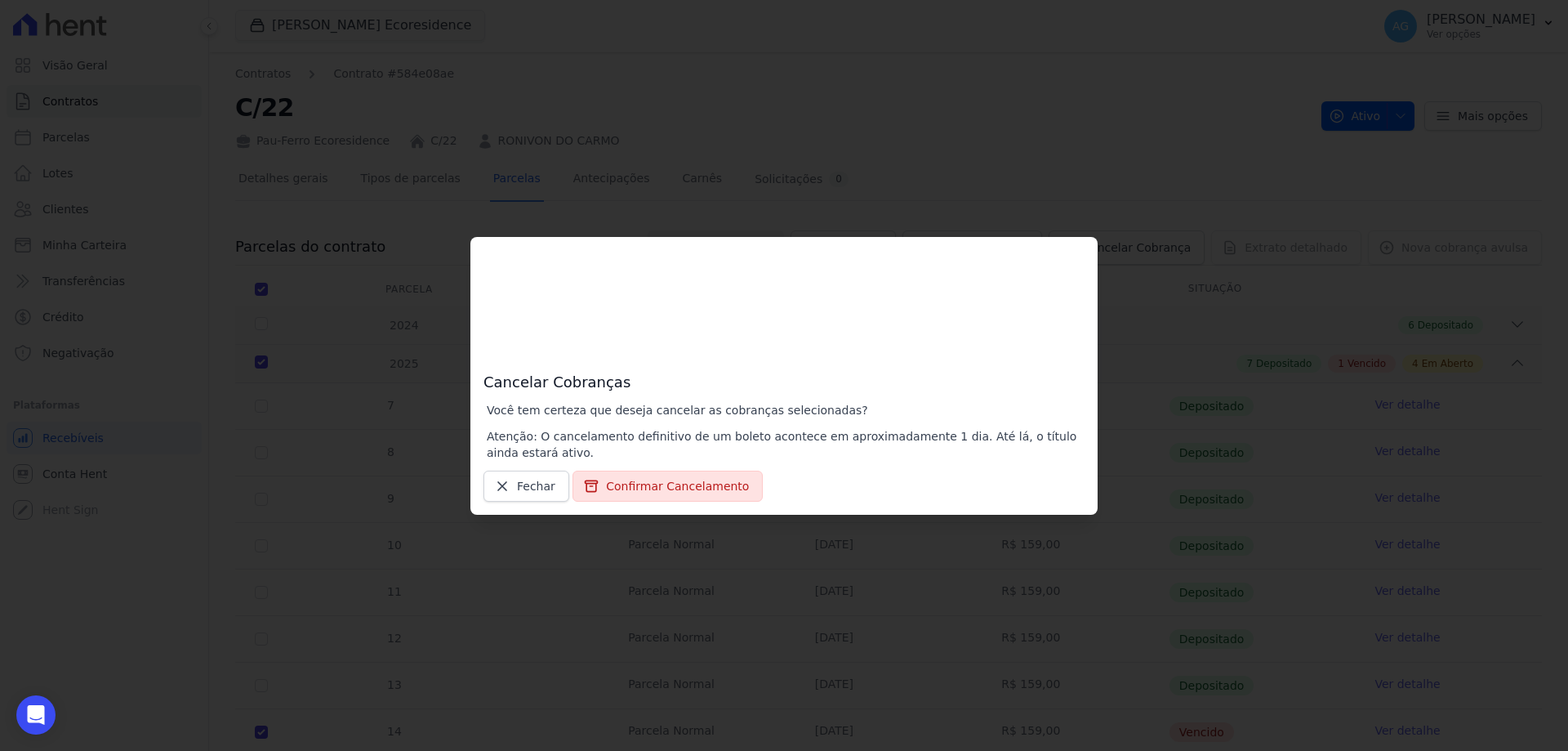
click at [667, 504] on div "Cancelar Cobranças Você tem certeza que deseja cancelar as cobranças selecionad…" at bounding box center [784, 376] width 627 height 277
click at [670, 497] on button "Confirmar Cancelamento" at bounding box center [668, 486] width 191 height 31
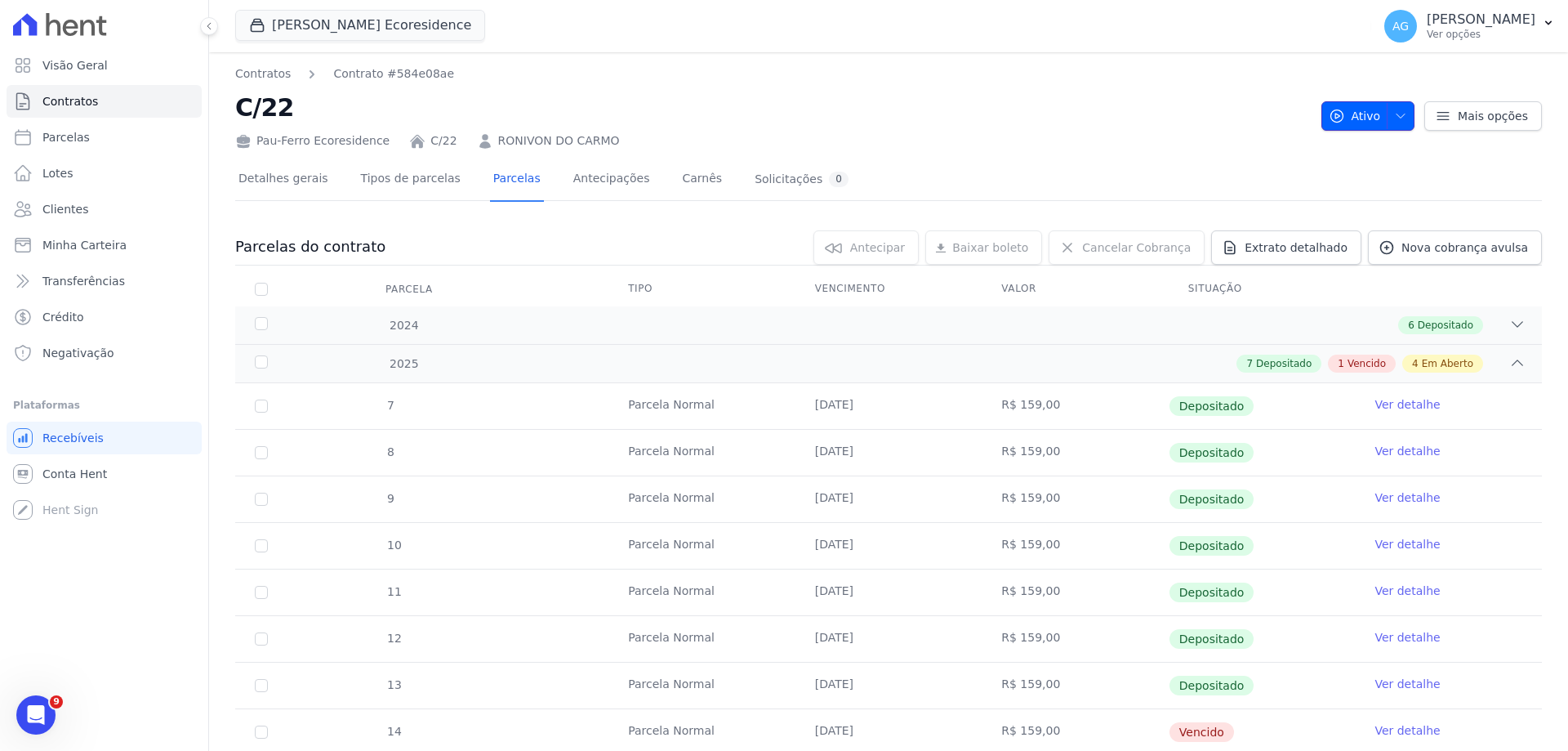
click at [1328, 123] on icon "button" at bounding box center [1336, 115] width 16 height 16
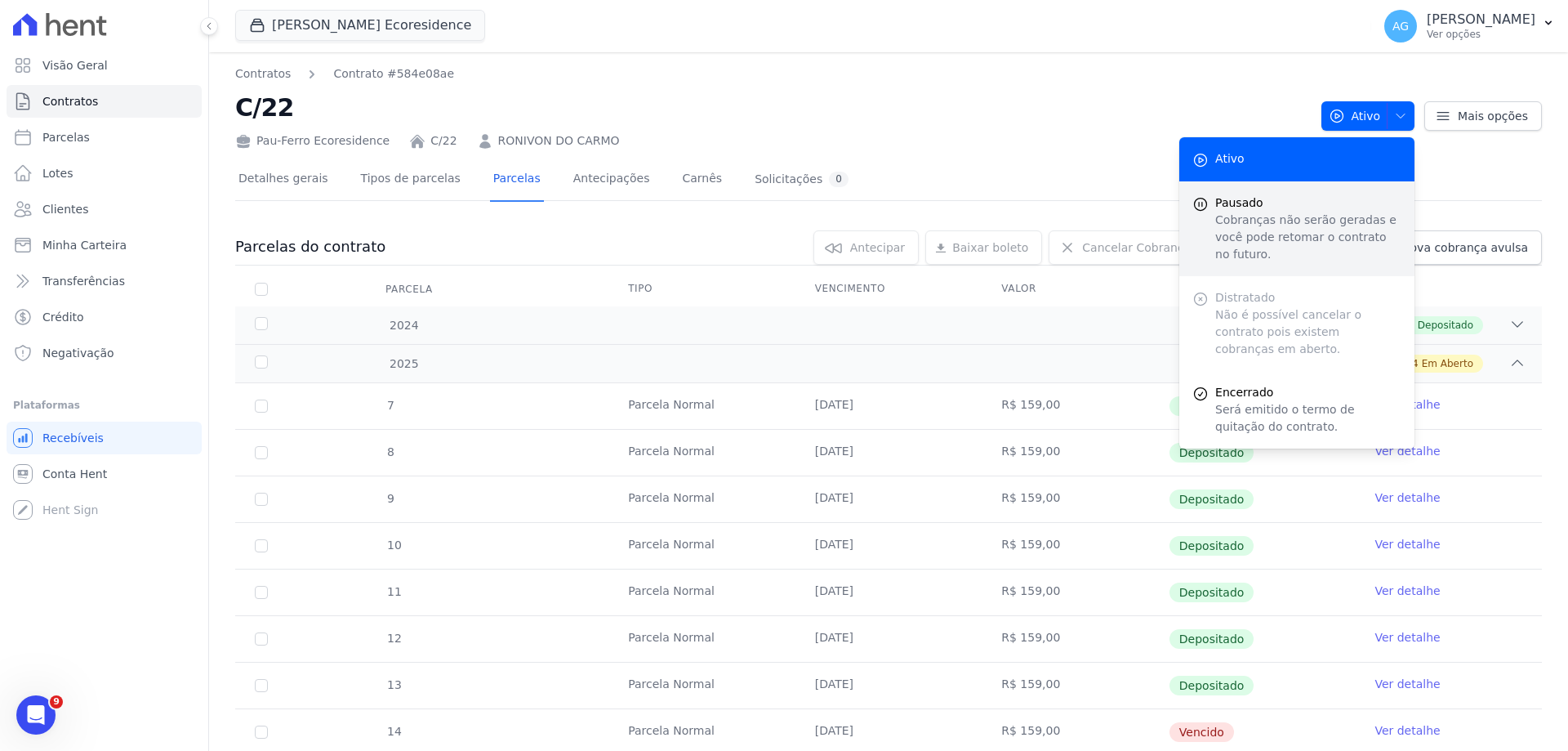
click at [1291, 221] on p "Cobranças não serão geradas e você pode retomar o contrato no futuro." at bounding box center [1308, 236] width 186 height 51
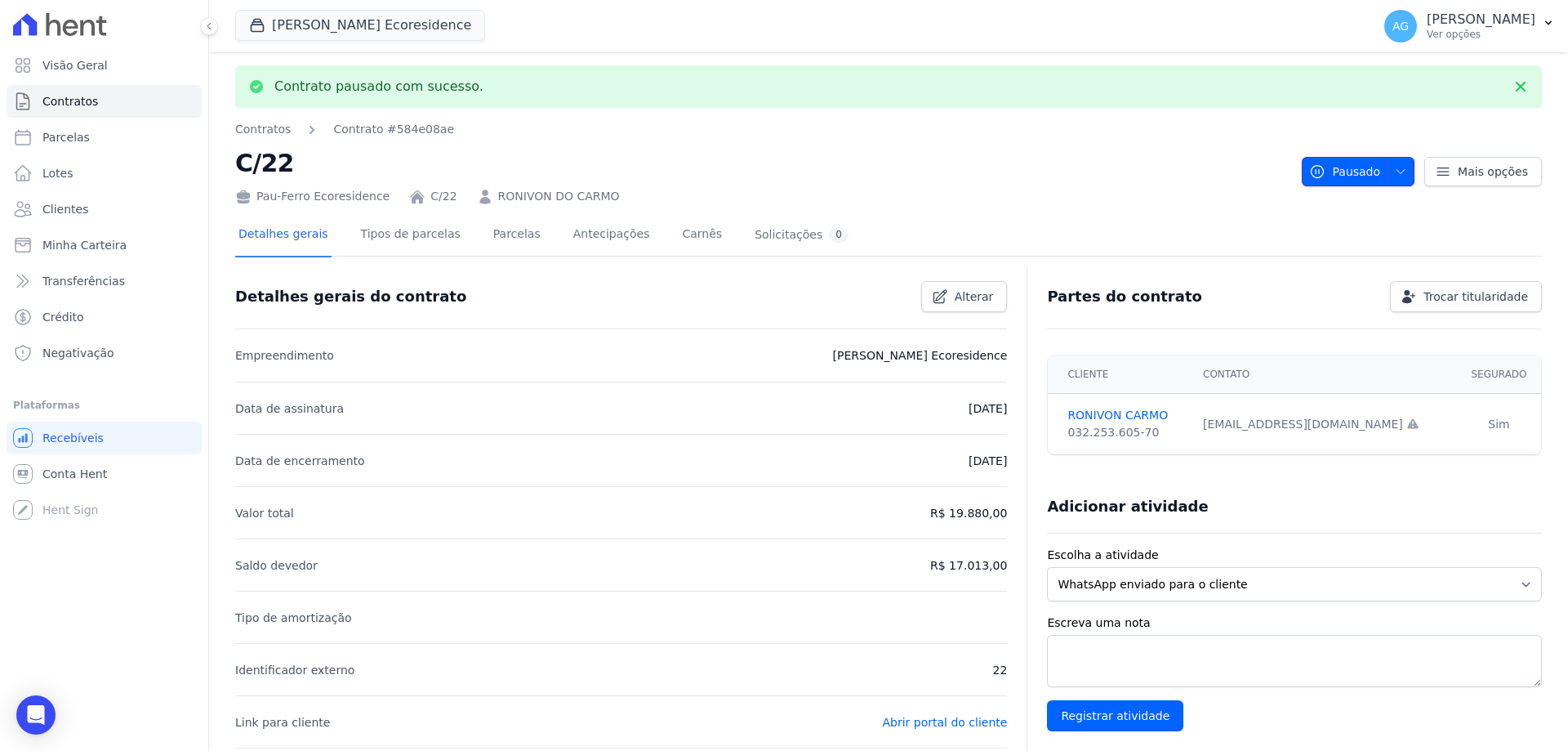
click at [1324, 163] on span "Pausado" at bounding box center [1344, 171] width 71 height 30
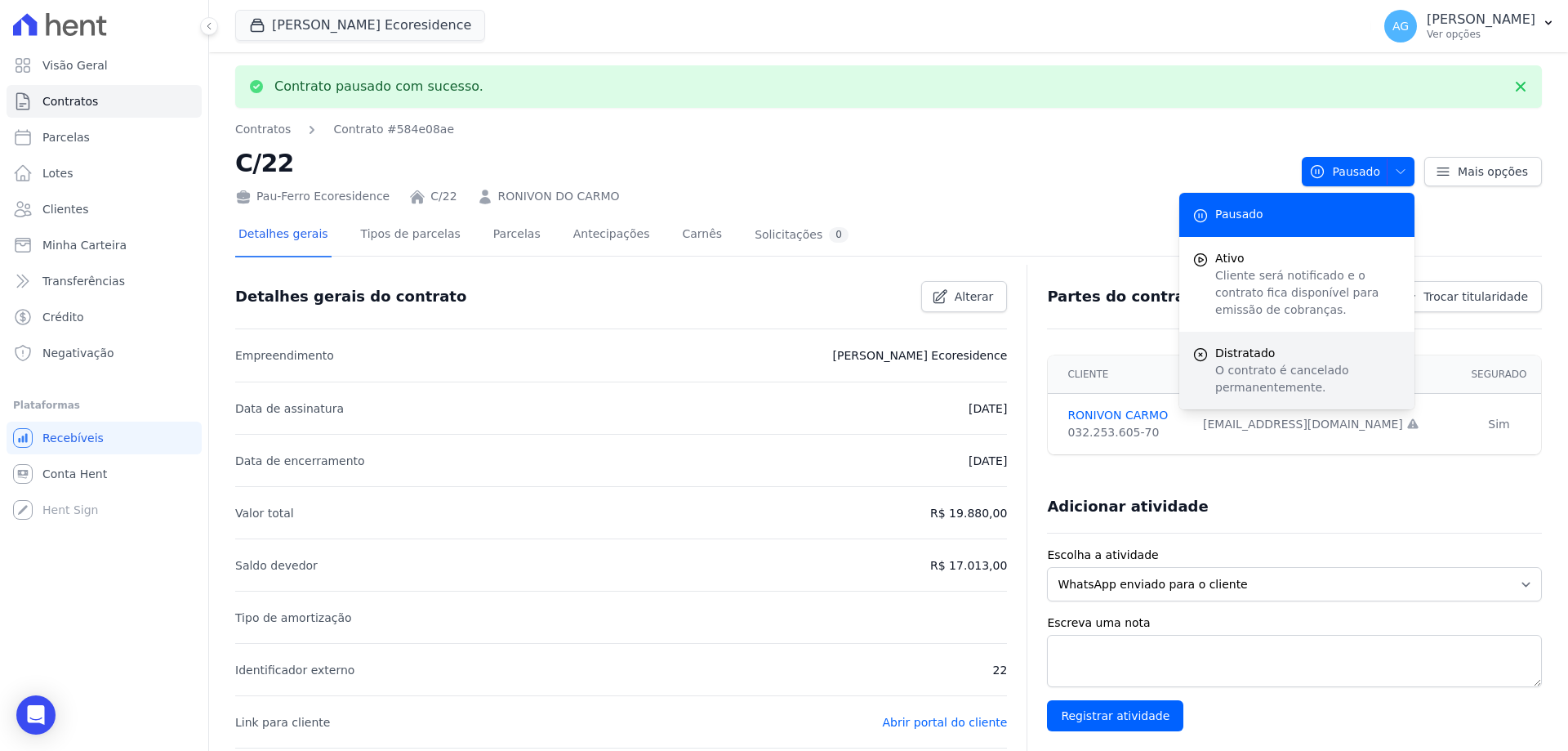
click at [1300, 346] on span "Distratado" at bounding box center [1308, 353] width 186 height 17
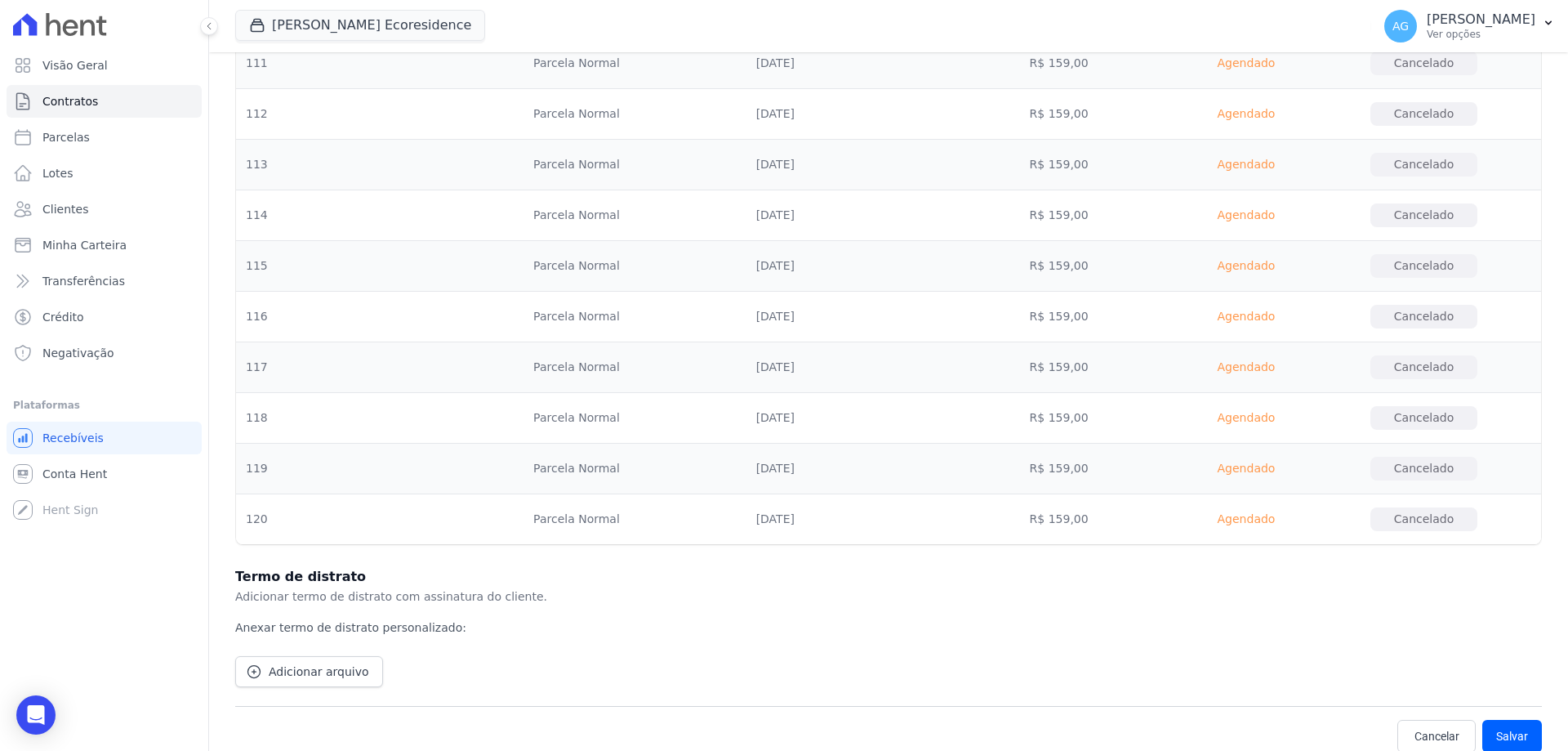
scroll to position [5439, 0]
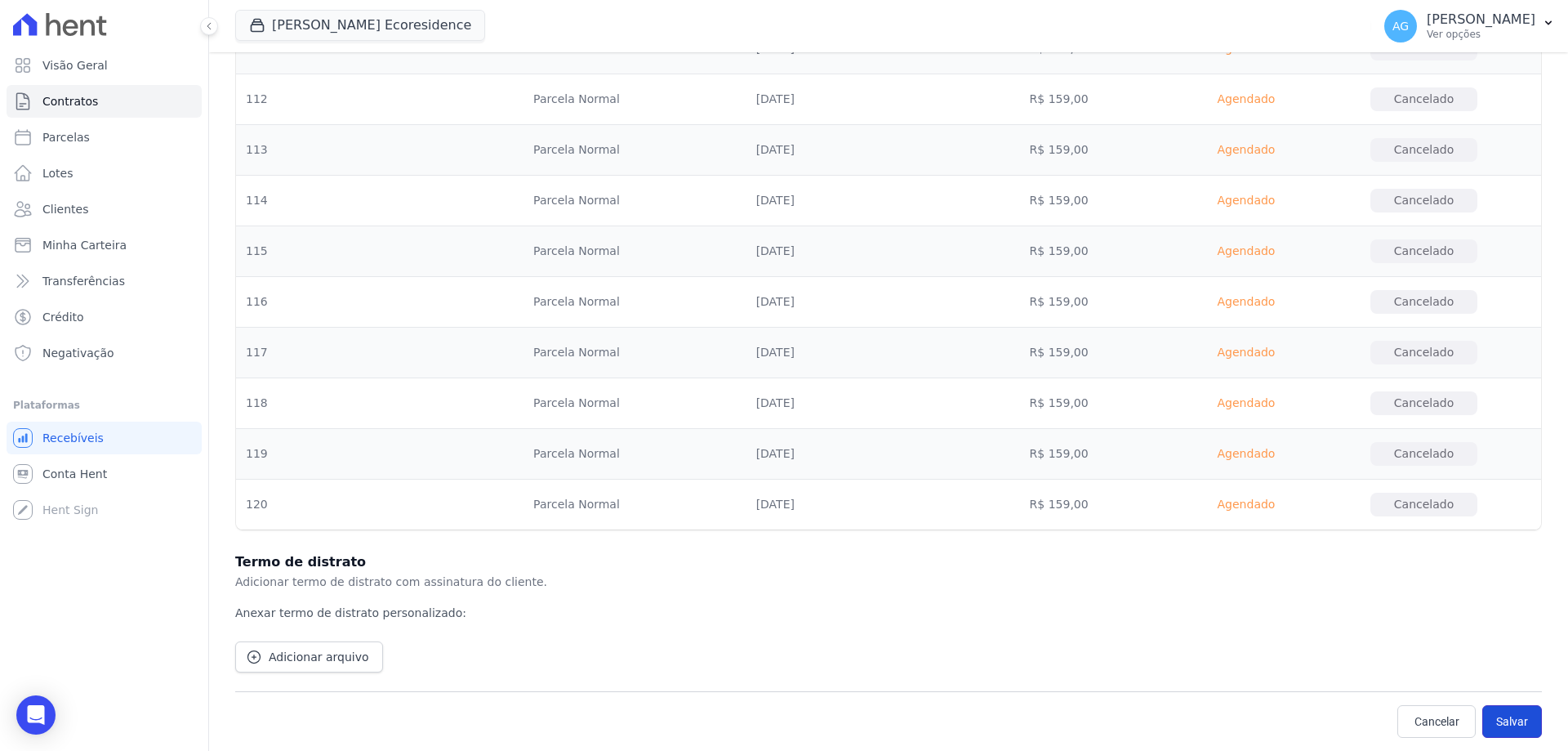
click at [1503, 728] on button "Salvar" at bounding box center [1512, 721] width 60 height 32
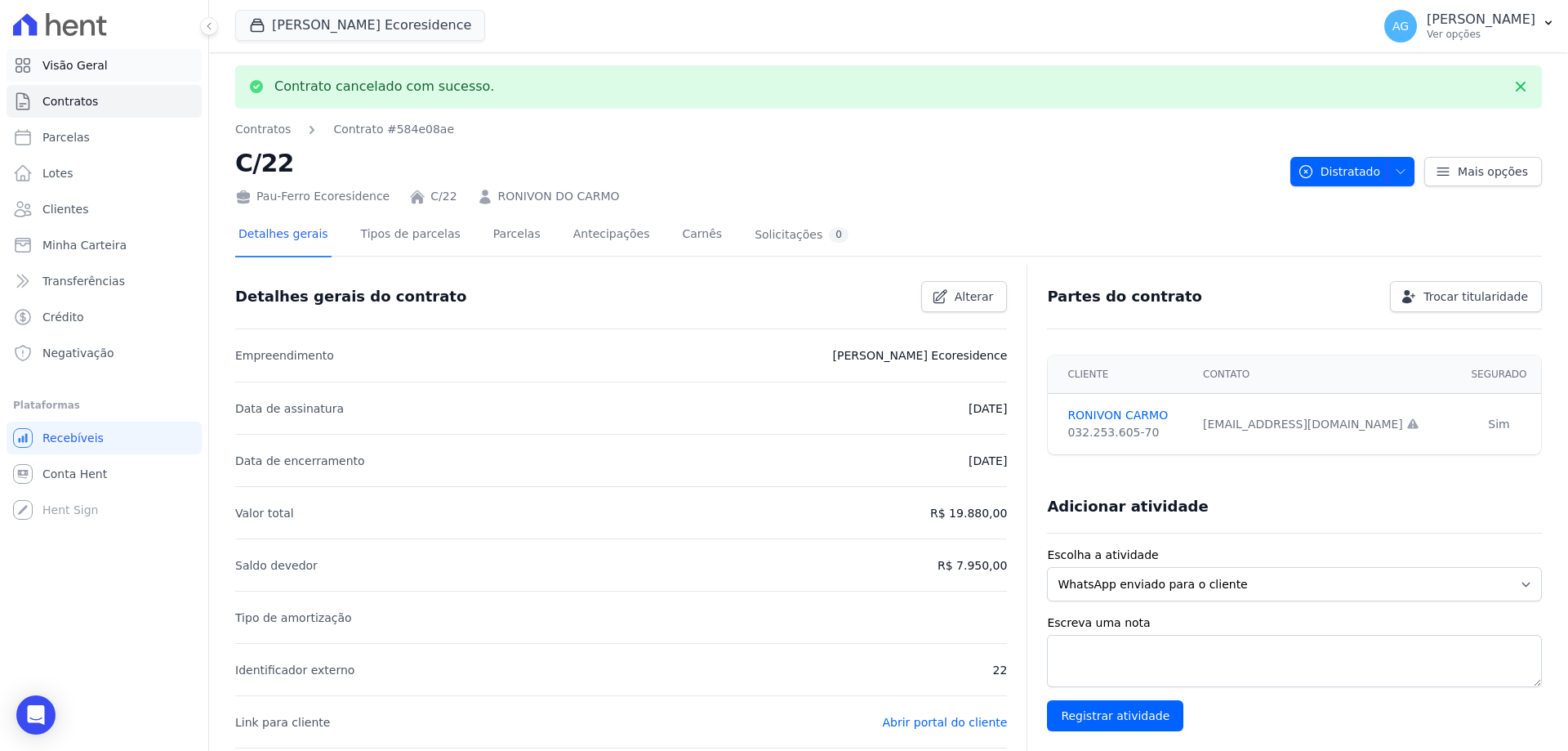
click at [149, 71] on link "Visão Geral" at bounding box center [104, 65] width 195 height 32
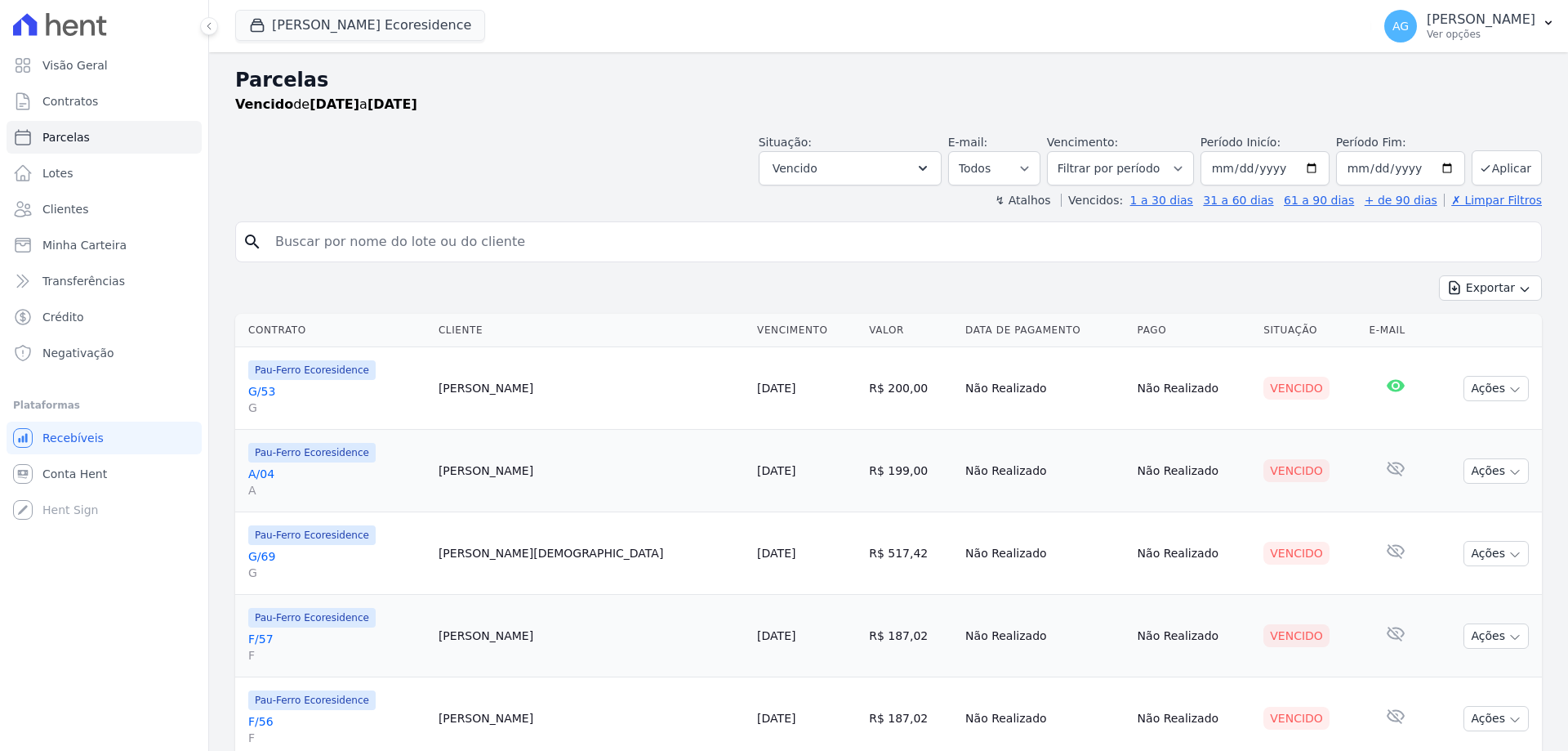
select select
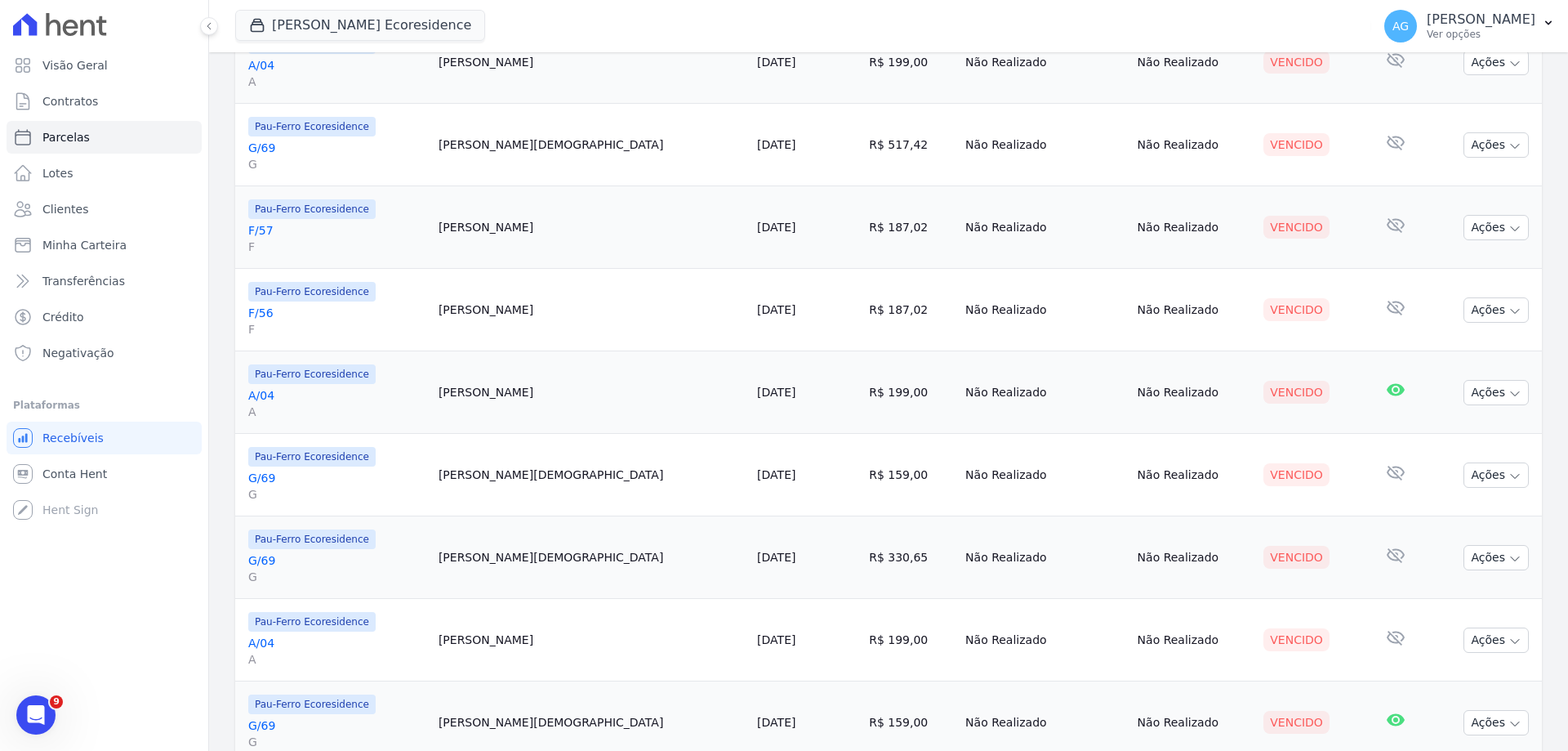
scroll to position [471, 0]
